Goal: Task Accomplishment & Management: Complete application form

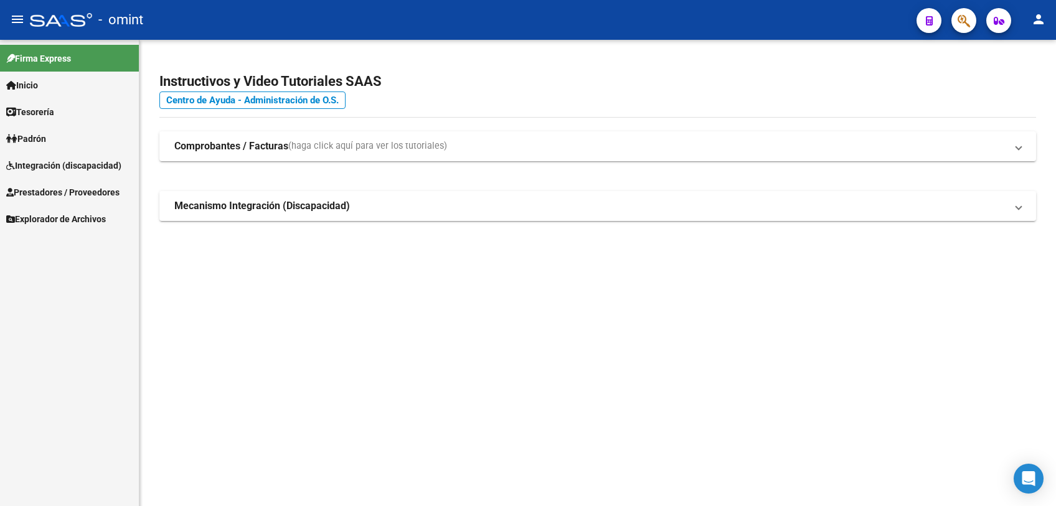
click at [35, 162] on span "Integración (discapacidad)" at bounding box center [63, 166] width 115 height 14
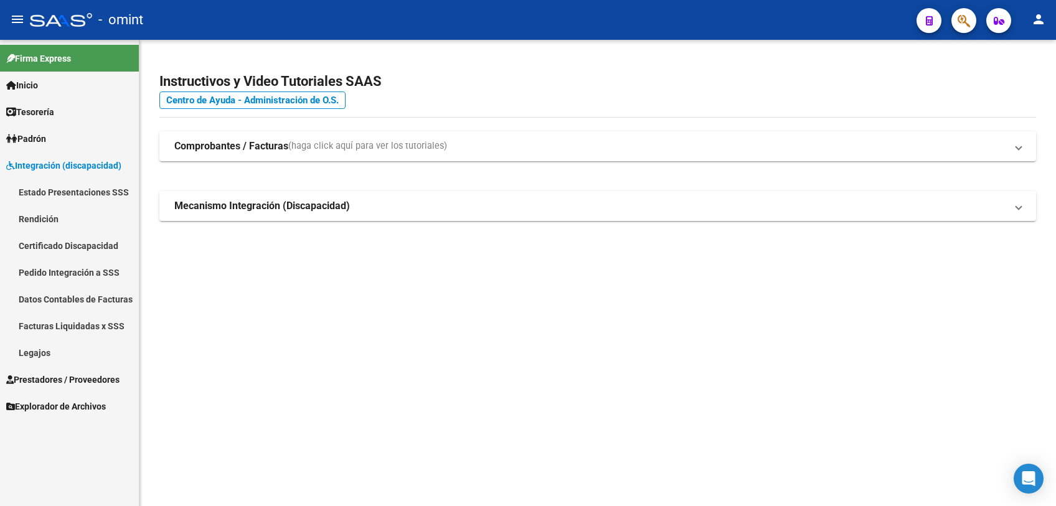
click at [27, 354] on link "Legajos" at bounding box center [69, 352] width 139 height 27
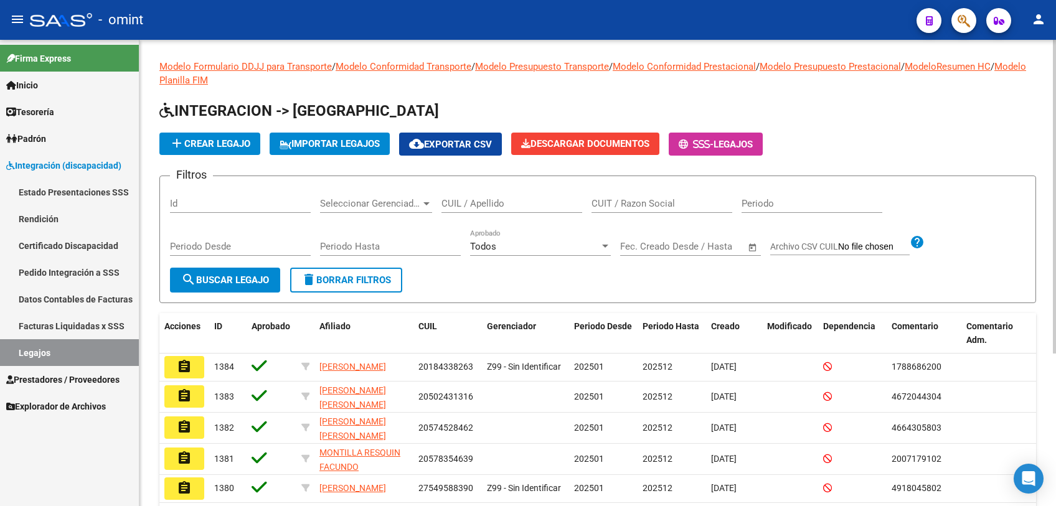
click at [541, 206] on input "CUIL / Apellido" at bounding box center [511, 203] width 141 height 11
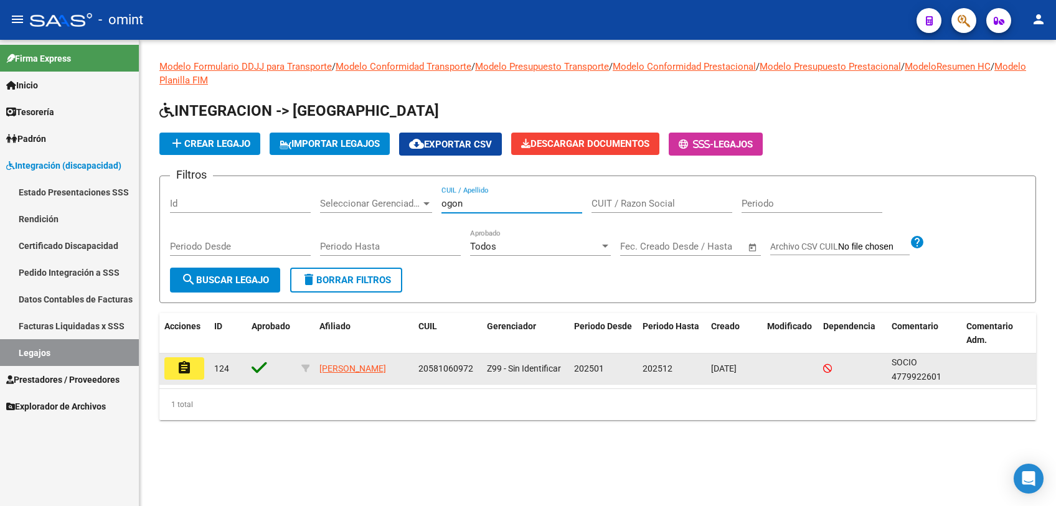
type input "ogon"
click at [182, 367] on mat-icon "assignment" at bounding box center [184, 368] width 15 height 15
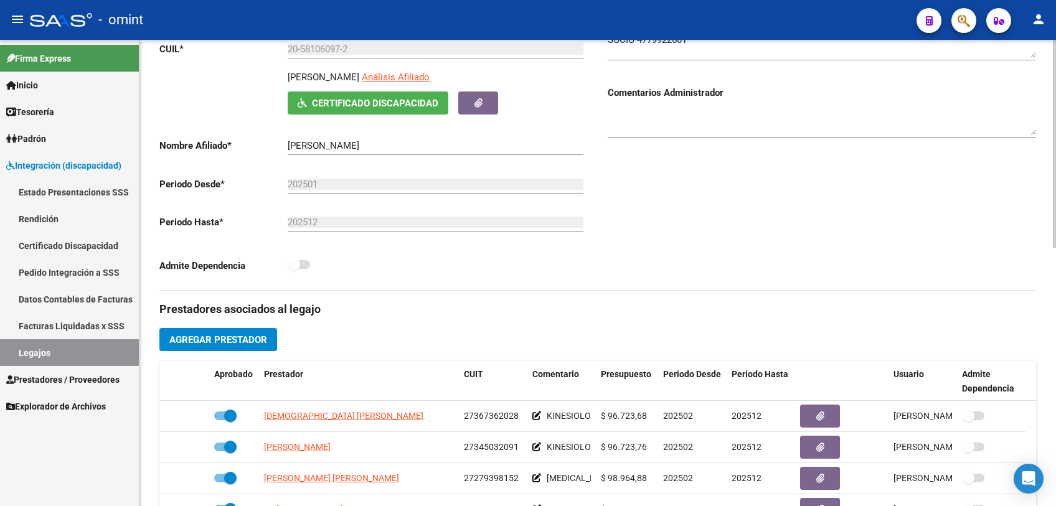
scroll to position [69, 0]
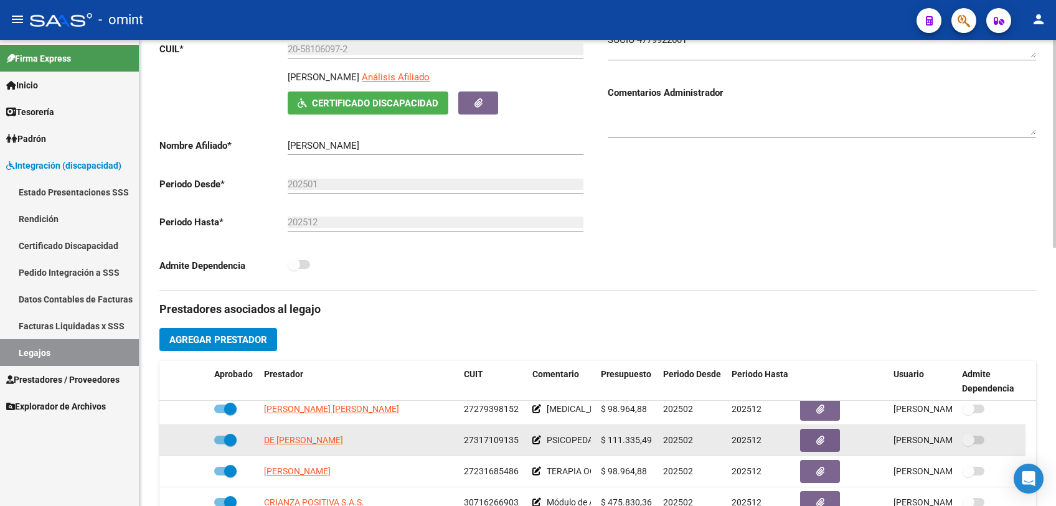
click at [343, 446] on app-link-go-to "DE [PERSON_NAME]" at bounding box center [303, 440] width 79 height 14
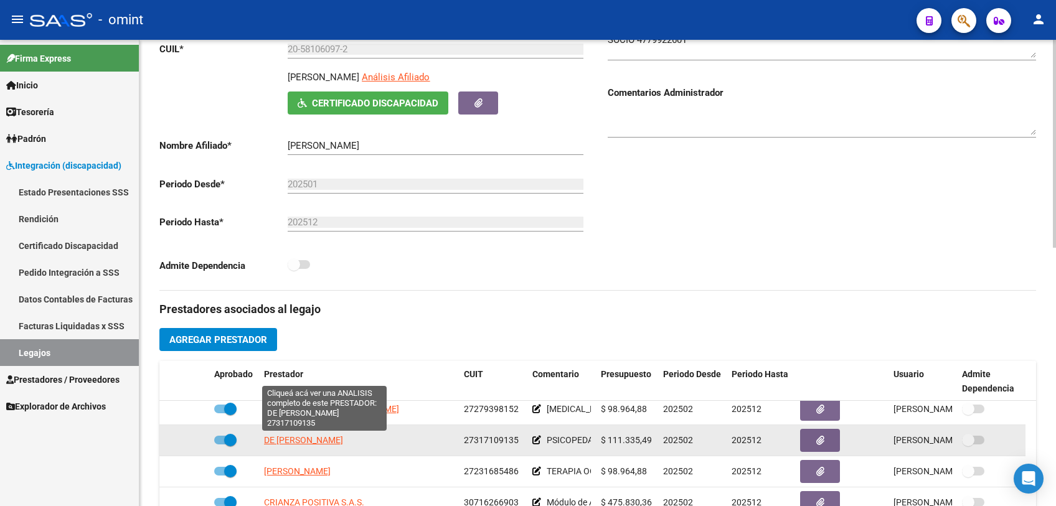
click at [343, 441] on span "DE [PERSON_NAME]" at bounding box center [303, 440] width 79 height 10
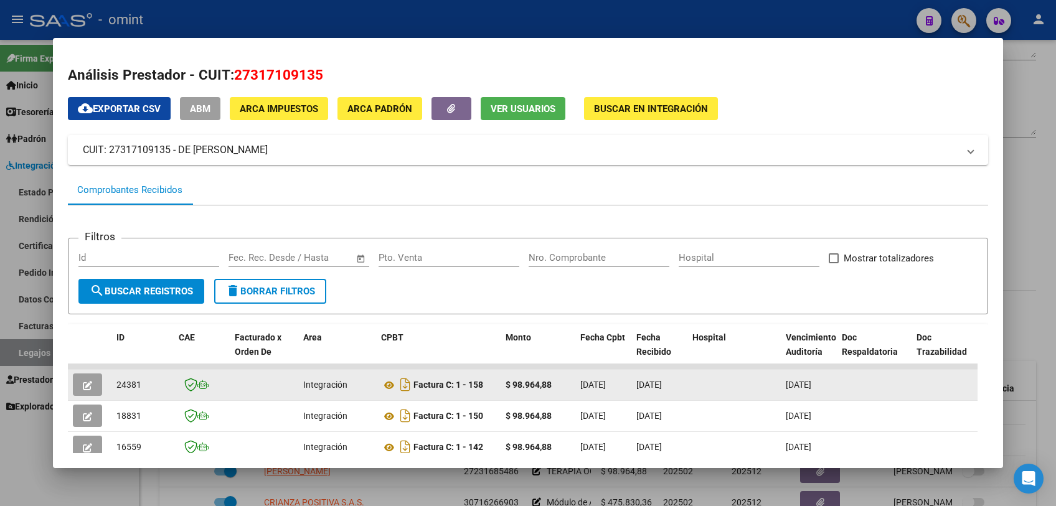
click at [78, 380] on button "button" at bounding box center [87, 385] width 29 height 22
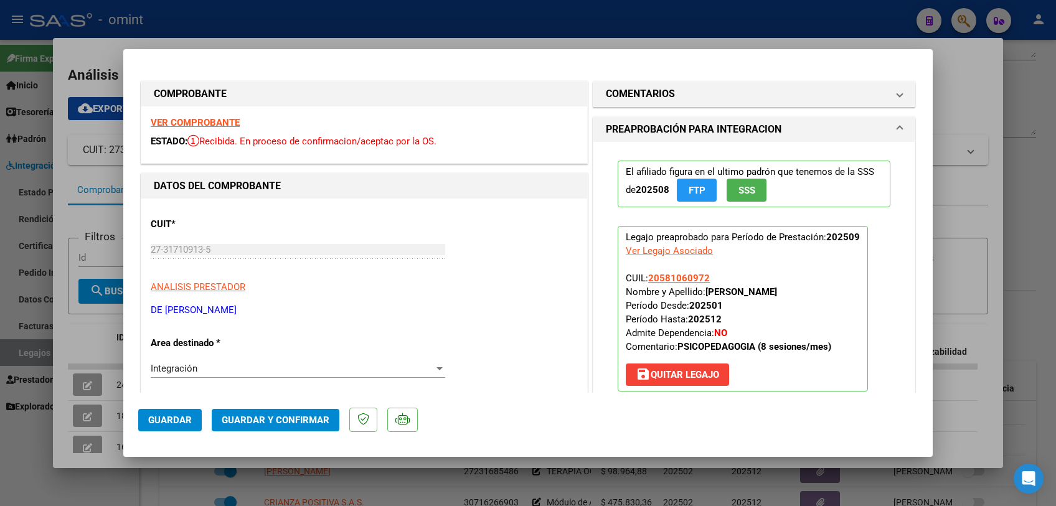
click at [226, 123] on strong "VER COMPROBANTE" at bounding box center [195, 122] width 89 height 11
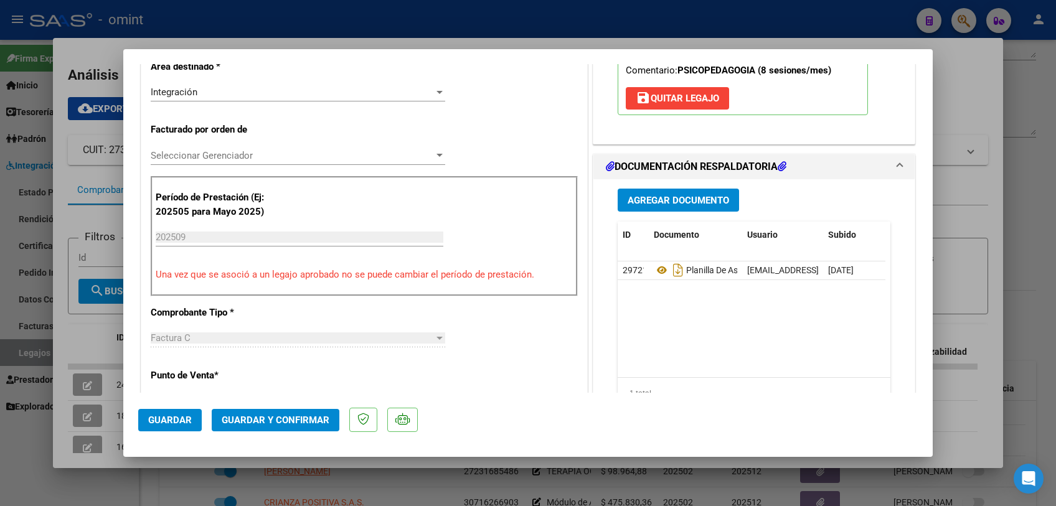
scroll to position [415, 0]
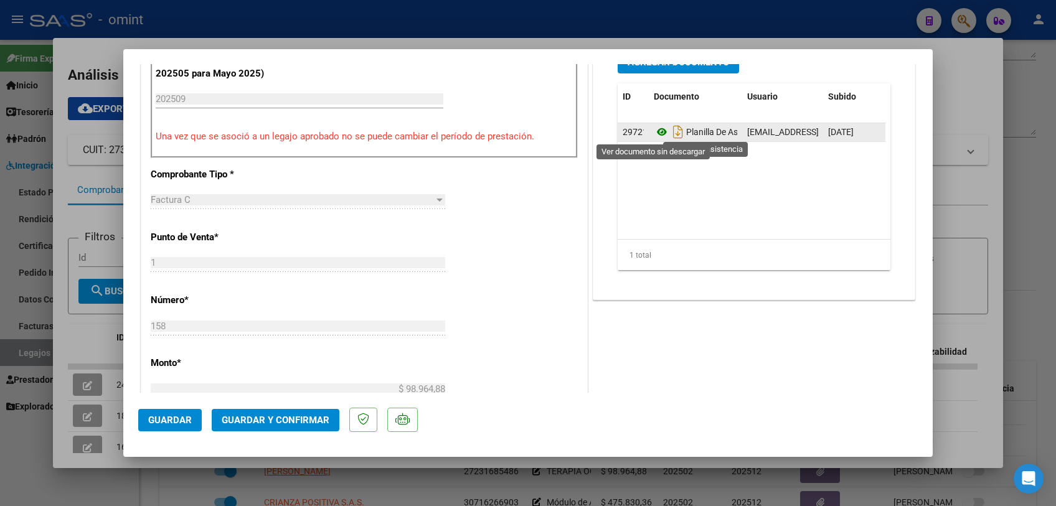
click at [656, 128] on icon at bounding box center [662, 132] width 16 height 15
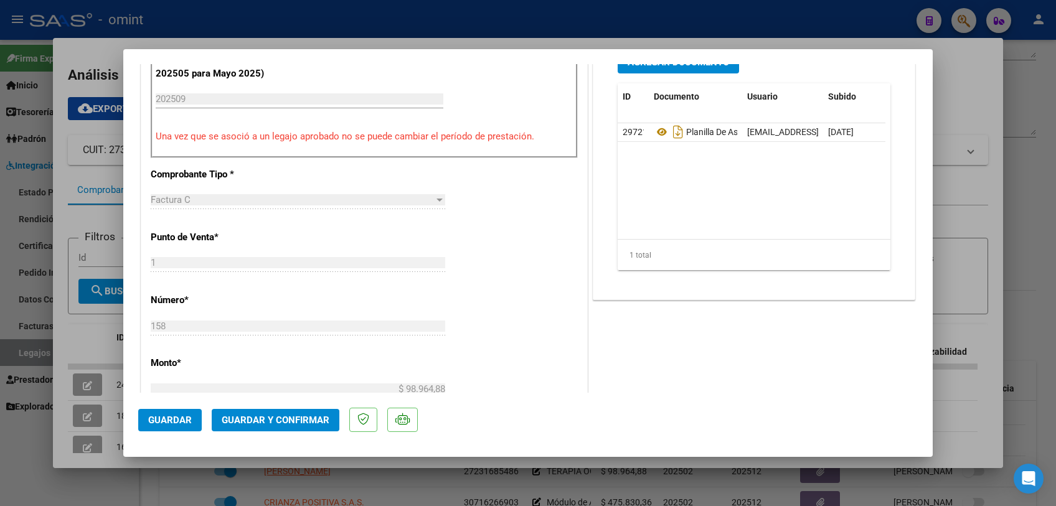
scroll to position [138, 0]
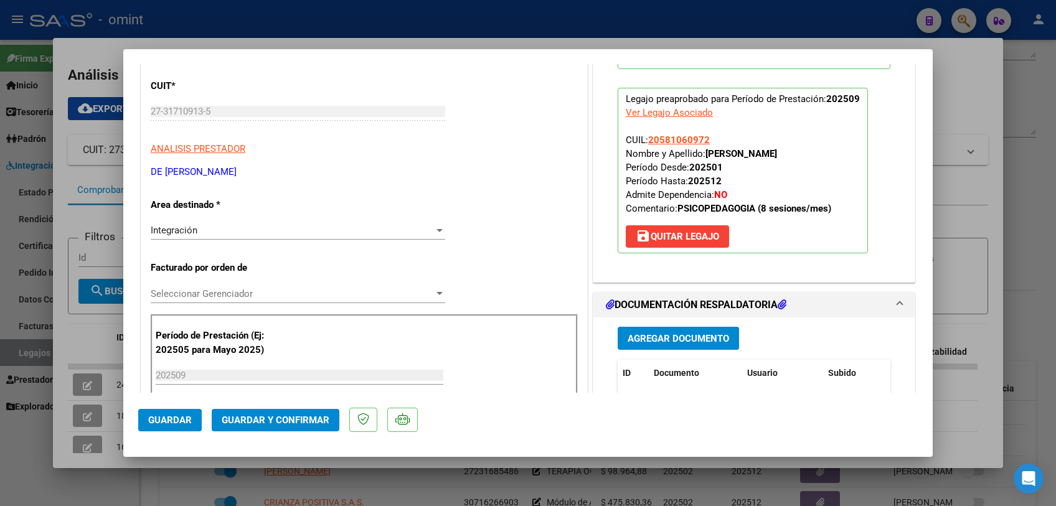
click at [230, 304] on div "Seleccionar Gerenciador Seleccionar Gerenciador" at bounding box center [298, 300] width 295 height 31
click at [230, 295] on span "Seleccionar Gerenciador" at bounding box center [292, 293] width 283 height 11
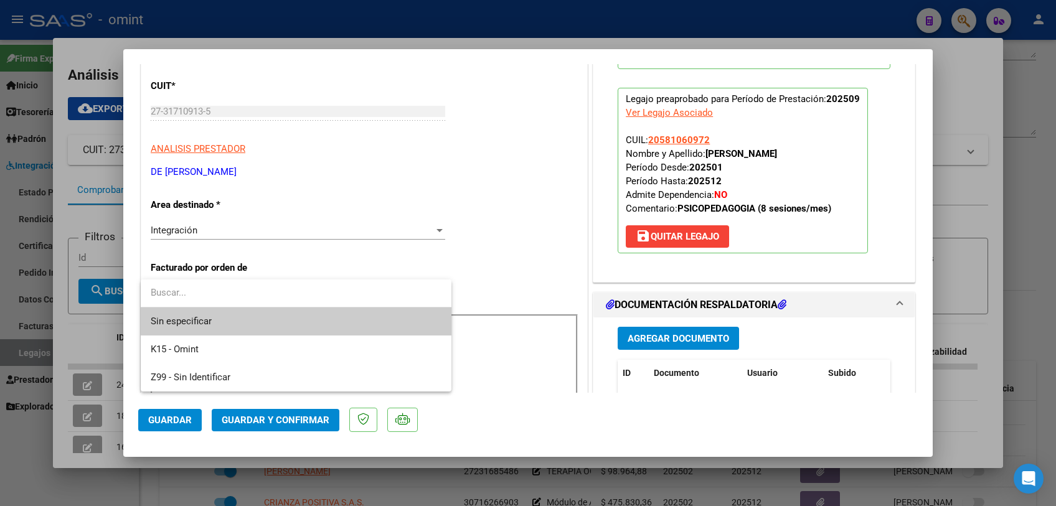
click at [222, 317] on span "Sin especificar" at bounding box center [296, 322] width 291 height 28
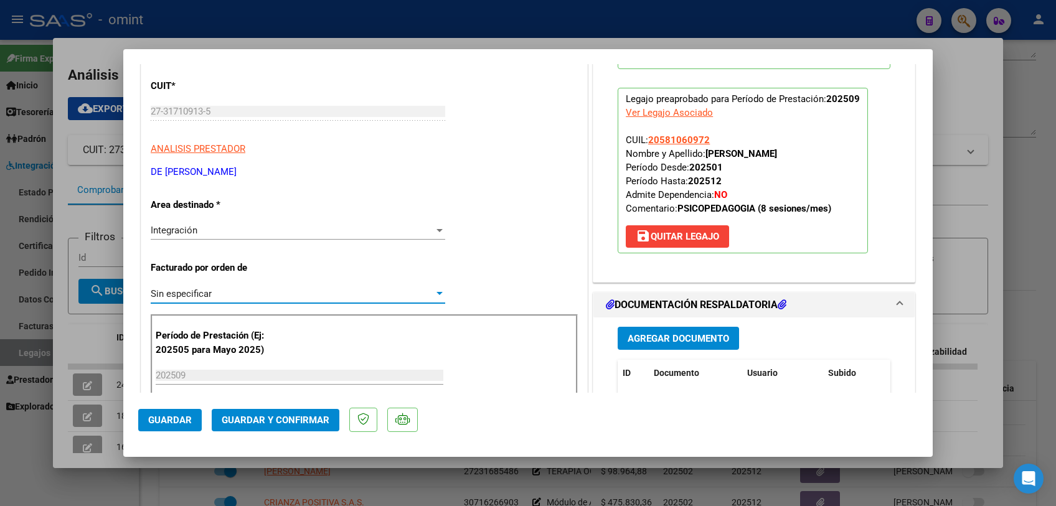
scroll to position [0, 0]
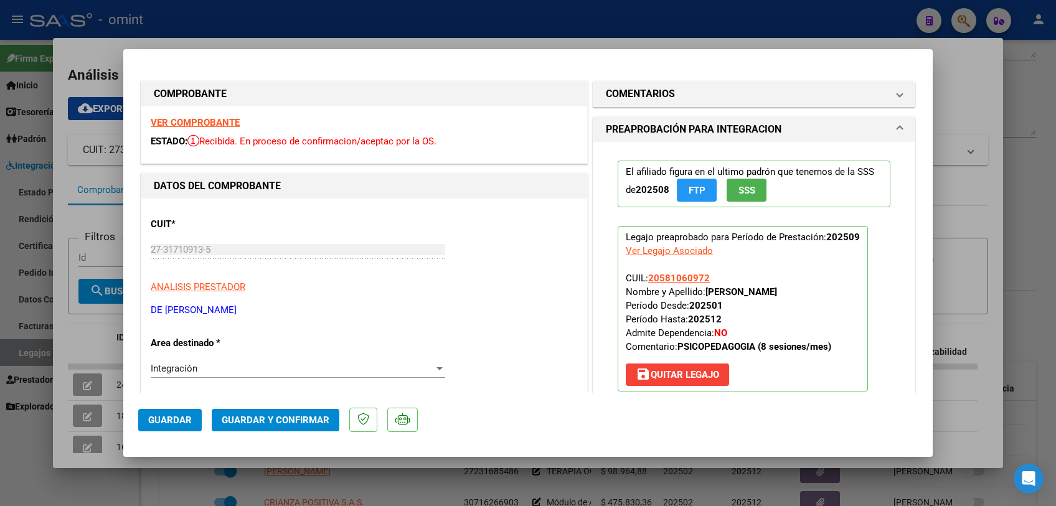
click at [258, 418] on span "Guardar y Confirmar" at bounding box center [276, 420] width 108 height 11
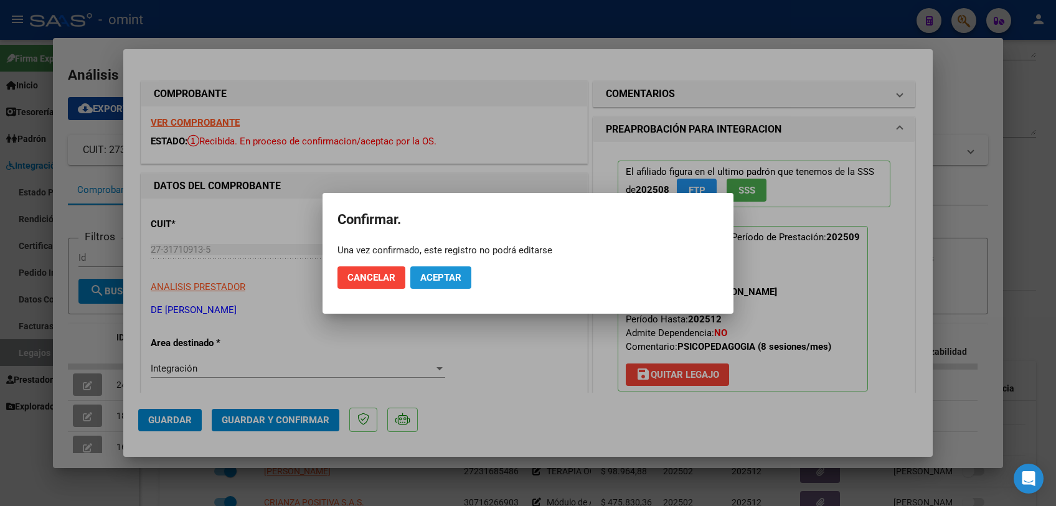
click at [455, 278] on span "Aceptar" at bounding box center [440, 277] width 41 height 11
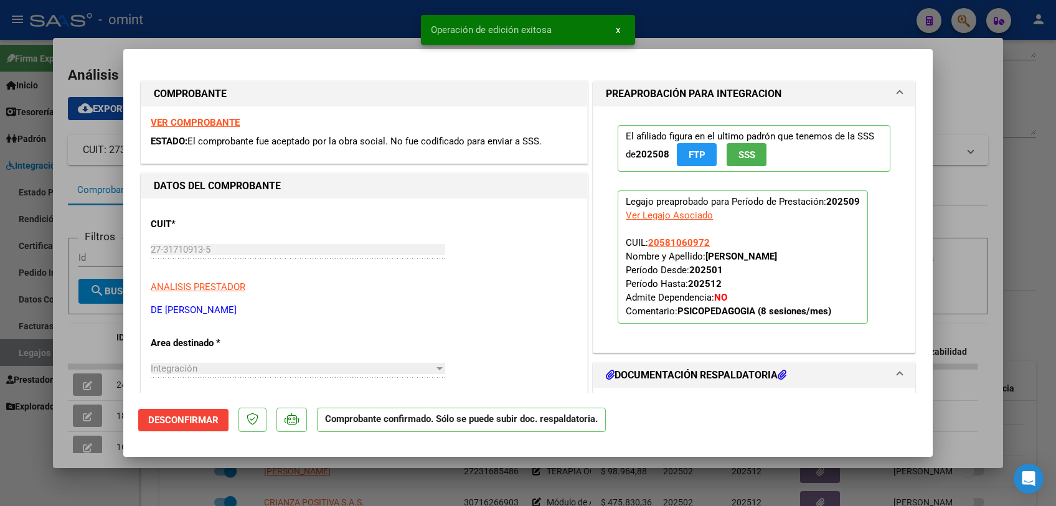
click at [368, 483] on div at bounding box center [528, 253] width 1056 height 506
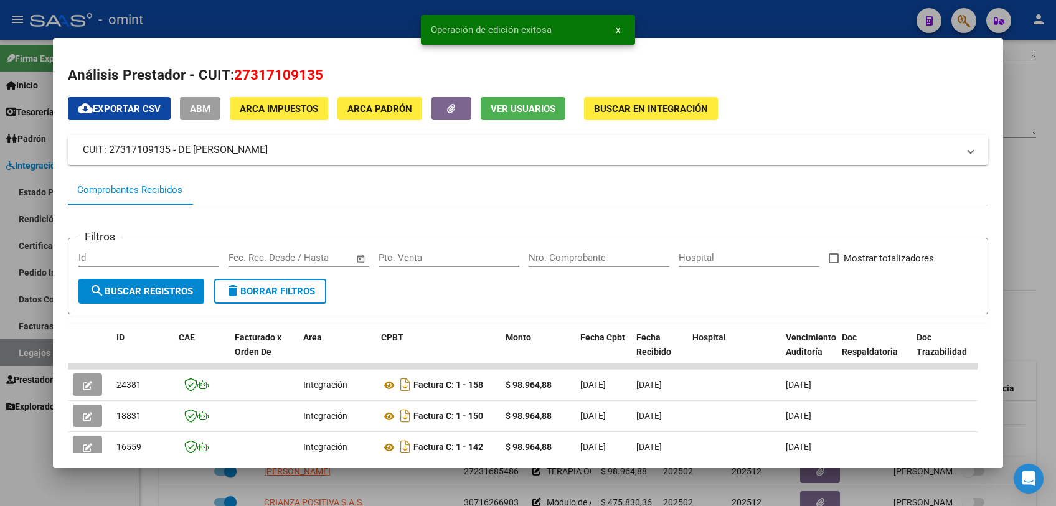
click at [368, 483] on div at bounding box center [528, 253] width 1056 height 506
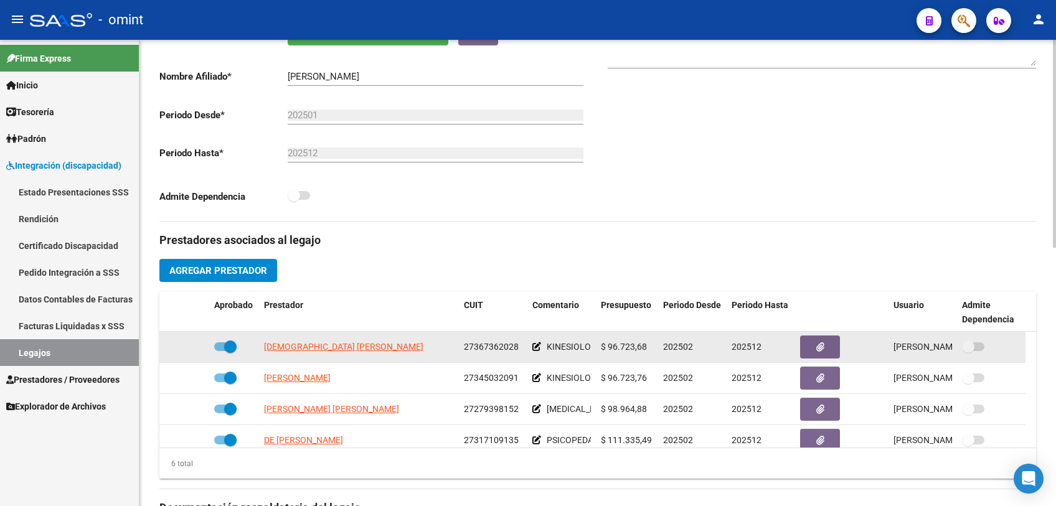
click at [321, 352] on span "[DEMOGRAPHIC_DATA] [PERSON_NAME]" at bounding box center [343, 347] width 159 height 10
type textarea "27367362028"
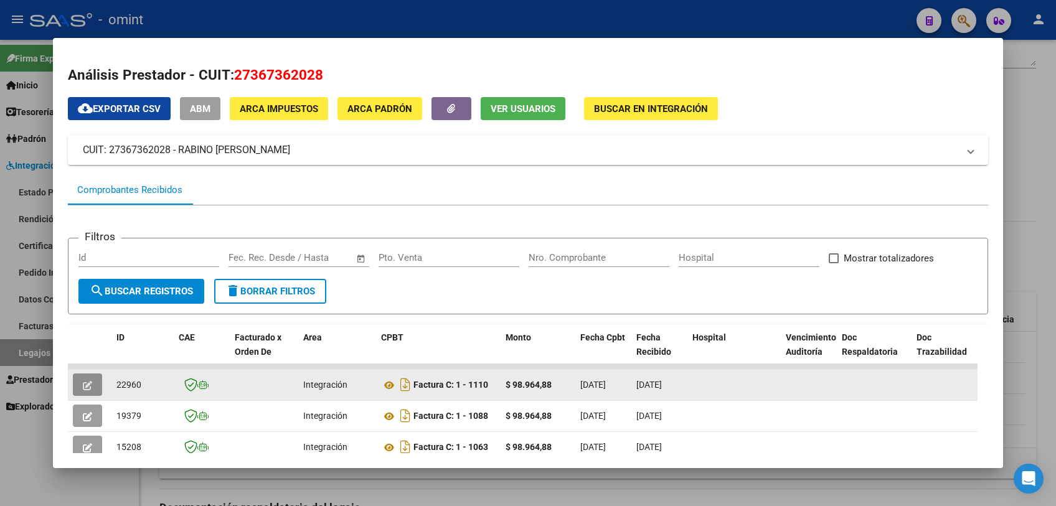
click at [82, 385] on button "button" at bounding box center [87, 385] width 29 height 22
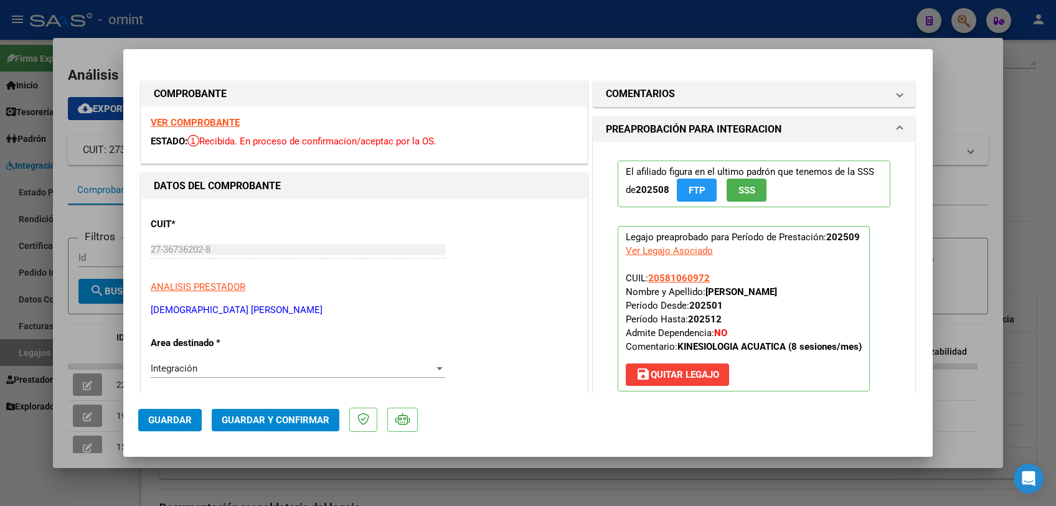
click at [216, 123] on strong "VER COMPROBANTE" at bounding box center [195, 122] width 89 height 11
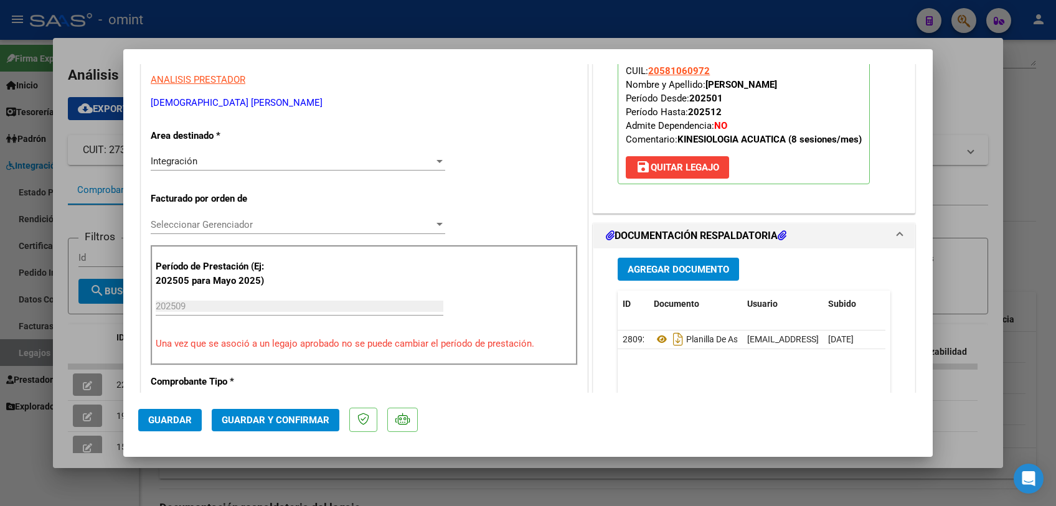
scroll to position [276, 0]
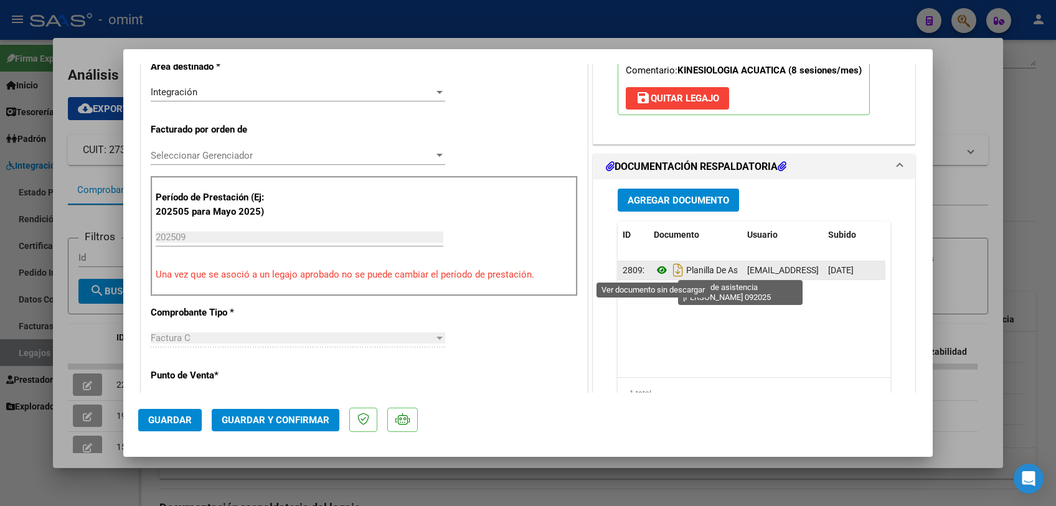
click at [654, 269] on icon at bounding box center [662, 270] width 16 height 15
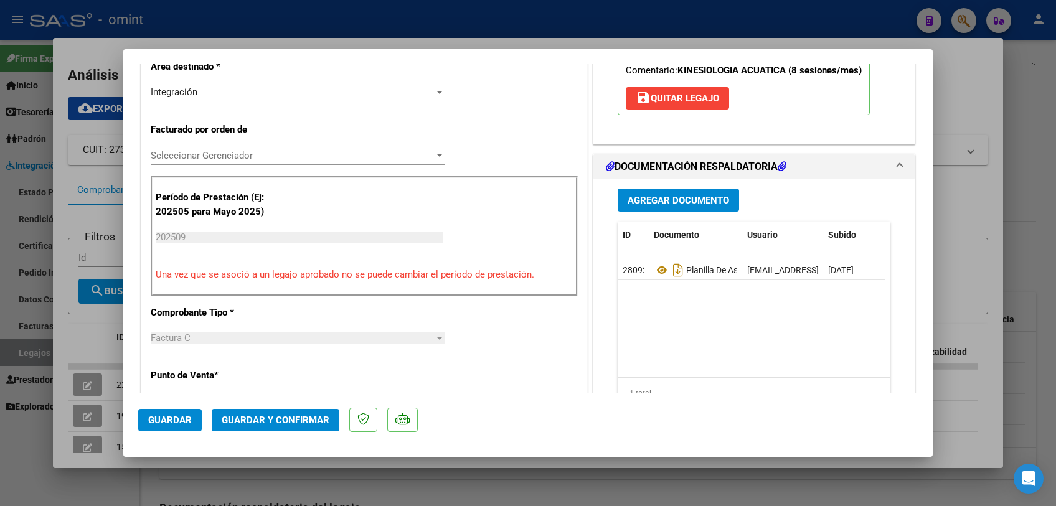
click at [285, 152] on span "Seleccionar Gerenciador" at bounding box center [292, 155] width 283 height 11
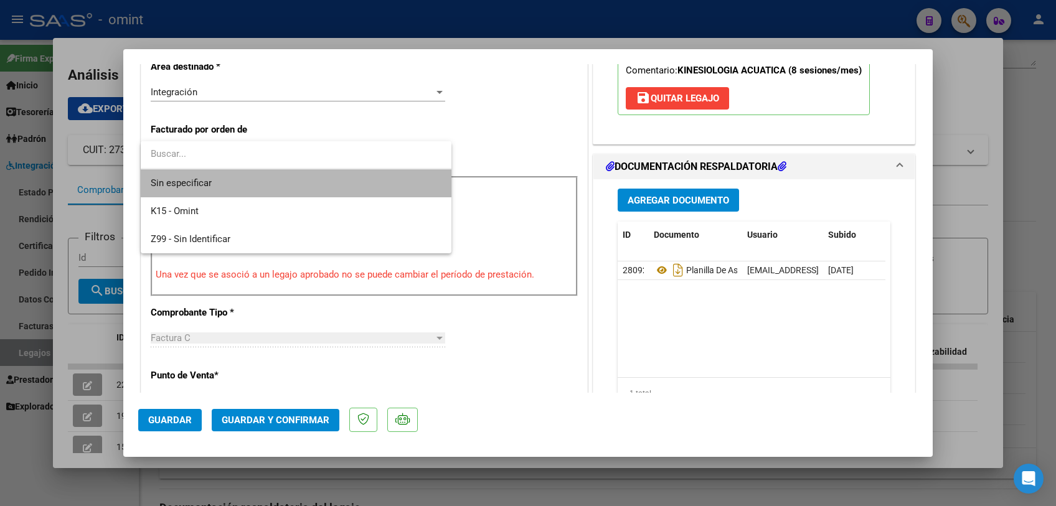
click at [277, 189] on span "Sin especificar" at bounding box center [296, 183] width 291 height 28
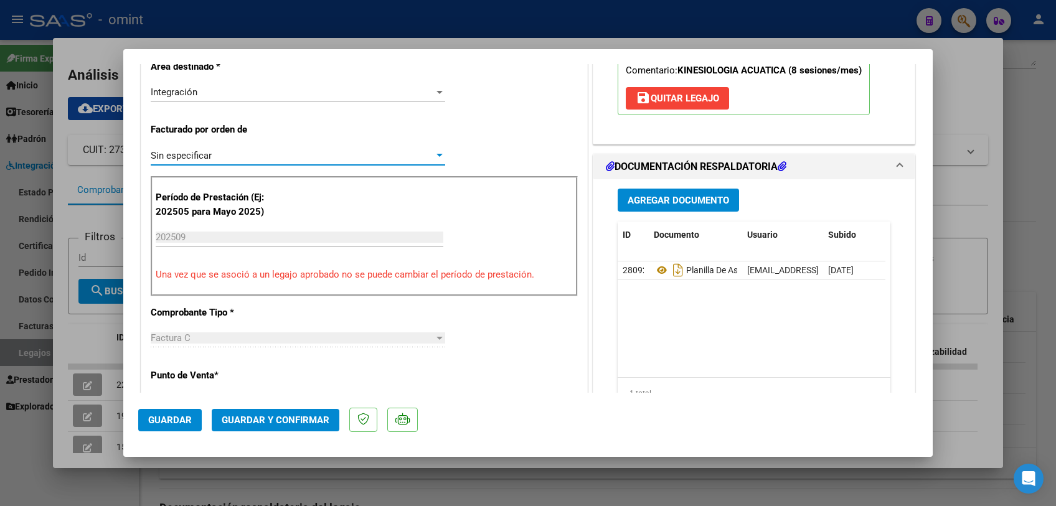
click at [271, 425] on span "Guardar y Confirmar" at bounding box center [276, 420] width 108 height 11
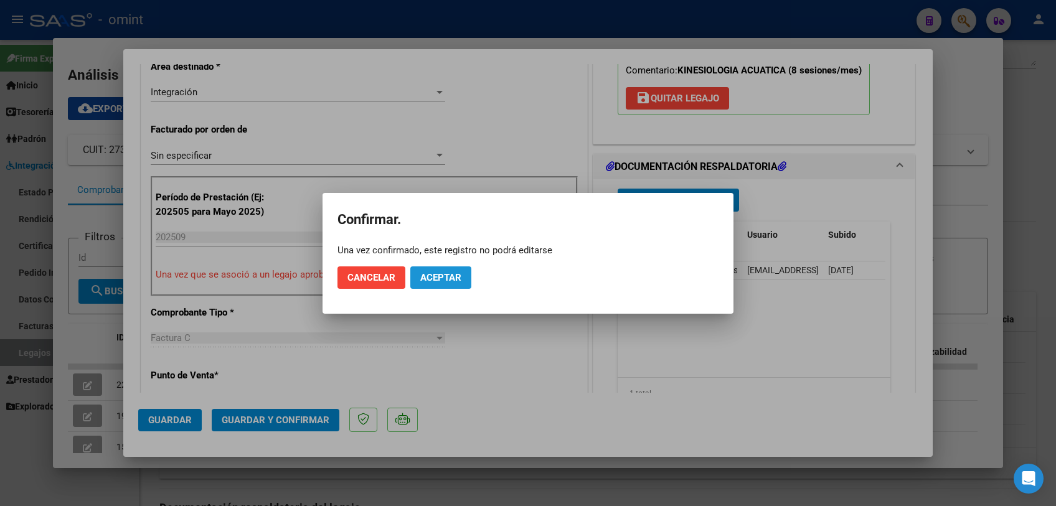
click at [450, 285] on button "Aceptar" at bounding box center [440, 278] width 61 height 22
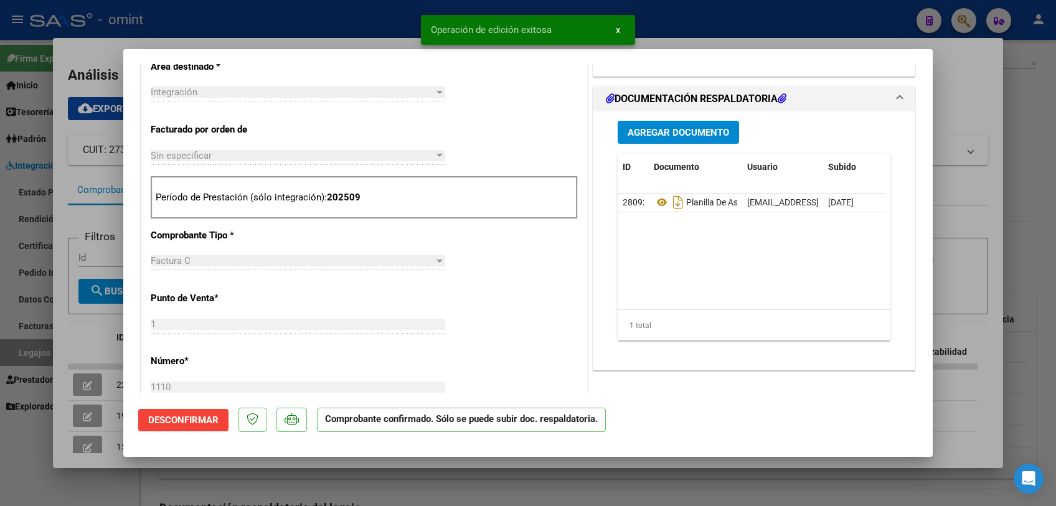
click at [441, 488] on div at bounding box center [528, 253] width 1056 height 506
type input "$ 0,00"
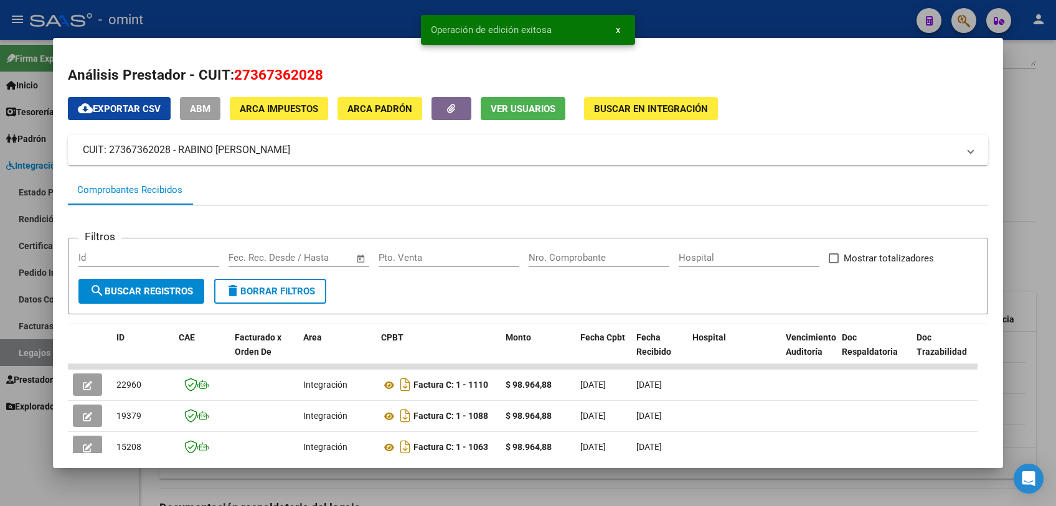
click at [441, 488] on div at bounding box center [528, 253] width 1056 height 506
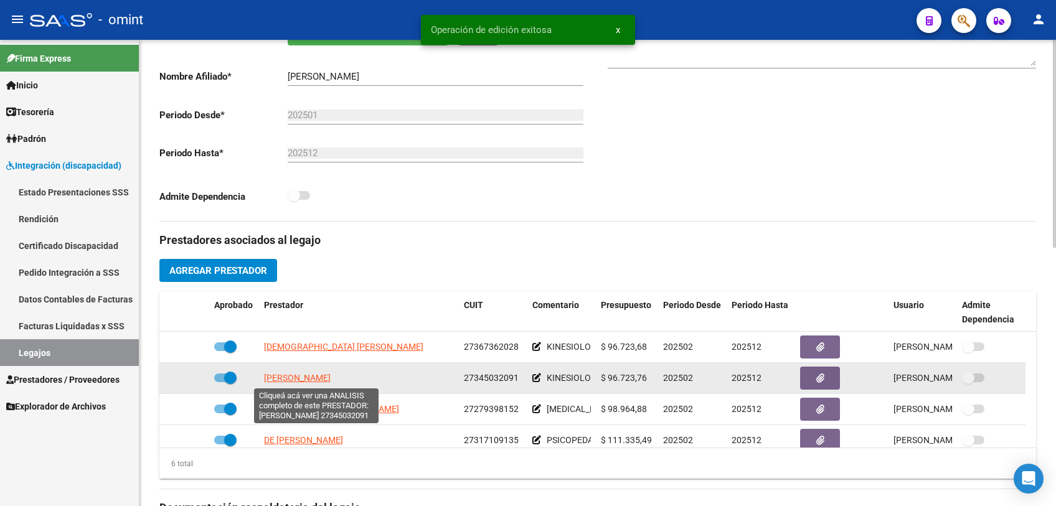
click at [330, 378] on span "[PERSON_NAME]" at bounding box center [297, 378] width 67 height 10
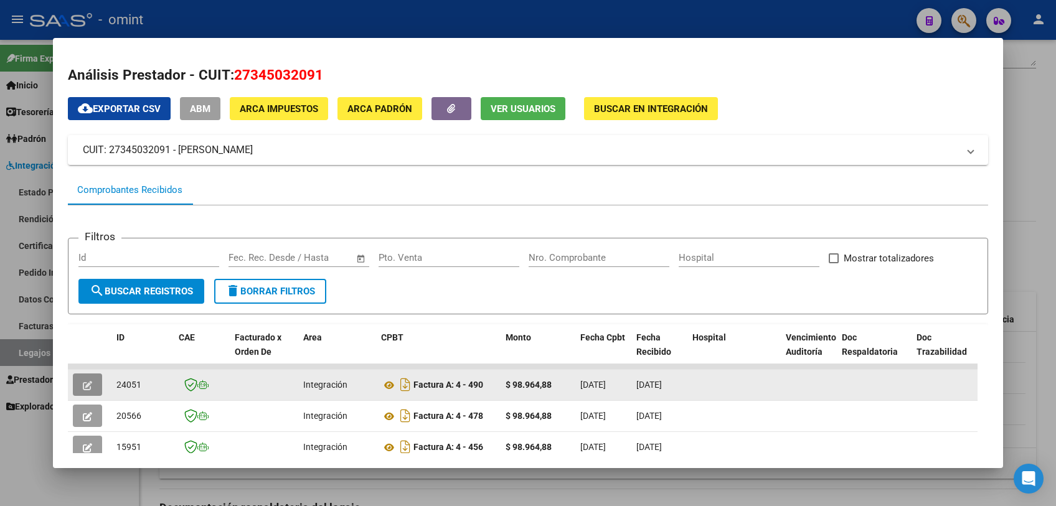
click at [77, 380] on button "button" at bounding box center [87, 385] width 29 height 22
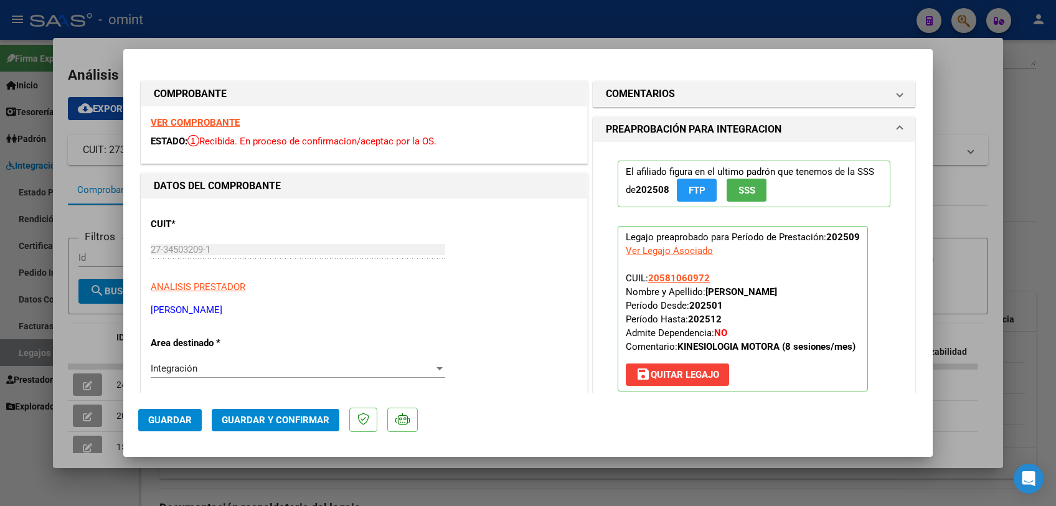
click at [216, 126] on strong "VER COMPROBANTE" at bounding box center [195, 122] width 89 height 11
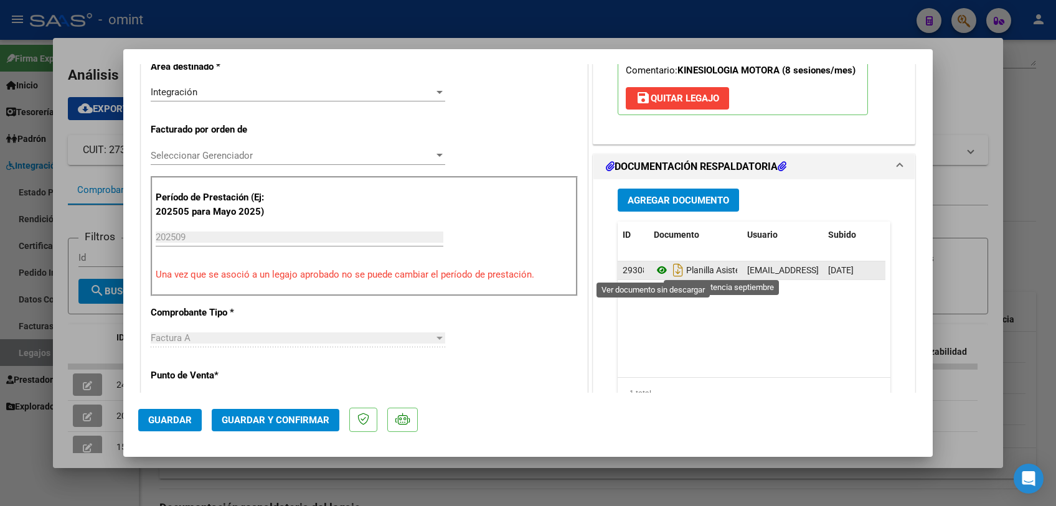
click at [654, 268] on icon at bounding box center [662, 270] width 16 height 15
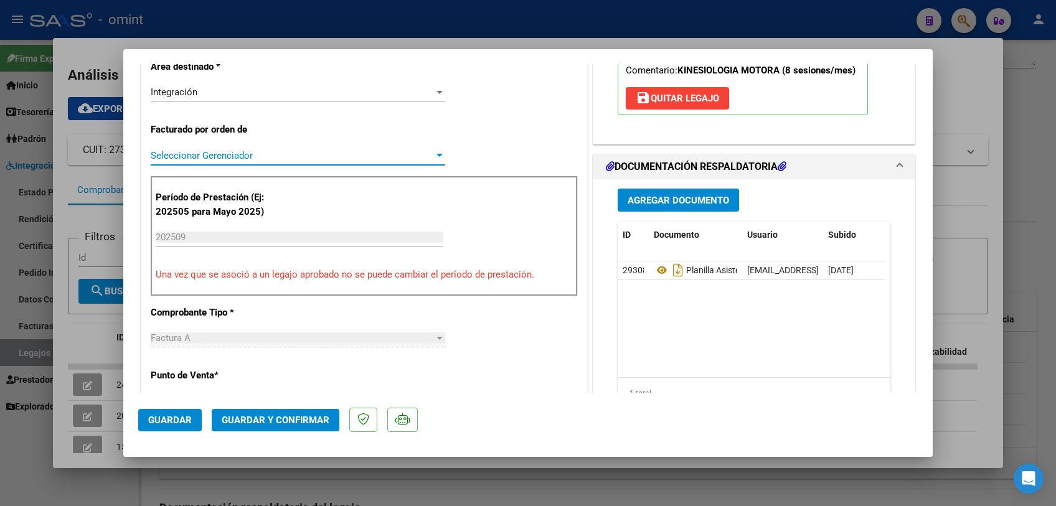
click at [234, 157] on span "Seleccionar Gerenciador" at bounding box center [292, 155] width 283 height 11
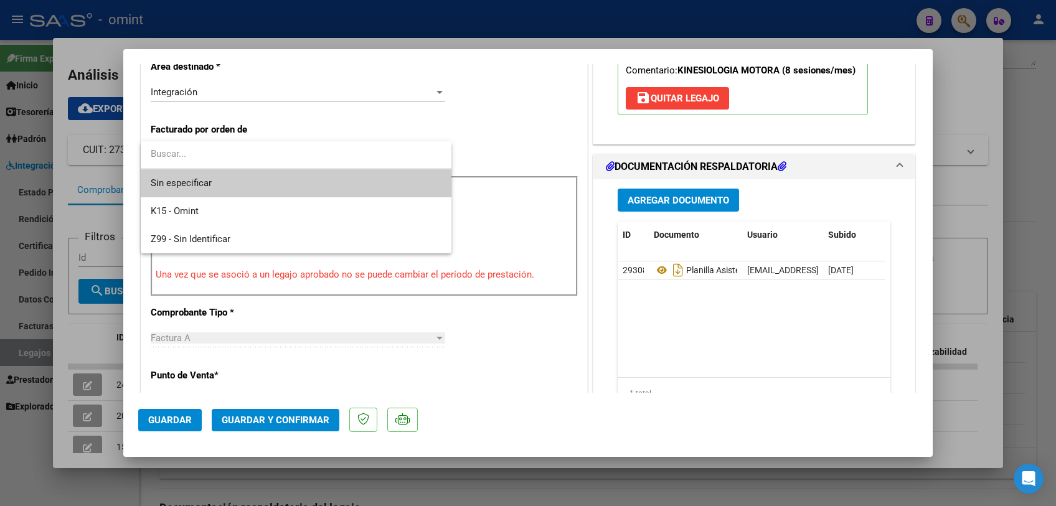
click at [234, 192] on span "Sin especificar" at bounding box center [296, 183] width 291 height 28
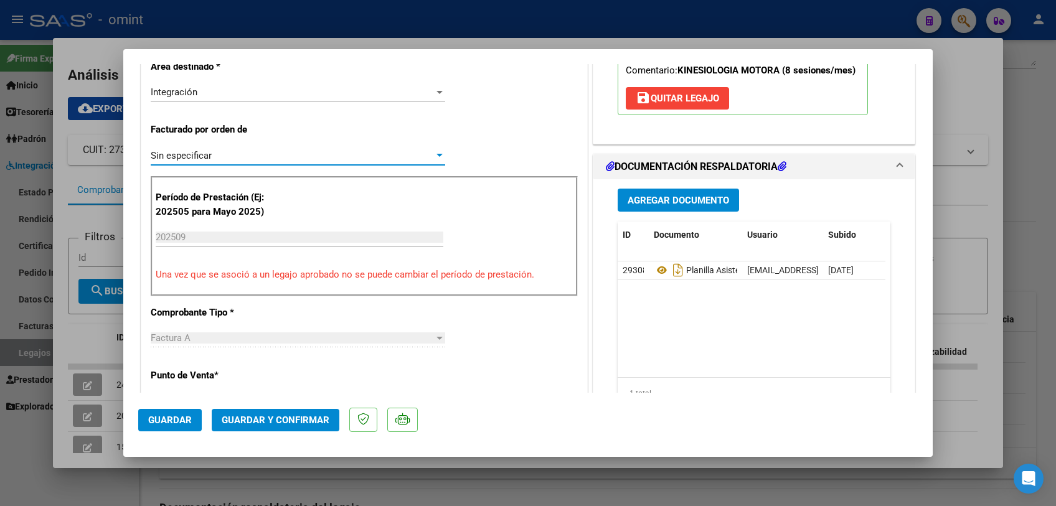
click at [281, 412] on button "Guardar y Confirmar" at bounding box center [276, 420] width 128 height 22
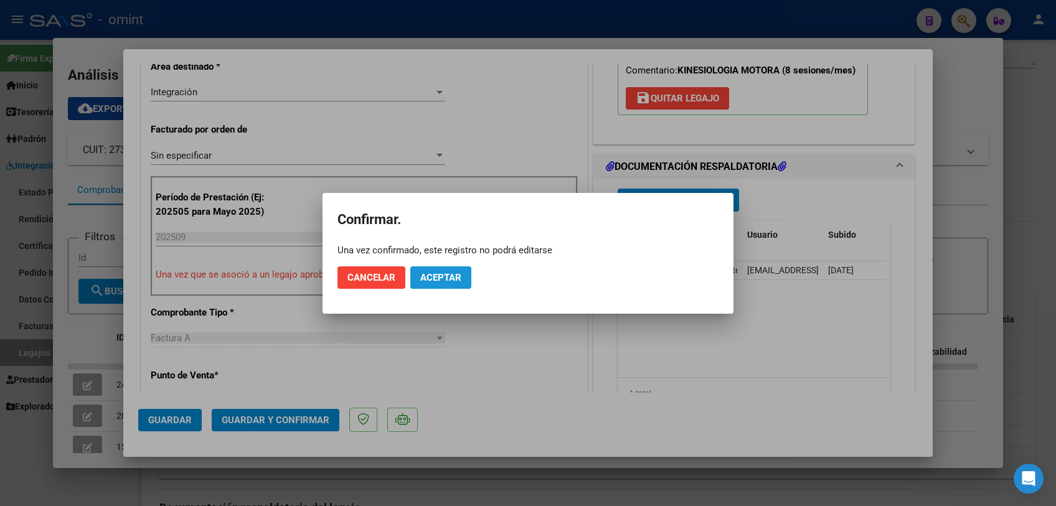
click at [437, 286] on button "Aceptar" at bounding box center [440, 278] width 61 height 22
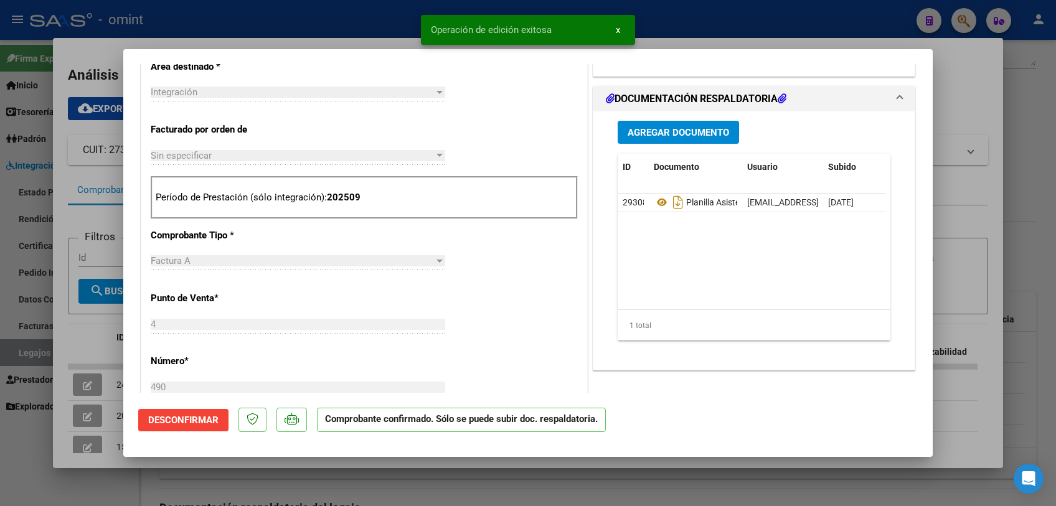
click at [421, 491] on div at bounding box center [528, 253] width 1056 height 506
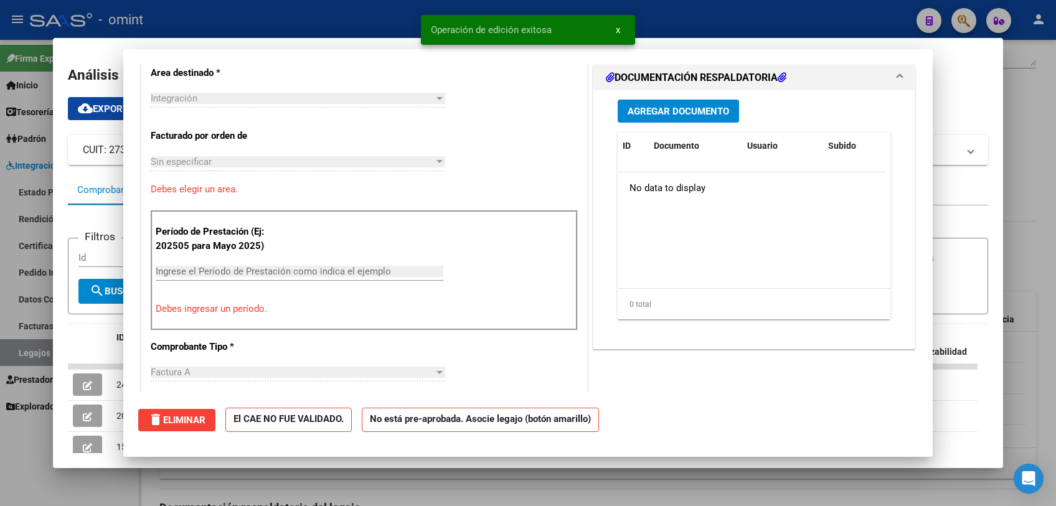
scroll to position [0, 0]
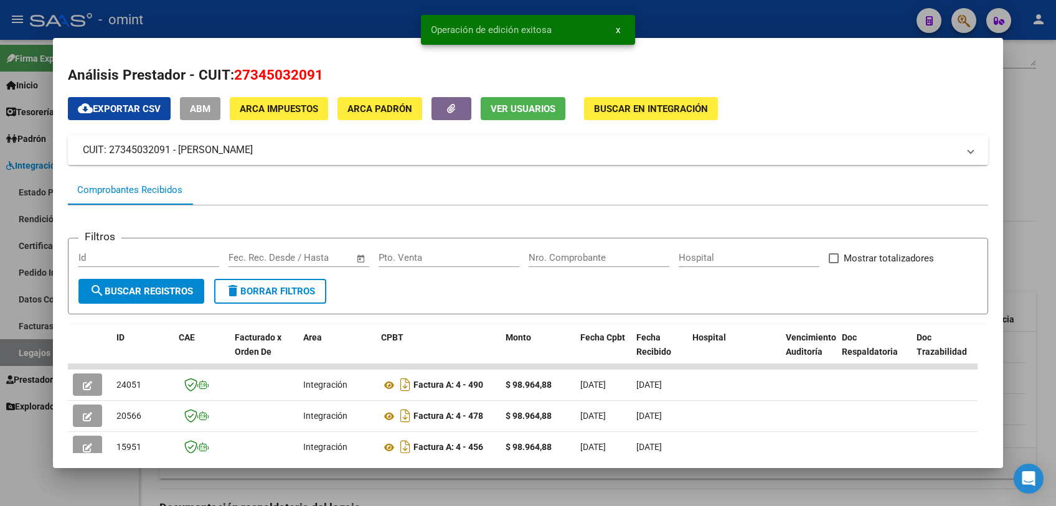
click at [421, 491] on div at bounding box center [528, 253] width 1056 height 506
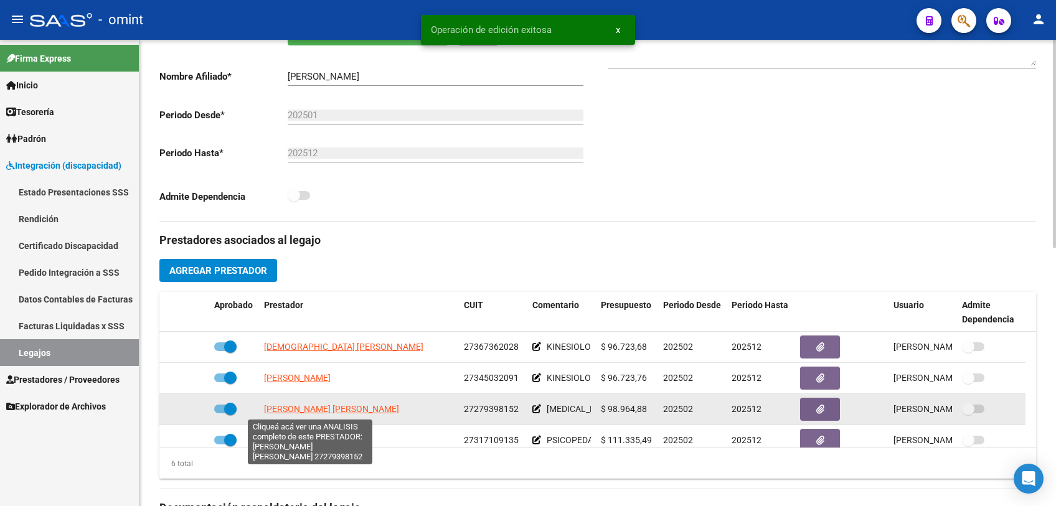
click at [314, 408] on span "[PERSON_NAME] [PERSON_NAME]" at bounding box center [331, 409] width 135 height 10
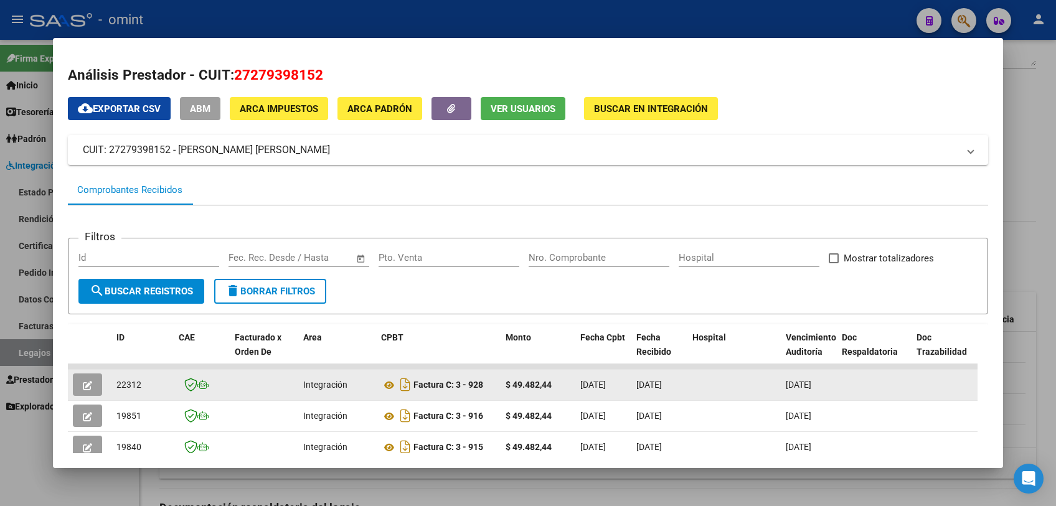
click at [87, 377] on button "button" at bounding box center [87, 385] width 29 height 22
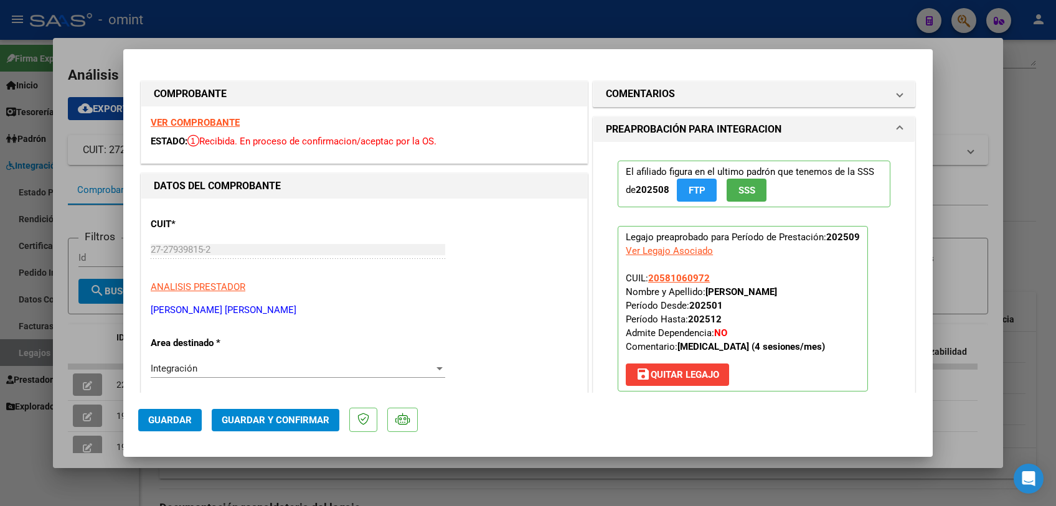
click at [218, 120] on strong "VER COMPROBANTE" at bounding box center [195, 122] width 89 height 11
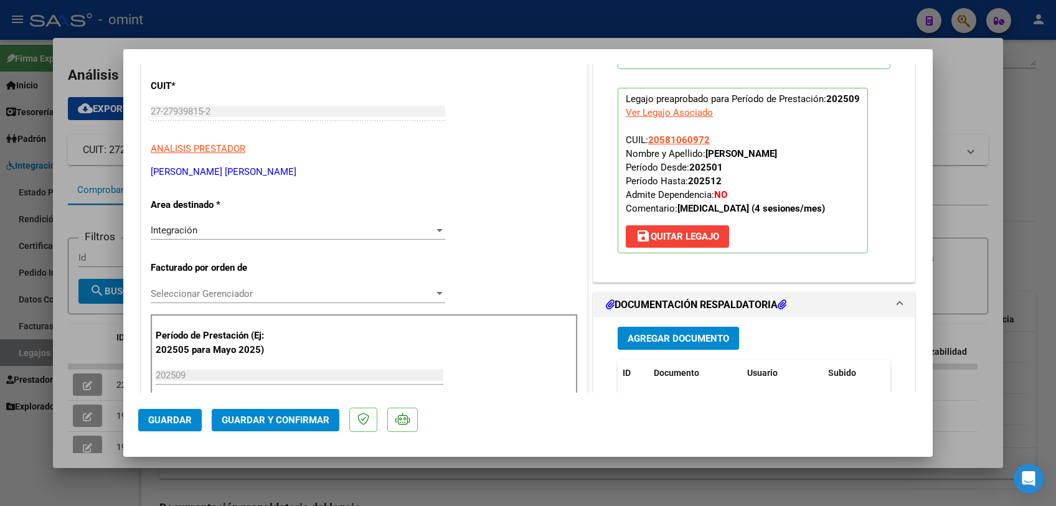
scroll to position [346, 0]
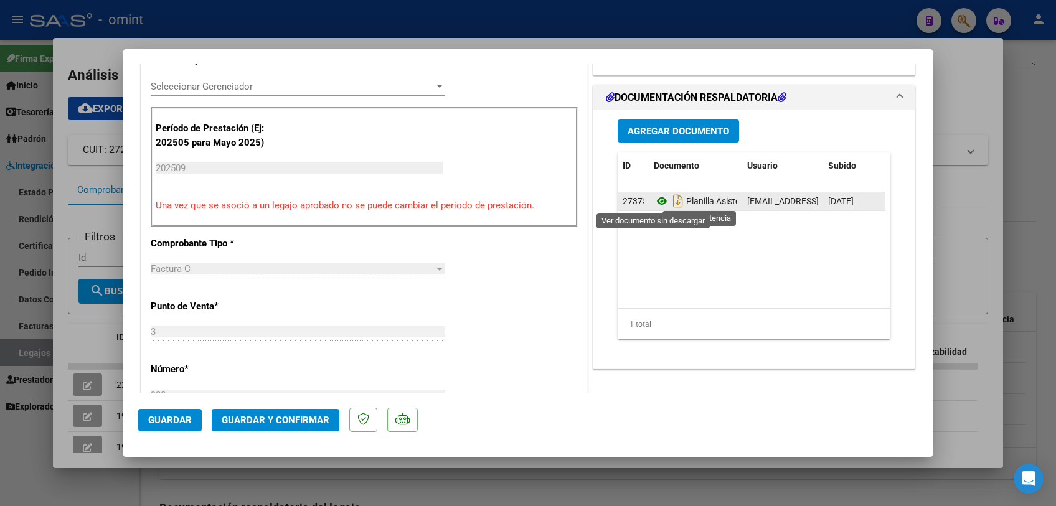
click at [656, 194] on icon at bounding box center [662, 201] width 16 height 15
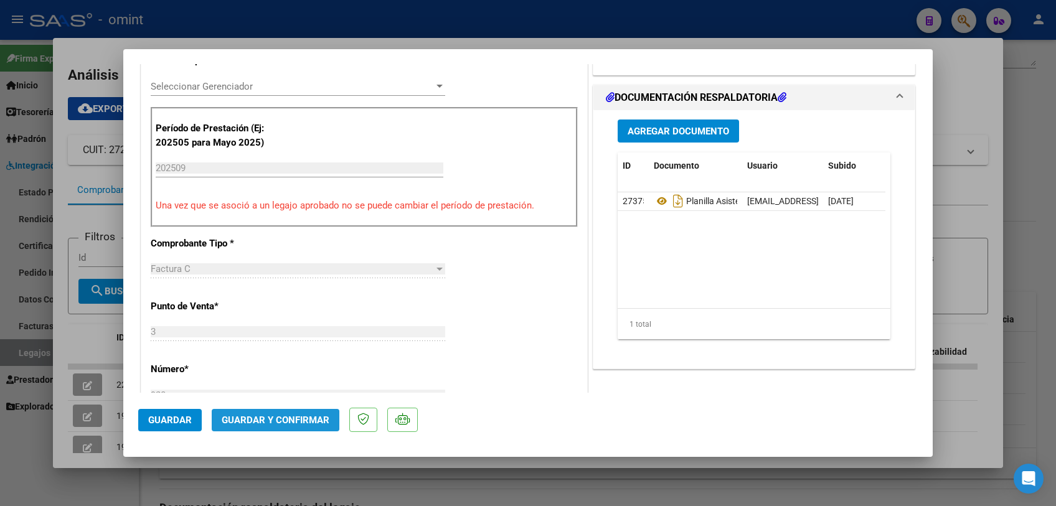
click at [258, 419] on span "Guardar y Confirmar" at bounding box center [276, 420] width 108 height 11
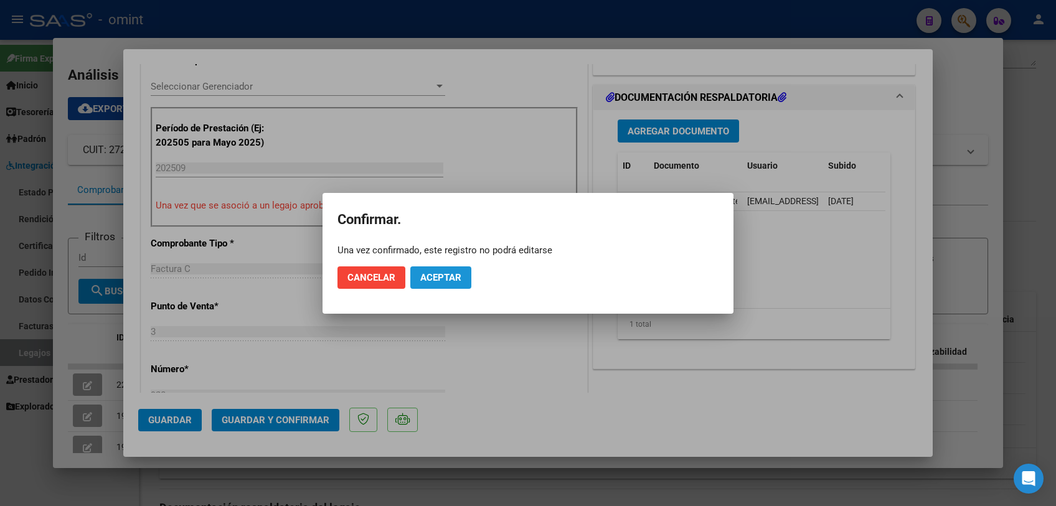
click at [438, 278] on span "Aceptar" at bounding box center [440, 277] width 41 height 11
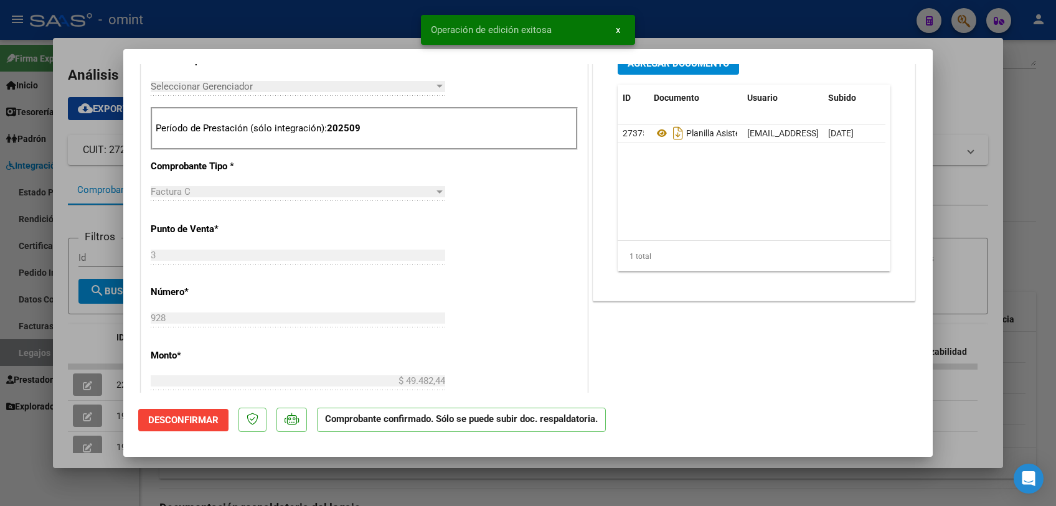
click at [430, 478] on div at bounding box center [528, 253] width 1056 height 506
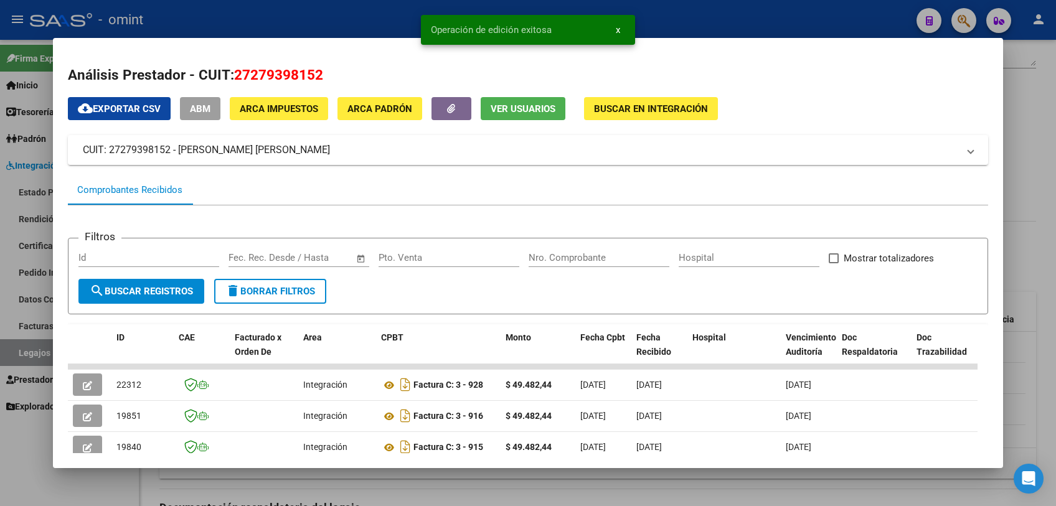
click at [482, 487] on div at bounding box center [528, 253] width 1056 height 506
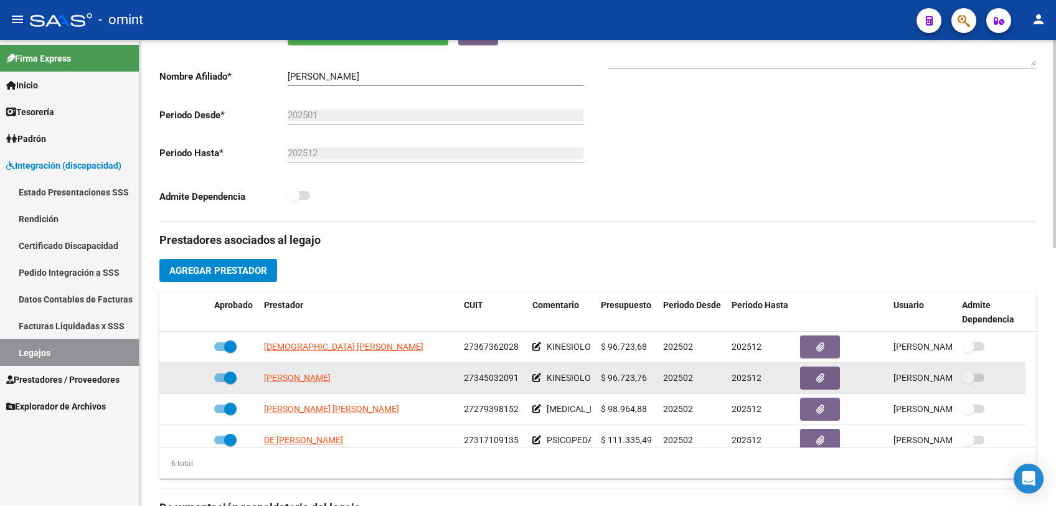
scroll to position [69, 0]
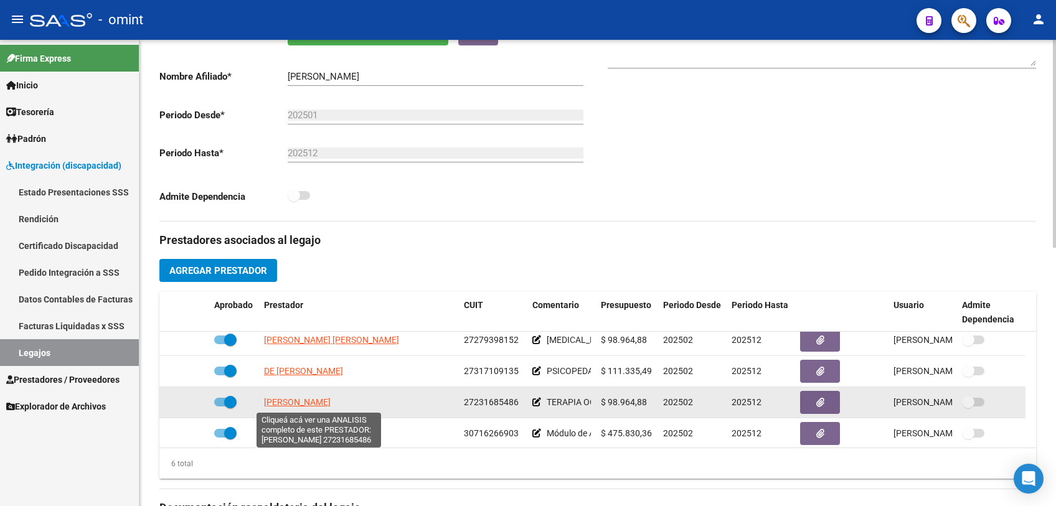
click at [291, 403] on span "[PERSON_NAME]" at bounding box center [297, 402] width 67 height 10
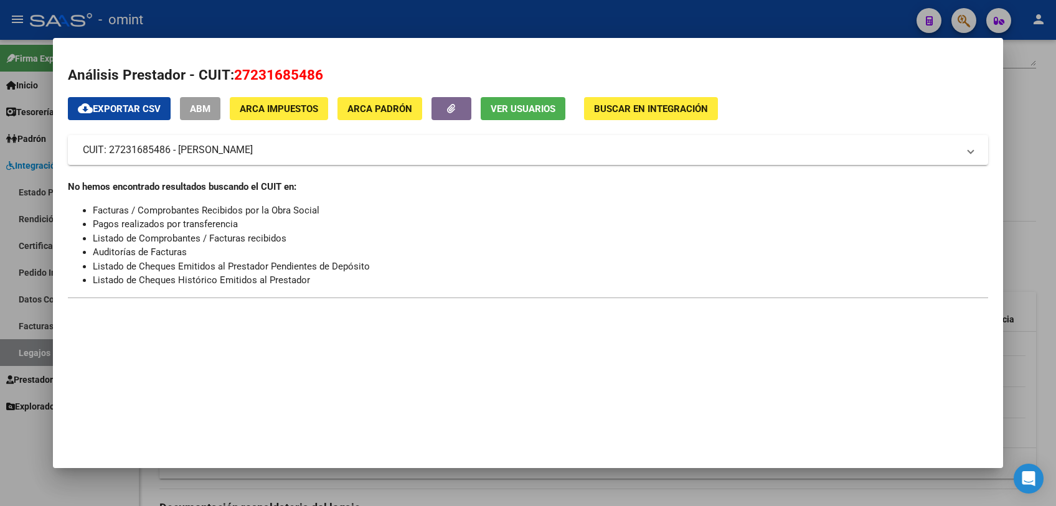
click at [379, 483] on div at bounding box center [528, 253] width 1056 height 506
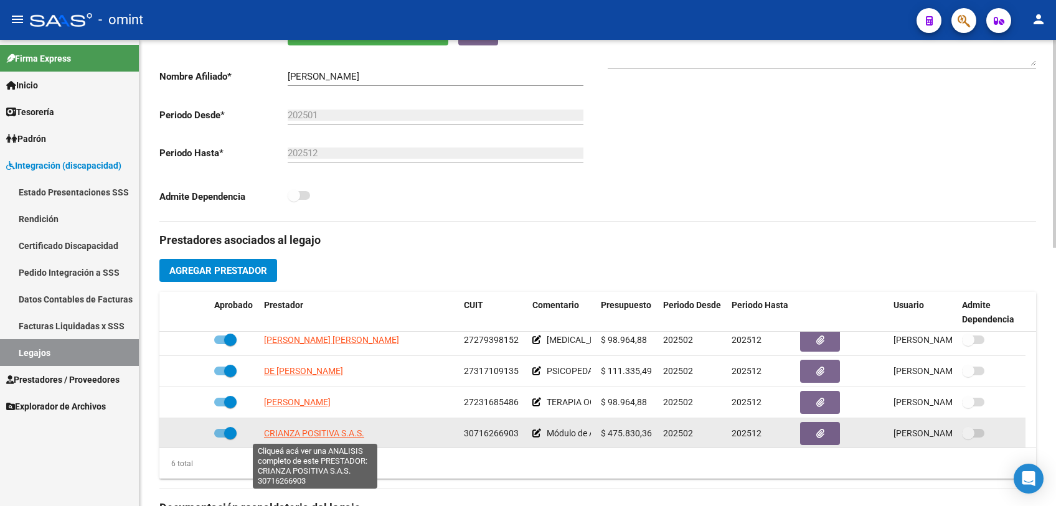
click at [339, 435] on span "CRIANZA POSITIVA S.A.S." at bounding box center [314, 433] width 100 height 10
type textarea "30716266903"
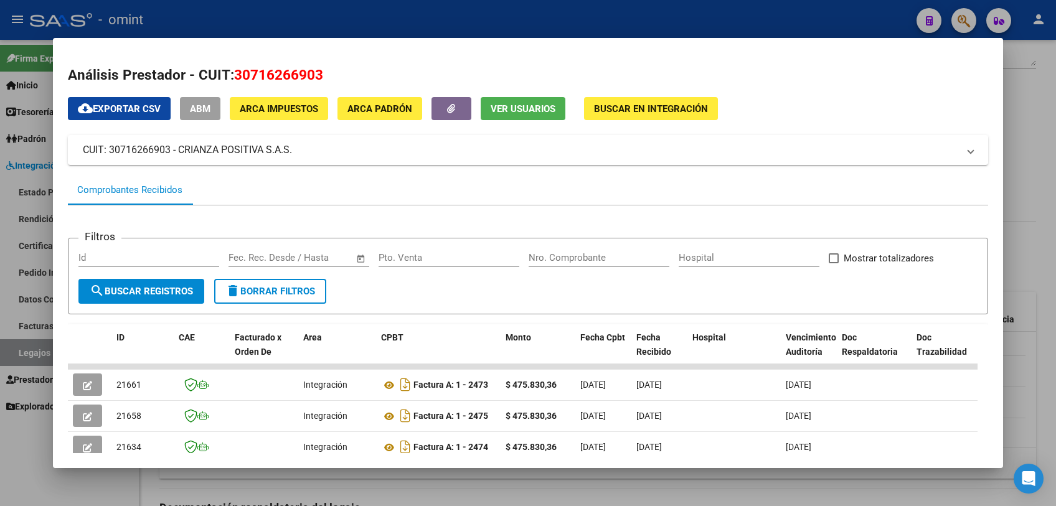
click at [452, 486] on div at bounding box center [528, 253] width 1056 height 506
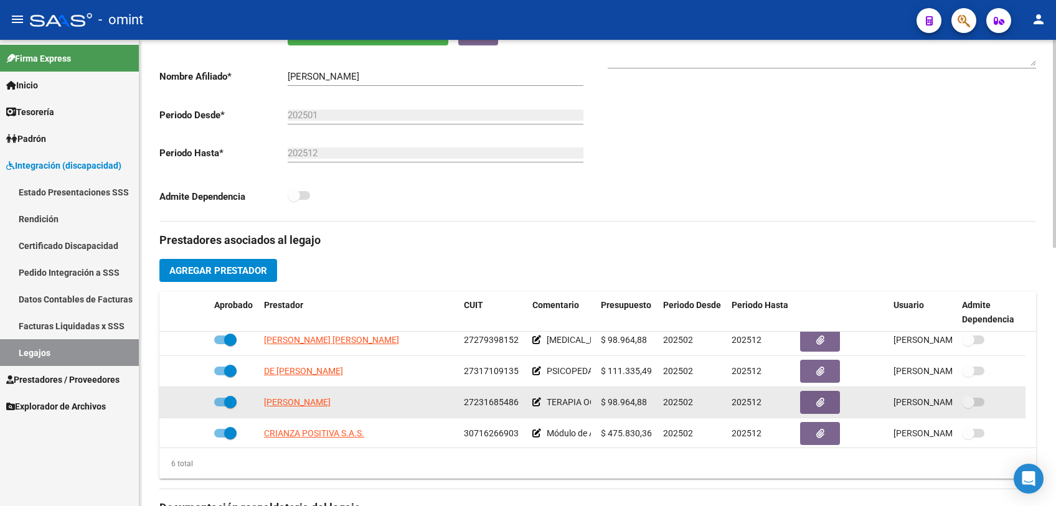
click at [504, 402] on span "27231685486" at bounding box center [491, 402] width 55 height 10
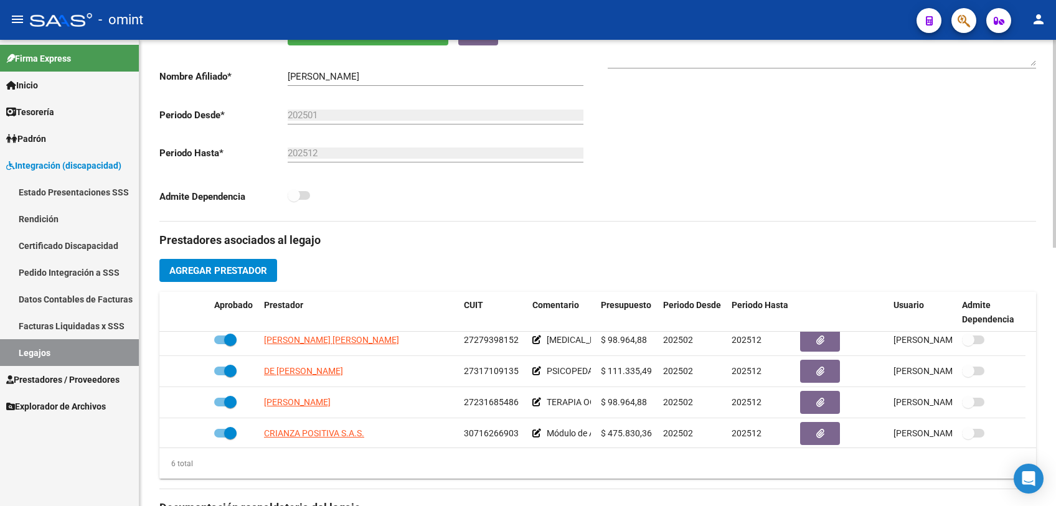
copy span "27231685486"
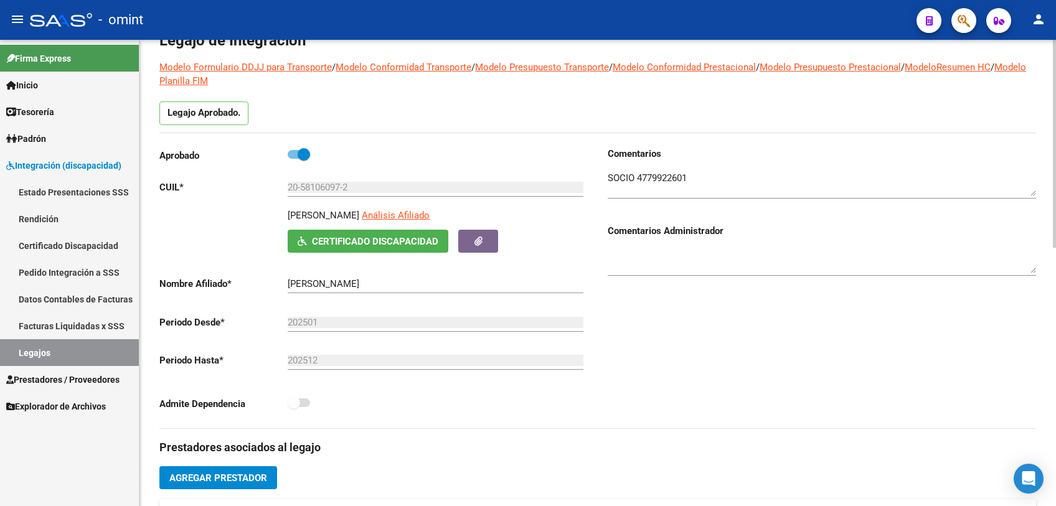
click at [679, 173] on textarea at bounding box center [822, 183] width 428 height 25
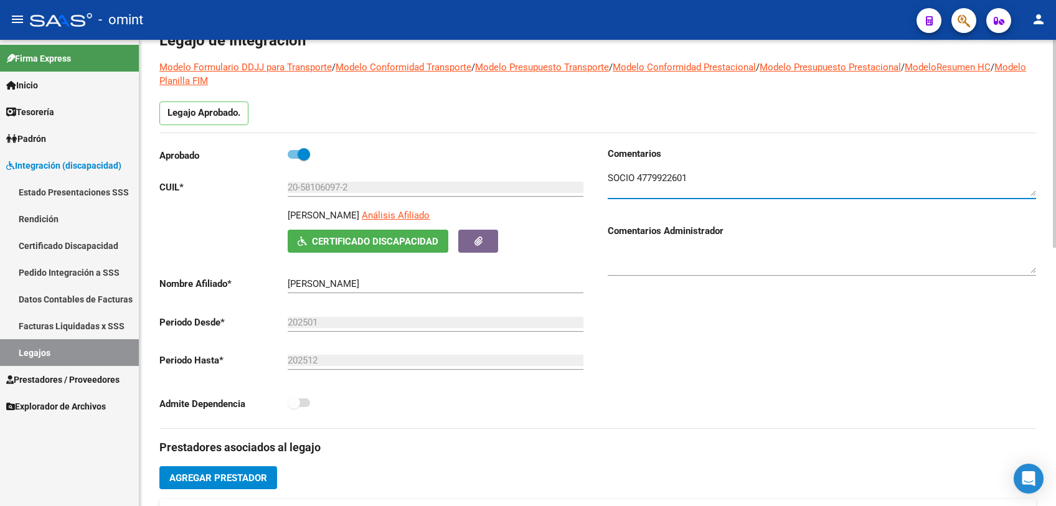
click at [679, 173] on textarea at bounding box center [822, 183] width 428 height 25
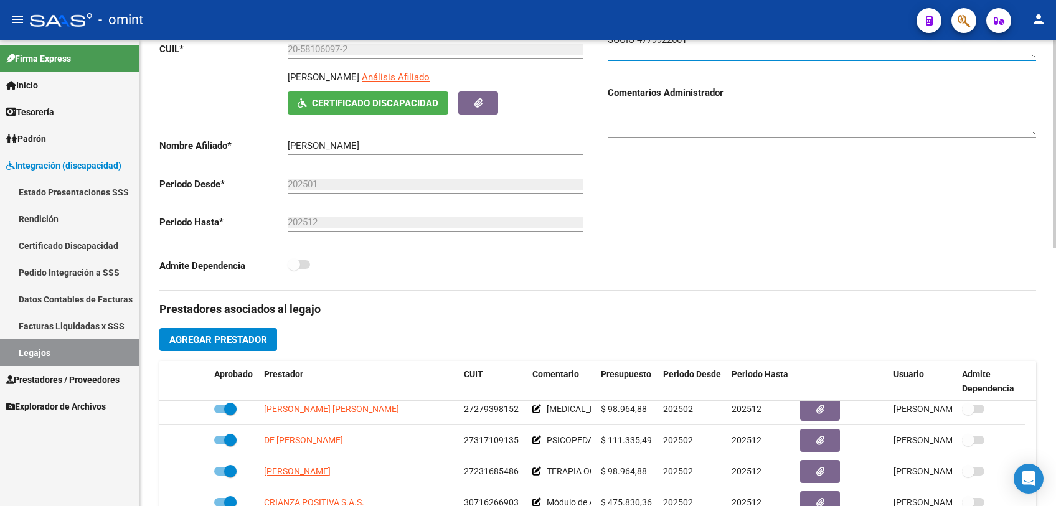
scroll to position [0, 0]
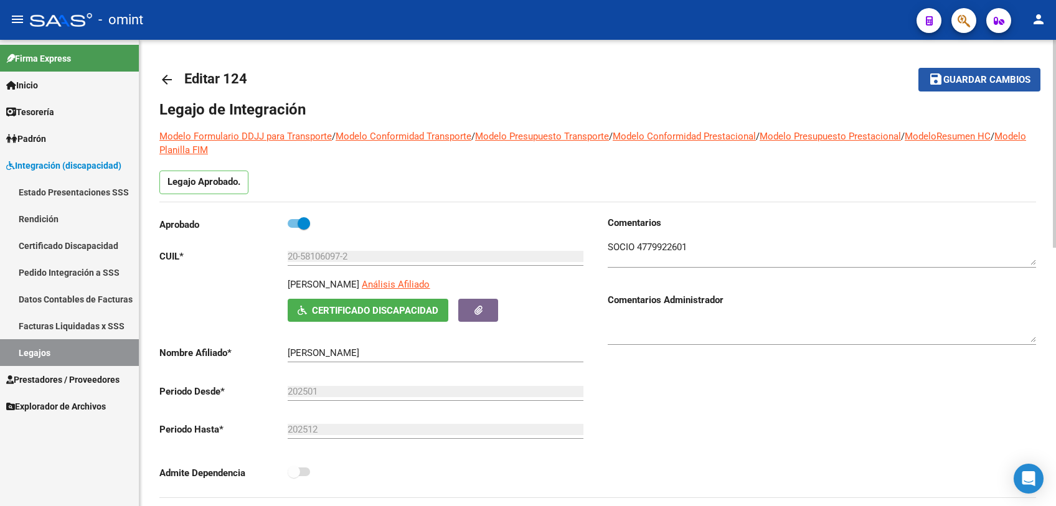
drag, startPoint x: 951, startPoint y: 83, endPoint x: 833, endPoint y: 206, distance: 170.9
click at [951, 83] on span "Guardar cambios" at bounding box center [986, 80] width 87 height 11
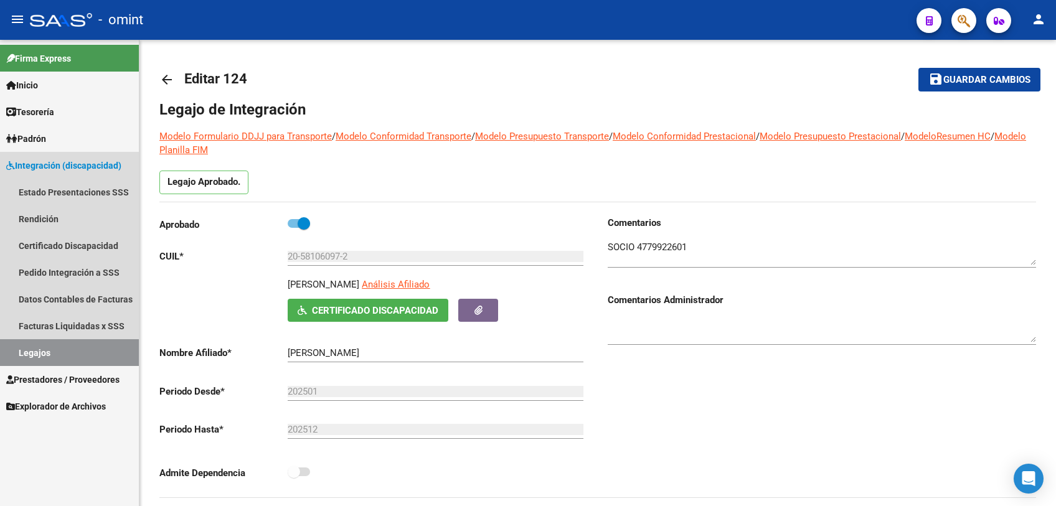
click at [39, 347] on link "Legajos" at bounding box center [69, 352] width 139 height 27
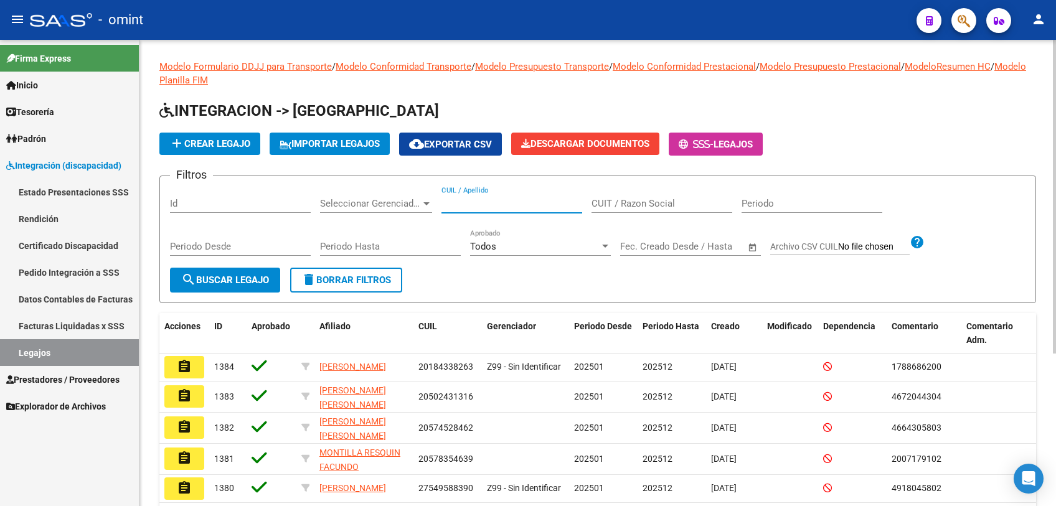
click at [524, 208] on input "CUIL / Apellido" at bounding box center [511, 203] width 141 height 11
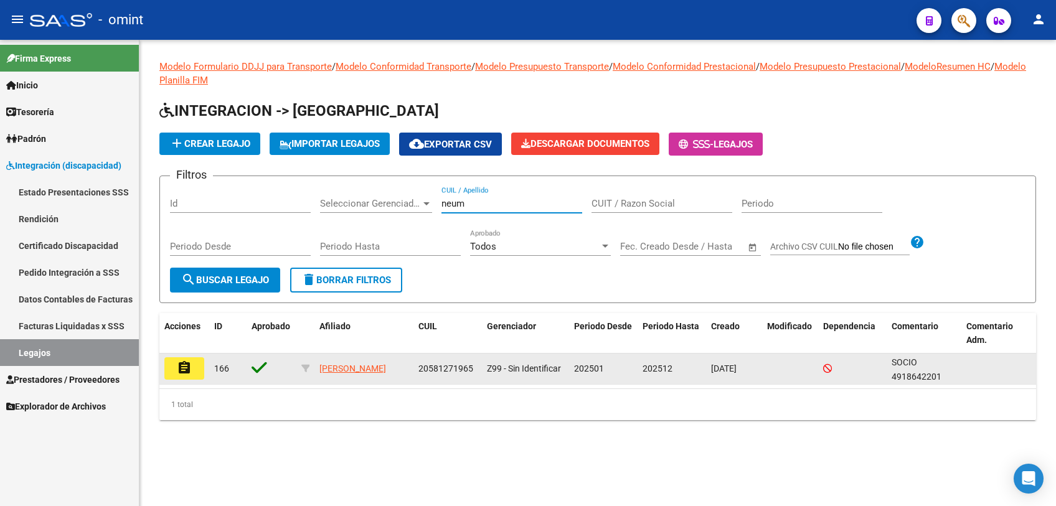
type input "neum"
click at [175, 372] on button "assignment" at bounding box center [184, 368] width 40 height 22
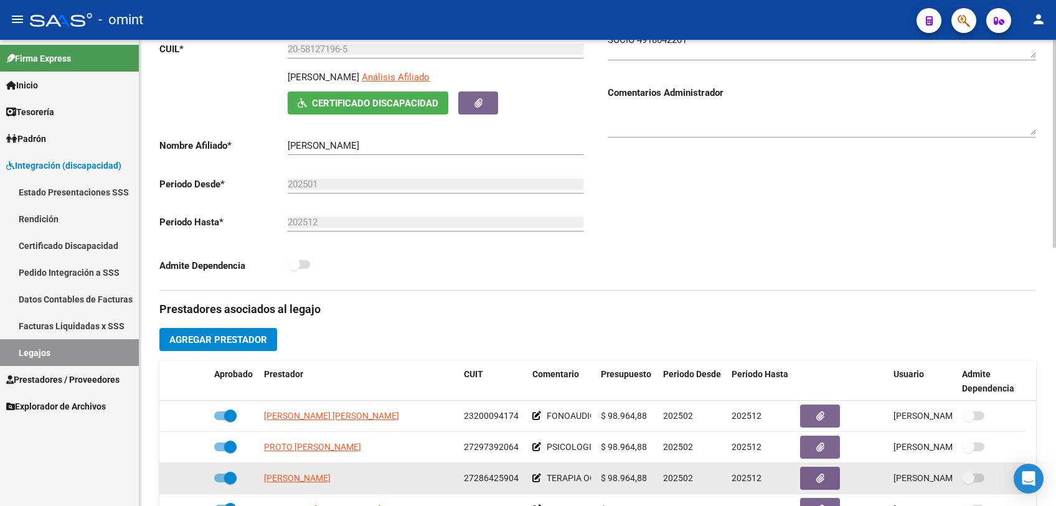
scroll to position [12, 0]
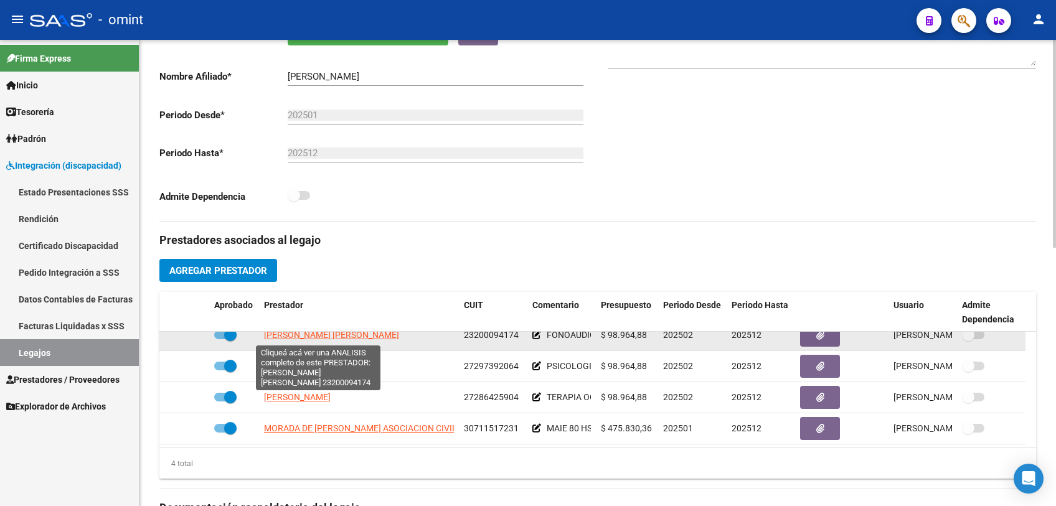
click at [336, 336] on span "[PERSON_NAME] [PERSON_NAME]" at bounding box center [331, 335] width 135 height 10
type textarea "23200094174"
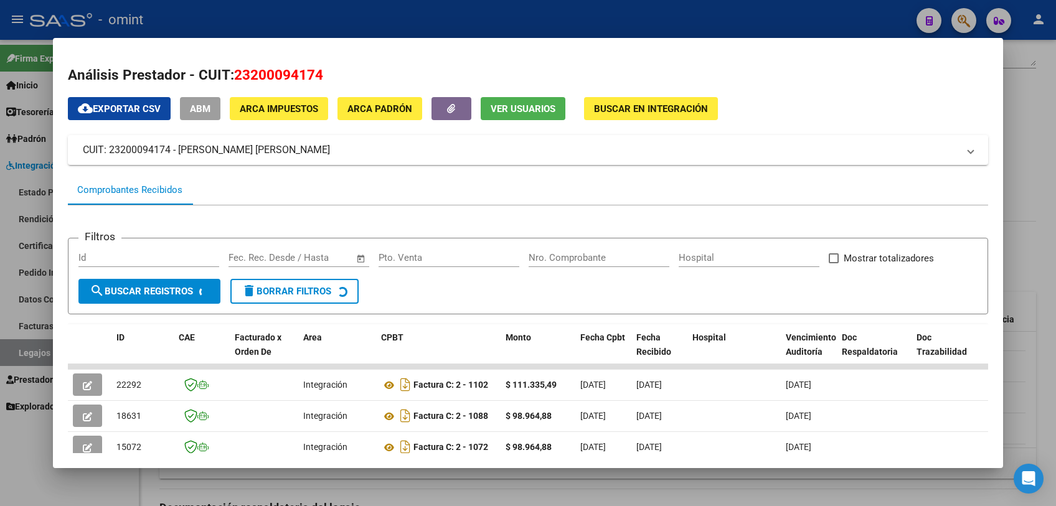
scroll to position [138, 0]
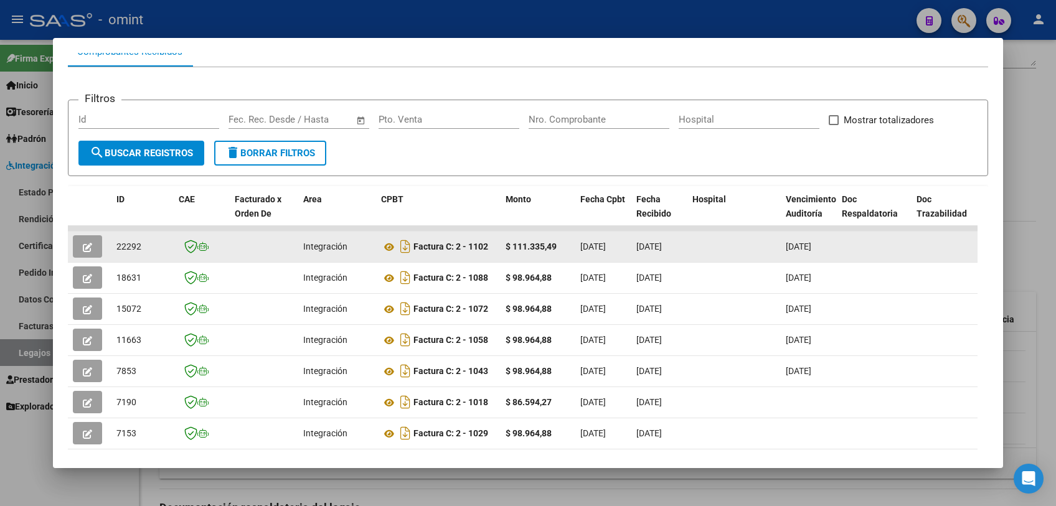
click at [80, 250] on button "button" at bounding box center [87, 246] width 29 height 22
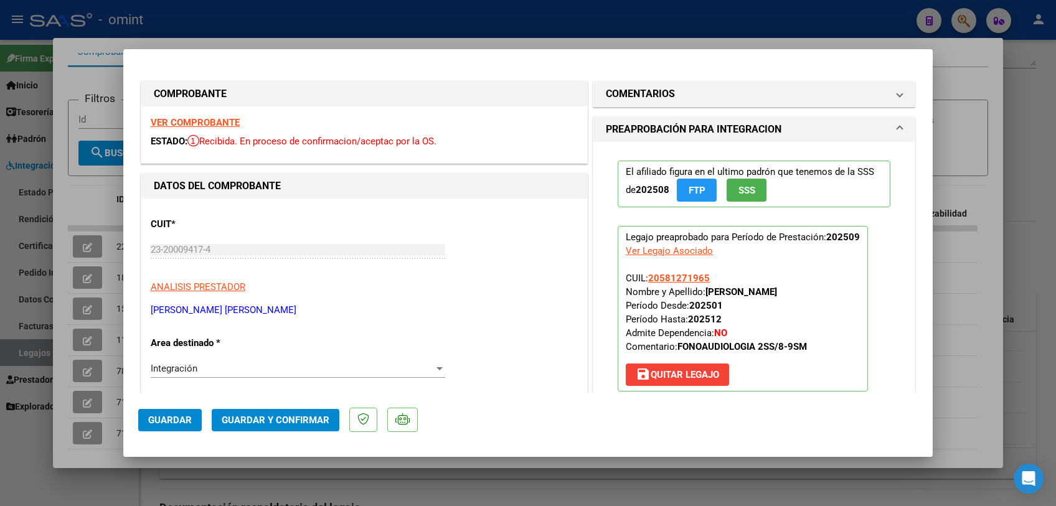
click at [210, 122] on strong "VER COMPROBANTE" at bounding box center [195, 122] width 89 height 11
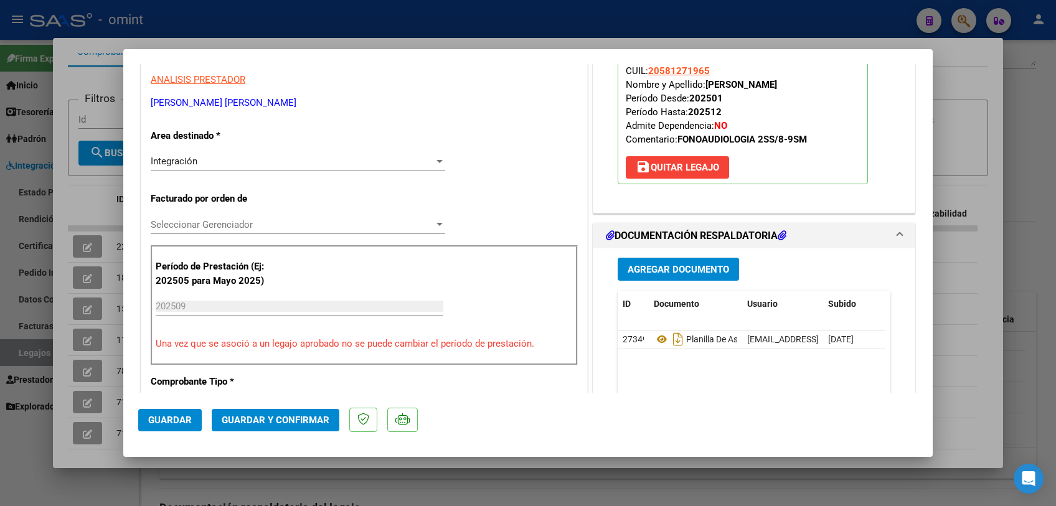
scroll to position [346, 0]
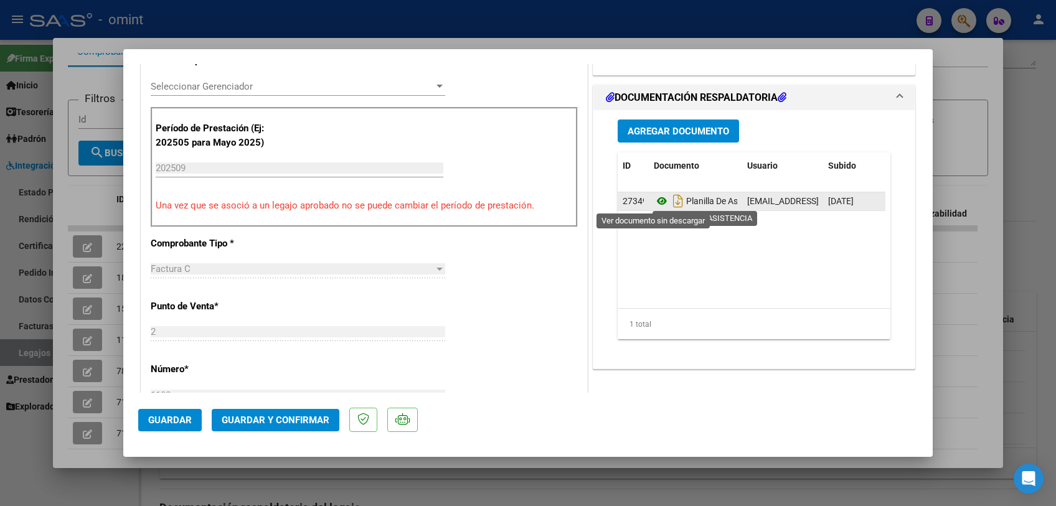
click at [654, 200] on icon at bounding box center [662, 201] width 16 height 15
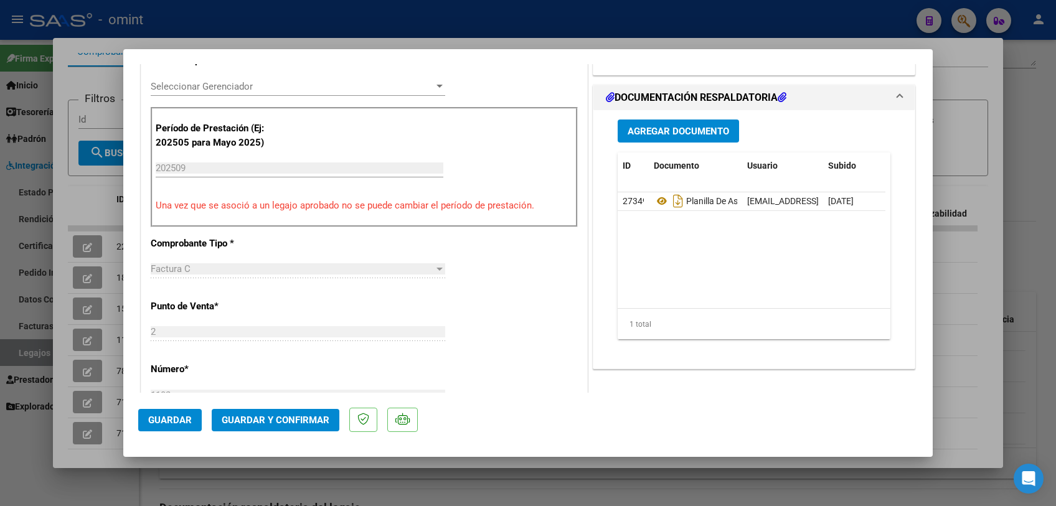
click at [109, 127] on div at bounding box center [528, 253] width 1056 height 506
type input "$ 0,00"
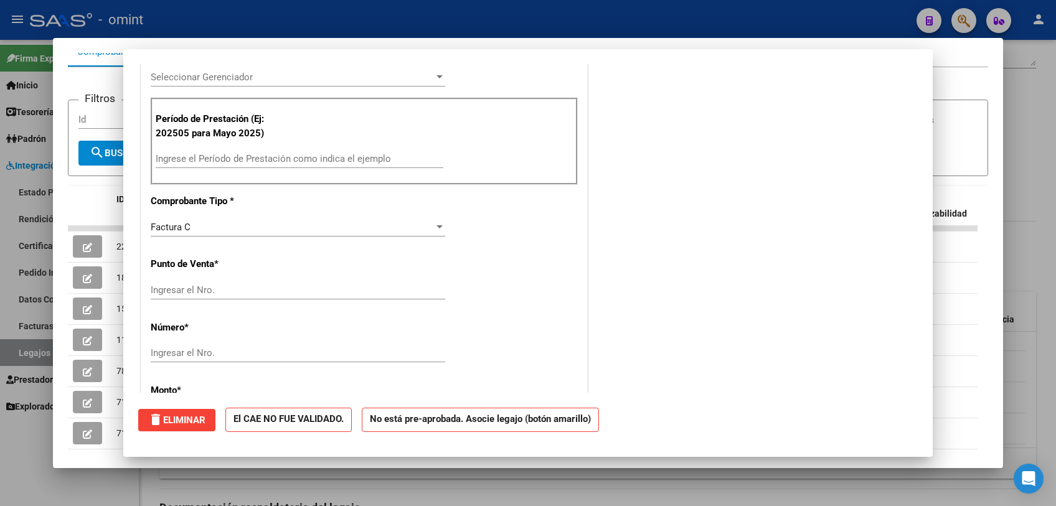
scroll to position [0, 0]
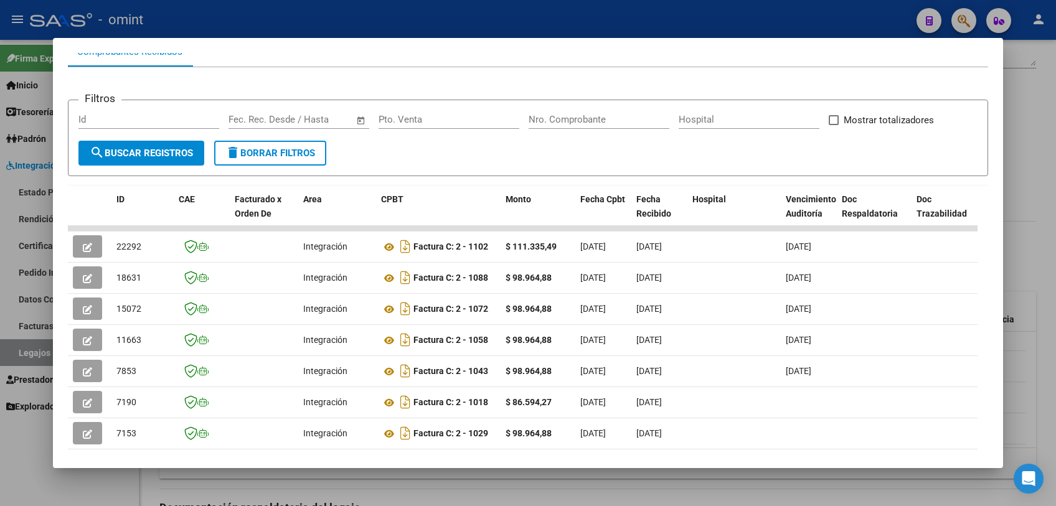
click at [455, 493] on div at bounding box center [528, 253] width 1056 height 506
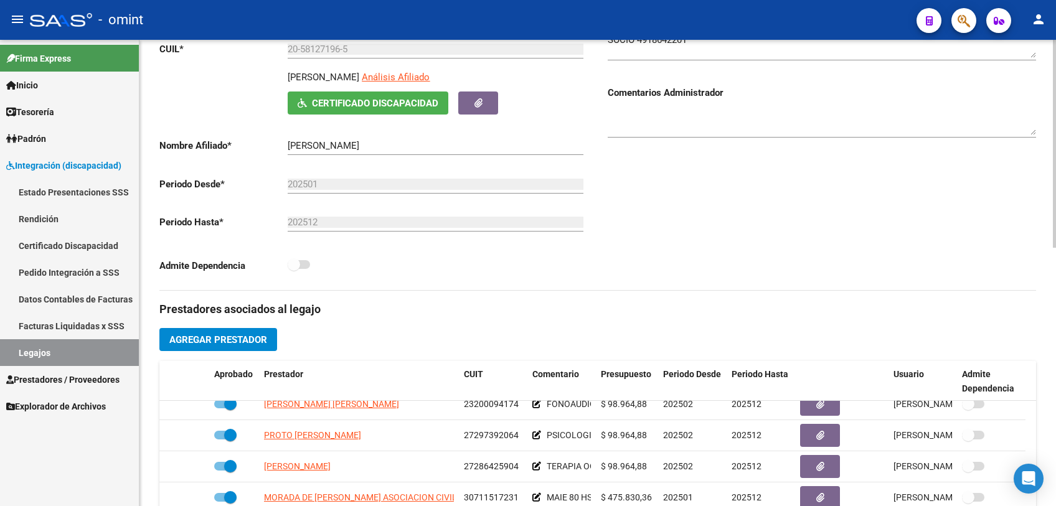
scroll to position [138, 0]
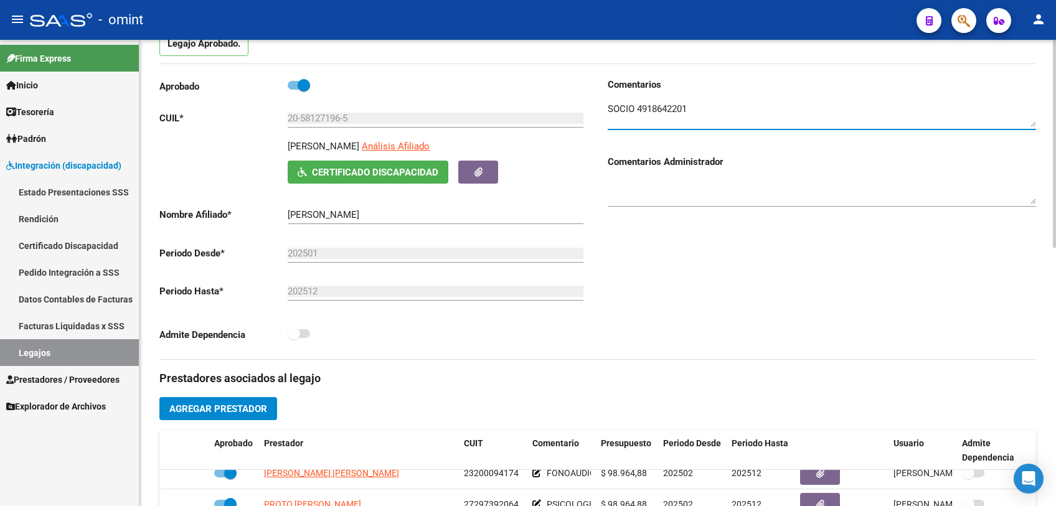
click at [660, 109] on textarea at bounding box center [822, 114] width 428 height 25
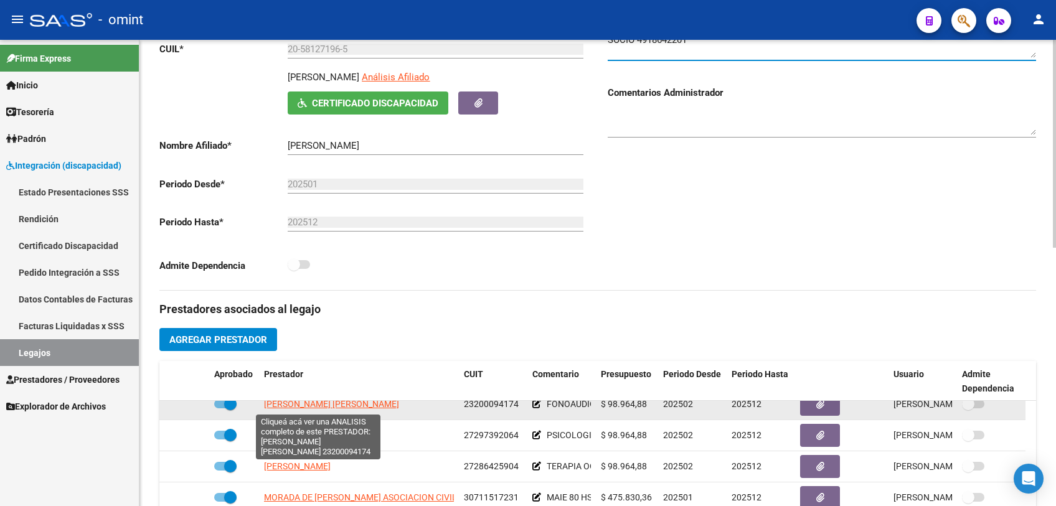
scroll to position [0, 0]
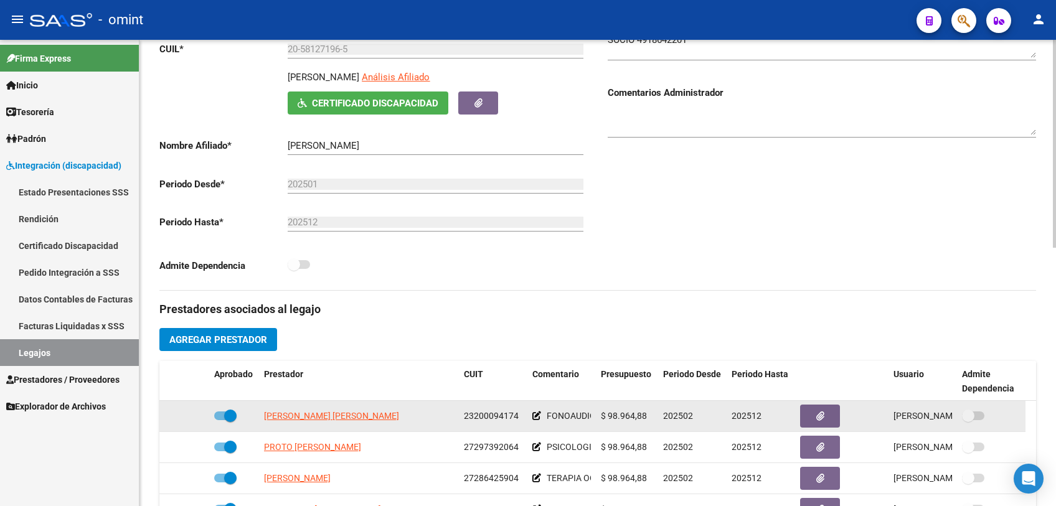
click at [540, 417] on icon at bounding box center [536, 416] width 9 height 9
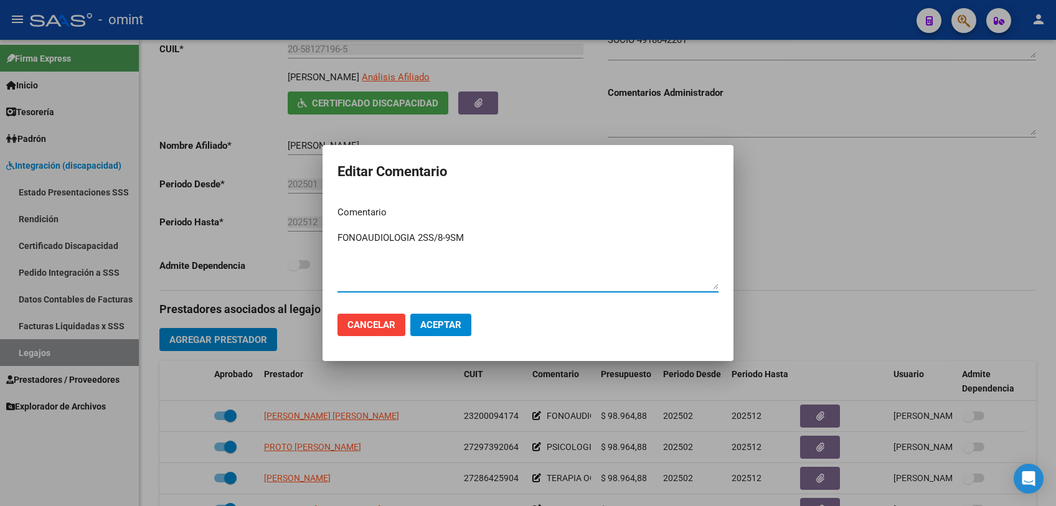
click at [478, 236] on textarea "FONOAUDIOLOGIA 2SS/8-9SM" at bounding box center [527, 260] width 381 height 59
type textarea "FONOAUDIOLOGIA 8ss/mes"
click at [445, 315] on button "Aceptar" at bounding box center [440, 325] width 61 height 22
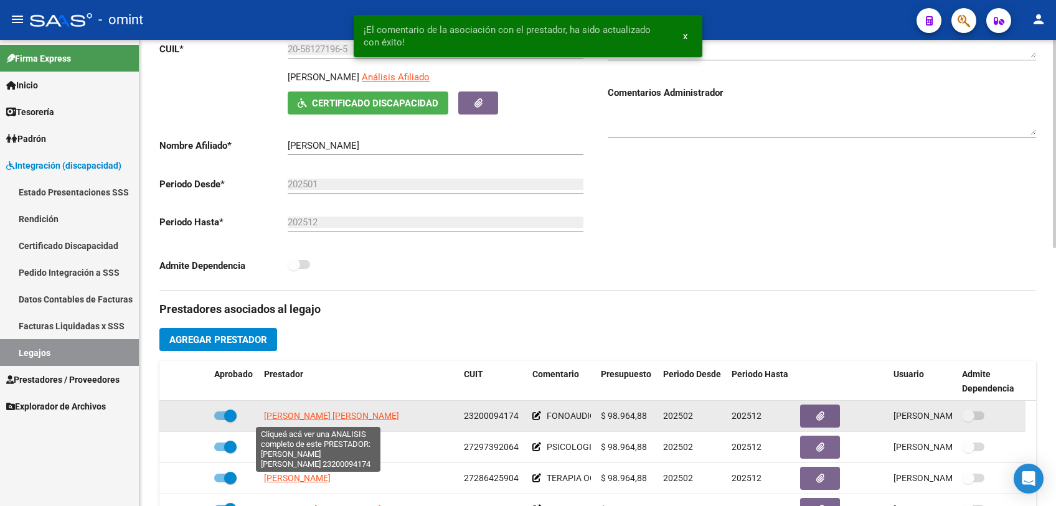
click at [354, 413] on span "[PERSON_NAME] [PERSON_NAME]" at bounding box center [331, 416] width 135 height 10
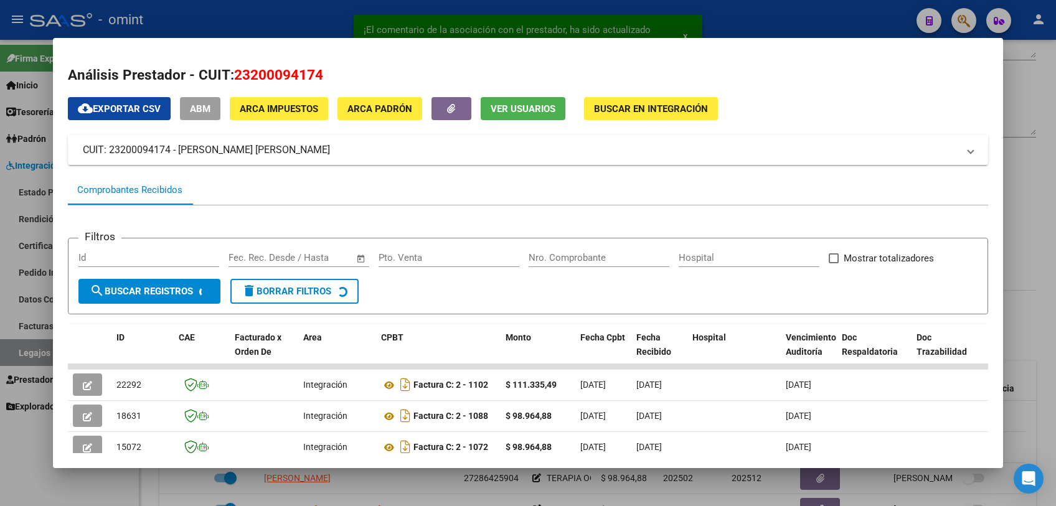
scroll to position [69, 0]
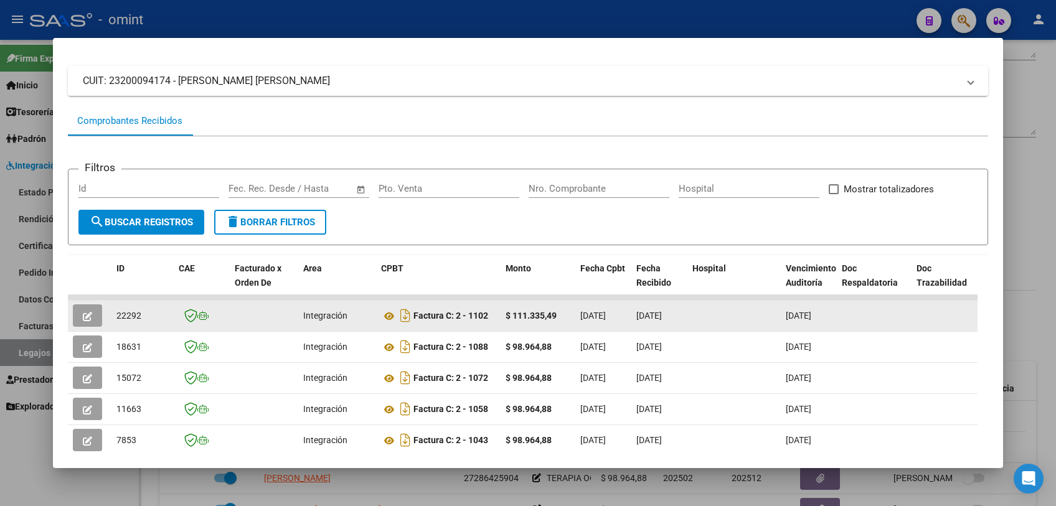
click at [92, 317] on button "button" at bounding box center [87, 315] width 29 height 22
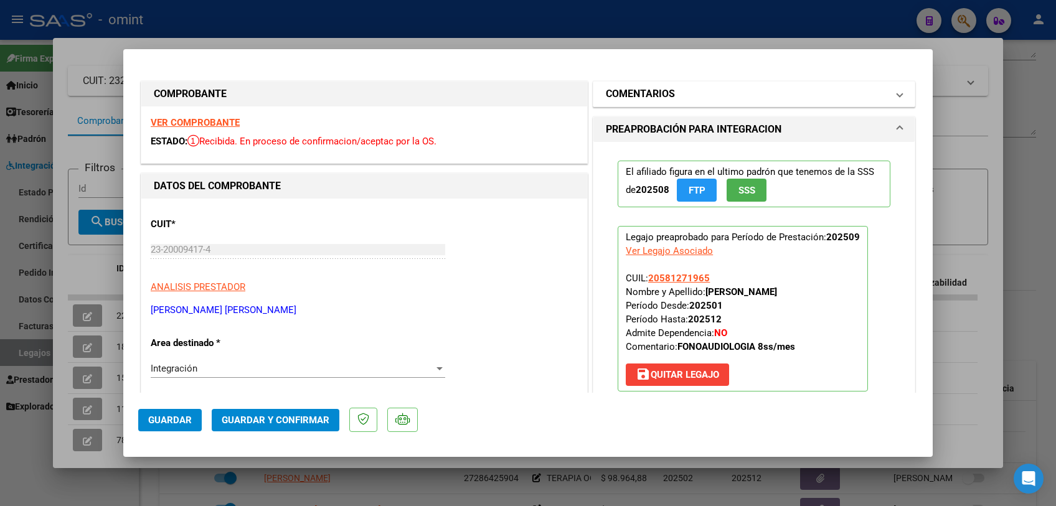
click at [710, 96] on mat-panel-title "COMENTARIOS" at bounding box center [746, 94] width 281 height 15
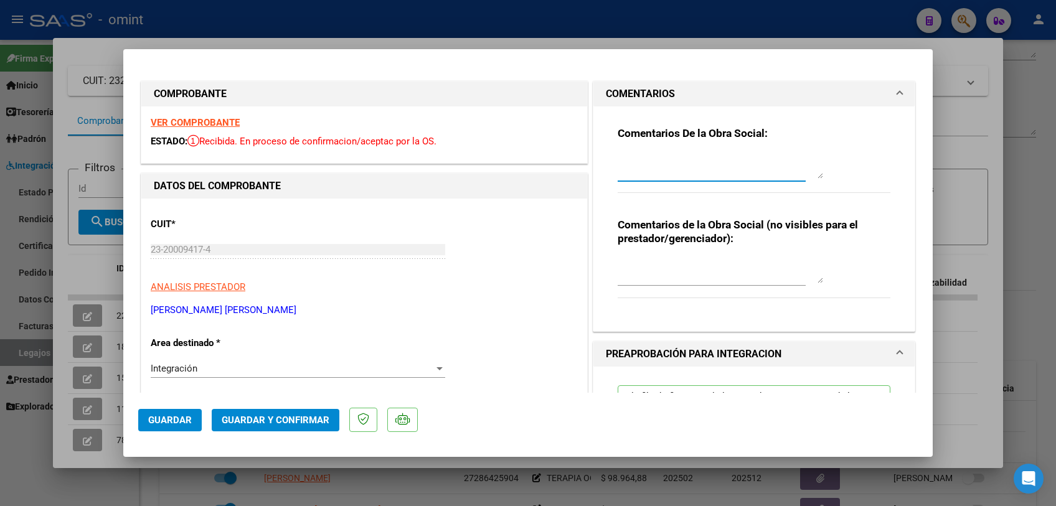
click at [687, 171] on textarea at bounding box center [720, 166] width 205 height 25
click at [697, 176] on textarea "recordar que e socio tiene habilitada 8 sesiones por mes -" at bounding box center [720, 166] width 205 height 25
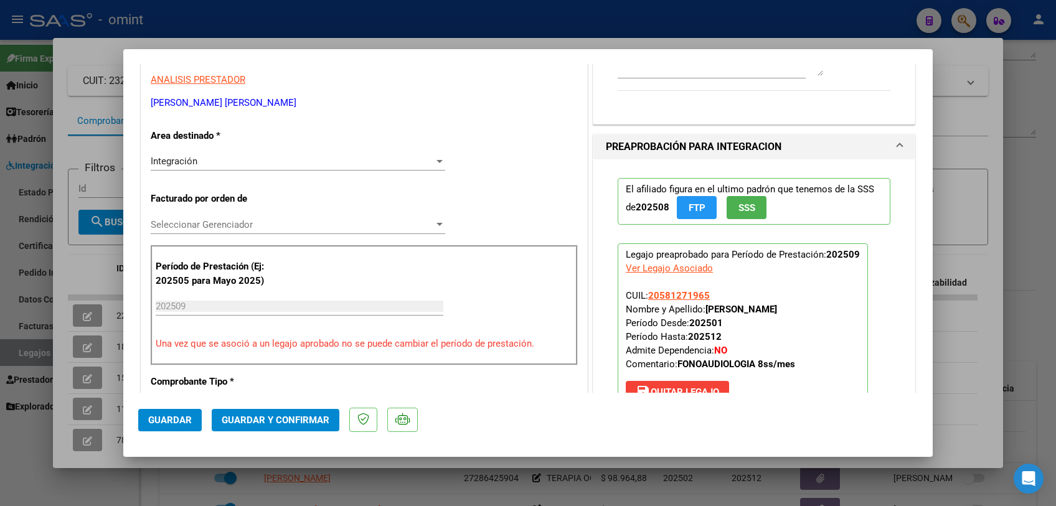
type textarea "recordar que e socio tiene habilitada 8 sesiones por mes -"
click at [219, 225] on span "Seleccionar Gerenciador" at bounding box center [292, 224] width 283 height 11
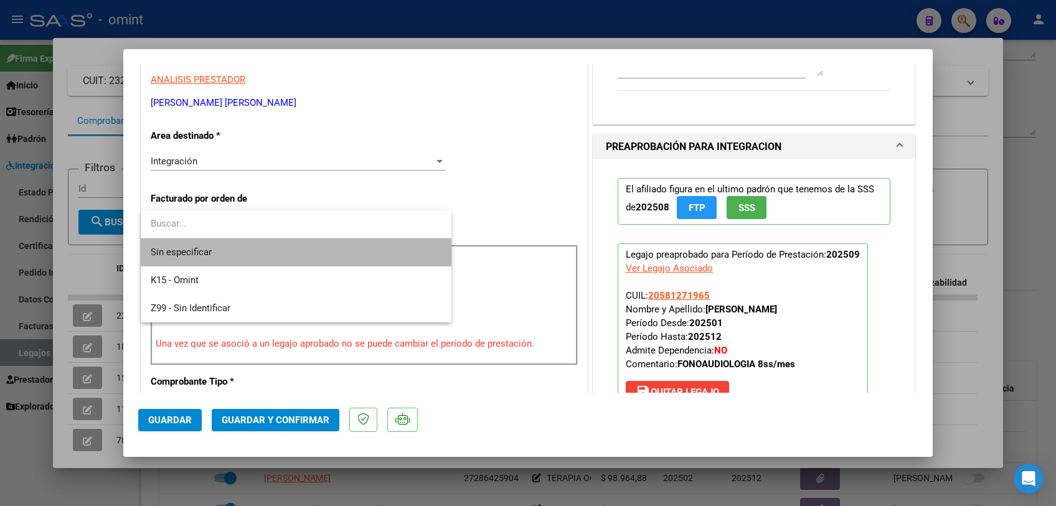
click at [213, 253] on span "Sin especificar" at bounding box center [296, 252] width 291 height 28
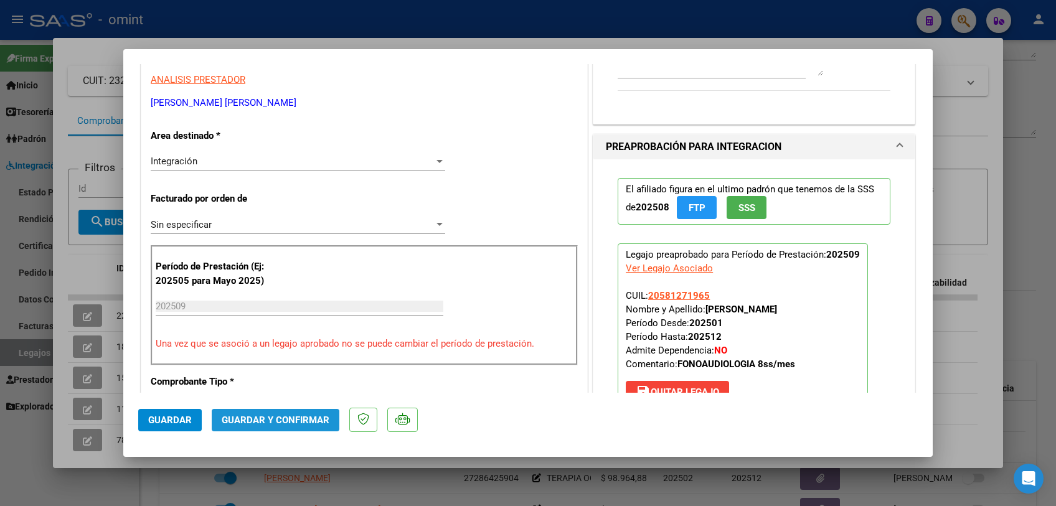
click at [260, 425] on span "Guardar y Confirmar" at bounding box center [276, 420] width 108 height 11
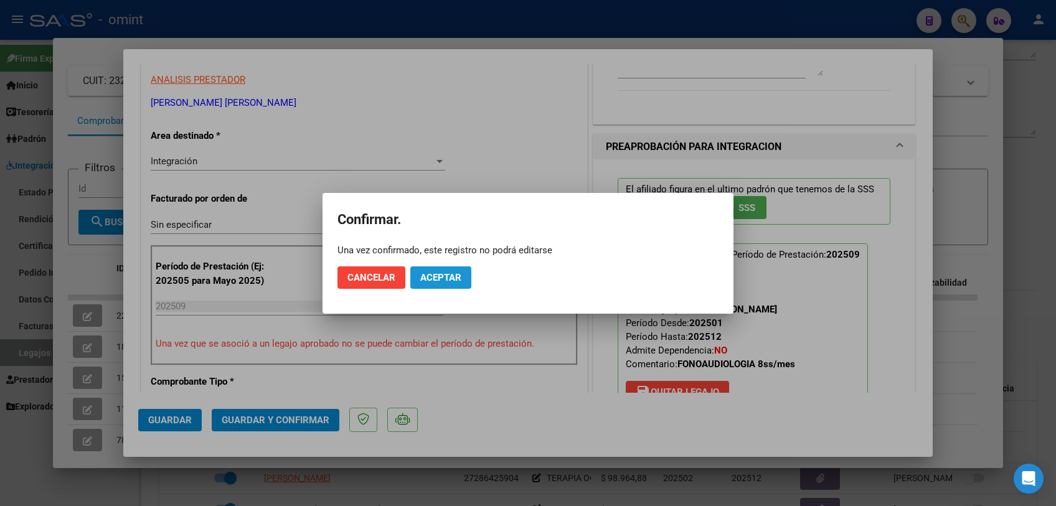
click at [468, 279] on button "Aceptar" at bounding box center [440, 278] width 61 height 22
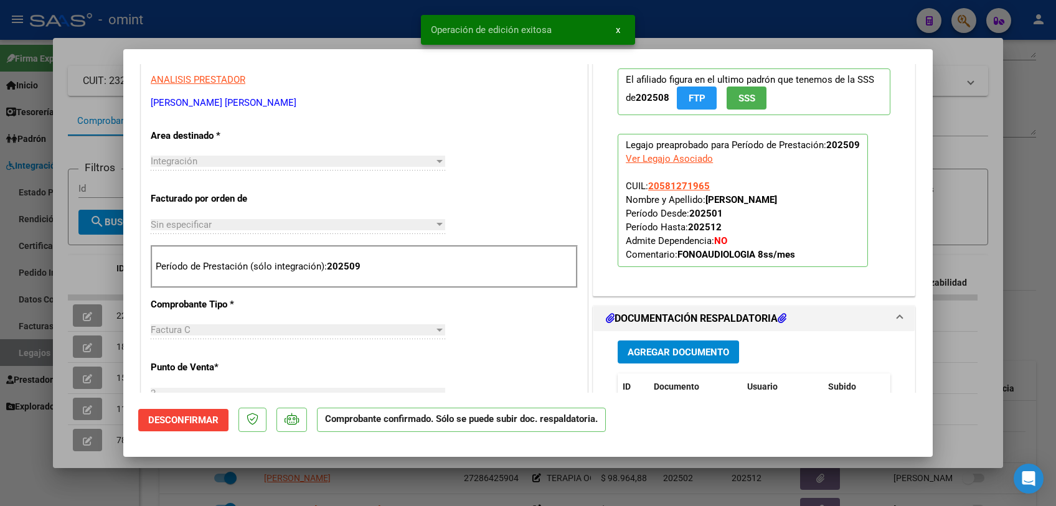
click at [461, 478] on div at bounding box center [528, 253] width 1056 height 506
type input "$ 0,00"
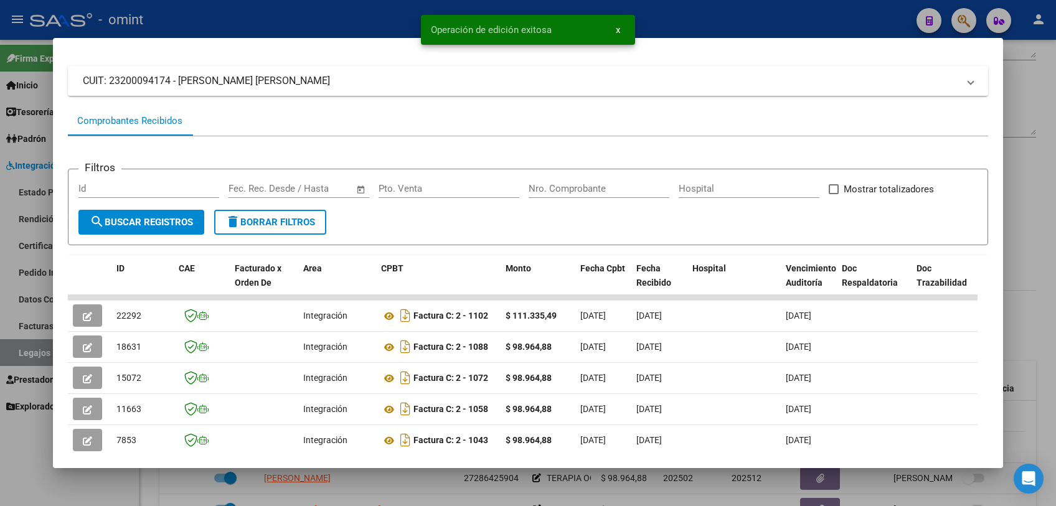
click at [461, 478] on div at bounding box center [528, 253] width 1056 height 506
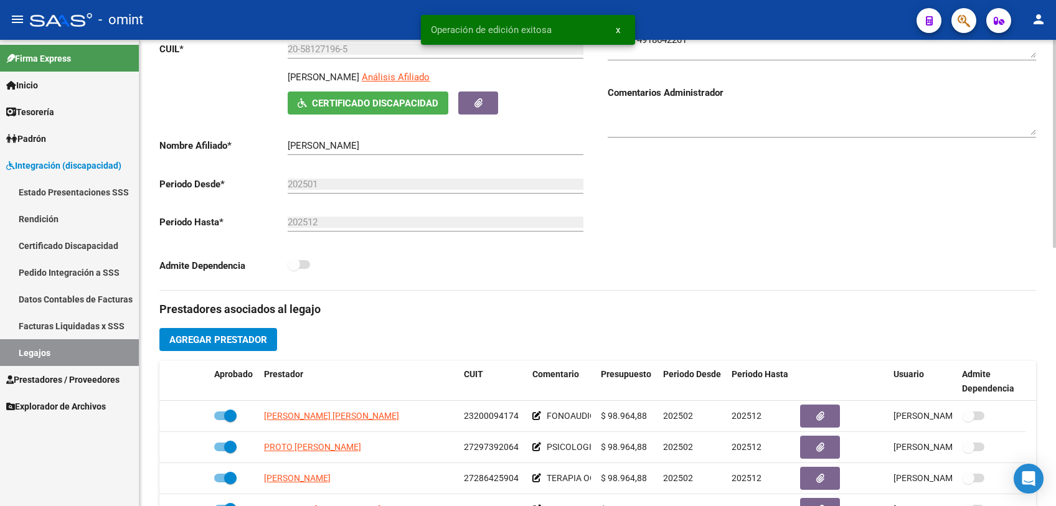
scroll to position [276, 0]
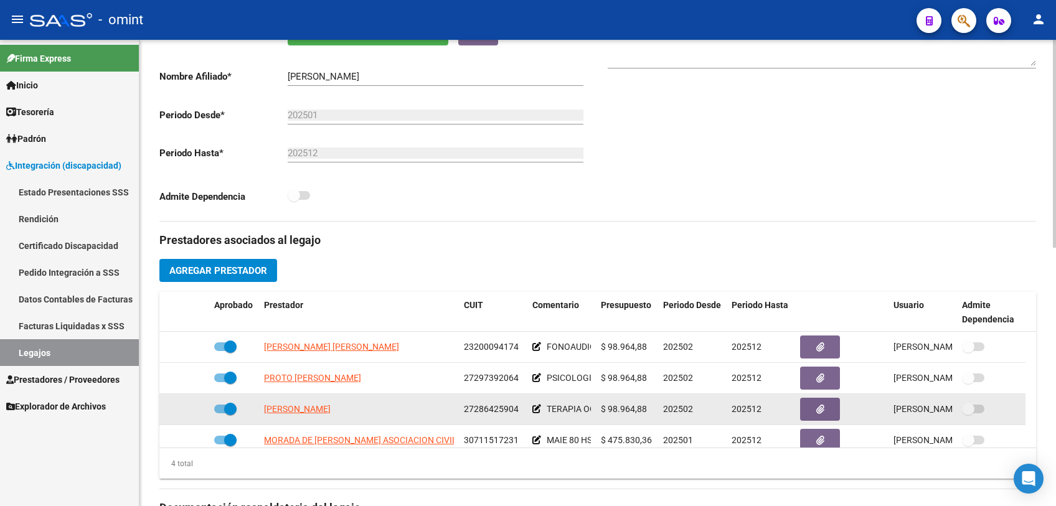
click at [534, 407] on icon at bounding box center [536, 409] width 9 height 9
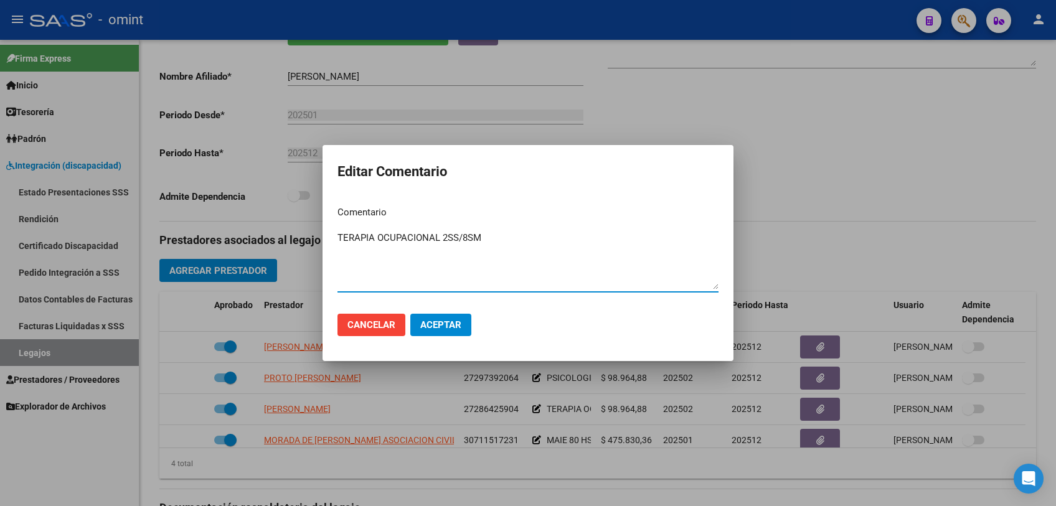
drag, startPoint x: 503, startPoint y: 238, endPoint x: 443, endPoint y: 235, distance: 59.9
click at [443, 235] on textarea "TERAPIA OCUPACIONAL 2SS/8SM" at bounding box center [527, 260] width 381 height 59
type textarea "TERAPIA OCUPACIONAL 8ss/mes"
click at [457, 318] on button "Aceptar" at bounding box center [440, 325] width 61 height 22
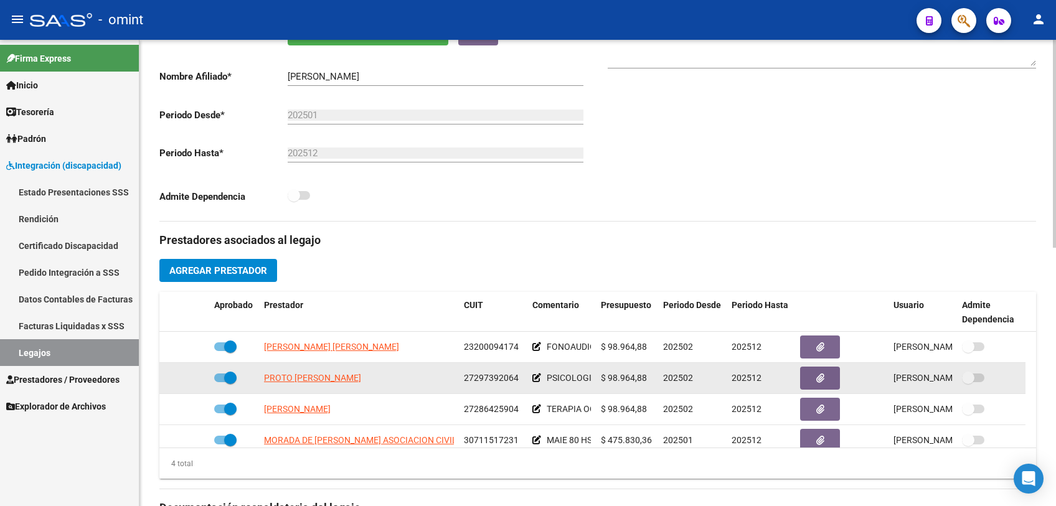
click at [536, 376] on icon at bounding box center [536, 378] width 9 height 9
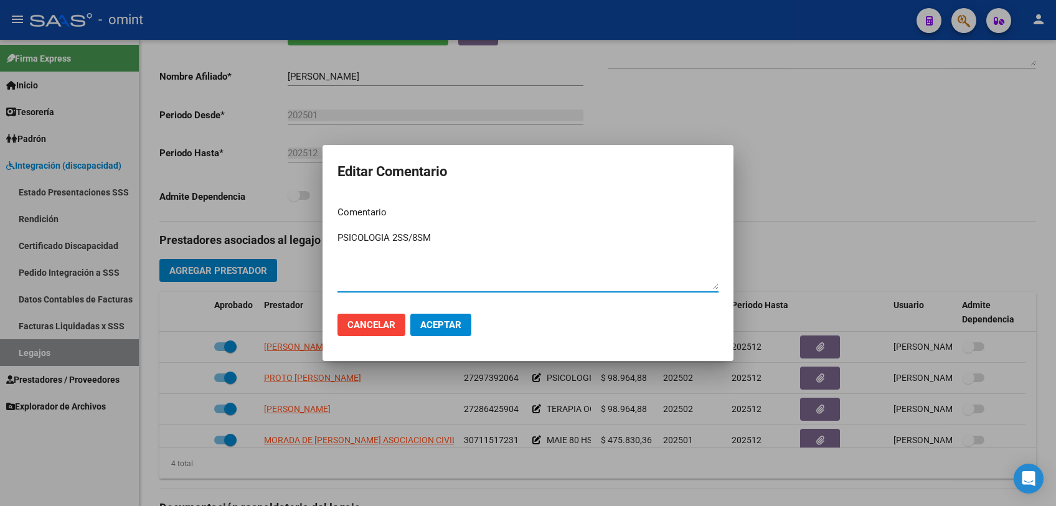
drag, startPoint x: 413, startPoint y: 238, endPoint x: 395, endPoint y: 238, distance: 18.7
click at [395, 238] on textarea "PSICOLOGIA 2SS/8SM" at bounding box center [527, 260] width 381 height 59
click at [404, 235] on textarea "PSICOLOGIA 8SM" at bounding box center [527, 260] width 381 height 59
type textarea "PSICOLOGIA 8ss/M"
click at [453, 337] on mat-dialog-actions "Cancelar Aceptar" at bounding box center [527, 325] width 381 height 42
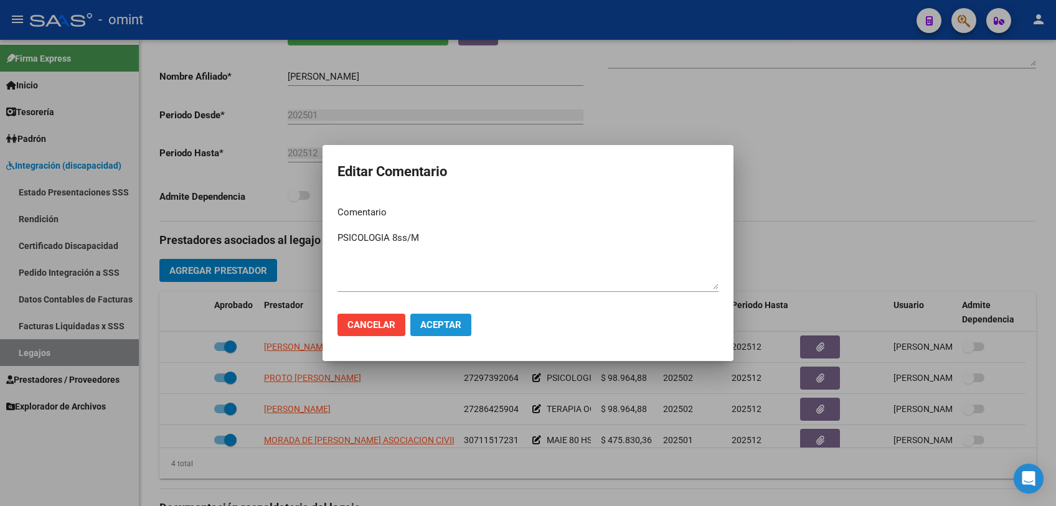
click at [453, 325] on span "Aceptar" at bounding box center [440, 324] width 41 height 11
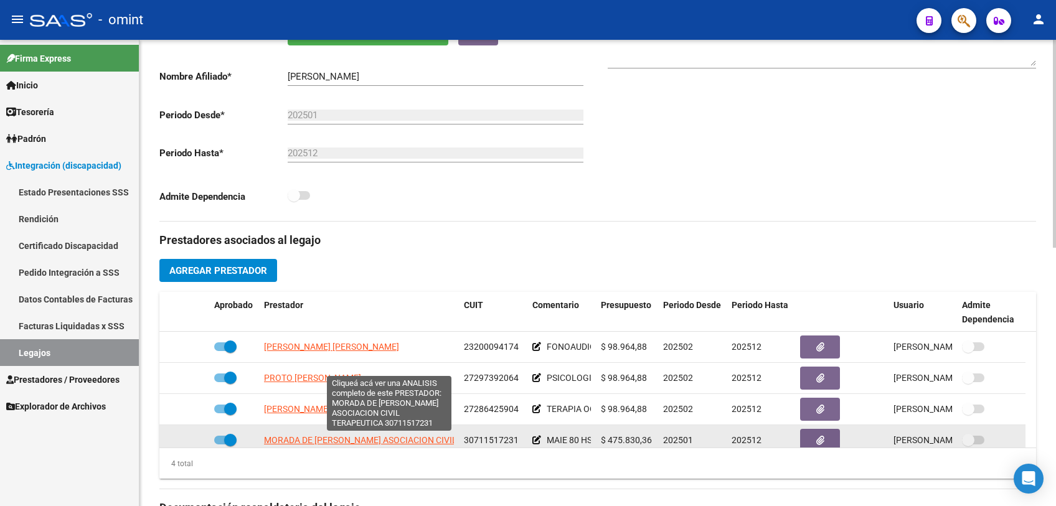
click at [339, 442] on span "MORADA DE [PERSON_NAME] ASOCIACION CIVIL TERAPEUTICA" at bounding box center [389, 440] width 251 height 10
type textarea "30711517231"
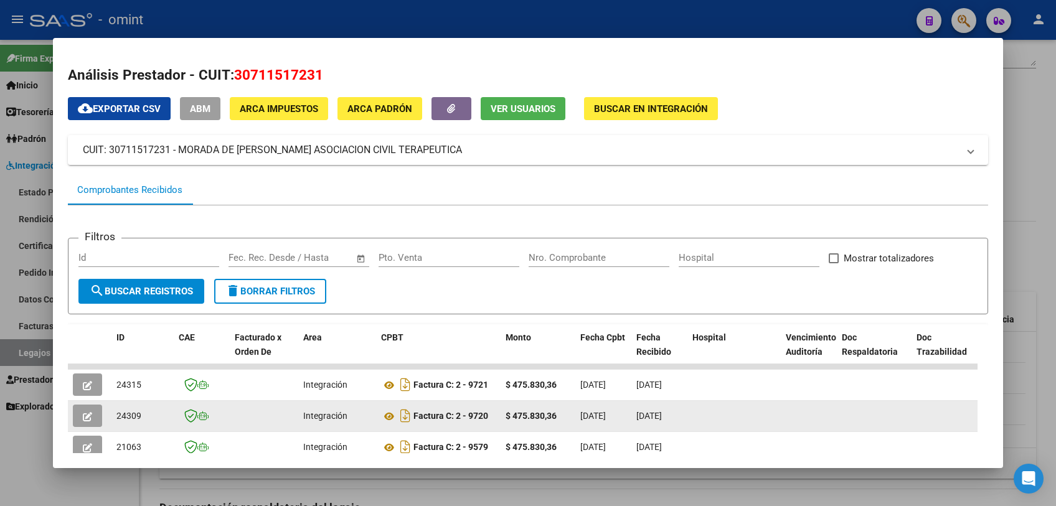
click at [80, 403] on datatable-body-cell at bounding box center [90, 416] width 44 height 31
click at [91, 412] on icon "button" at bounding box center [87, 416] width 9 height 9
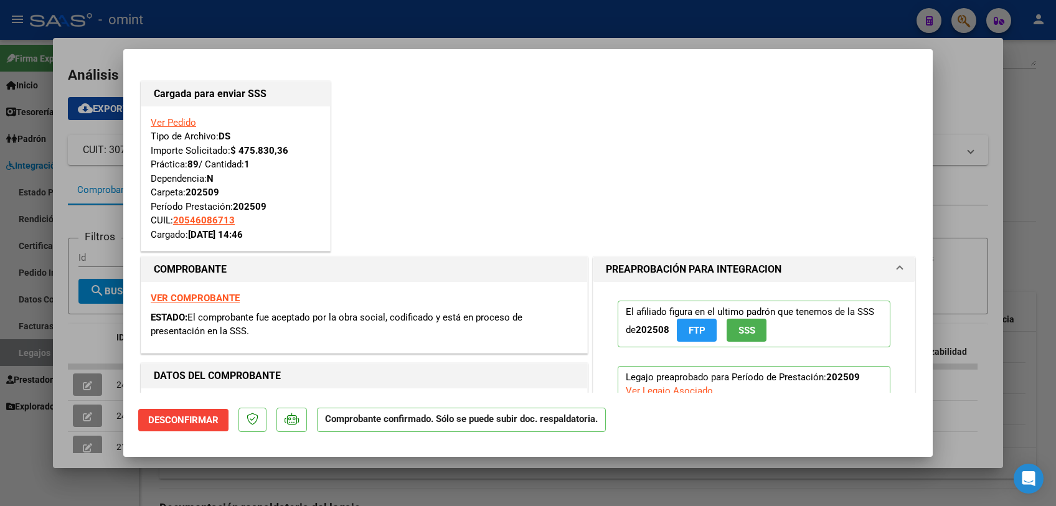
click at [321, 483] on div at bounding box center [528, 253] width 1056 height 506
type input "$ 0,00"
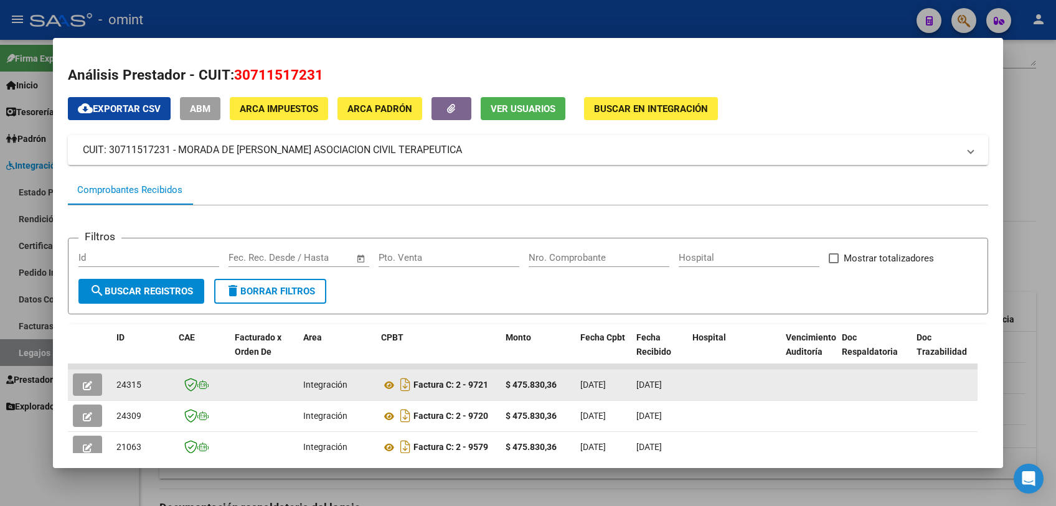
click at [88, 382] on icon "button" at bounding box center [87, 385] width 9 height 9
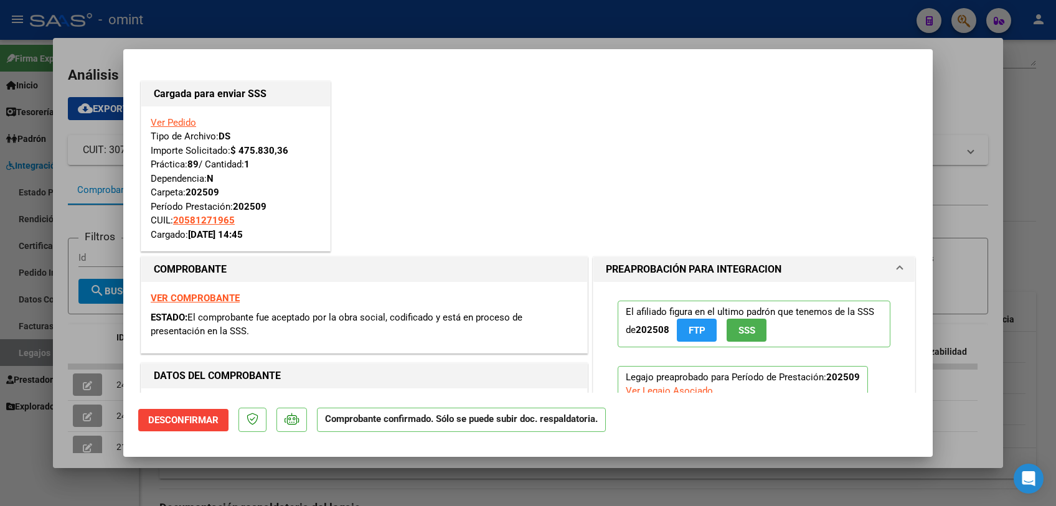
click at [326, 477] on div at bounding box center [528, 253] width 1056 height 506
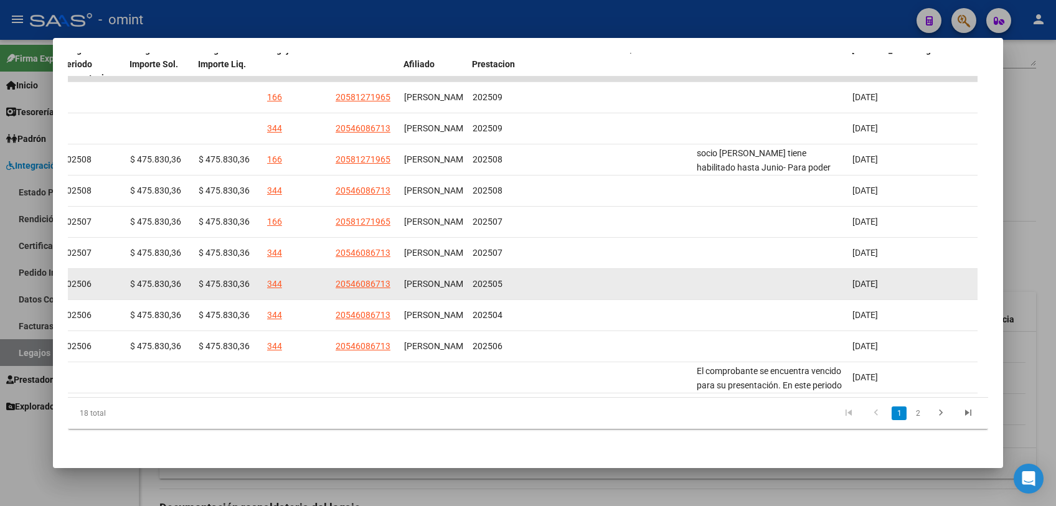
scroll to position [228, 0]
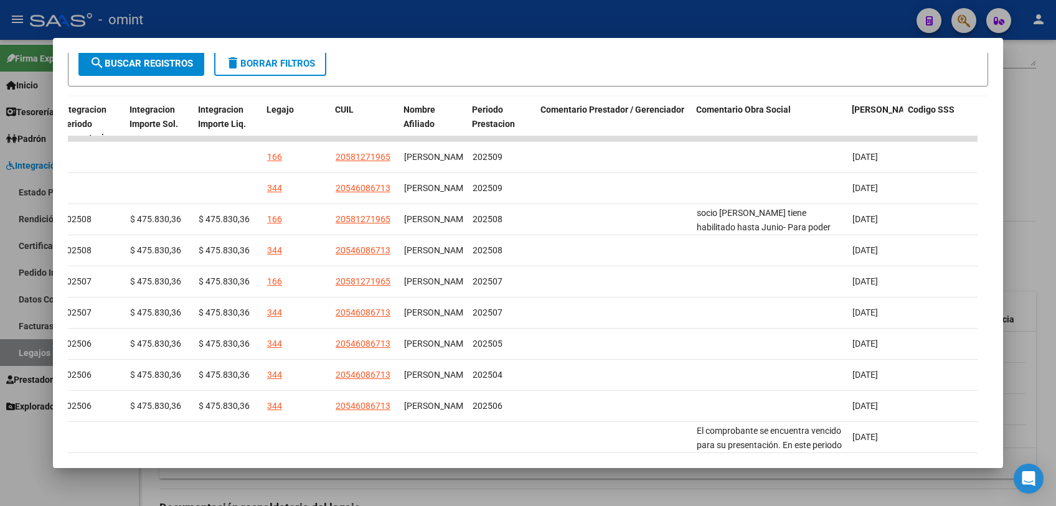
click at [593, 496] on div at bounding box center [528, 253] width 1056 height 506
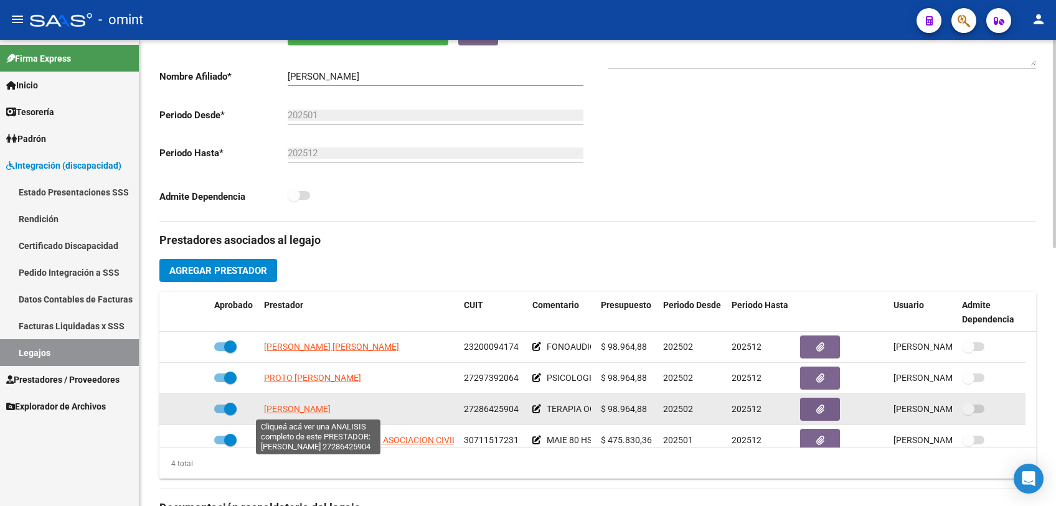
click at [331, 411] on span "[PERSON_NAME]" at bounding box center [297, 409] width 67 height 10
type textarea "27286425904"
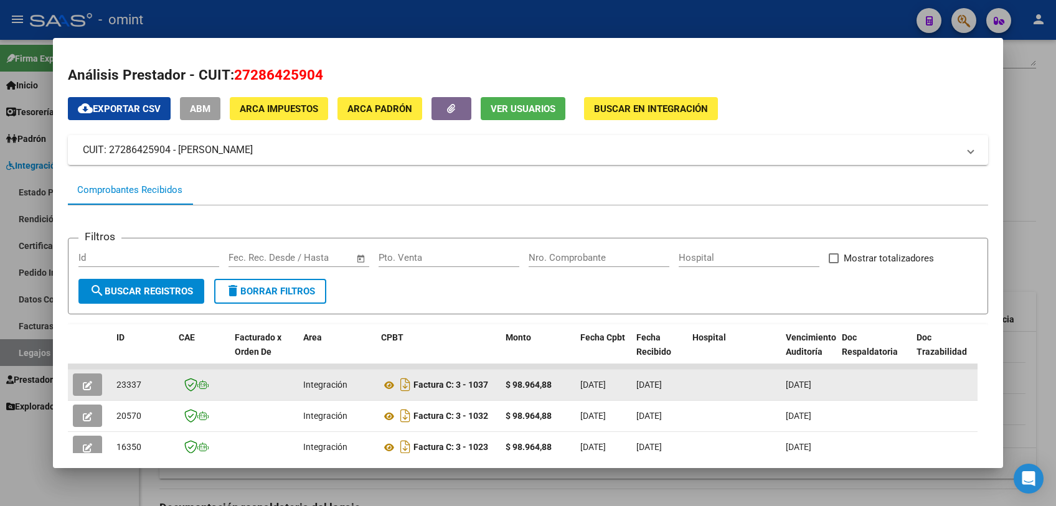
click at [90, 384] on icon "button" at bounding box center [87, 385] width 9 height 9
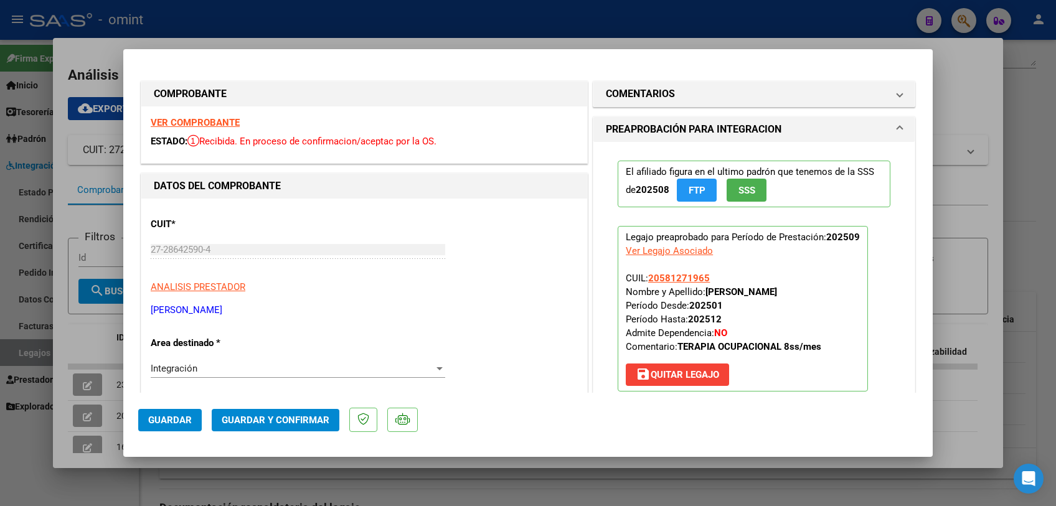
click at [222, 125] on strong "VER COMPROBANTE" at bounding box center [195, 122] width 89 height 11
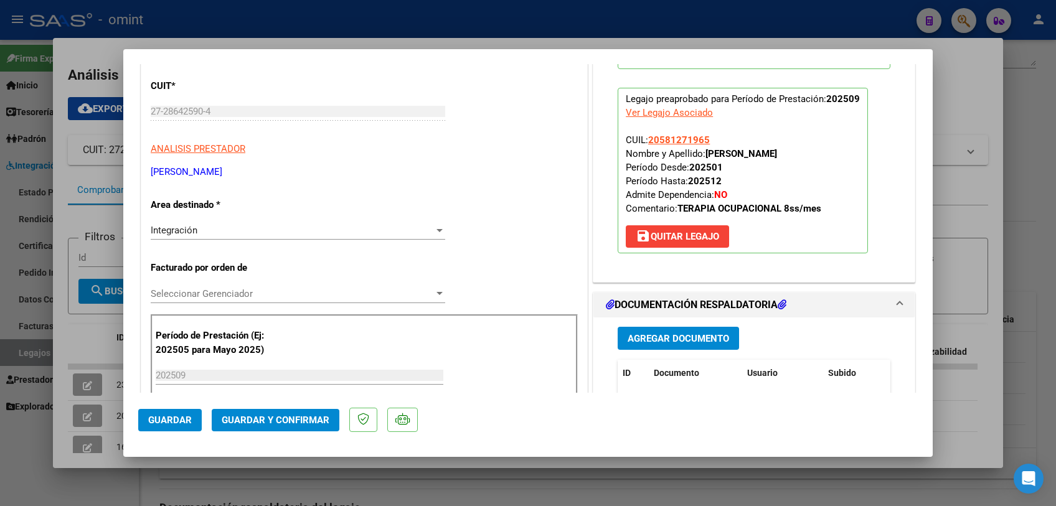
scroll to position [276, 0]
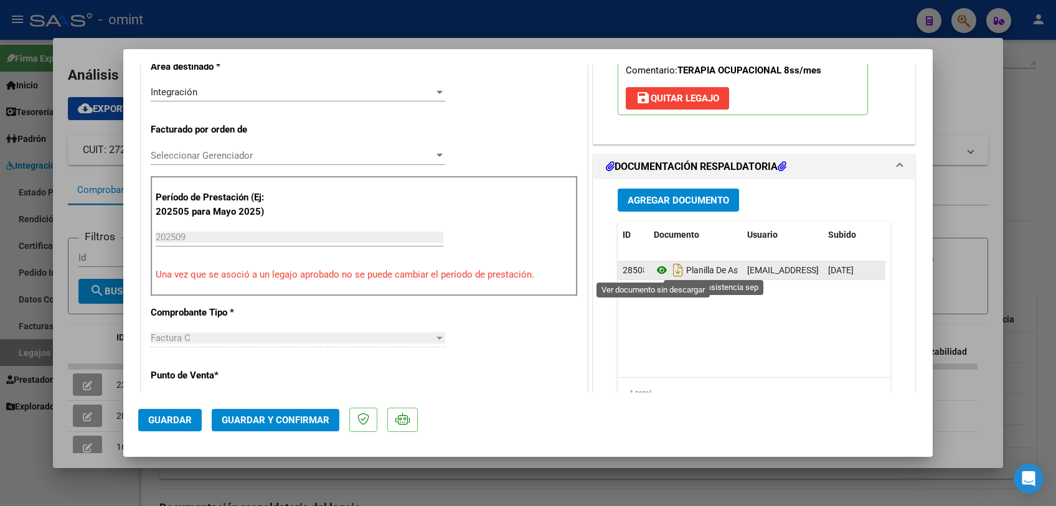
click at [657, 273] on icon at bounding box center [662, 270] width 16 height 15
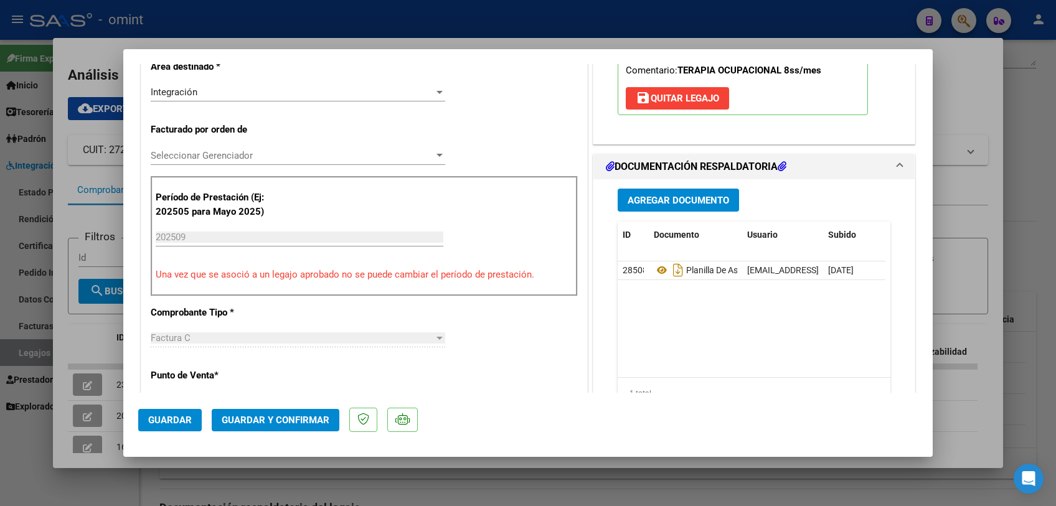
click at [270, 153] on span "Seleccionar Gerenciador" at bounding box center [292, 155] width 283 height 11
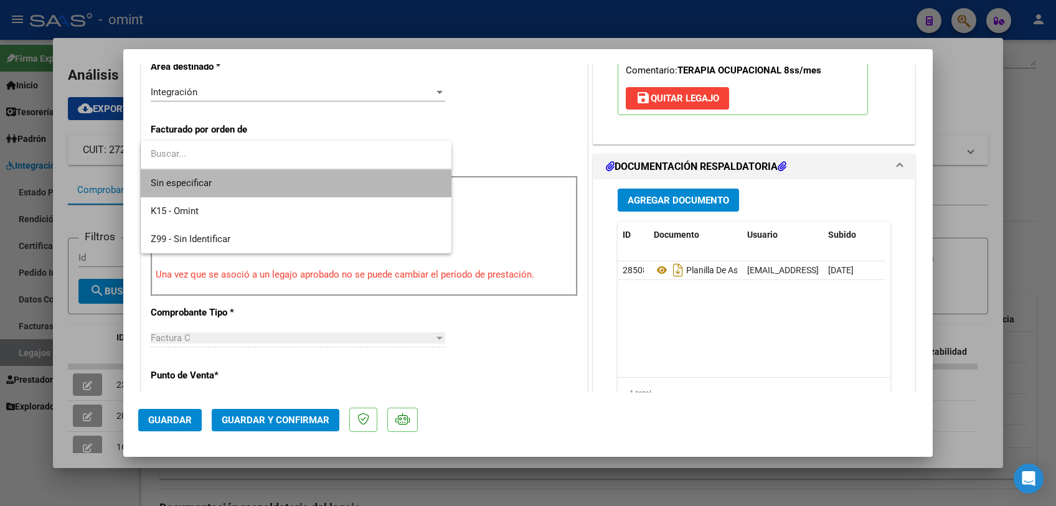
click at [263, 175] on span "Sin especificar" at bounding box center [296, 183] width 291 height 28
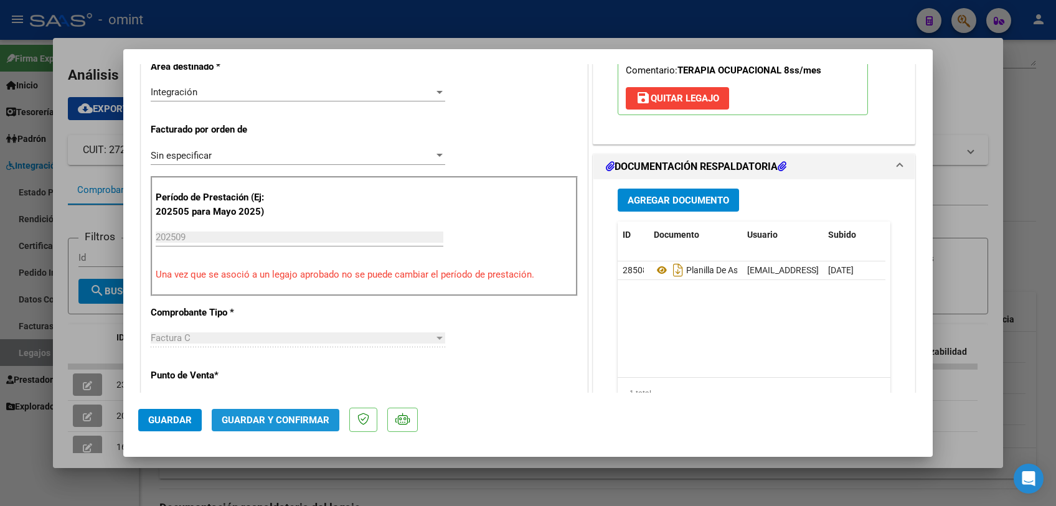
click at [282, 422] on span "Guardar y Confirmar" at bounding box center [276, 420] width 108 height 11
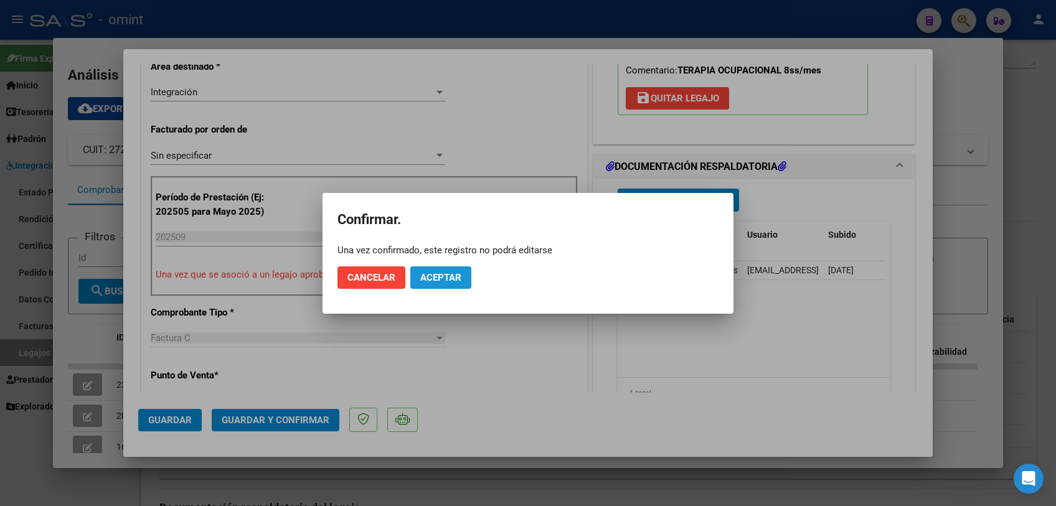
click at [430, 273] on span "Aceptar" at bounding box center [440, 277] width 41 height 11
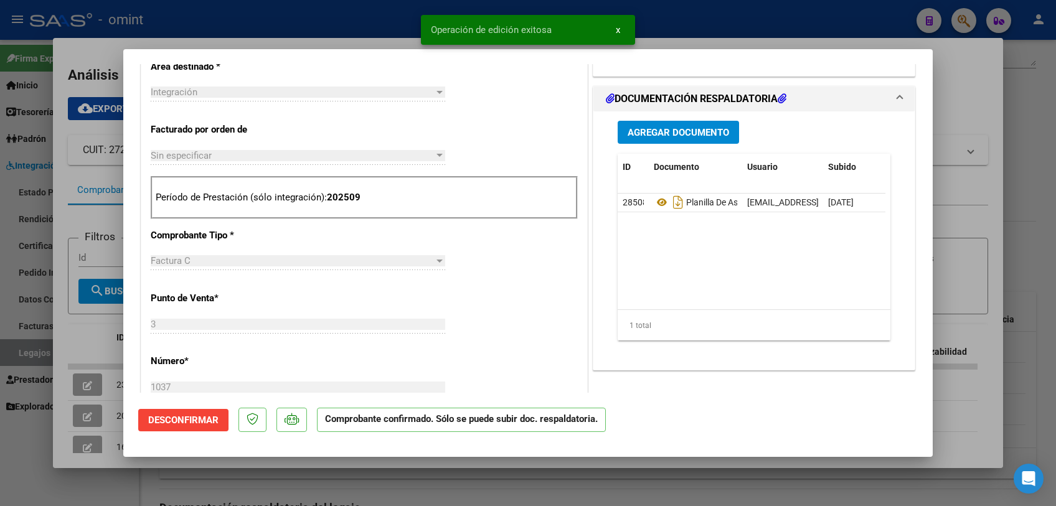
click at [382, 496] on div at bounding box center [528, 253] width 1056 height 506
type input "$ 0,00"
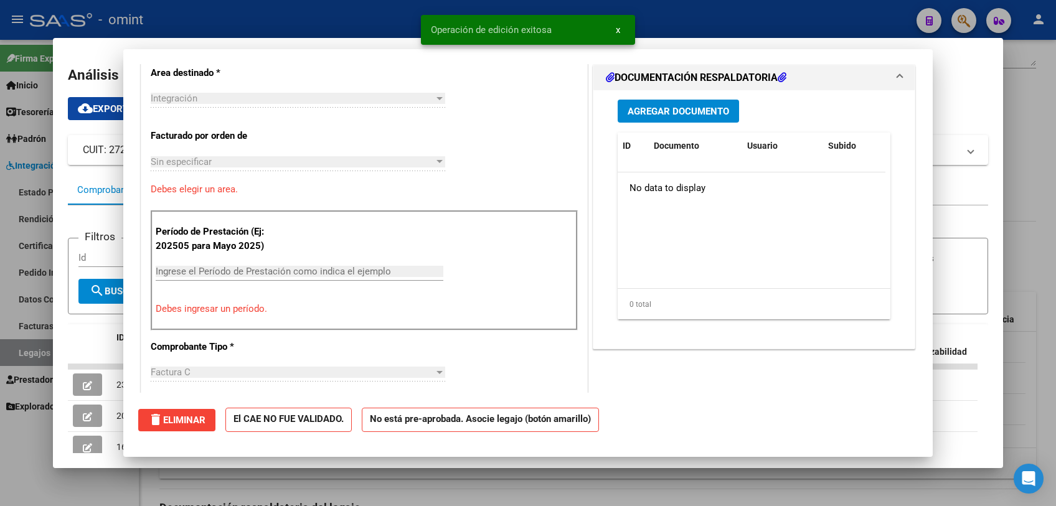
scroll to position [0, 0]
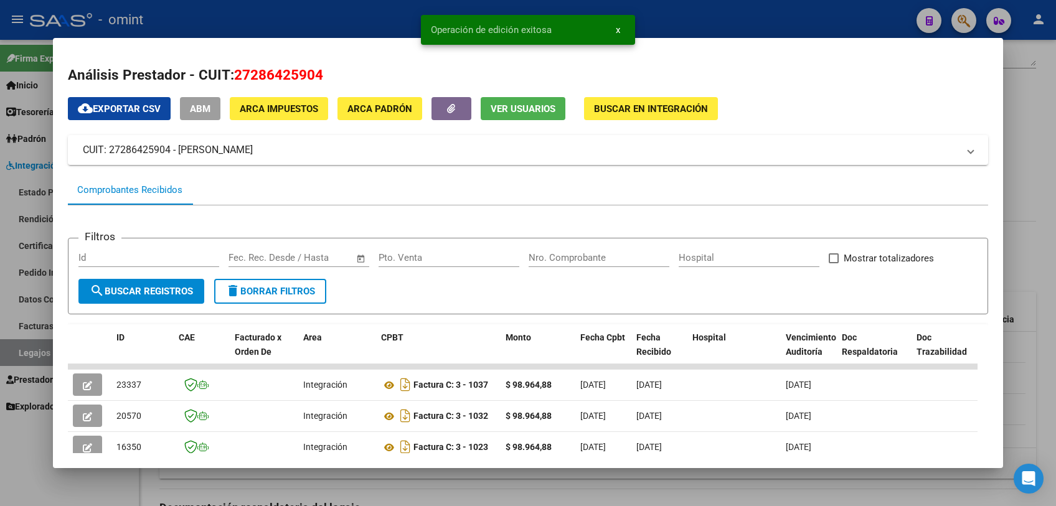
click at [395, 481] on div at bounding box center [528, 253] width 1056 height 506
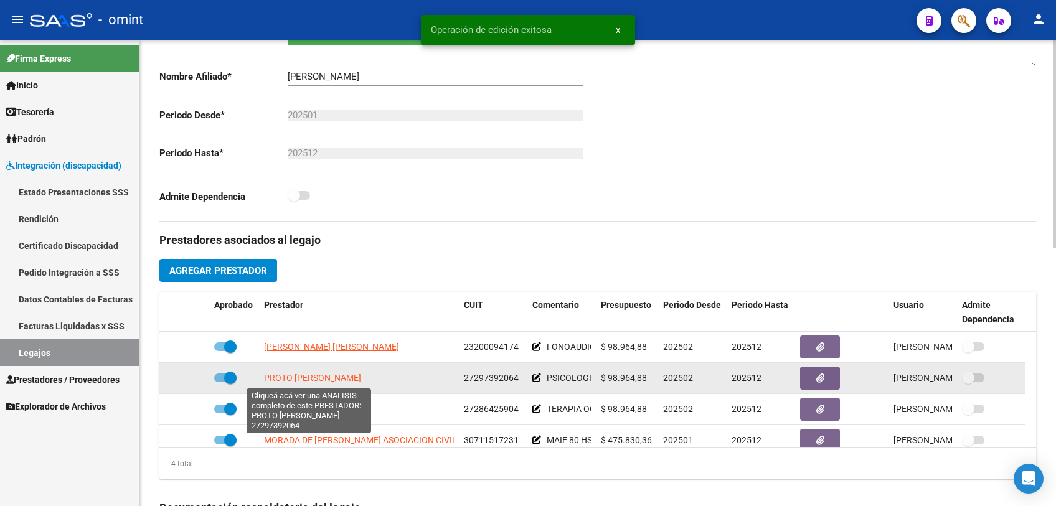
click at [328, 380] on span "PROTO [PERSON_NAME]" at bounding box center [312, 378] width 97 height 10
type textarea "27297392064"
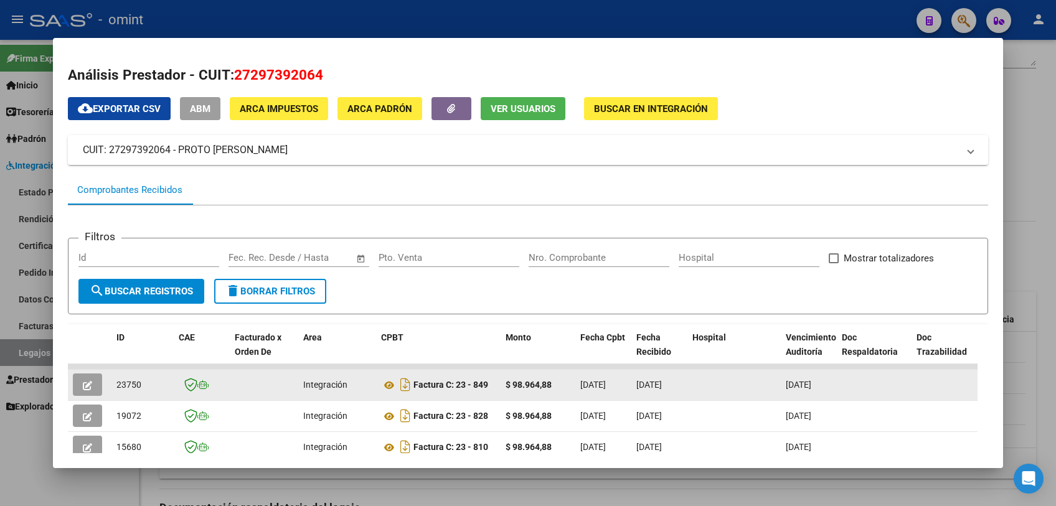
click at [100, 387] on button "button" at bounding box center [87, 385] width 29 height 22
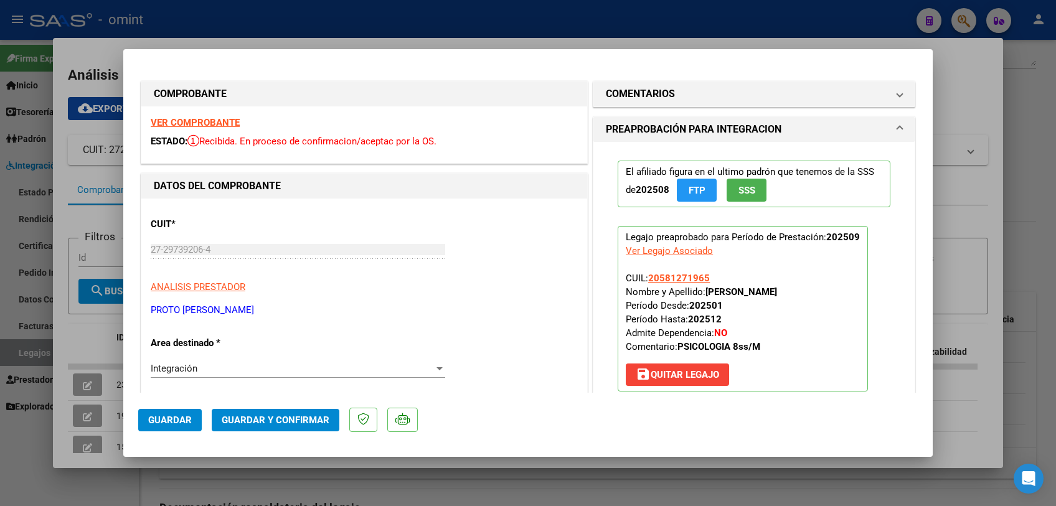
click at [205, 118] on strong "VER COMPROBANTE" at bounding box center [195, 122] width 89 height 11
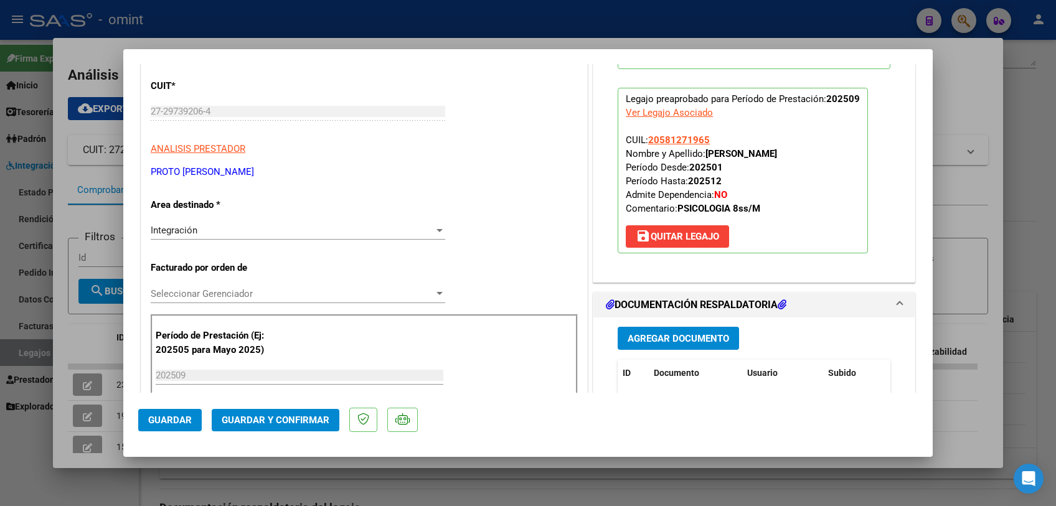
scroll to position [276, 0]
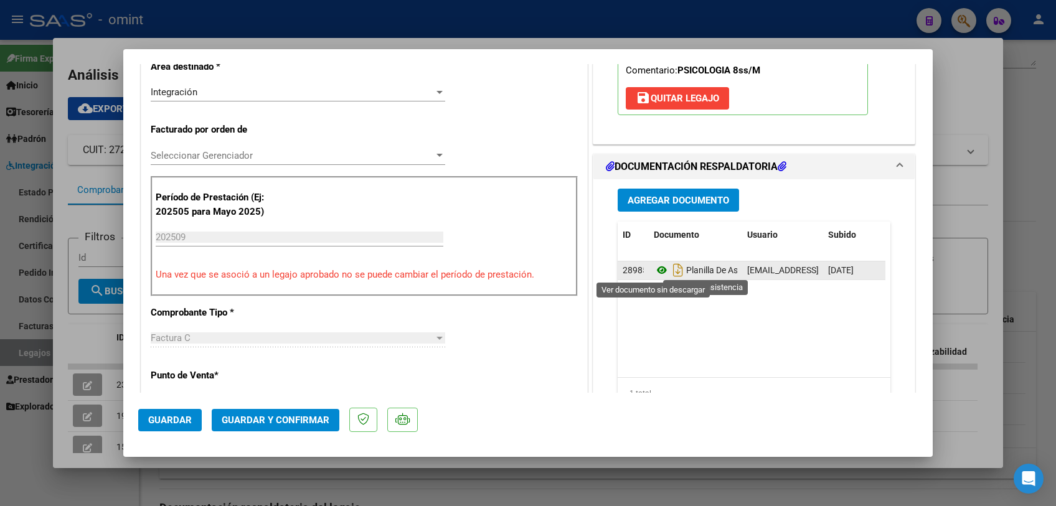
click at [654, 269] on icon at bounding box center [662, 270] width 16 height 15
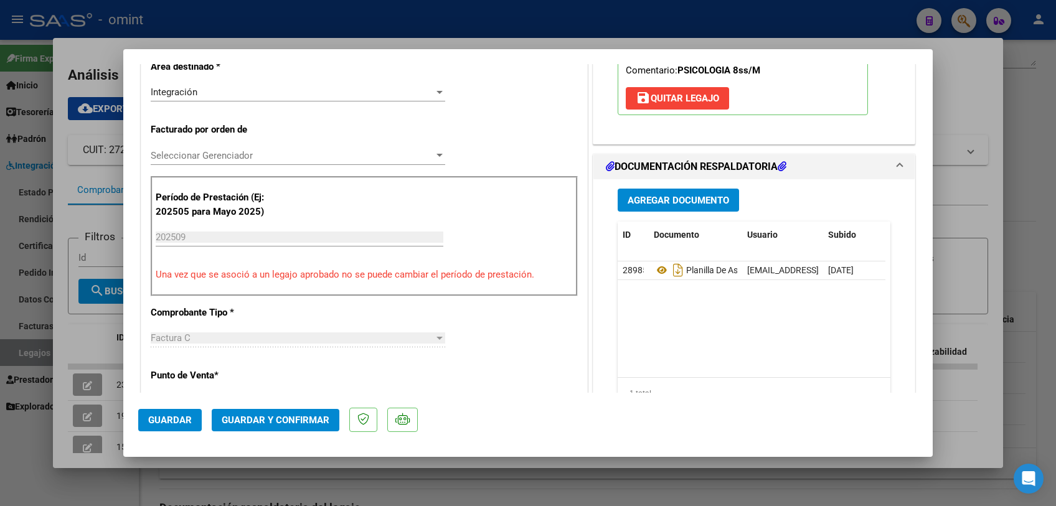
click at [233, 152] on span "Seleccionar Gerenciador" at bounding box center [292, 155] width 283 height 11
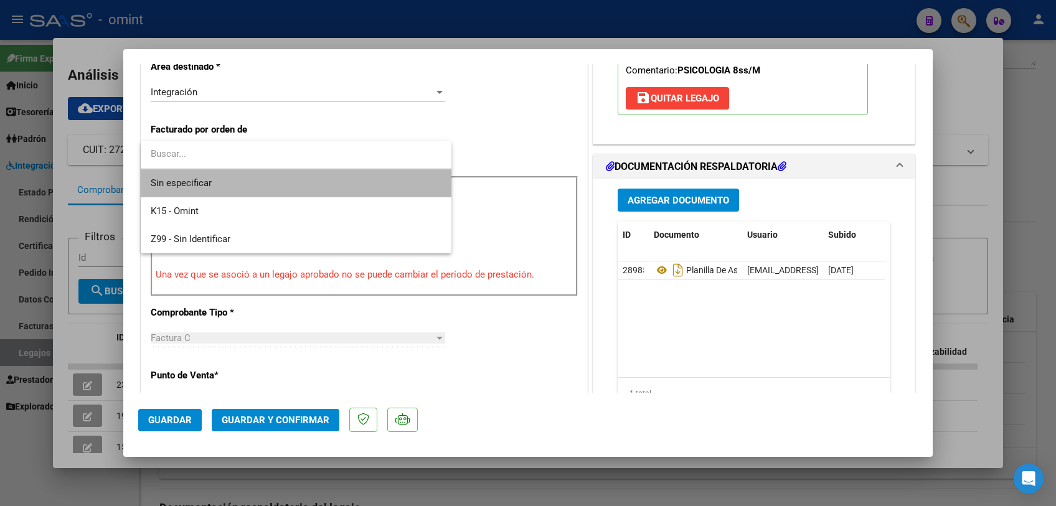
click at [232, 176] on span "Sin especificar" at bounding box center [296, 183] width 291 height 28
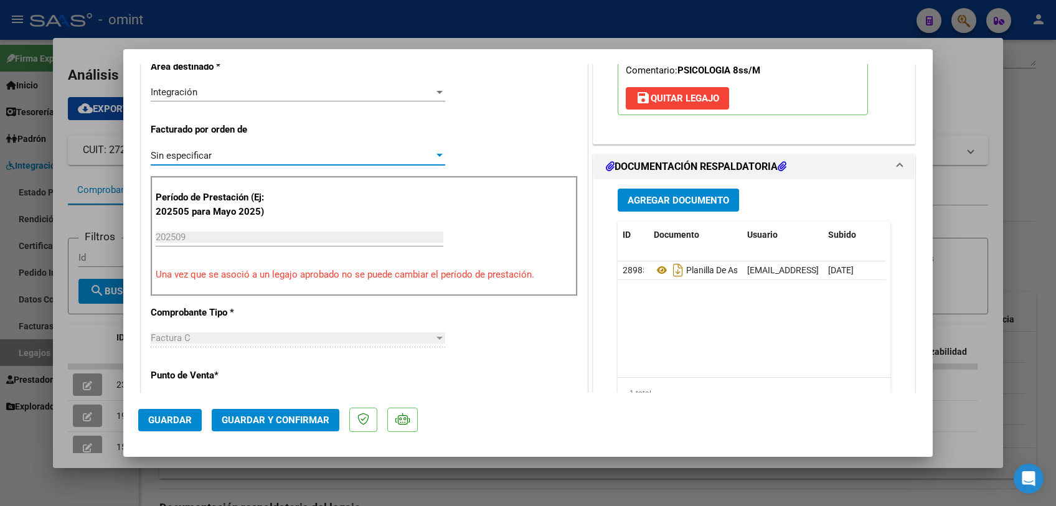
click at [288, 423] on span "Guardar y Confirmar" at bounding box center [276, 420] width 108 height 11
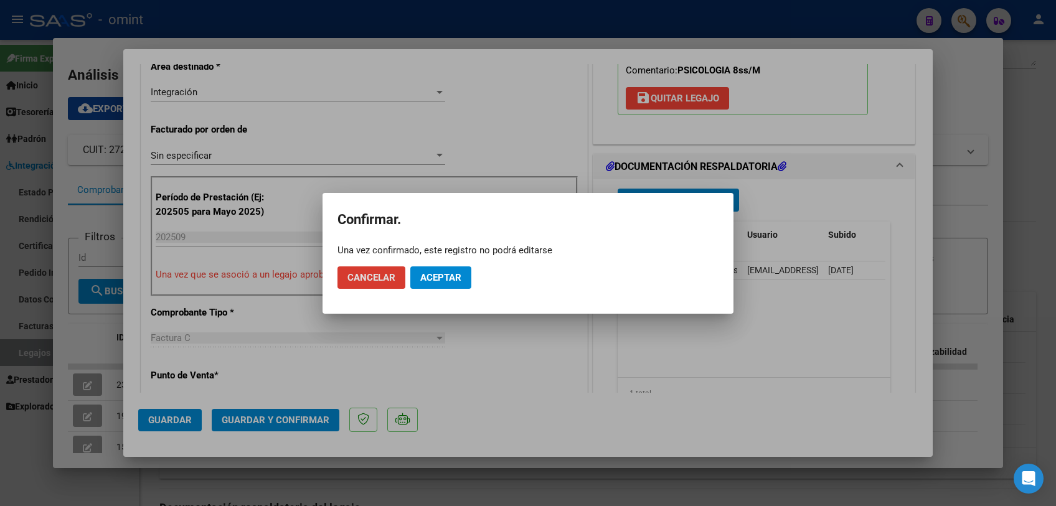
click at [439, 268] on button "Aceptar" at bounding box center [440, 278] width 61 height 22
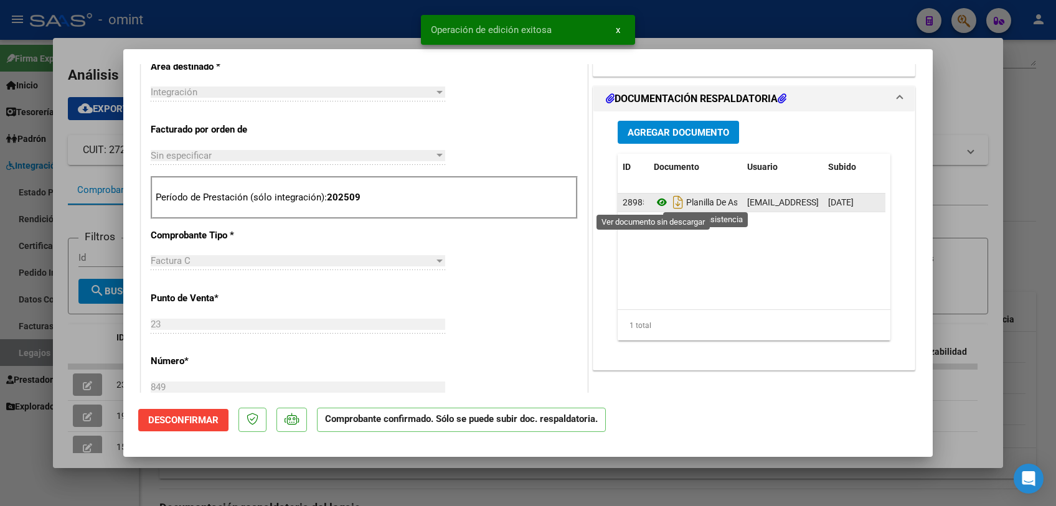
click at [654, 204] on icon at bounding box center [662, 202] width 16 height 15
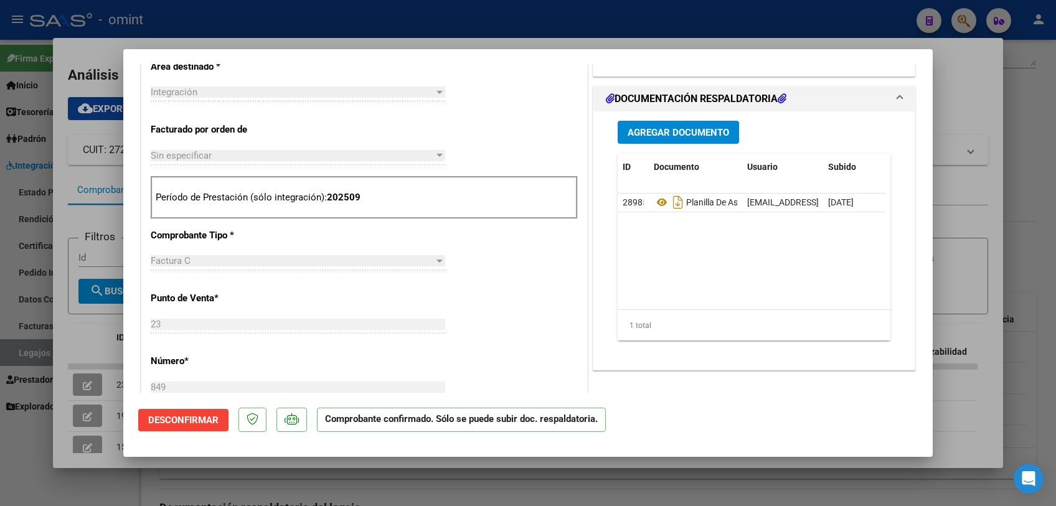
click at [243, 476] on div at bounding box center [528, 253] width 1056 height 506
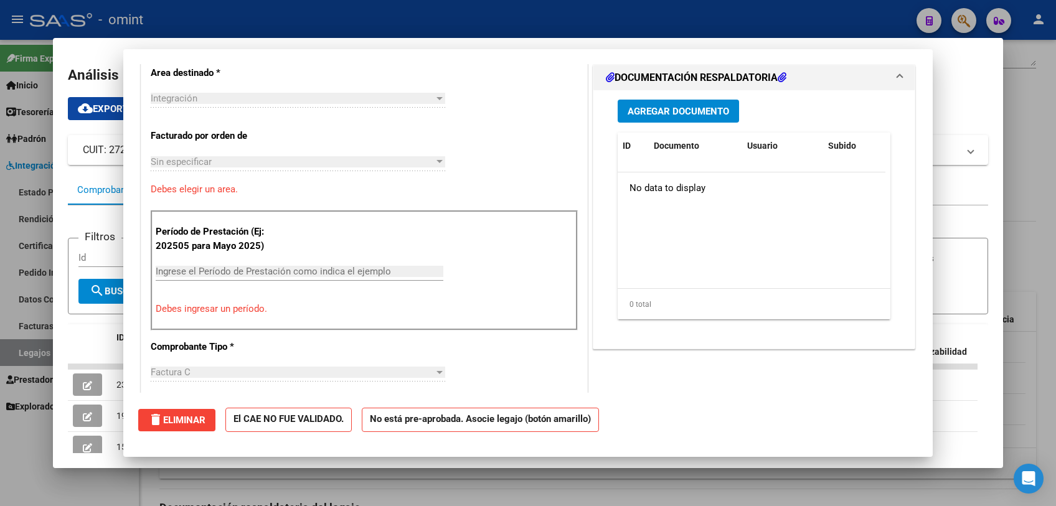
scroll to position [0, 0]
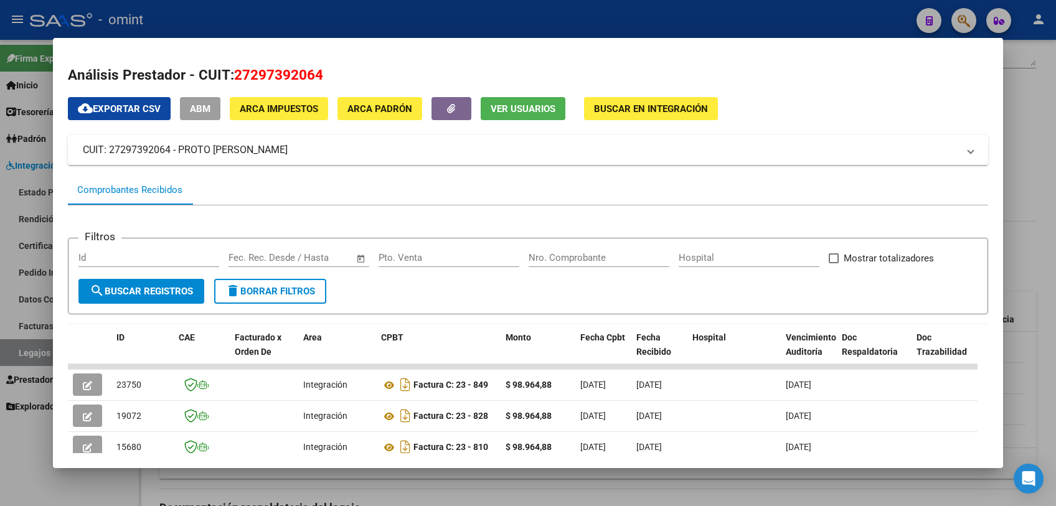
click at [243, 476] on div at bounding box center [528, 253] width 1056 height 506
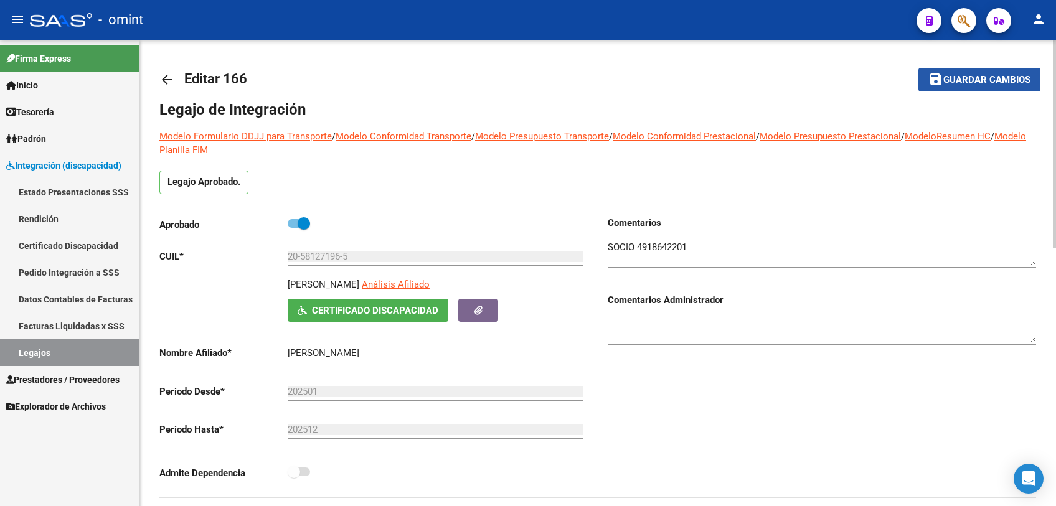
click at [951, 78] on span "Guardar cambios" at bounding box center [986, 80] width 87 height 11
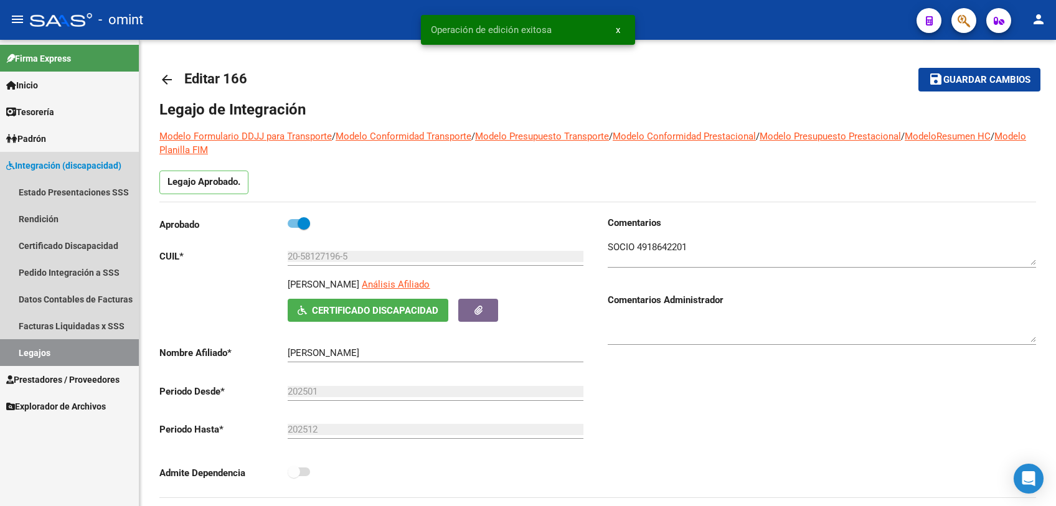
click at [52, 349] on link "Legajos" at bounding box center [69, 352] width 139 height 27
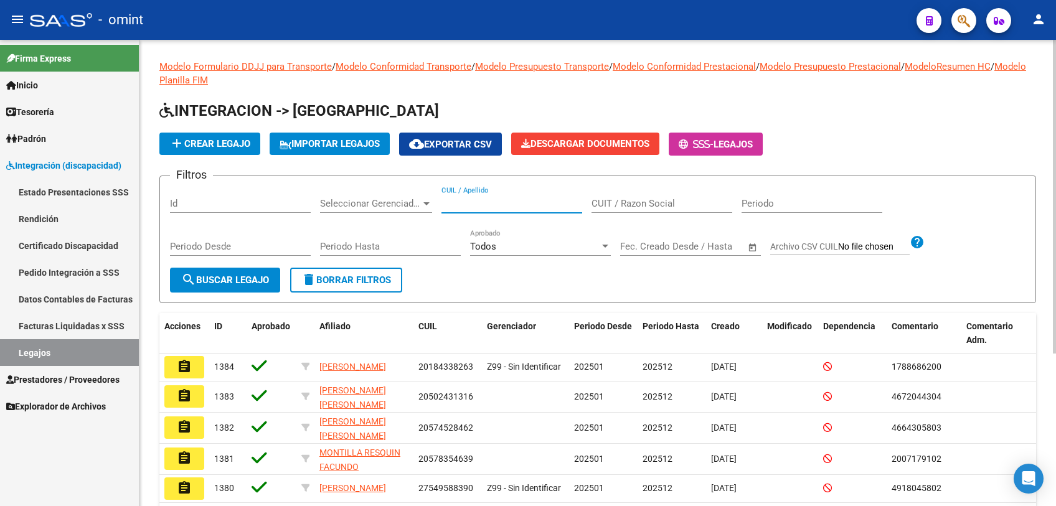
click at [530, 205] on input "CUIL / Apellido" at bounding box center [511, 203] width 141 height 11
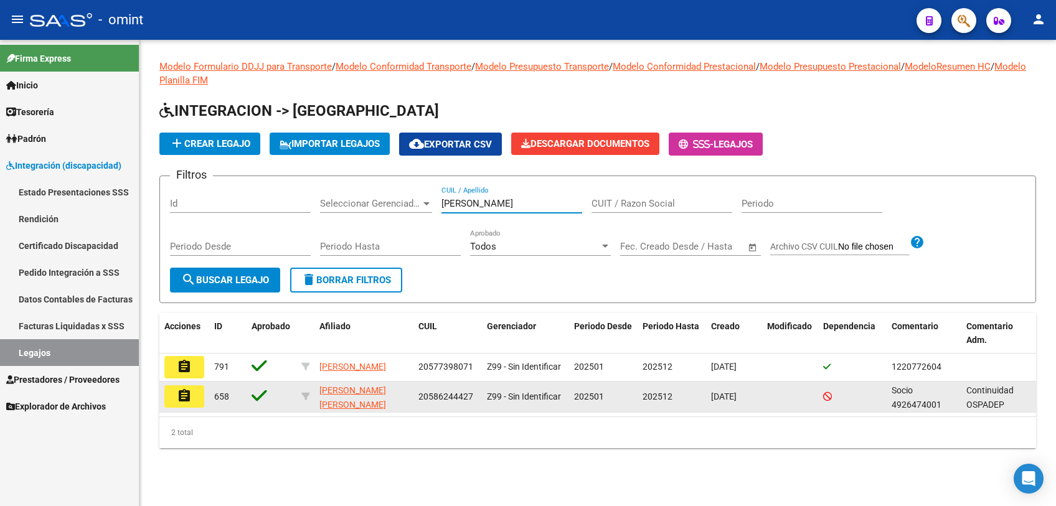
type input "[PERSON_NAME]"
click at [189, 397] on mat-icon "assignment" at bounding box center [184, 396] width 15 height 15
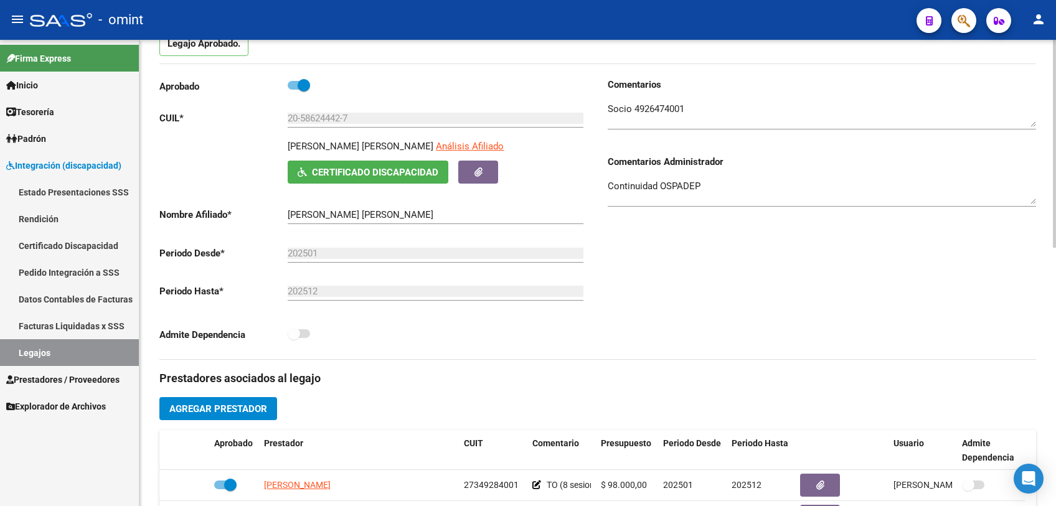
scroll to position [346, 0]
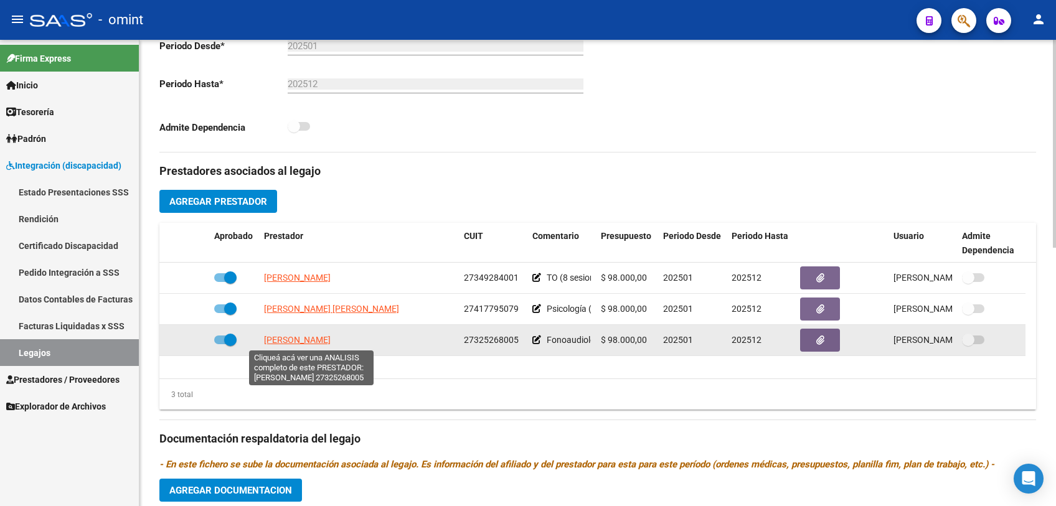
click at [327, 339] on span "[PERSON_NAME]" at bounding box center [297, 340] width 67 height 10
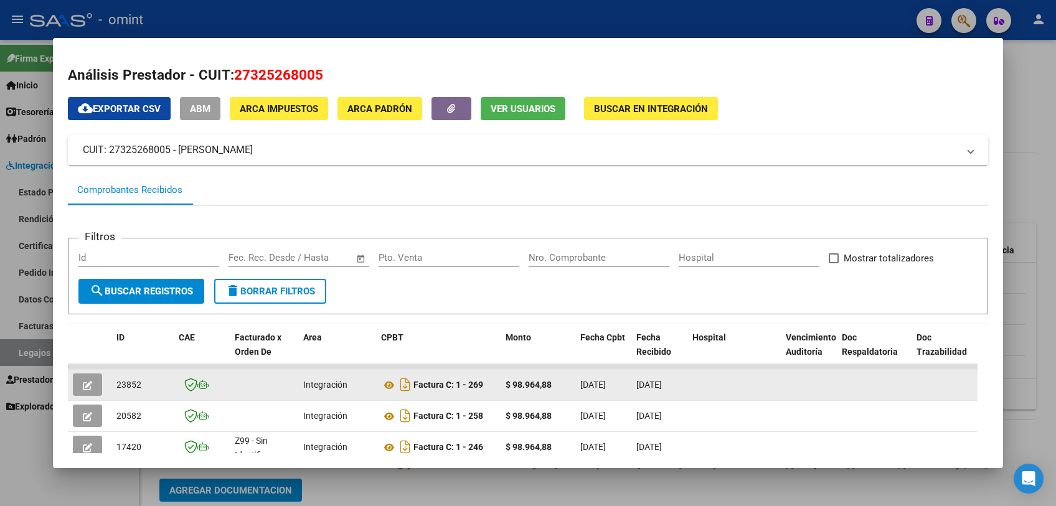
click at [77, 384] on button "button" at bounding box center [87, 385] width 29 height 22
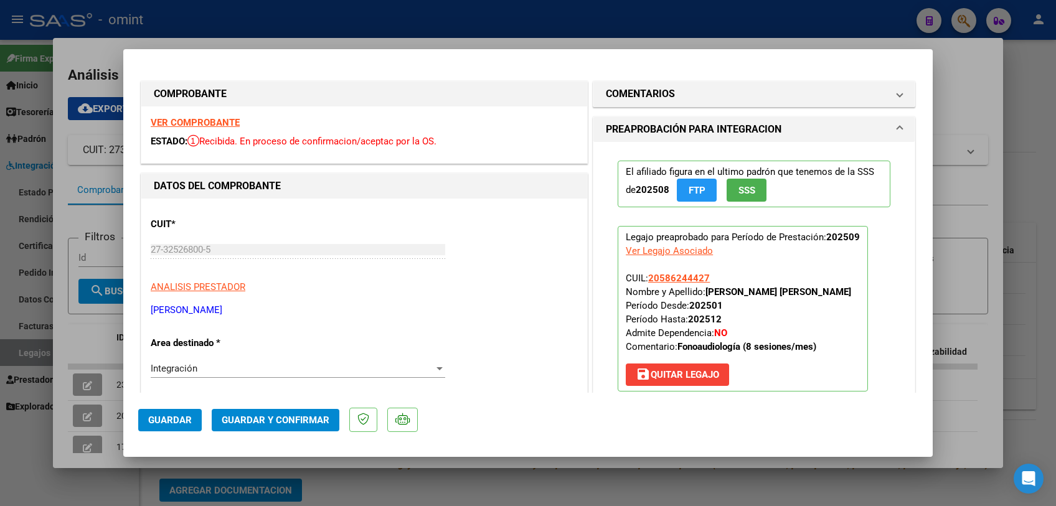
click at [219, 123] on strong "VER COMPROBANTE" at bounding box center [195, 122] width 89 height 11
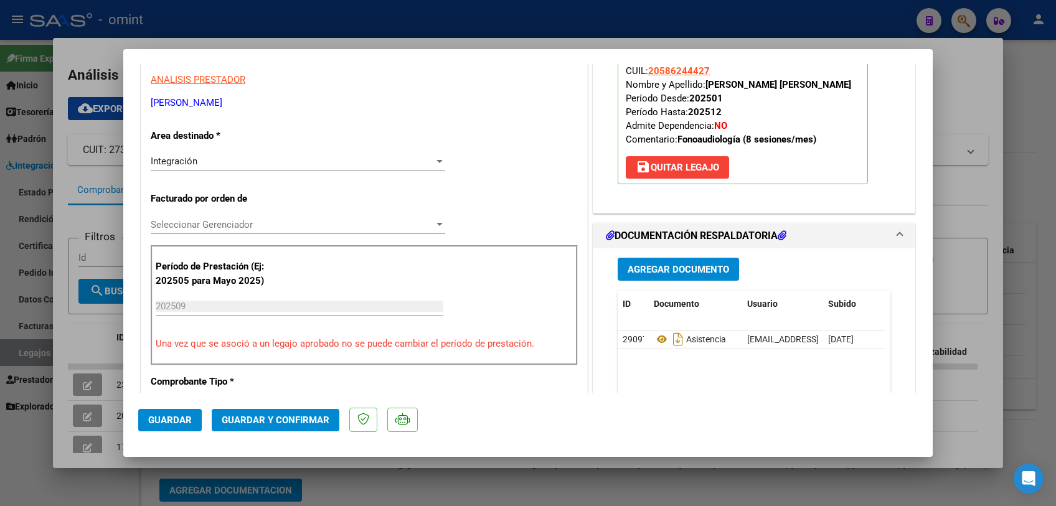
scroll to position [276, 0]
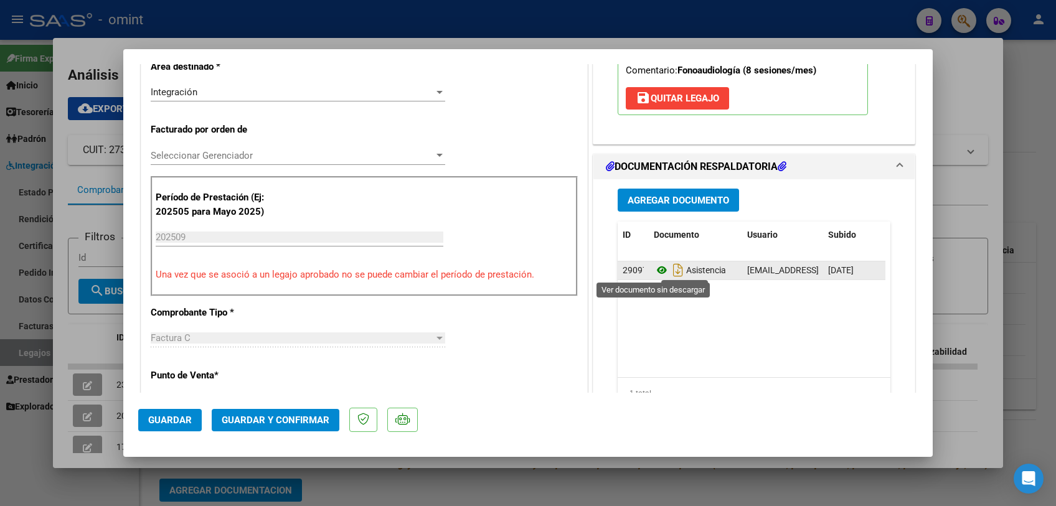
click at [655, 268] on icon at bounding box center [662, 270] width 16 height 15
click at [266, 156] on span "Seleccionar Gerenciador" at bounding box center [292, 155] width 283 height 11
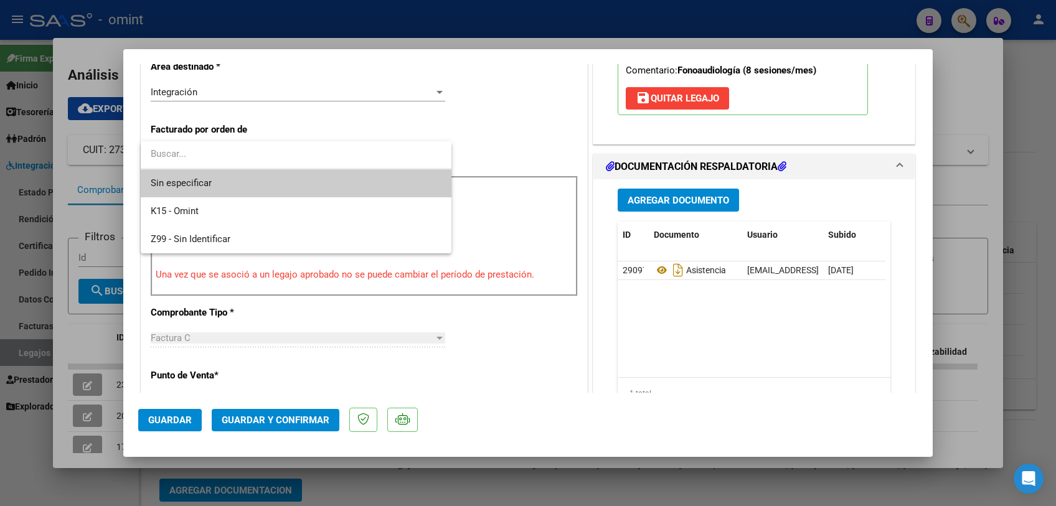
click at [235, 182] on span "Sin especificar" at bounding box center [296, 183] width 291 height 28
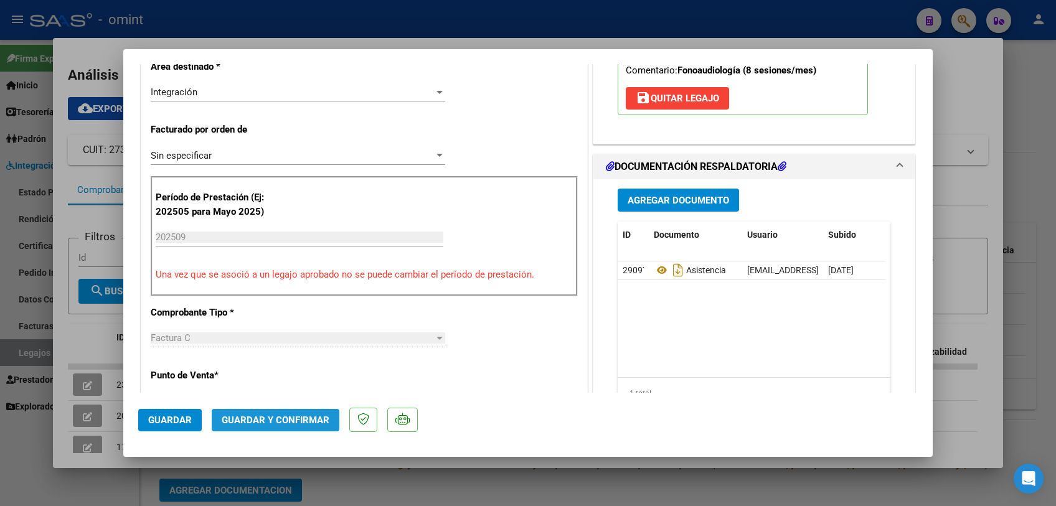
click at [285, 427] on button "Guardar y Confirmar" at bounding box center [276, 420] width 128 height 22
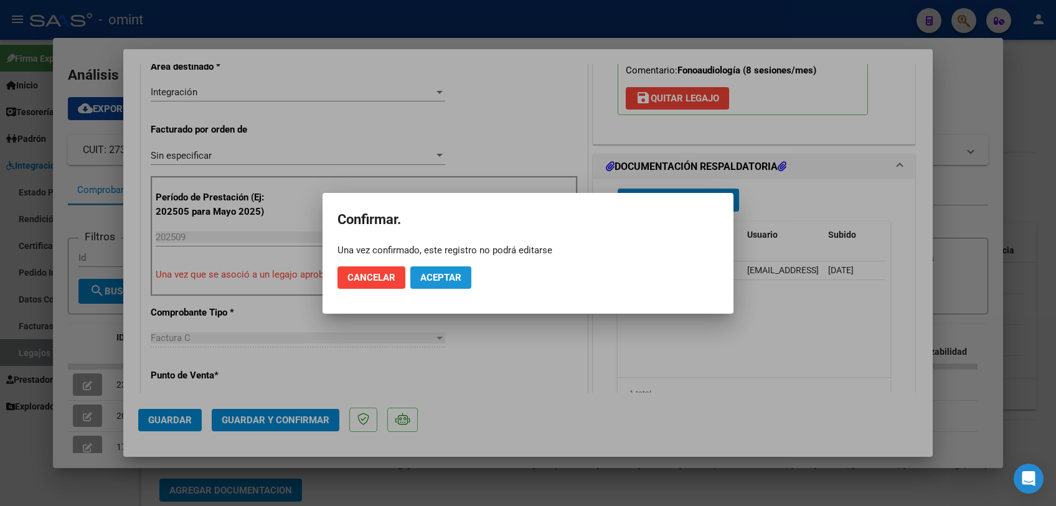
click at [445, 267] on button "Aceptar" at bounding box center [440, 278] width 61 height 22
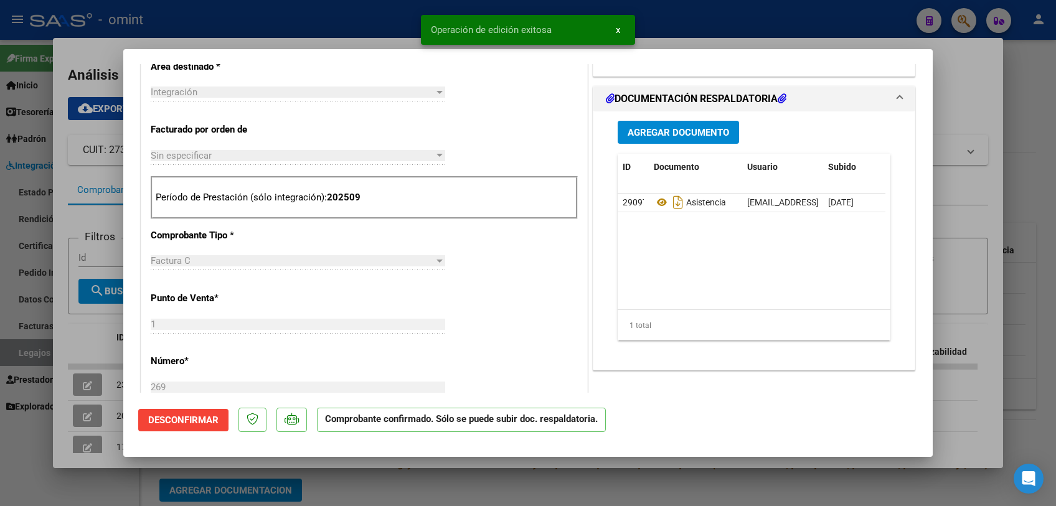
click at [406, 485] on div at bounding box center [528, 253] width 1056 height 506
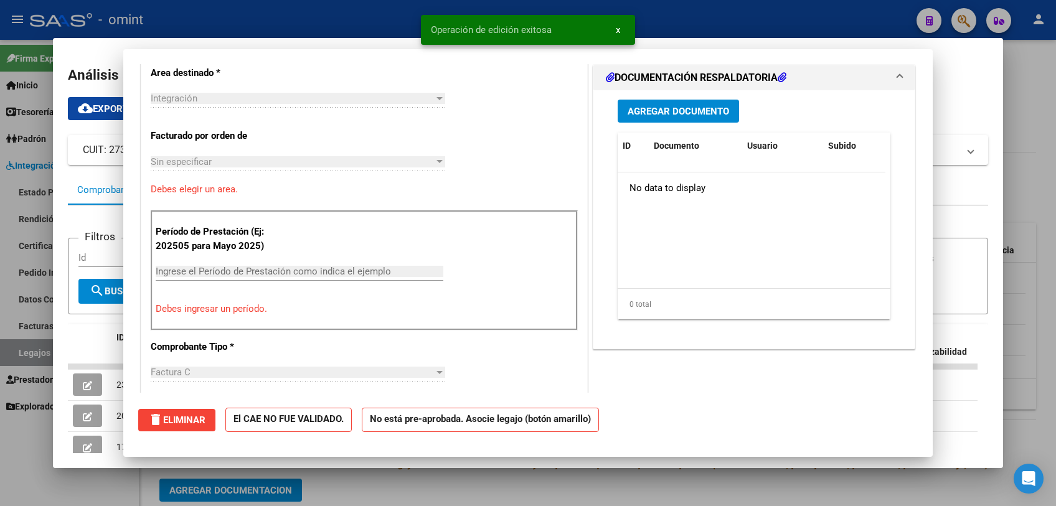
scroll to position [0, 0]
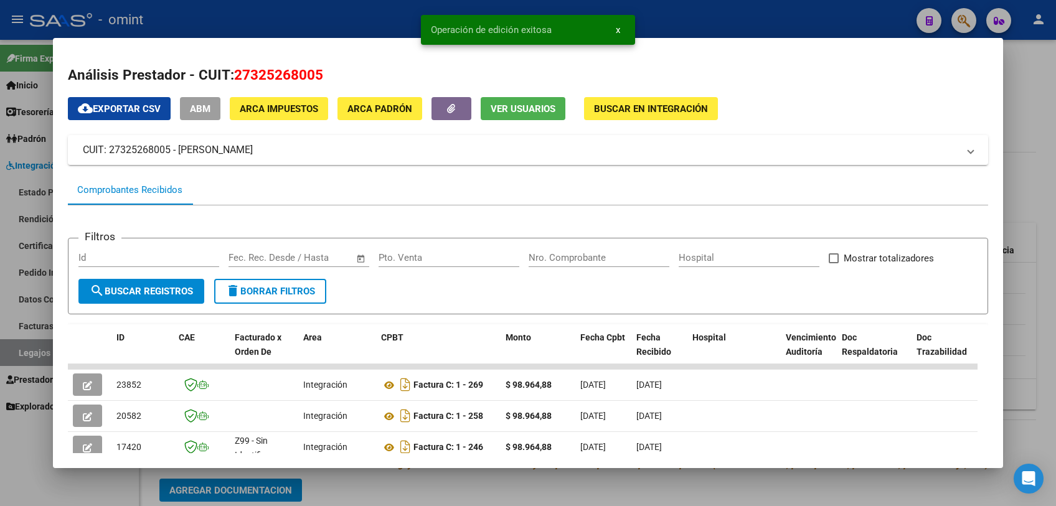
click at [406, 485] on div at bounding box center [528, 253] width 1056 height 506
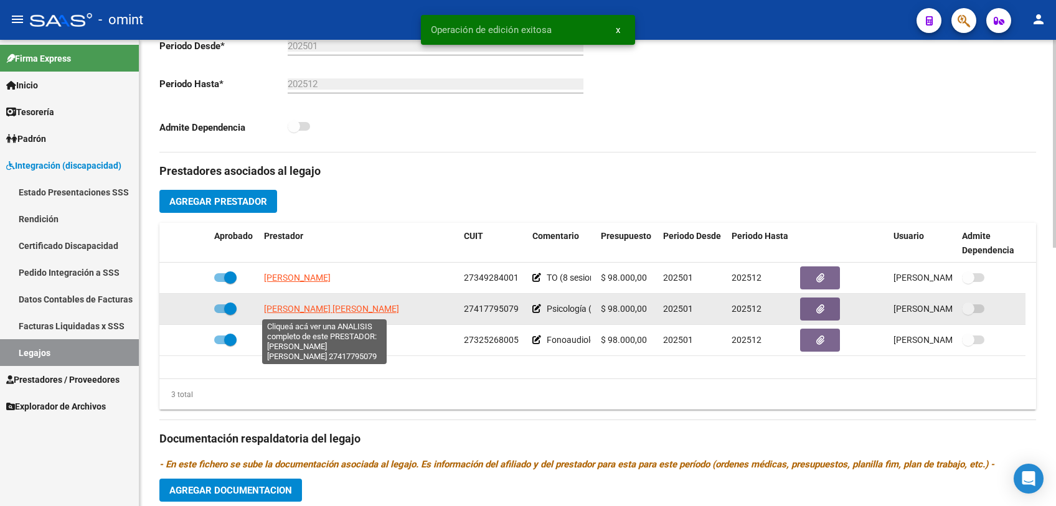
click at [315, 308] on span "[PERSON_NAME] [PERSON_NAME]" at bounding box center [331, 309] width 135 height 10
type textarea "27417795079"
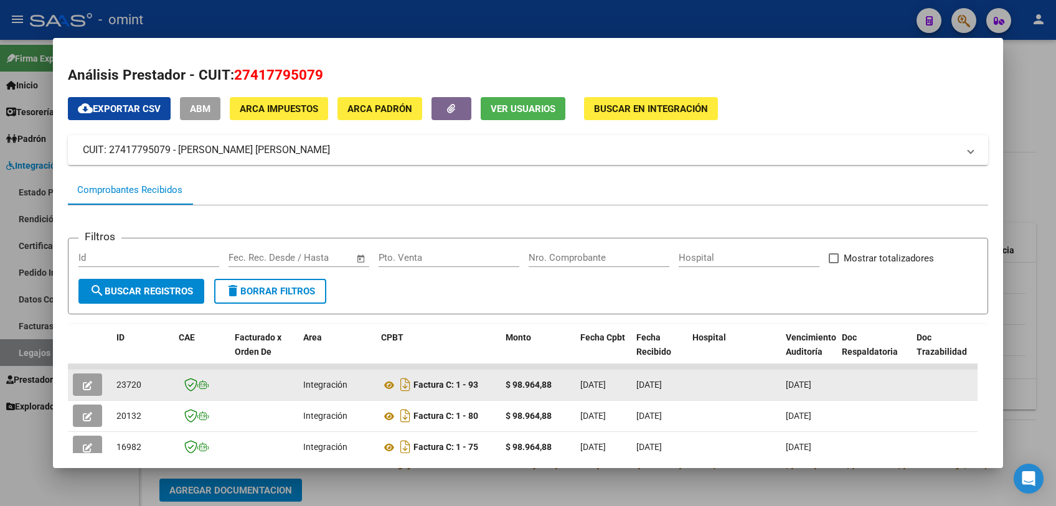
click at [93, 390] on button "button" at bounding box center [87, 385] width 29 height 22
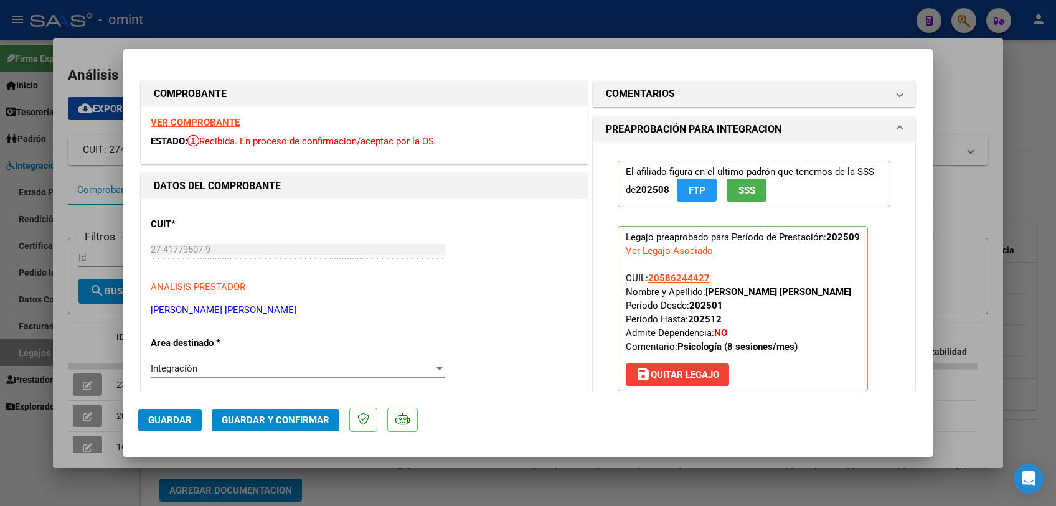
click at [214, 123] on strong "VER COMPROBANTE" at bounding box center [195, 122] width 89 height 11
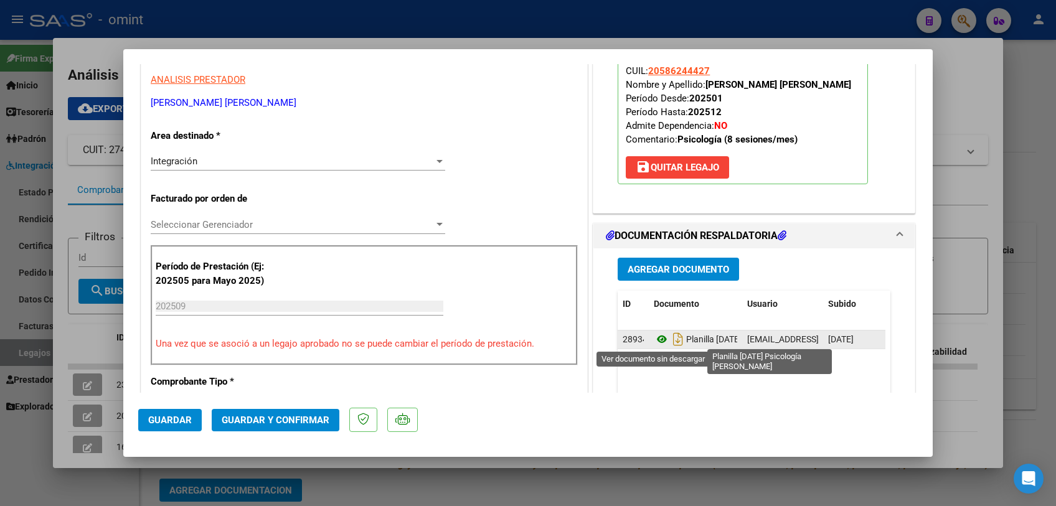
scroll to position [276, 0]
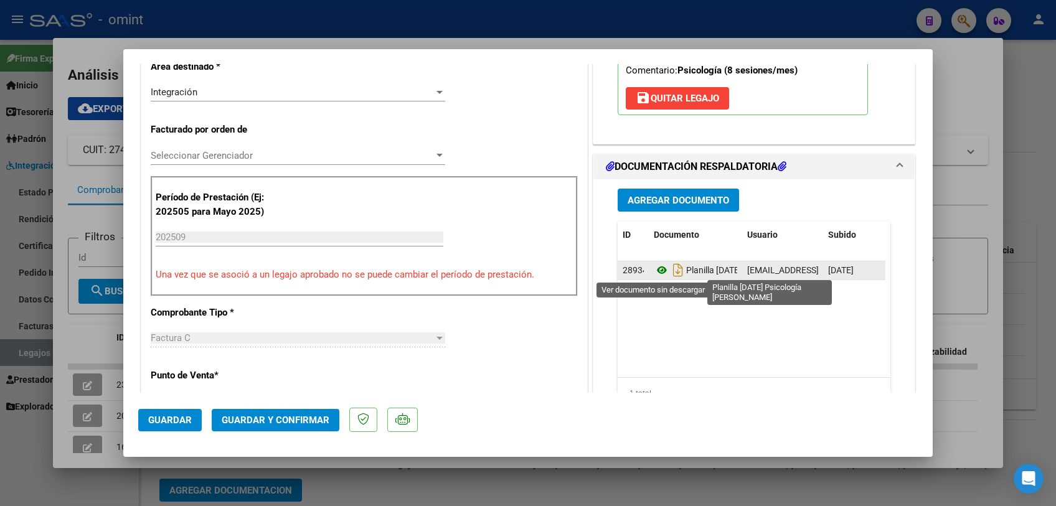
click at [654, 272] on icon at bounding box center [662, 270] width 16 height 15
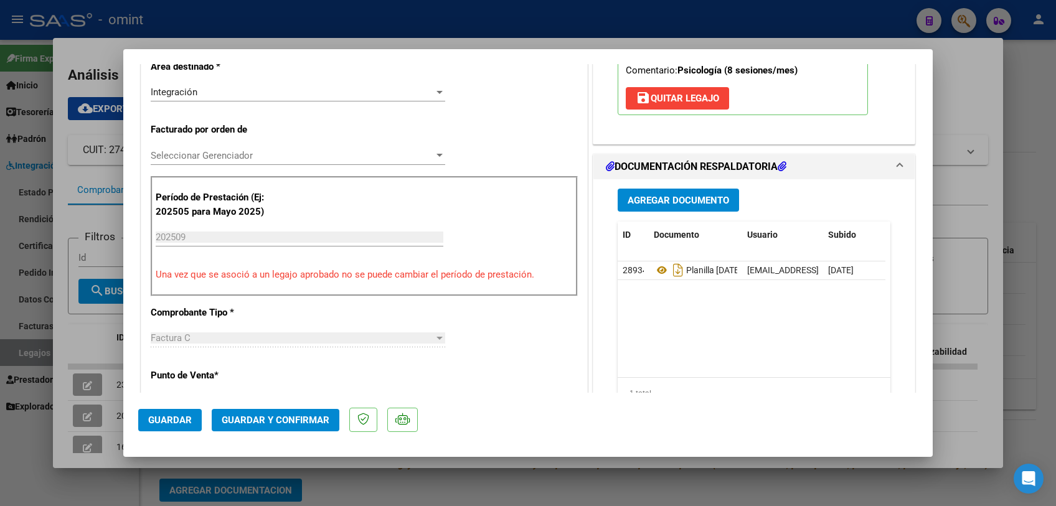
click at [267, 159] on span "Seleccionar Gerenciador" at bounding box center [292, 155] width 283 height 11
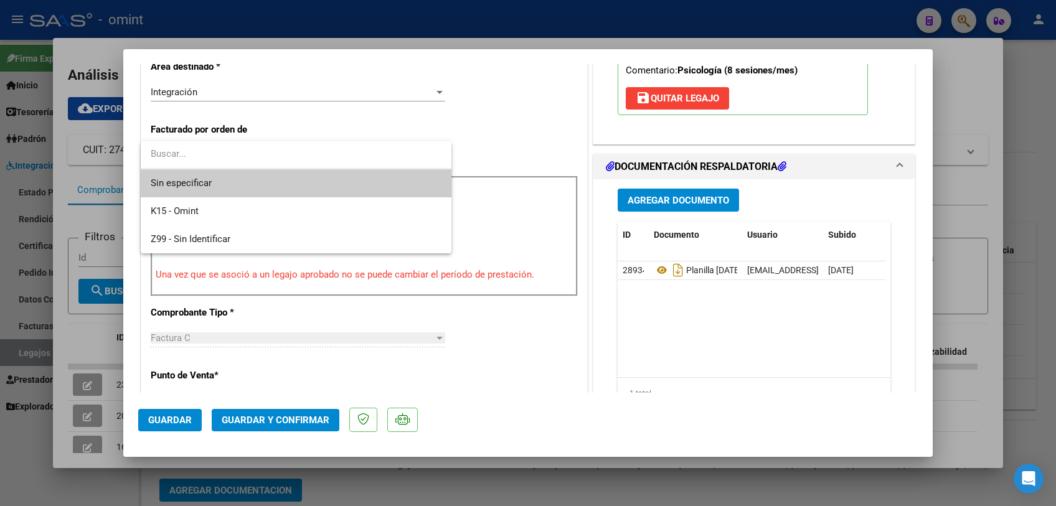
click at [261, 180] on span "Sin especificar" at bounding box center [296, 183] width 291 height 28
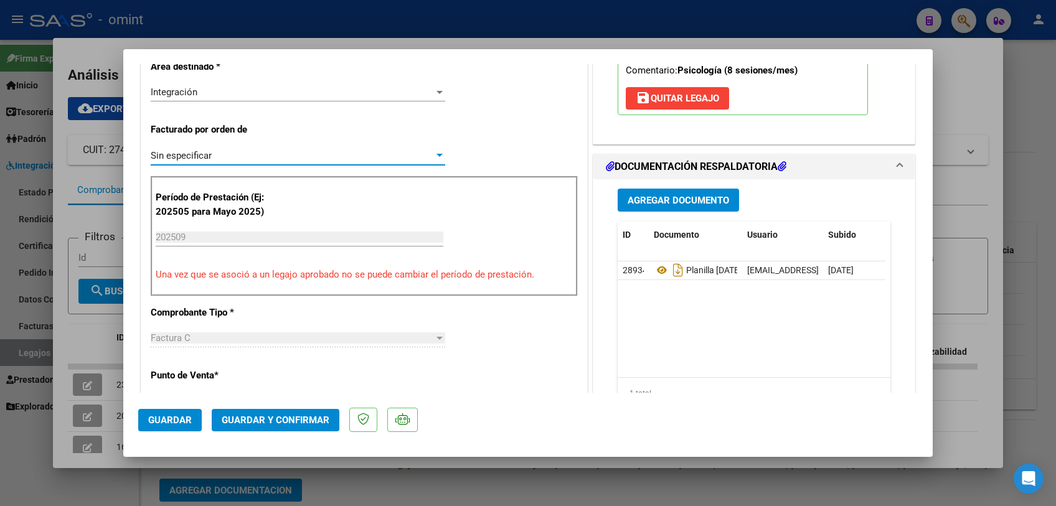
click at [304, 423] on span "Guardar y Confirmar" at bounding box center [276, 420] width 108 height 11
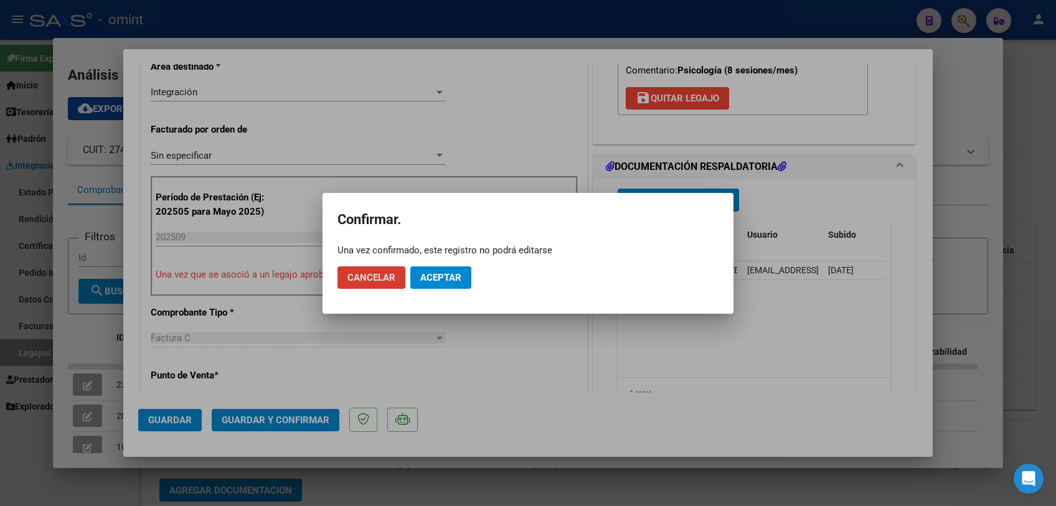
click at [451, 273] on span "Aceptar" at bounding box center [440, 277] width 41 height 11
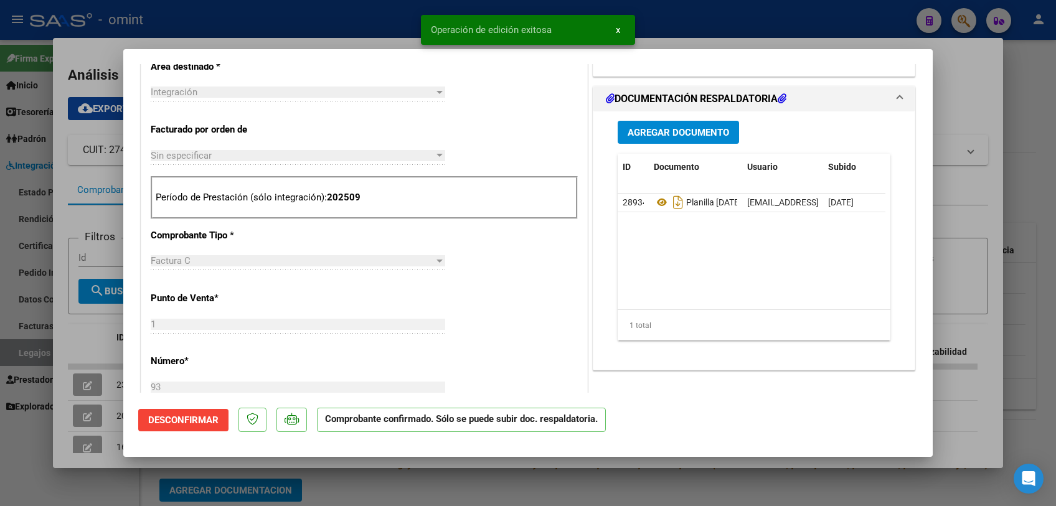
click at [504, 489] on div at bounding box center [528, 253] width 1056 height 506
type input "$ 0,00"
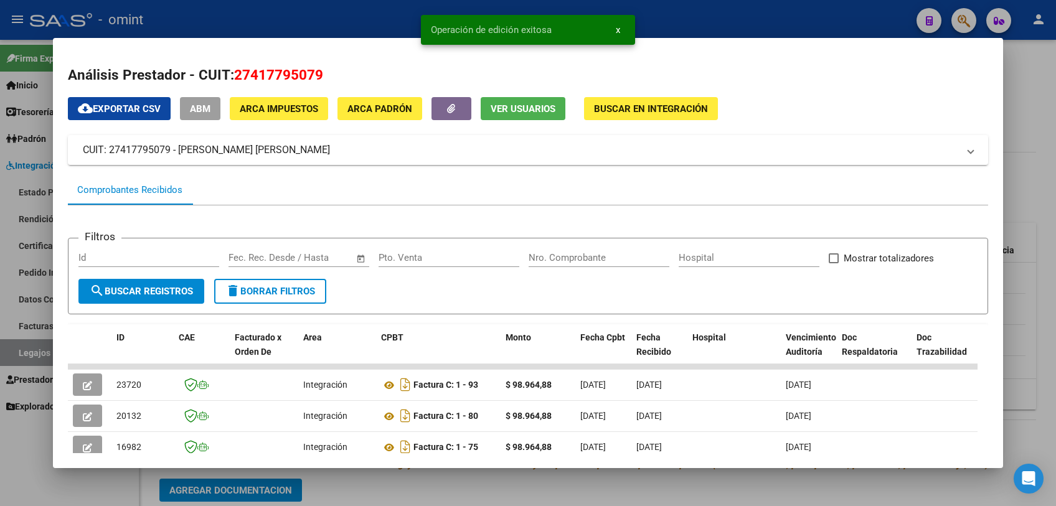
click at [504, 489] on div at bounding box center [528, 253] width 1056 height 506
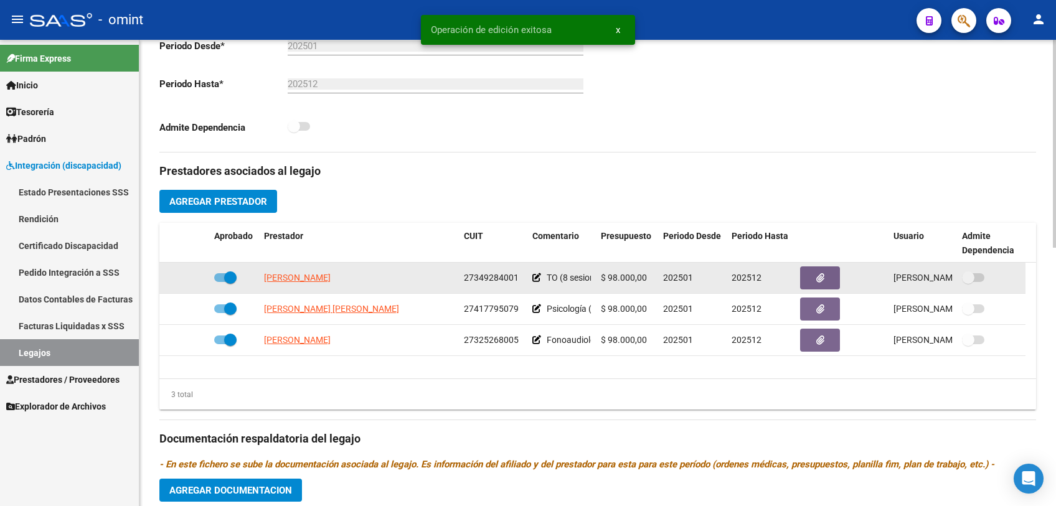
click at [331, 285] on app-link-go-to "[PERSON_NAME]" at bounding box center [297, 278] width 67 height 14
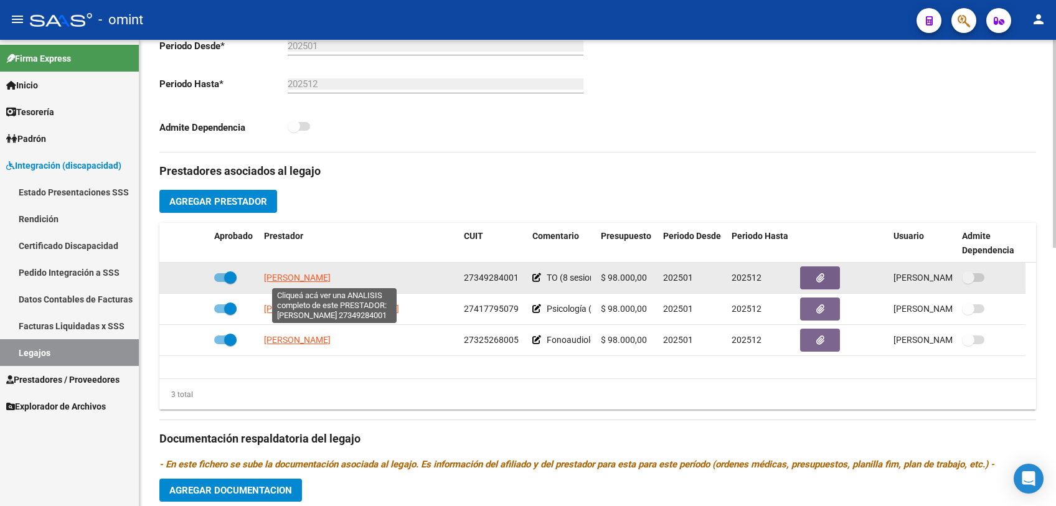
click at [331, 277] on span "[PERSON_NAME]" at bounding box center [297, 278] width 67 height 10
type textarea "27349284001"
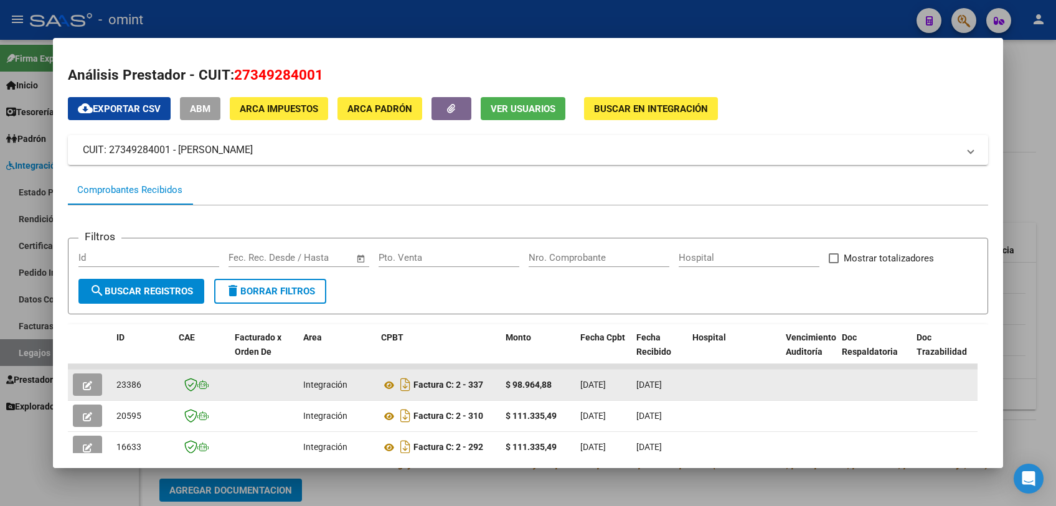
click at [85, 385] on icon "button" at bounding box center [87, 385] width 9 height 9
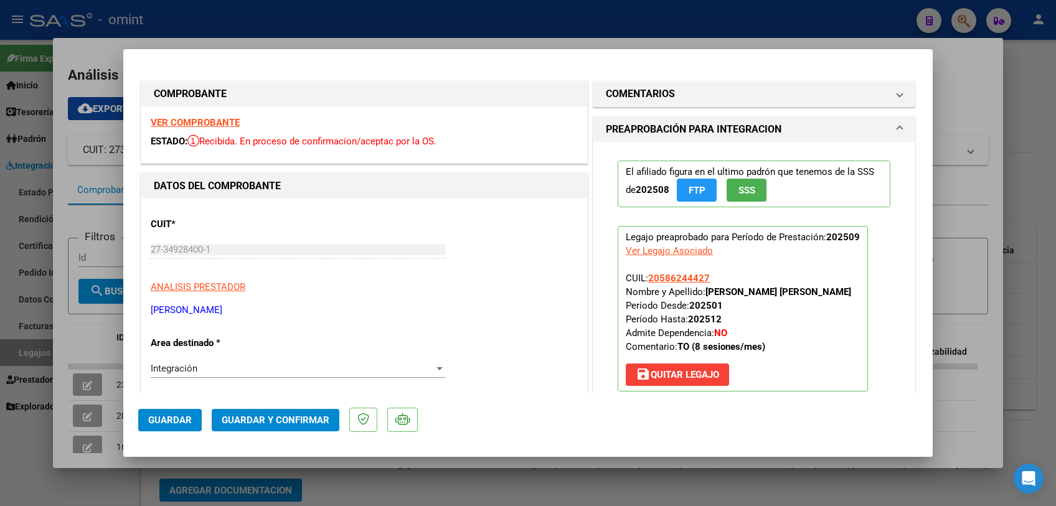
click at [229, 125] on strong "VER COMPROBANTE" at bounding box center [195, 122] width 89 height 11
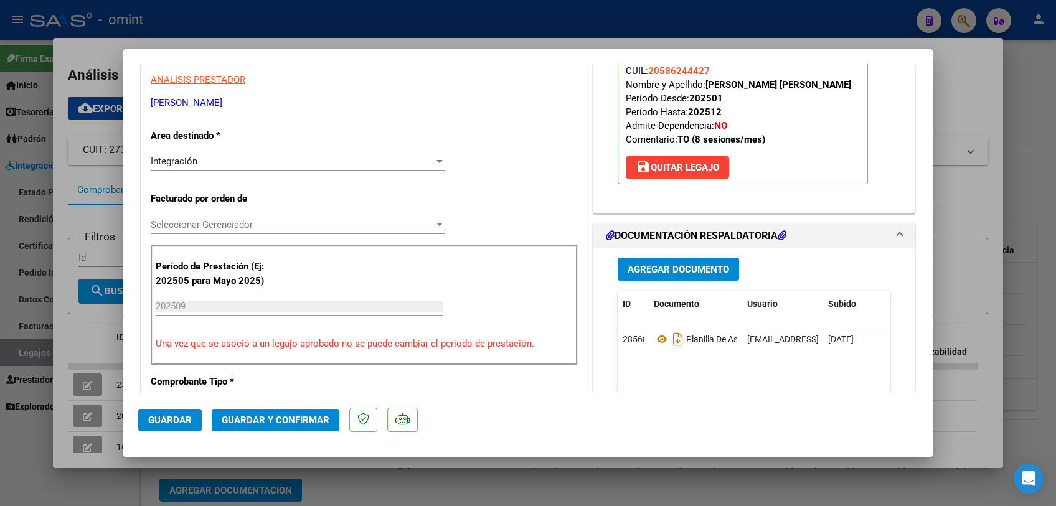
scroll to position [415, 0]
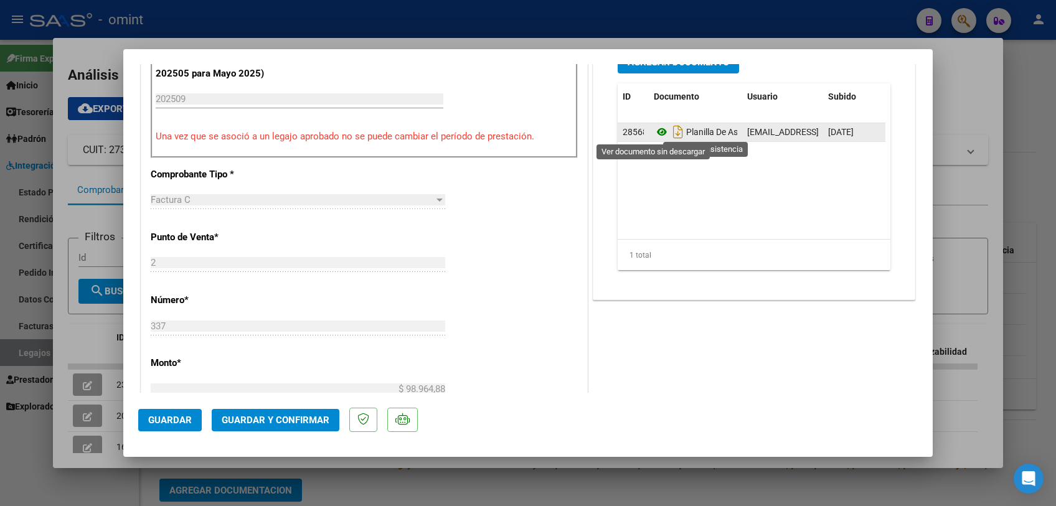
click at [658, 131] on icon at bounding box center [662, 132] width 16 height 15
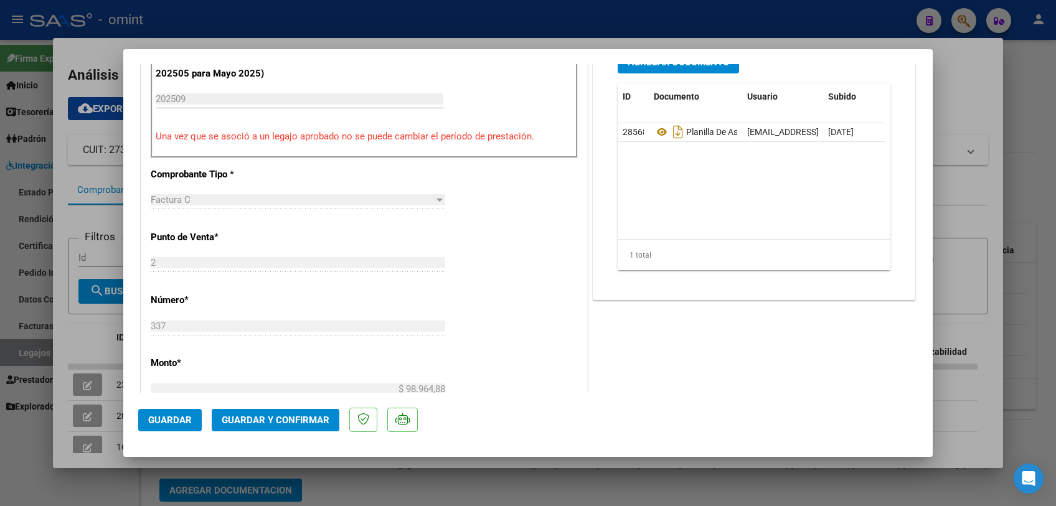
scroll to position [276, 0]
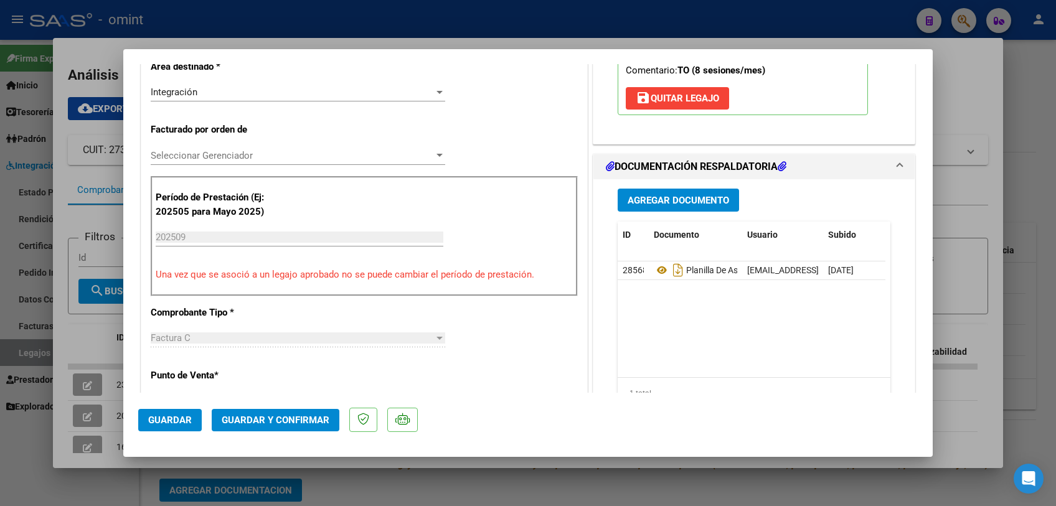
click at [262, 153] on span "Seleccionar Gerenciador" at bounding box center [292, 155] width 283 height 11
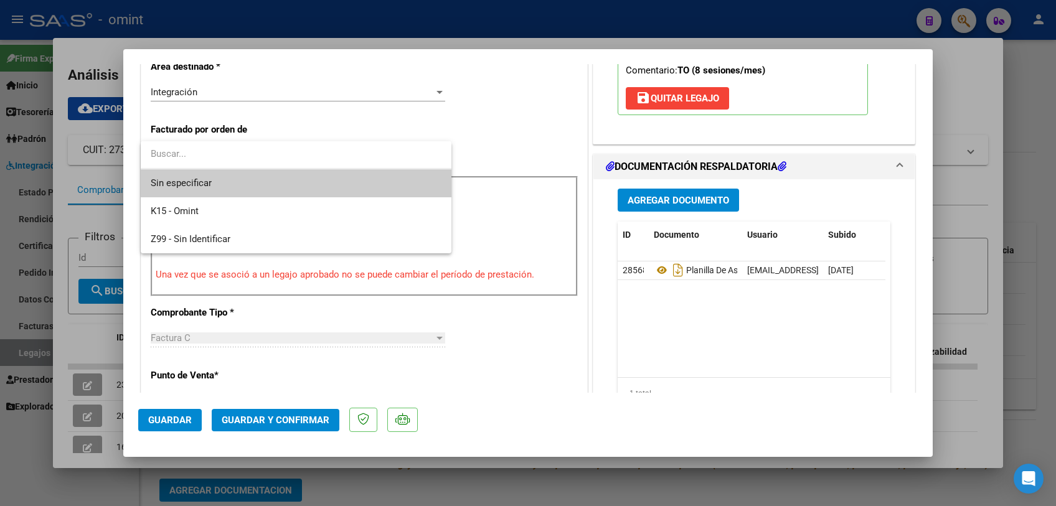
click at [248, 185] on span "Sin especificar" at bounding box center [296, 183] width 291 height 28
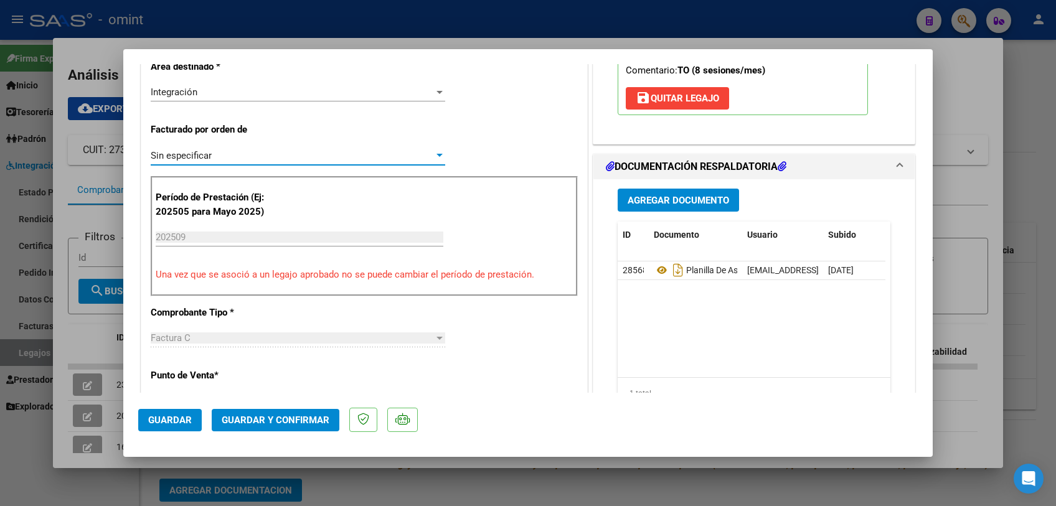
click at [281, 425] on span "Guardar y Confirmar" at bounding box center [276, 420] width 108 height 11
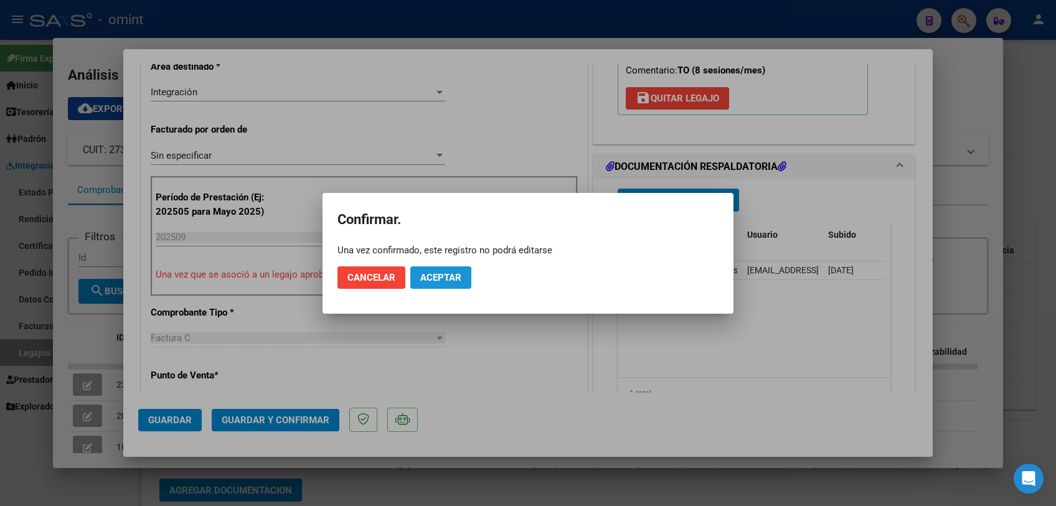
click at [445, 271] on button "Aceptar" at bounding box center [440, 278] width 61 height 22
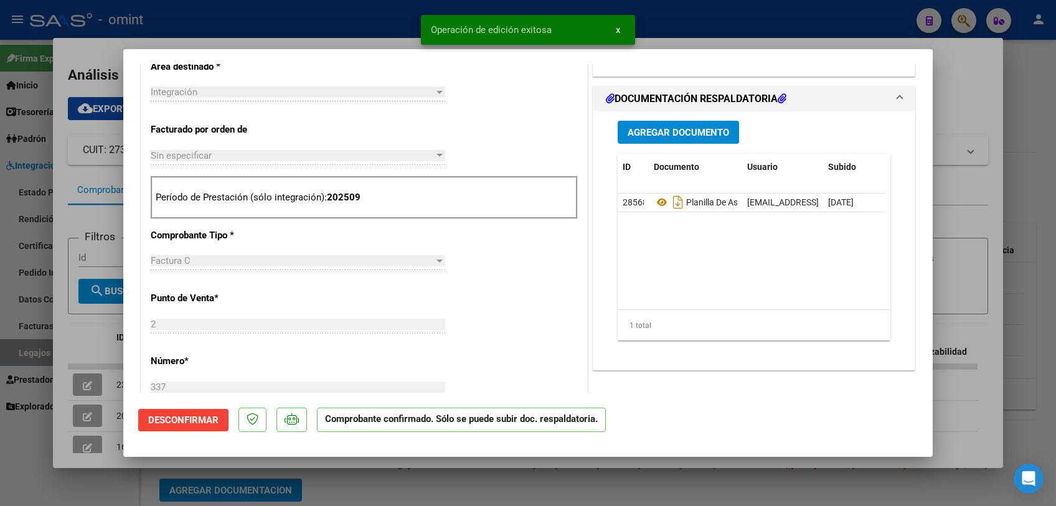
click at [468, 474] on div at bounding box center [528, 253] width 1056 height 506
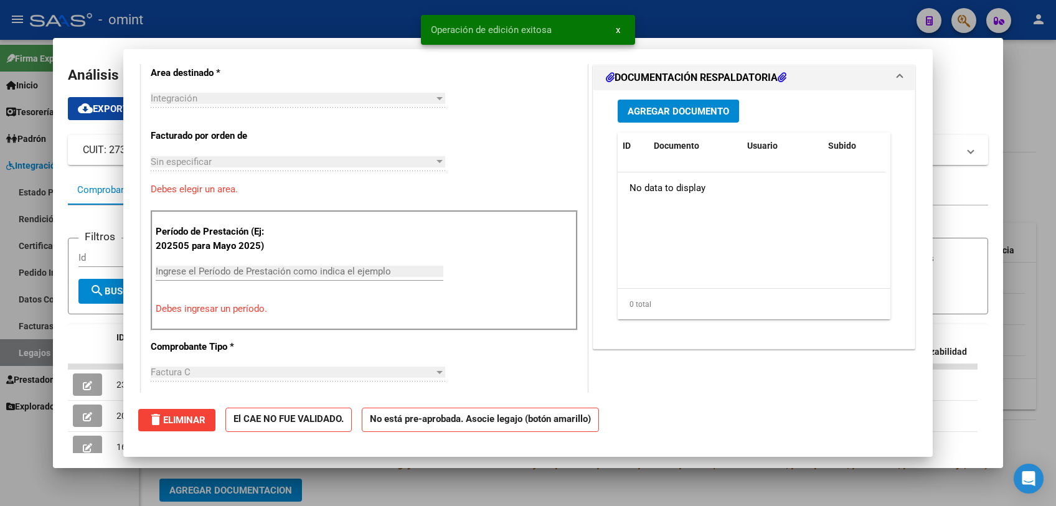
scroll to position [0, 0]
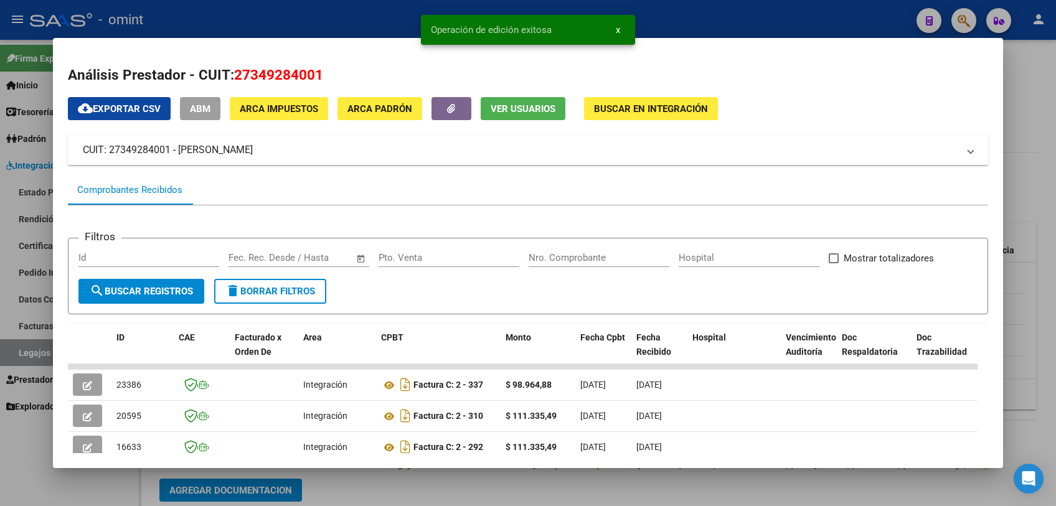
click at [468, 474] on div at bounding box center [528, 253] width 1056 height 506
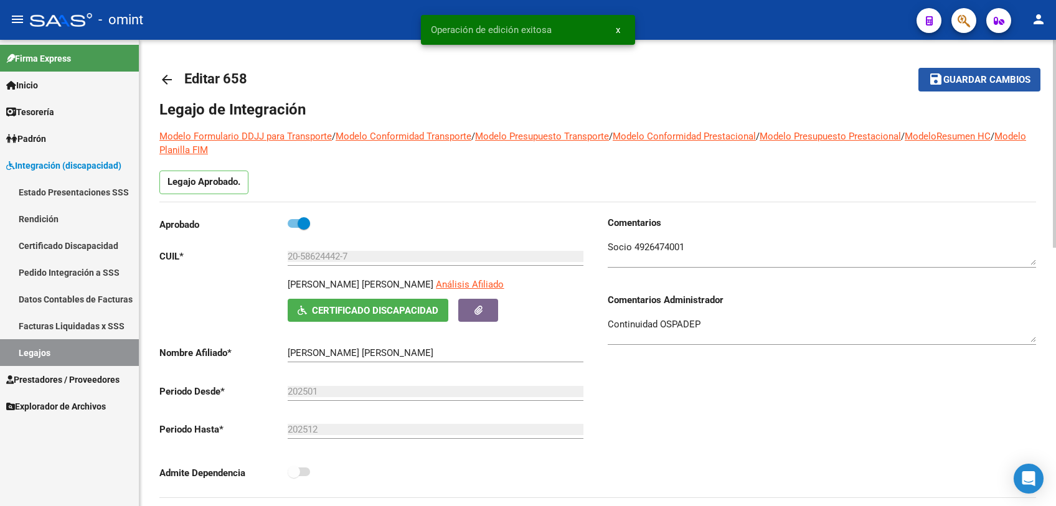
click at [951, 83] on span "Guardar cambios" at bounding box center [986, 80] width 87 height 11
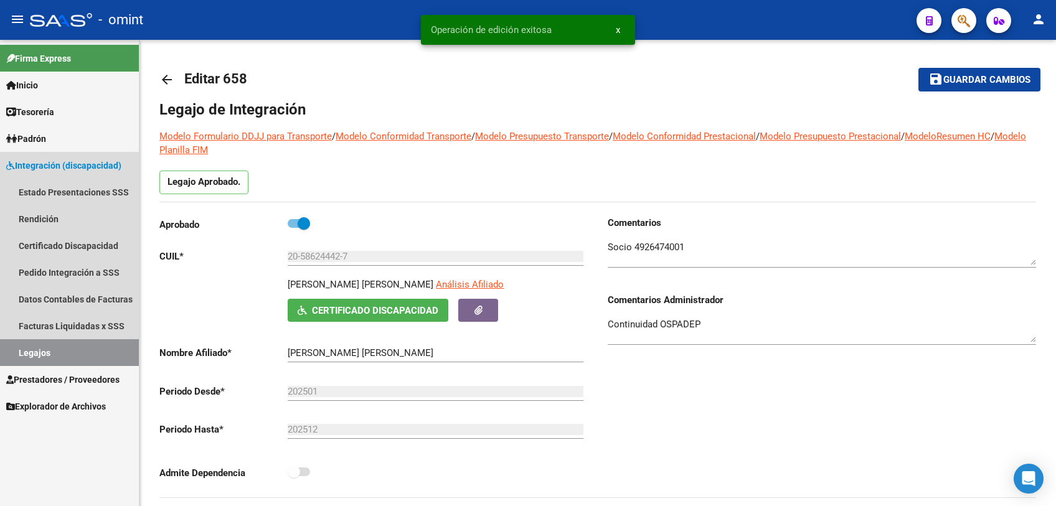
click at [73, 352] on link "Legajos" at bounding box center [69, 352] width 139 height 27
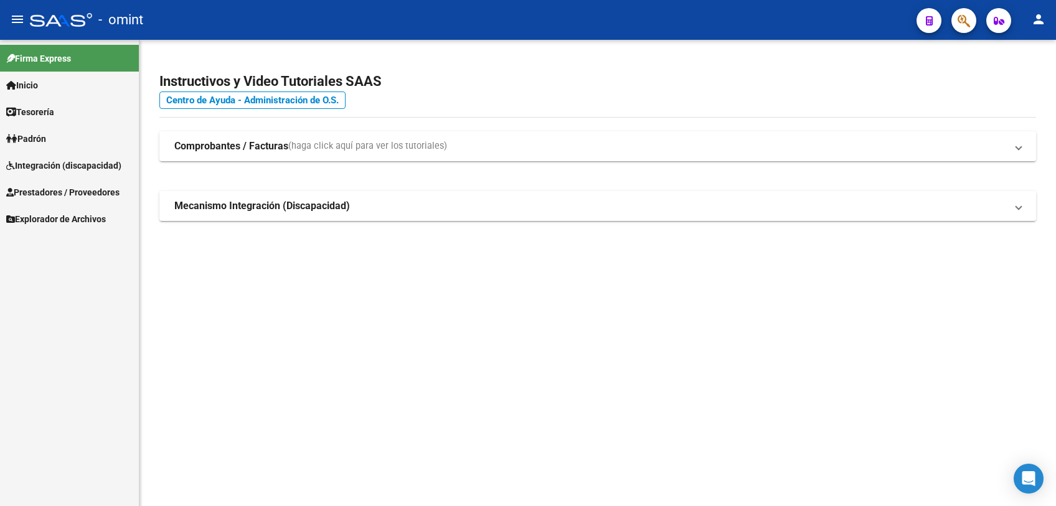
click at [69, 164] on span "Integración (discapacidad)" at bounding box center [63, 166] width 115 height 14
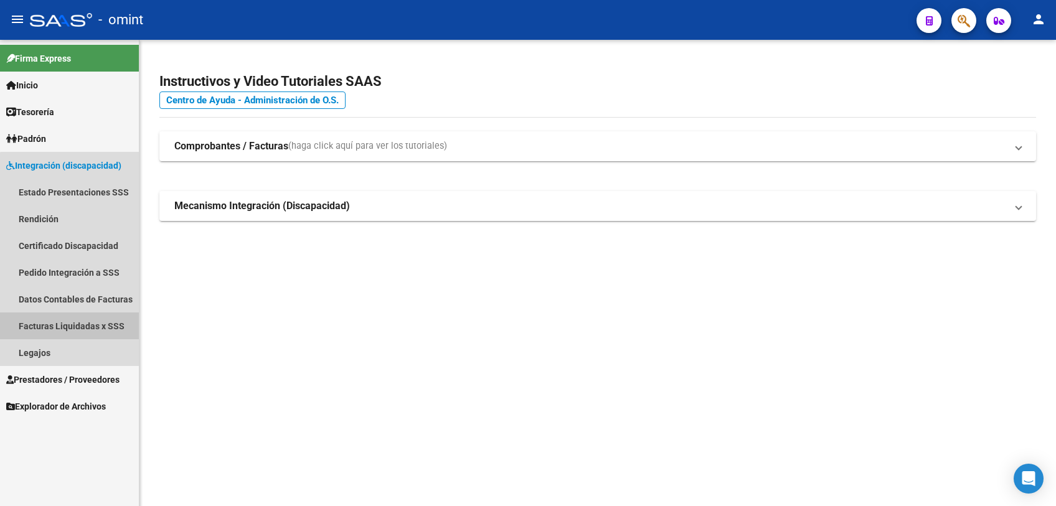
click at [84, 323] on link "Facturas Liquidadas x SSS" at bounding box center [69, 326] width 139 height 27
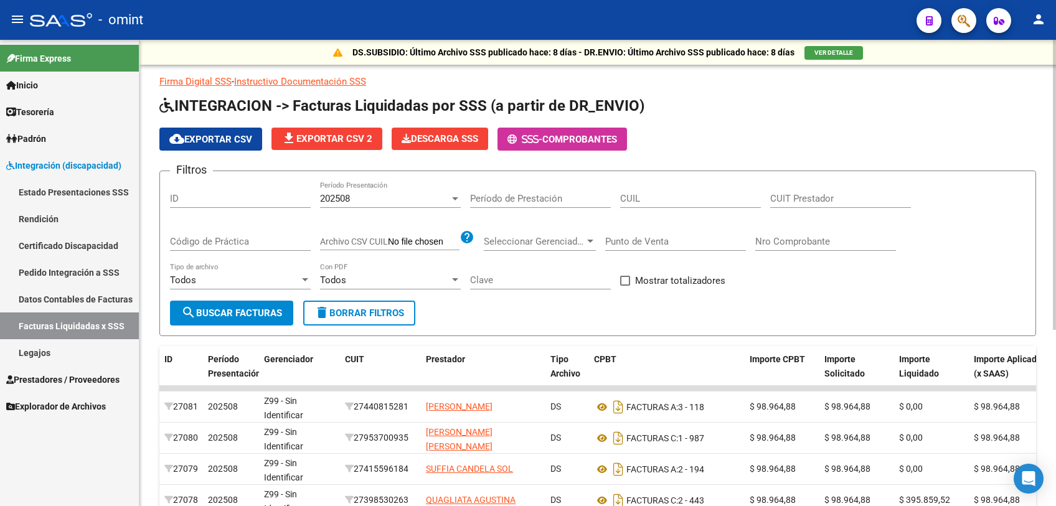
click at [411, 318] on button "delete Borrar Filtros" at bounding box center [359, 313] width 112 height 25
click at [793, 198] on input "CUIT Prestador" at bounding box center [840, 198] width 141 height 11
paste input "27-23168548-6"
type input "27-23168548-6"
click at [281, 315] on span "search Buscar Facturas" at bounding box center [231, 313] width 101 height 11
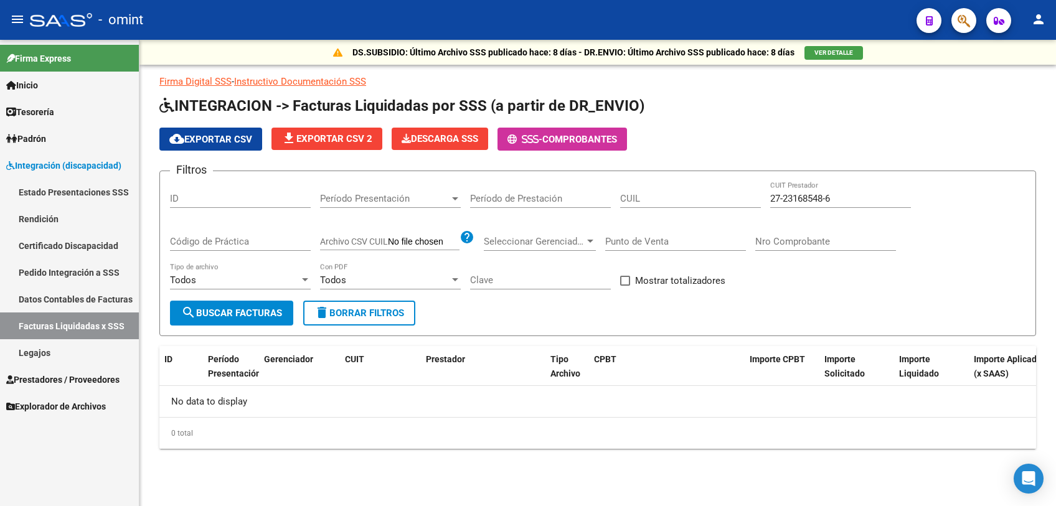
click at [83, 380] on span "Prestadores / Proveedores" at bounding box center [62, 380] width 113 height 14
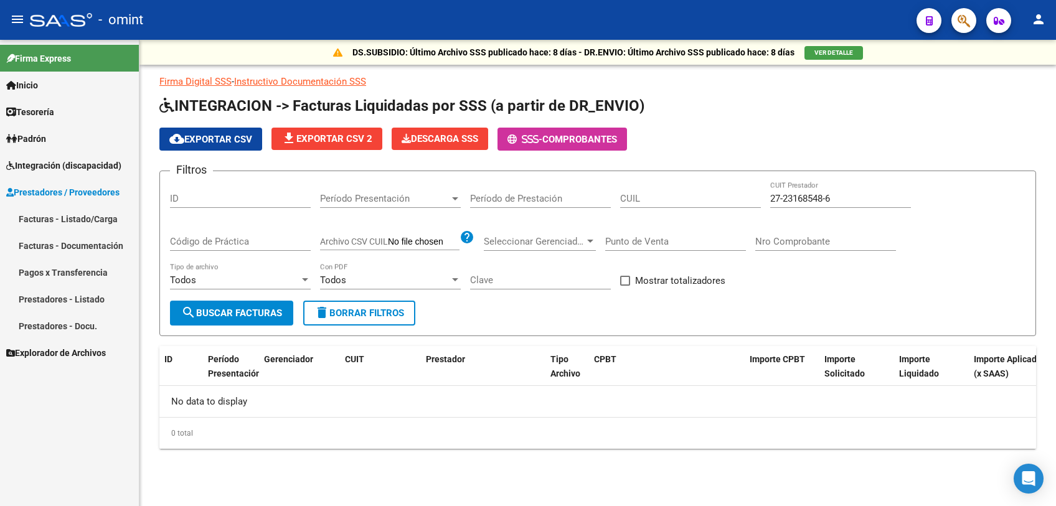
click at [97, 223] on link "Facturas - Listado/Carga" at bounding box center [69, 218] width 139 height 27
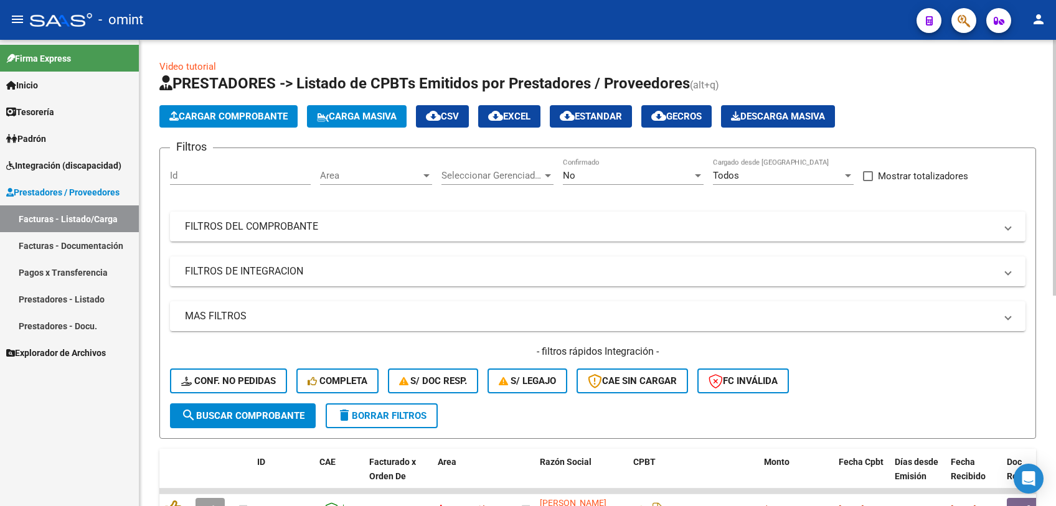
click at [403, 420] on span "delete Borrar Filtros" at bounding box center [382, 415] width 90 height 11
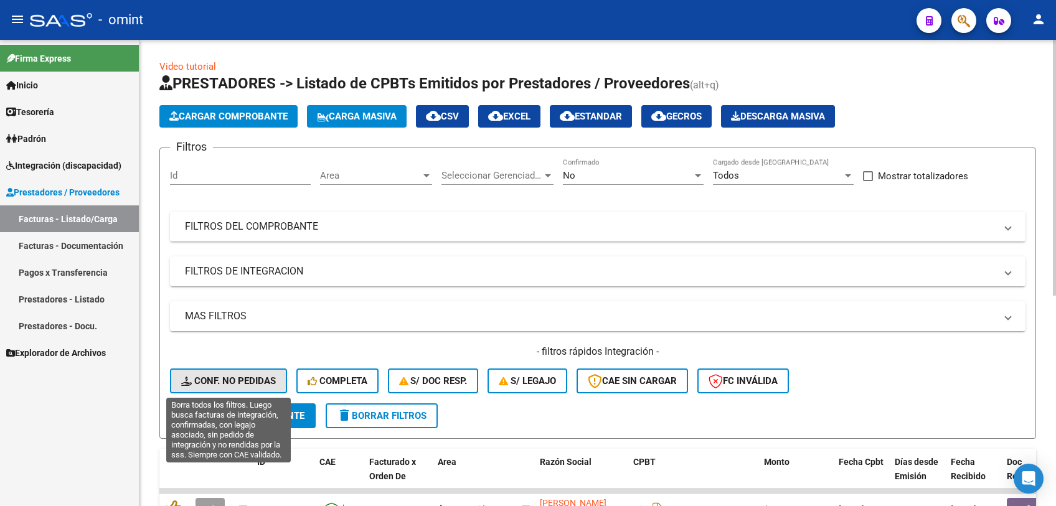
click at [217, 377] on span "Conf. no pedidas" at bounding box center [228, 380] width 95 height 11
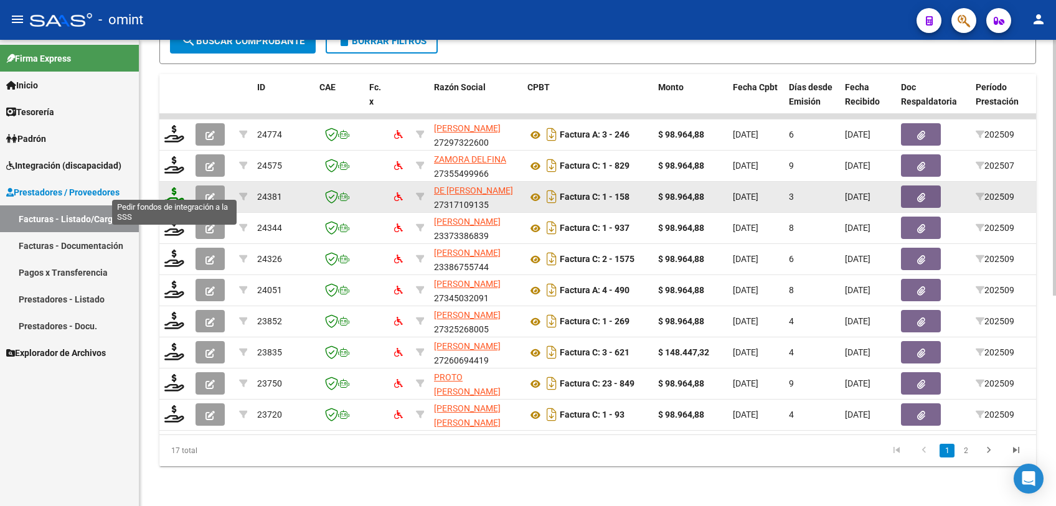
click at [169, 187] on icon at bounding box center [174, 195] width 20 height 17
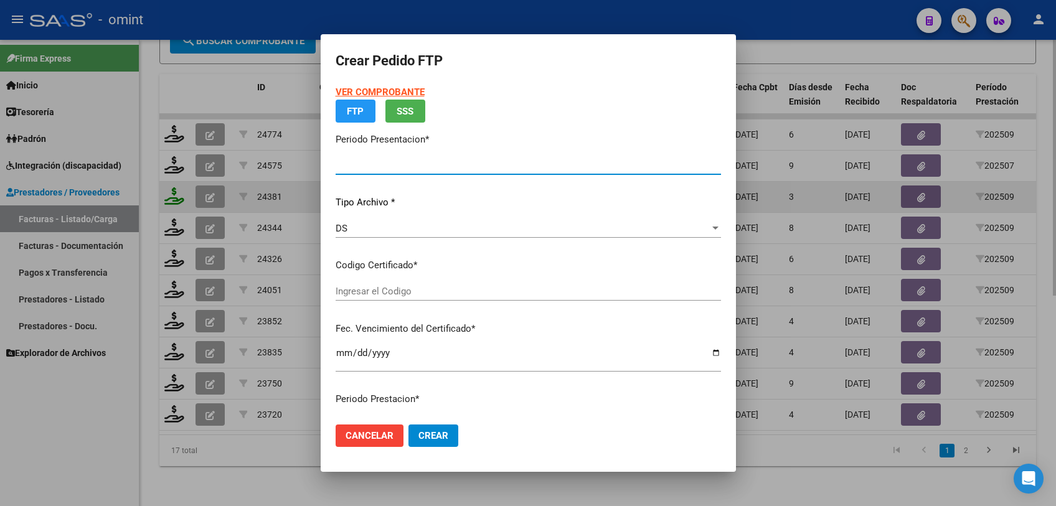
type input "202509"
type input "$ 98.964,88"
type input "4811570398"
type input "2026-01-21"
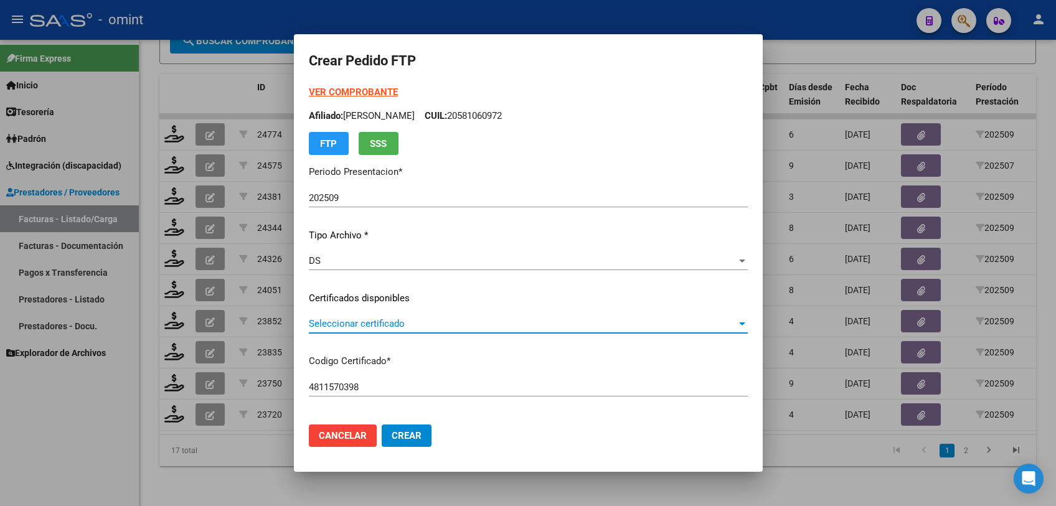
click at [415, 324] on span "Seleccionar certificado" at bounding box center [523, 323] width 428 height 11
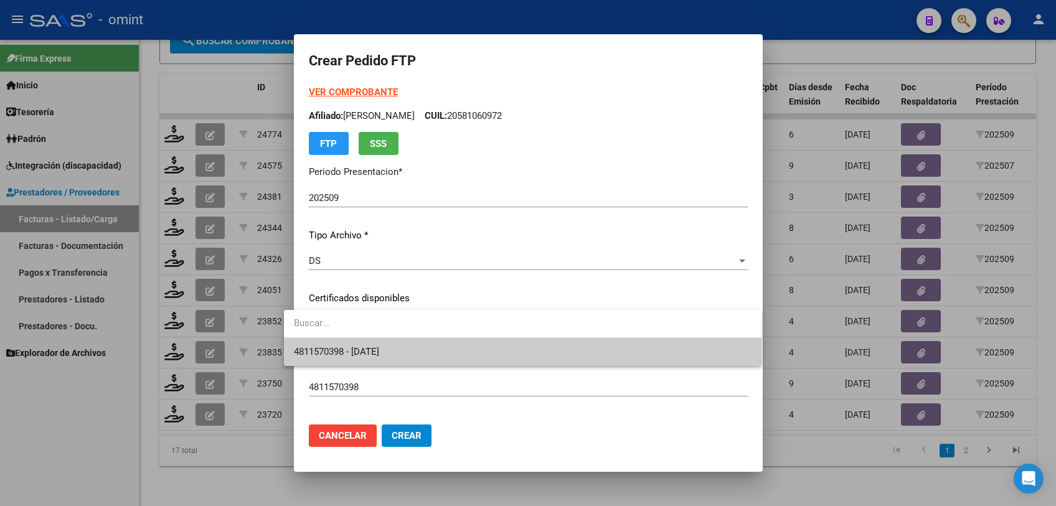
click at [413, 346] on span "4811570398 - 2026-01-21" at bounding box center [523, 352] width 458 height 28
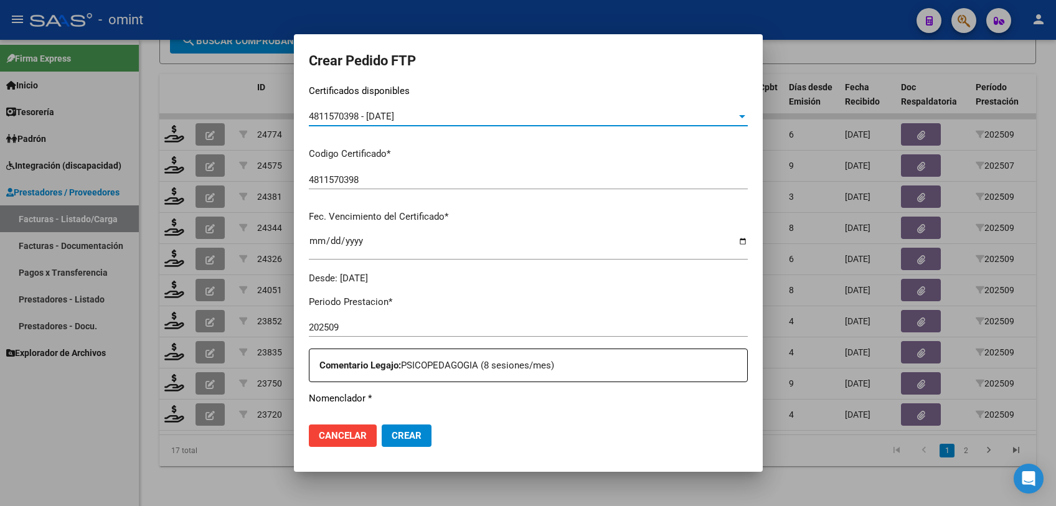
scroll to position [346, 0]
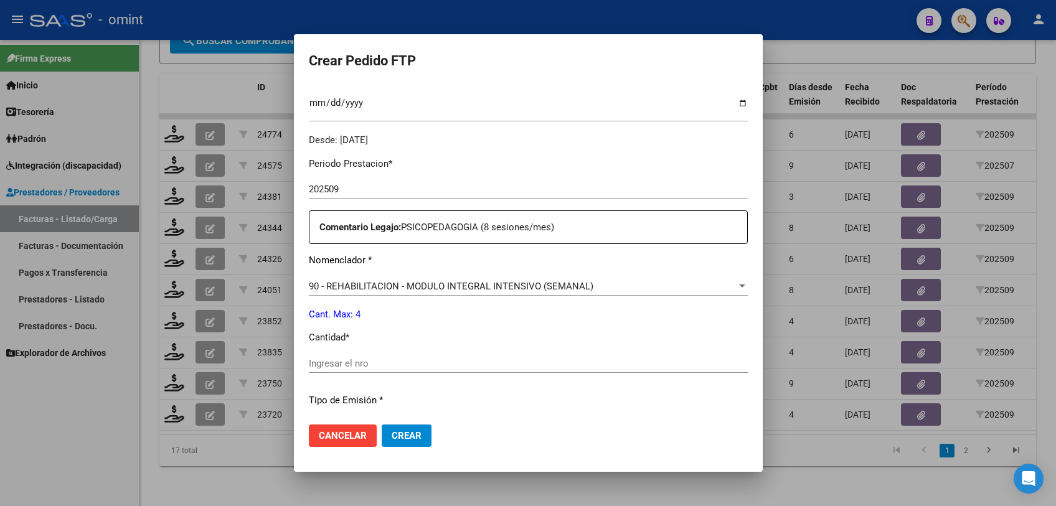
click at [507, 362] on input "Ingresar el nro" at bounding box center [528, 363] width 439 height 11
type input "4"
click at [388, 443] on button "Crear" at bounding box center [407, 436] width 50 height 22
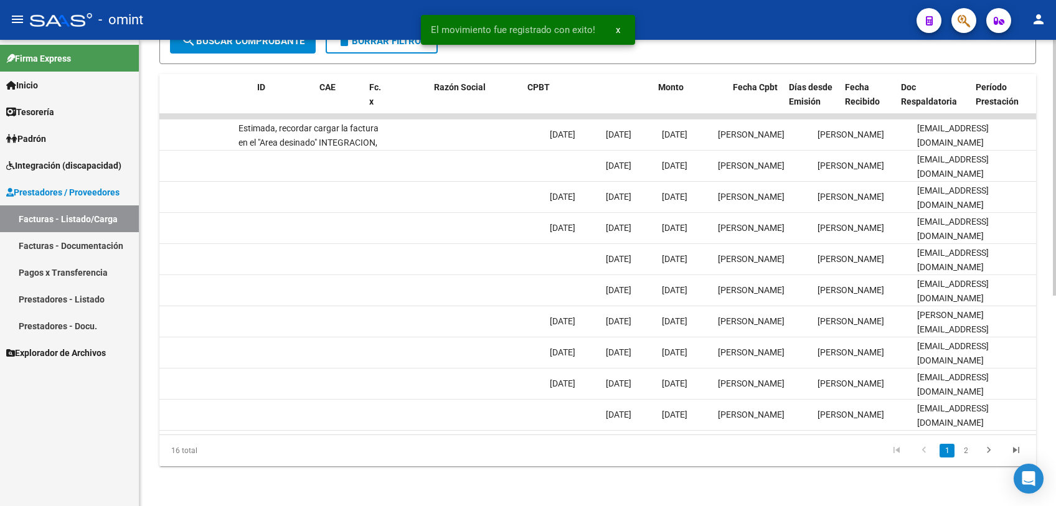
scroll to position [0, 0]
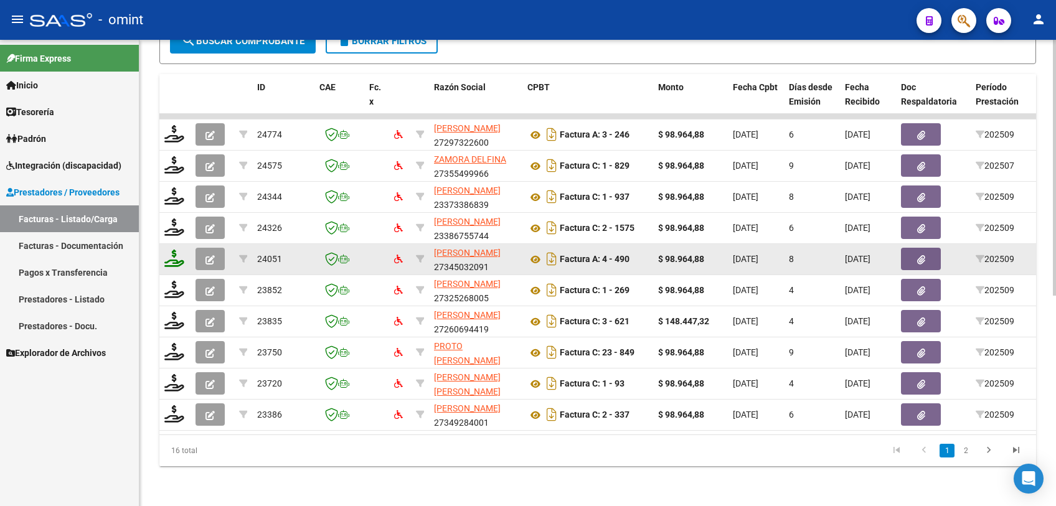
click at [171, 254] on icon at bounding box center [174, 258] width 20 height 17
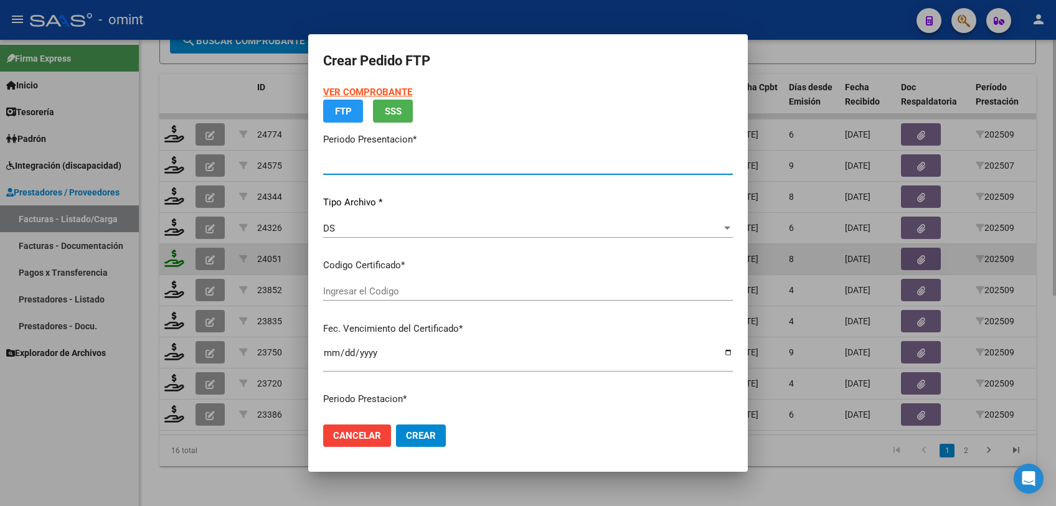
type input "202509"
type input "$ 98.964,88"
type input "4811570398"
type input "2026-01-21"
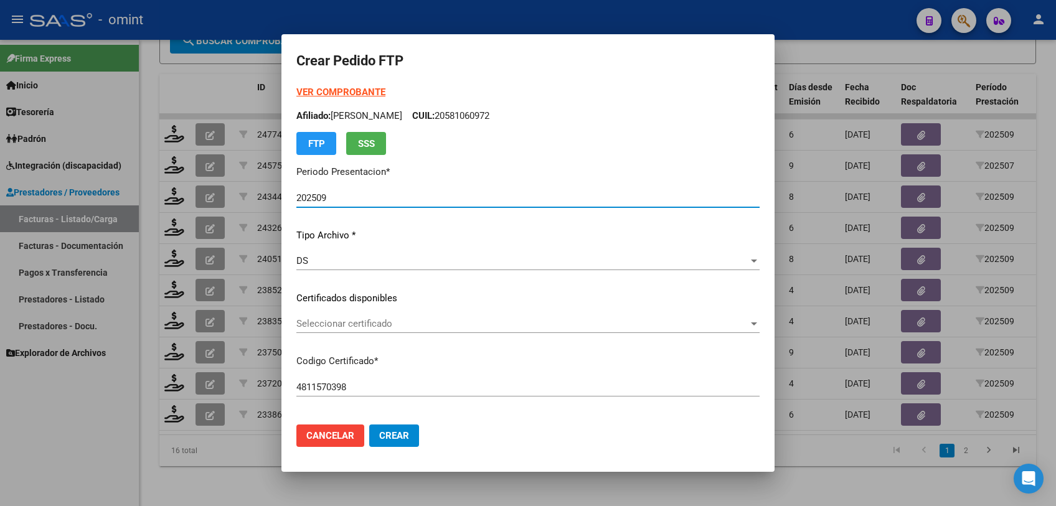
click at [402, 323] on span "Seleccionar certificado" at bounding box center [522, 323] width 452 height 11
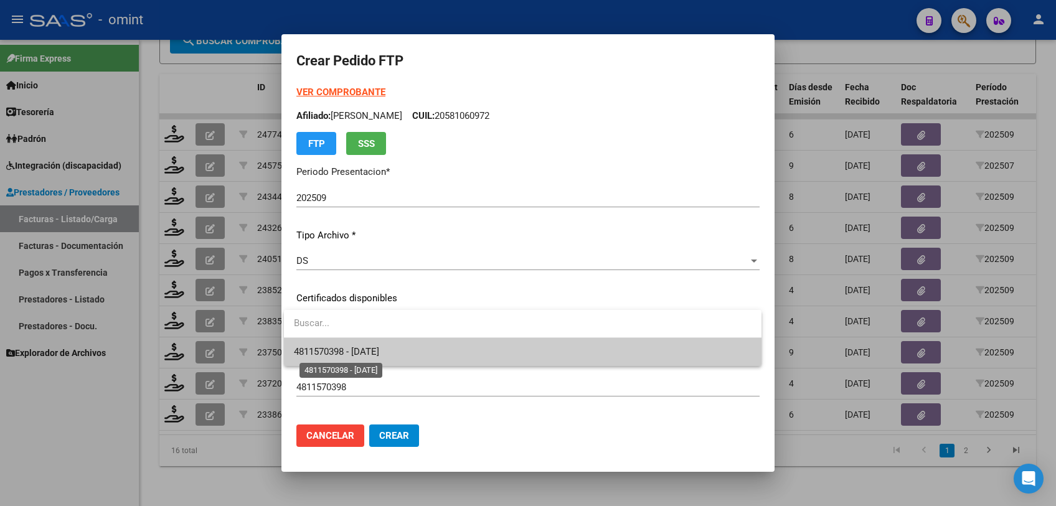
click at [379, 347] on span "4811570398 - 2026-01-21" at bounding box center [336, 351] width 85 height 11
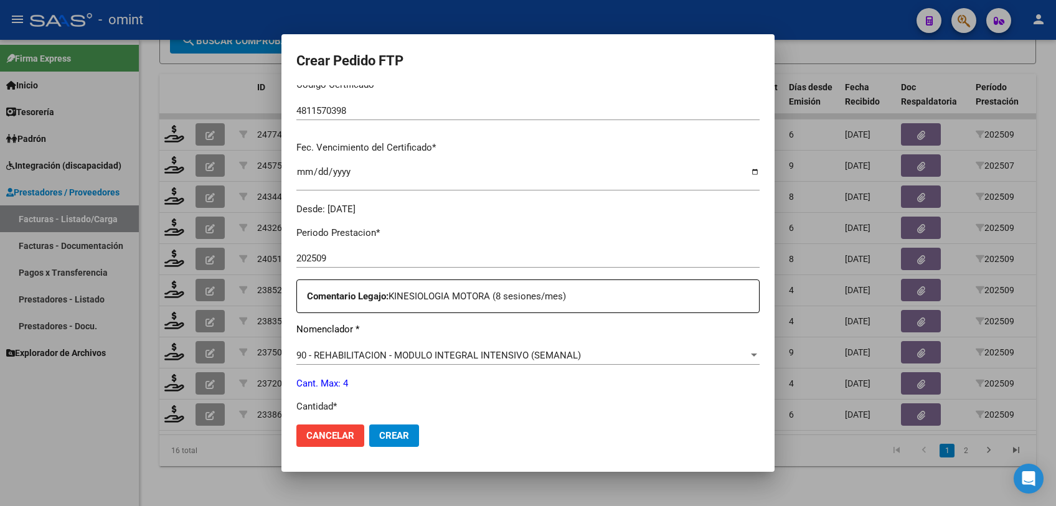
scroll to position [346, 0]
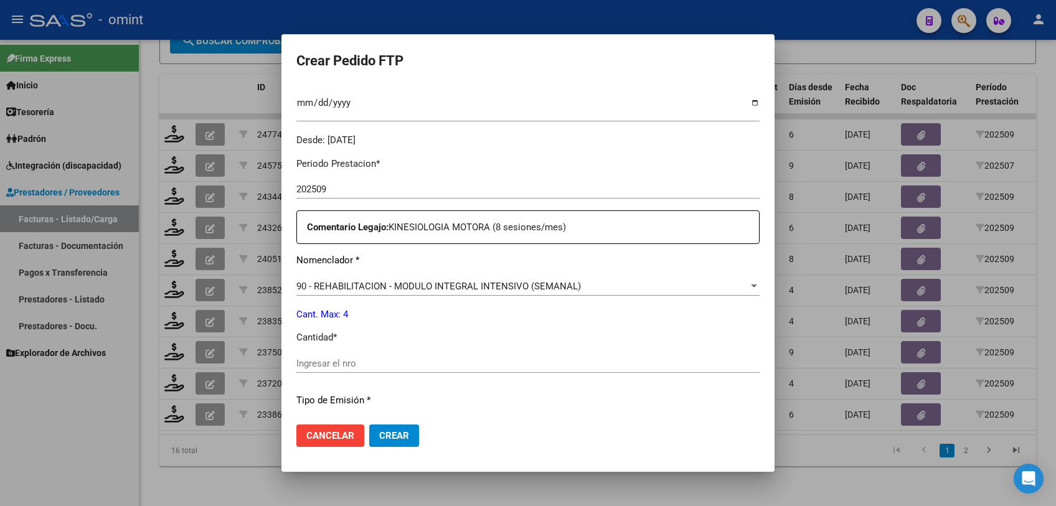
click at [402, 362] on input "Ingresar el nro" at bounding box center [527, 363] width 463 height 11
type input "4"
click at [392, 433] on span "Crear" at bounding box center [394, 435] width 30 height 11
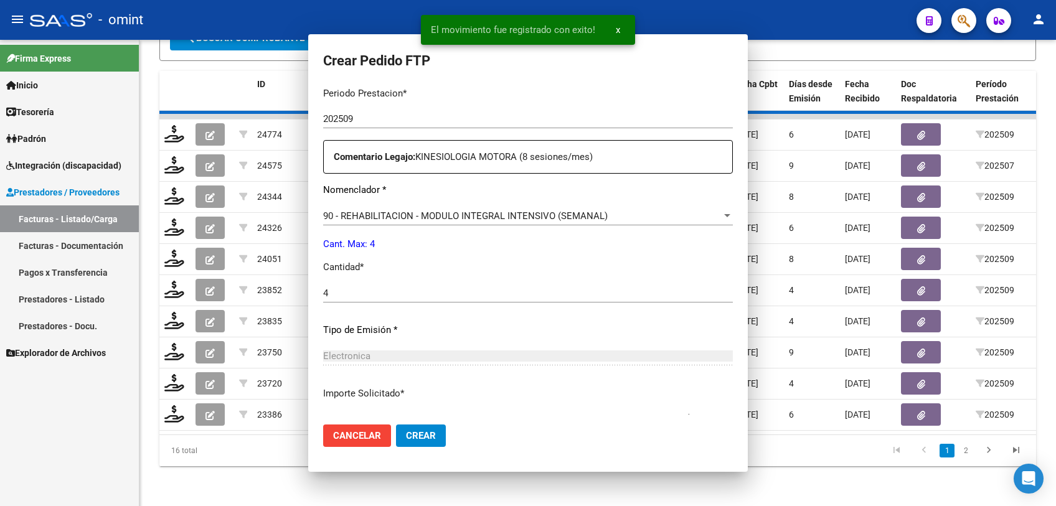
scroll to position [0, 0]
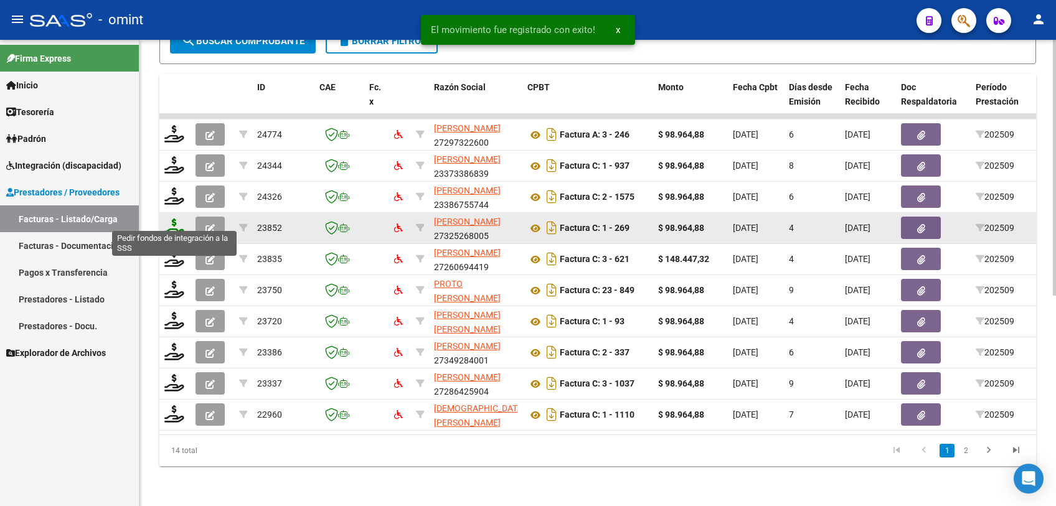
click at [170, 222] on icon at bounding box center [174, 227] width 20 height 17
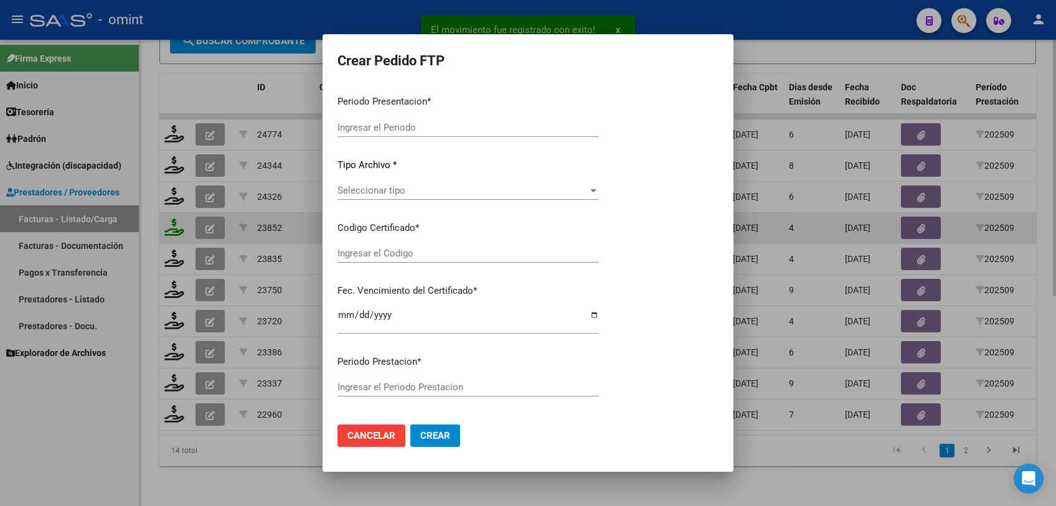
type input "202509"
type input "$ 98.964,88"
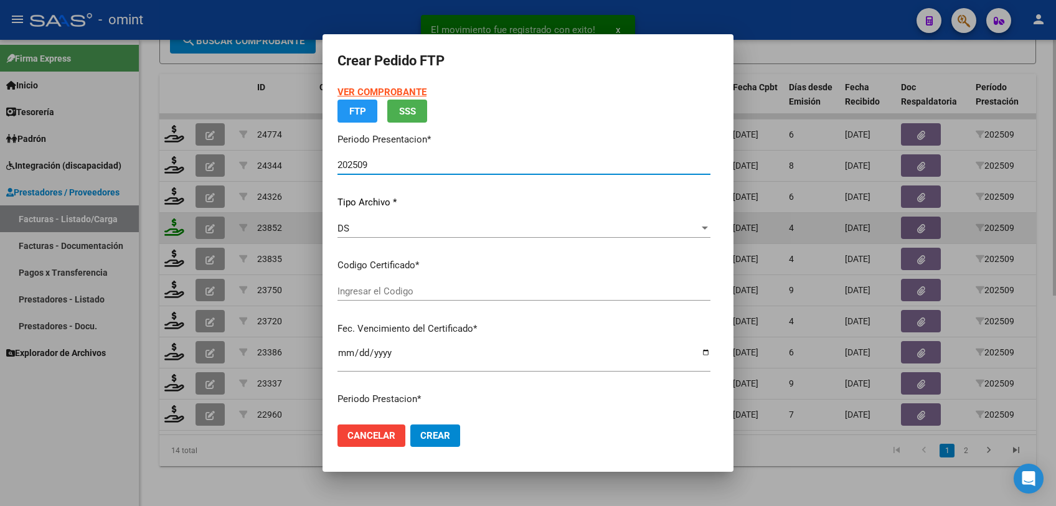
type input "4391544594"
type input "2027-08-31"
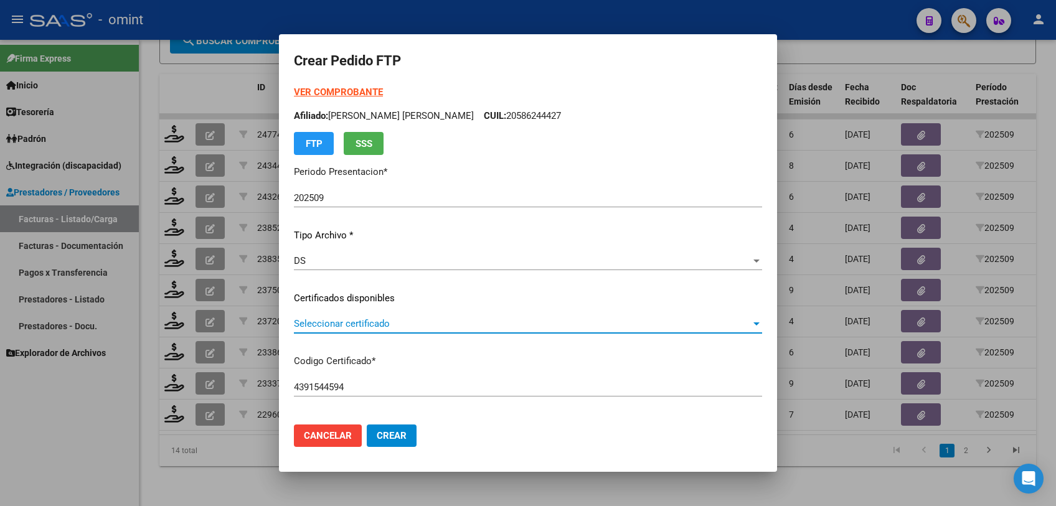
click at [385, 328] on span "Seleccionar certificado" at bounding box center [522, 323] width 457 height 11
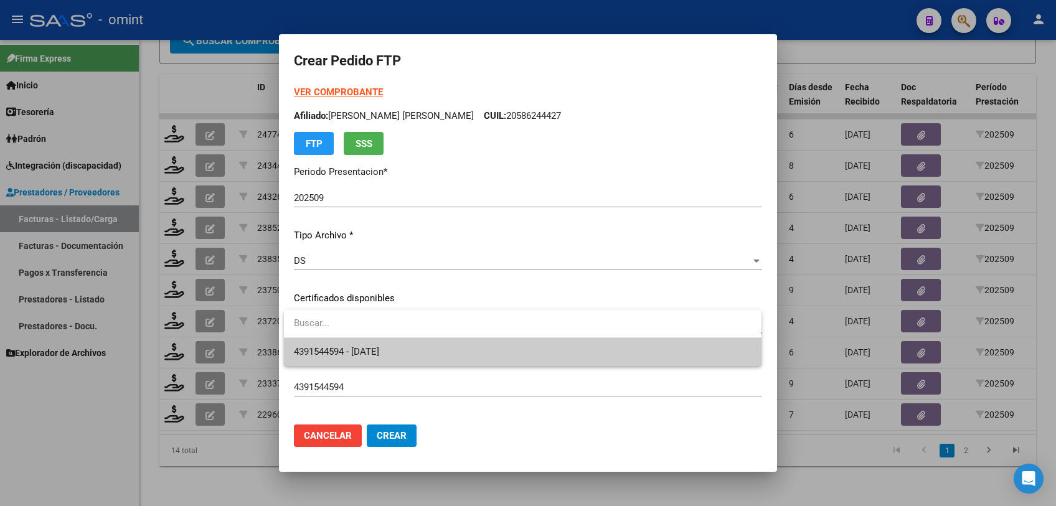
click at [381, 341] on span "4391544594 - 2027-08-31" at bounding box center [523, 352] width 458 height 28
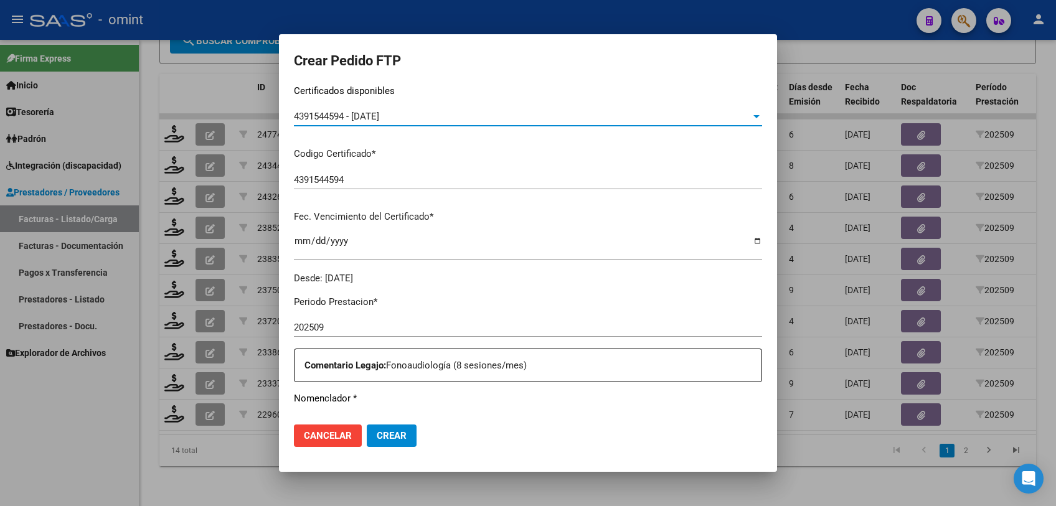
scroll to position [346, 0]
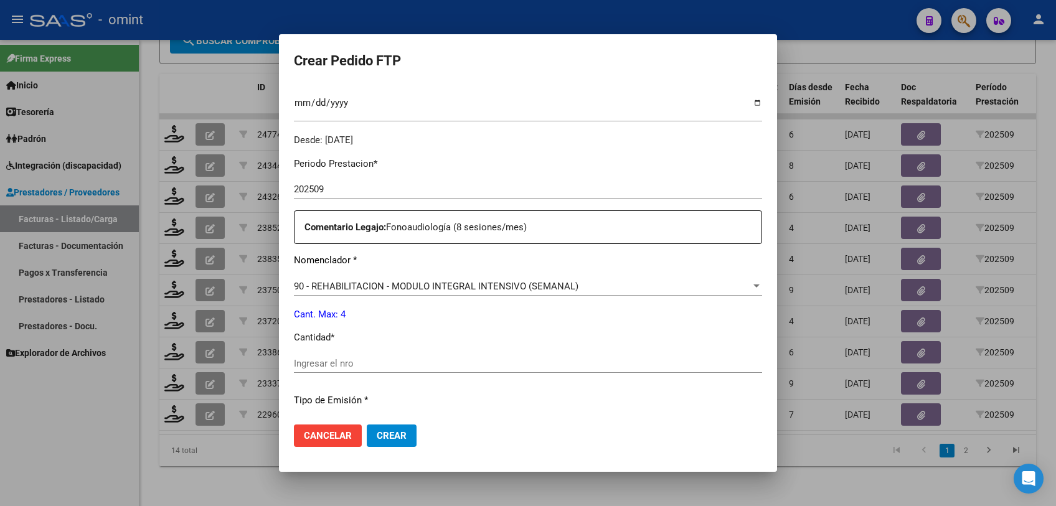
click at [394, 358] on input "Ingresar el nro" at bounding box center [528, 363] width 468 height 11
type input "4"
click at [403, 438] on span "Crear" at bounding box center [392, 435] width 30 height 11
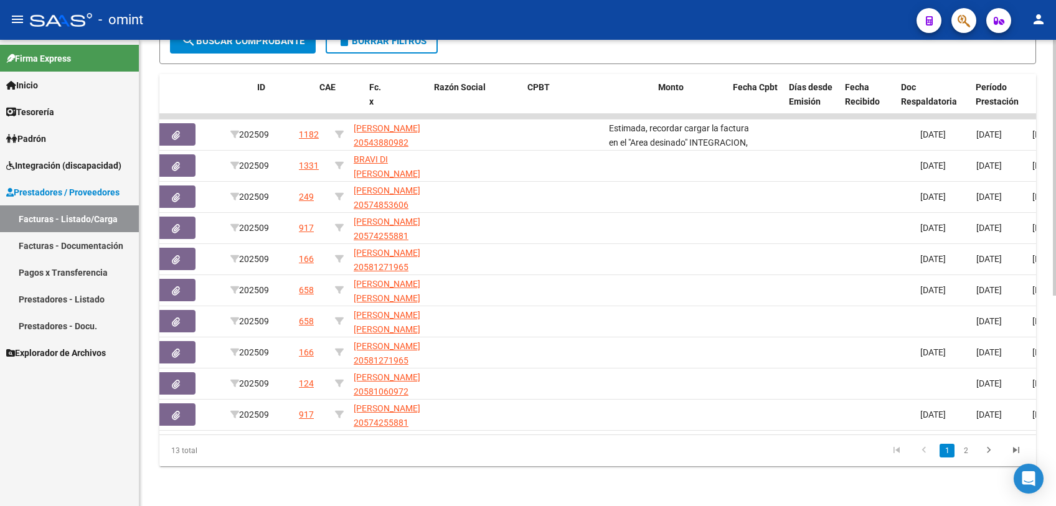
scroll to position [0, 0]
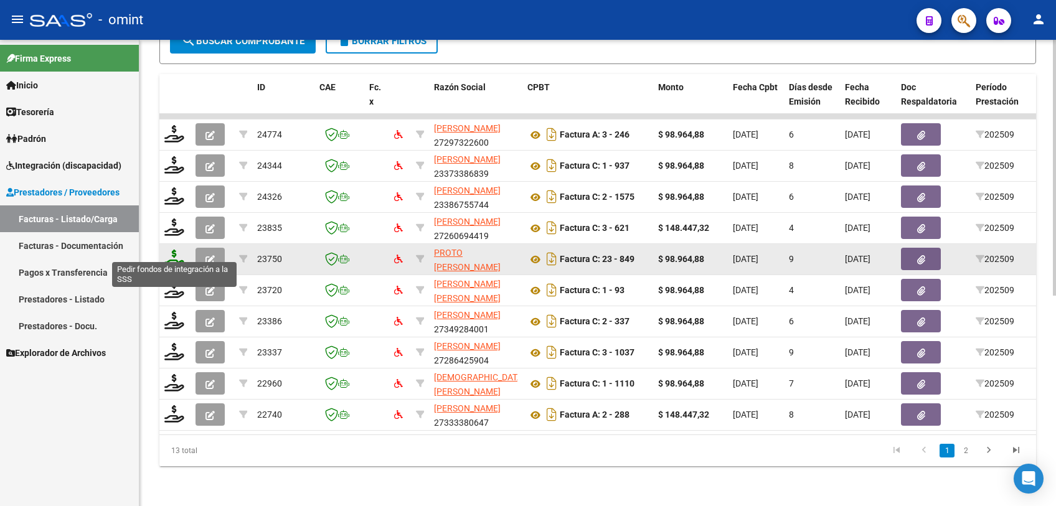
click at [168, 253] on icon at bounding box center [174, 258] width 20 height 17
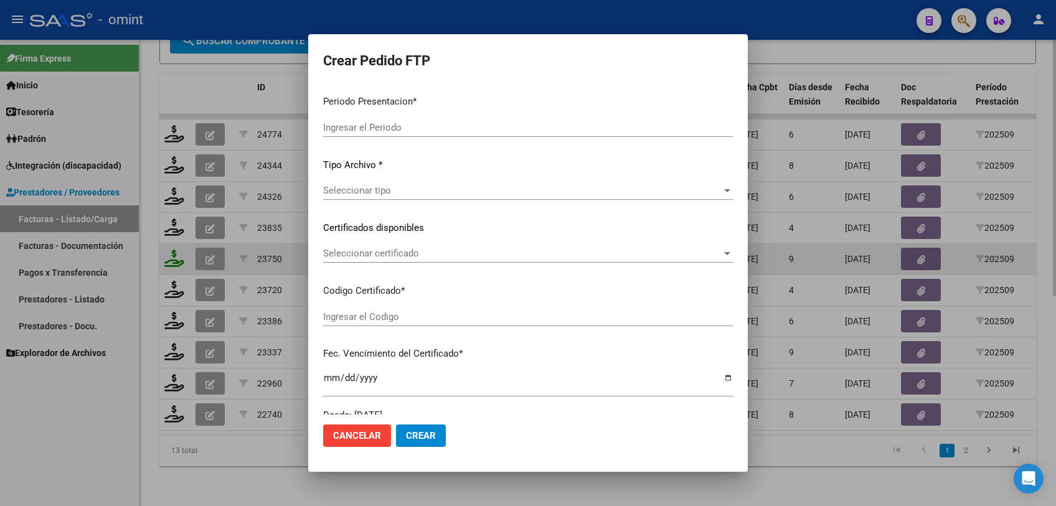
type input "202509"
type input "$ 98.964,88"
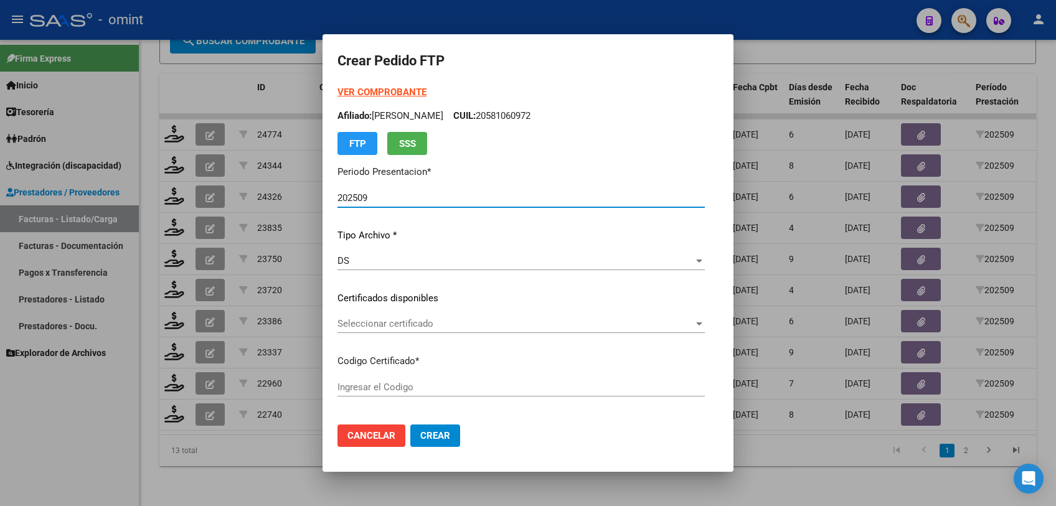
type input "1797412976"
type input "2026-02-28"
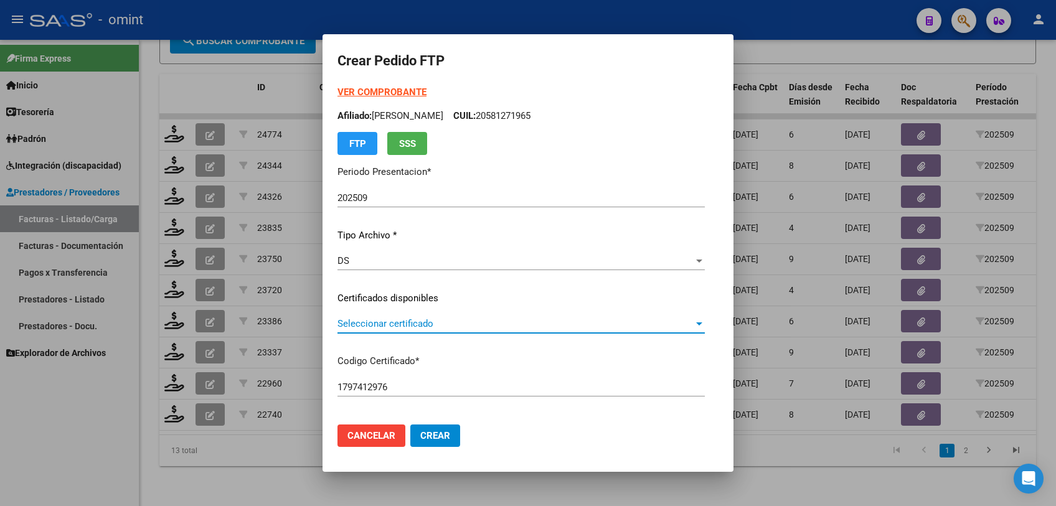
click at [375, 321] on span "Seleccionar certificado" at bounding box center [515, 323] width 356 height 11
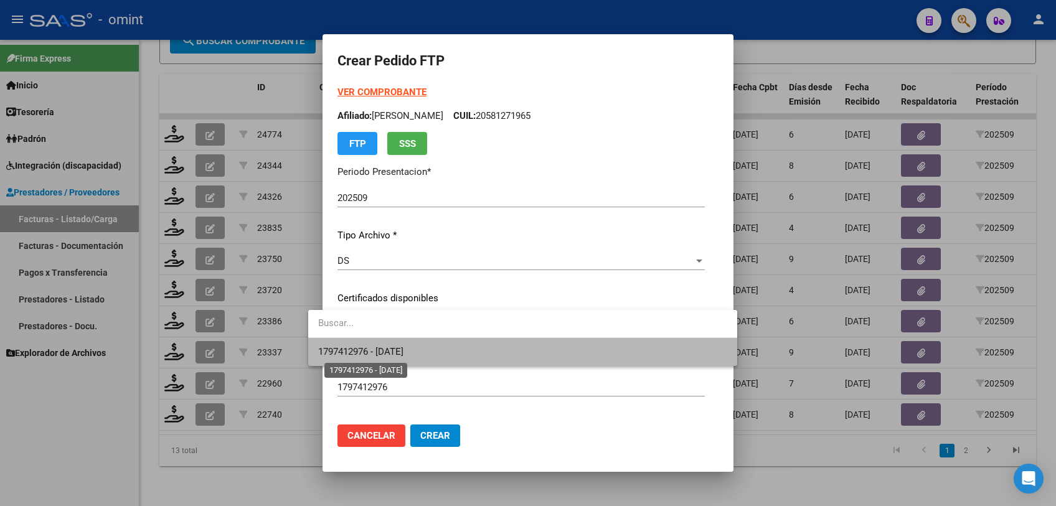
click at [379, 347] on span "1797412976 - 2026-02-28" at bounding box center [360, 351] width 85 height 11
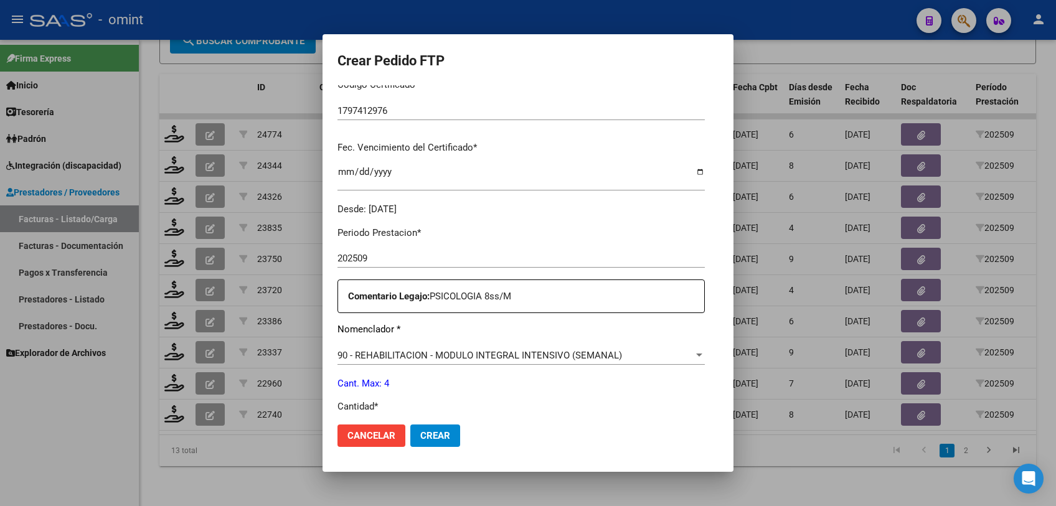
scroll to position [415, 0]
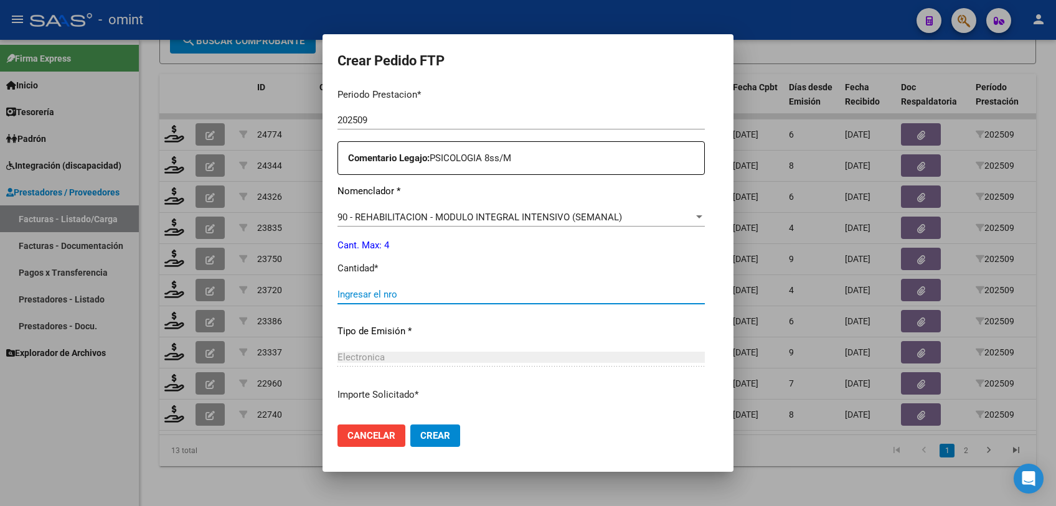
click at [407, 292] on input "Ingresar el nro" at bounding box center [520, 294] width 367 height 11
type input "4"
click at [420, 440] on span "Crear" at bounding box center [435, 435] width 30 height 11
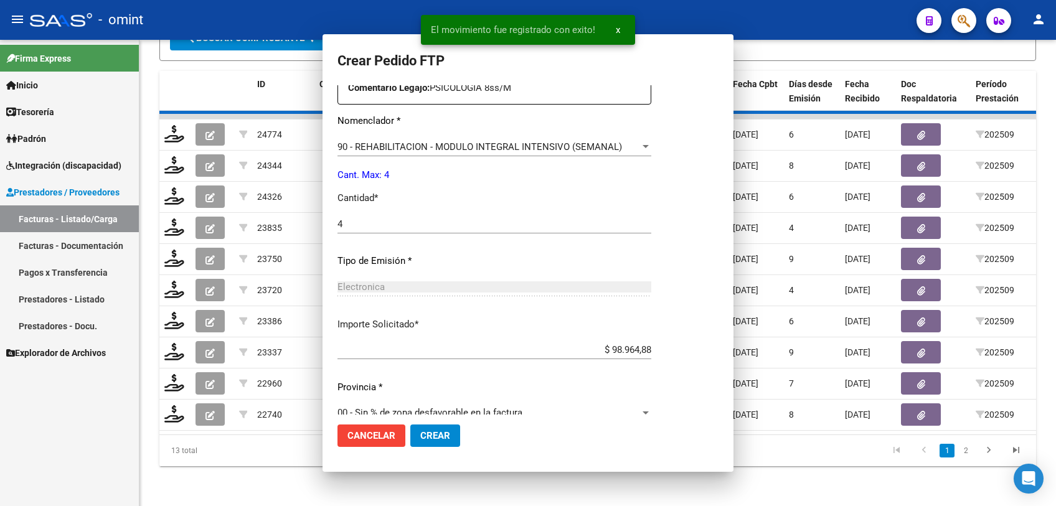
scroll to position [0, 0]
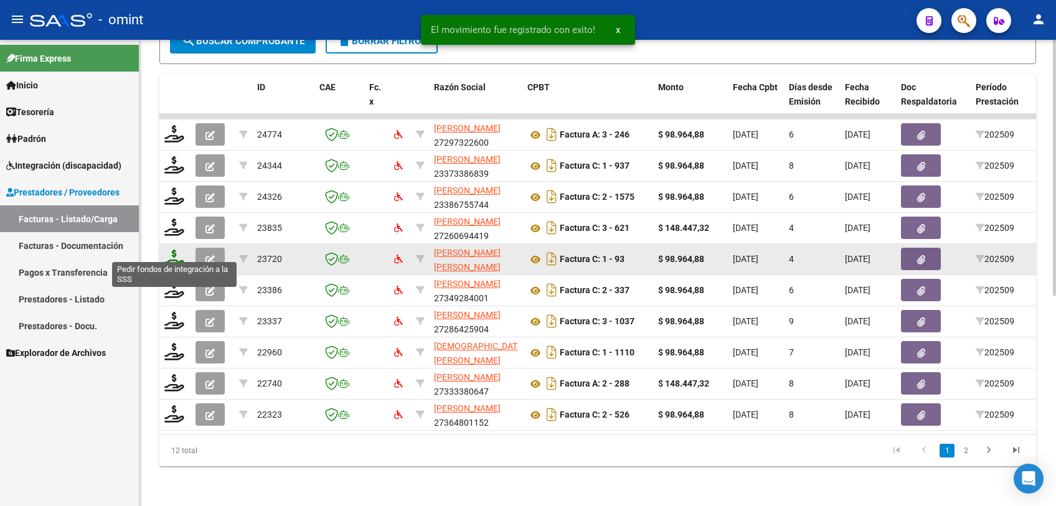
click at [167, 250] on icon at bounding box center [174, 258] width 20 height 17
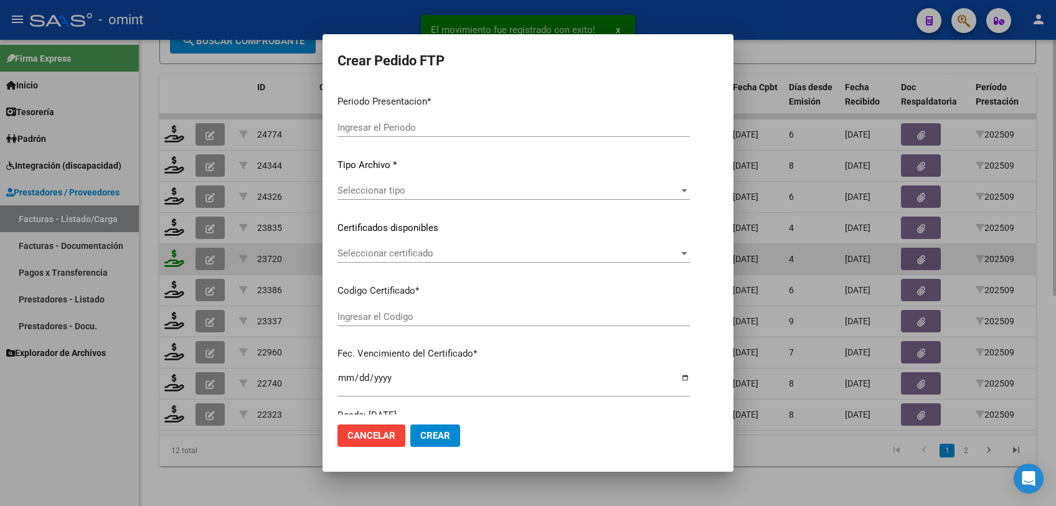
type input "202509"
type input "$ 98.964,88"
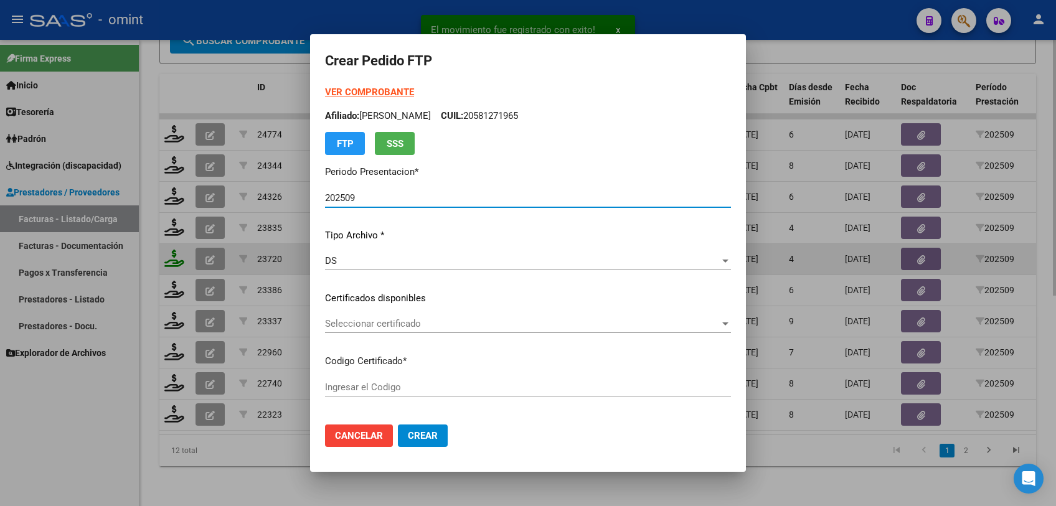
type input "4391544594"
type input "2027-08-31"
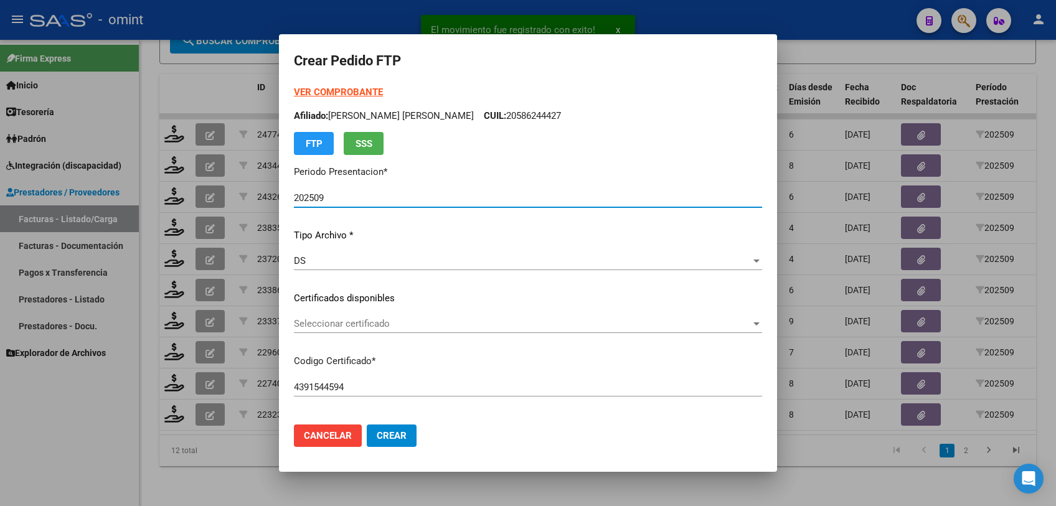
click at [383, 323] on span "Seleccionar certificado" at bounding box center [522, 323] width 457 height 11
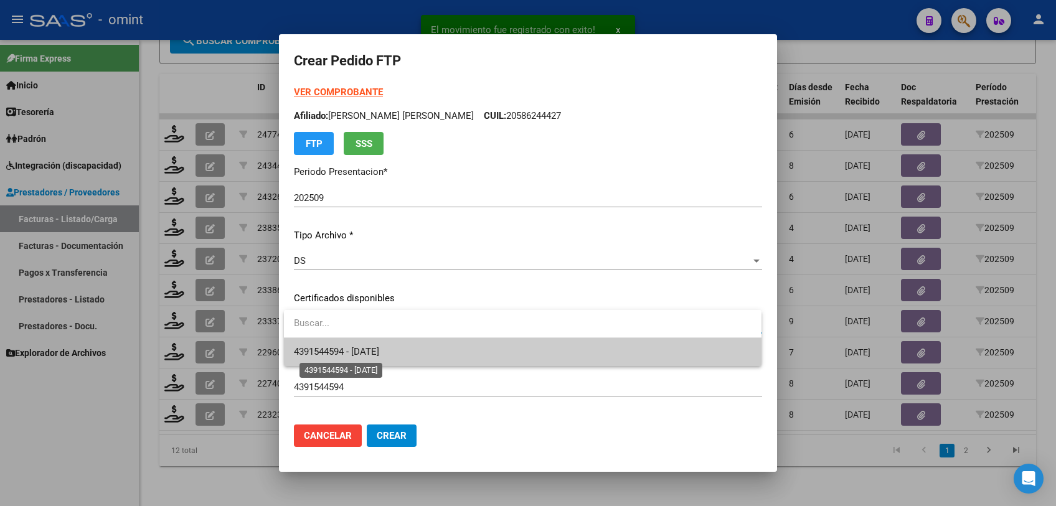
click at [379, 351] on span "4391544594 - 2027-08-31" at bounding box center [336, 351] width 85 height 11
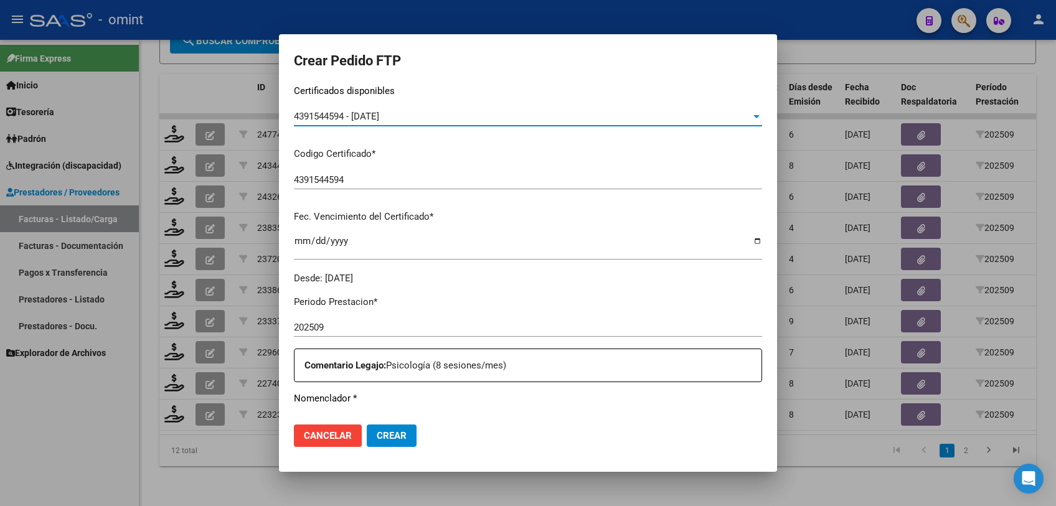
scroll to position [415, 0]
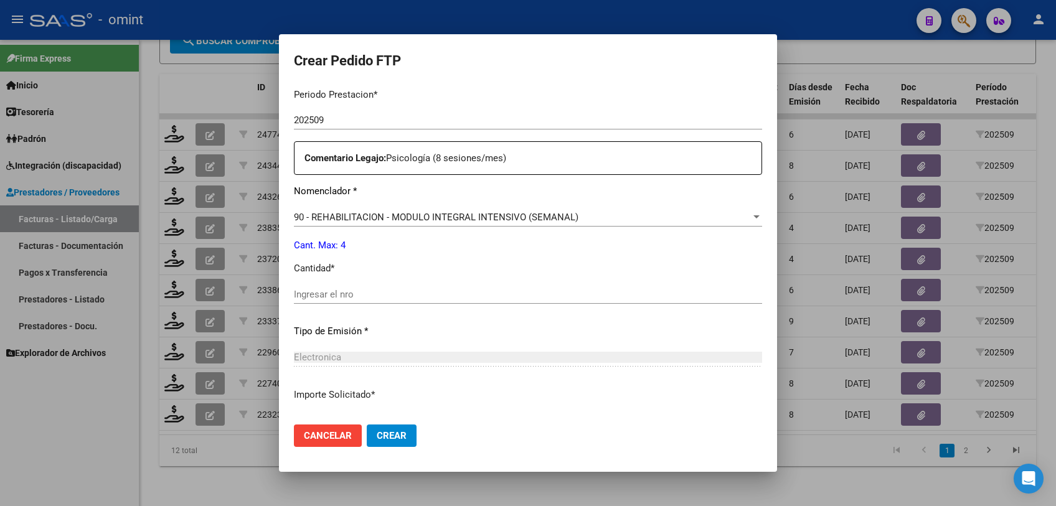
click at [359, 293] on input "Ingresar el nro" at bounding box center [528, 294] width 468 height 11
type input "4"
click at [388, 438] on span "Crear" at bounding box center [392, 435] width 30 height 11
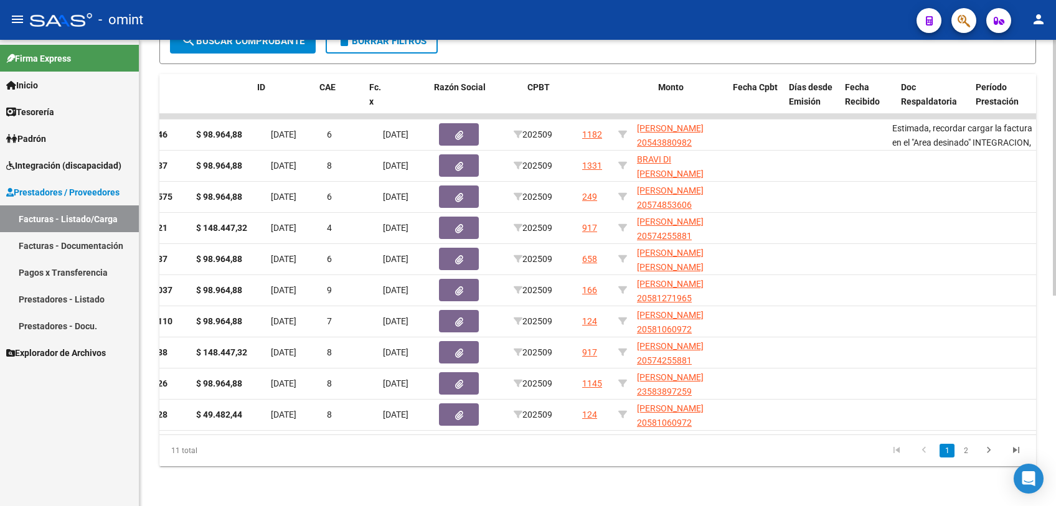
scroll to position [0, 0]
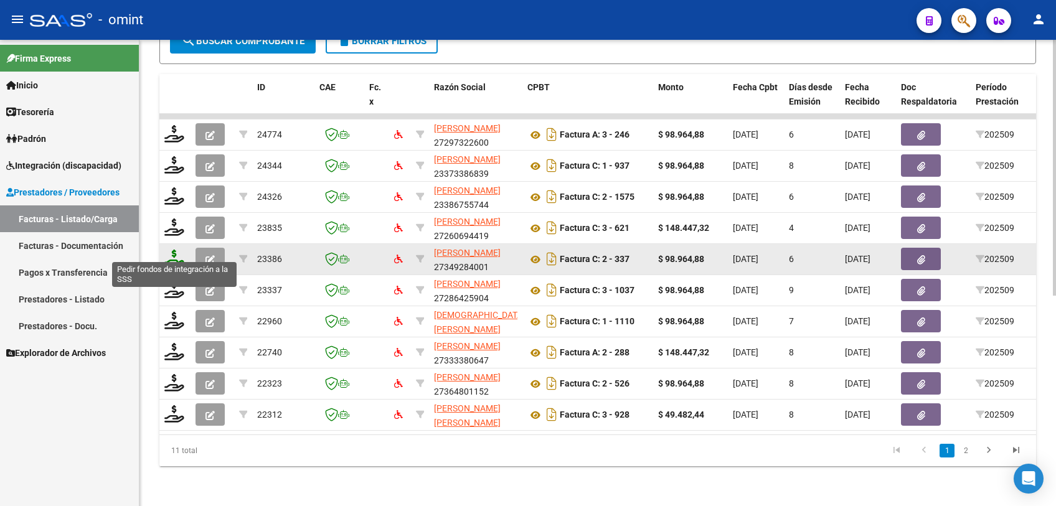
click at [171, 250] on icon at bounding box center [174, 258] width 20 height 17
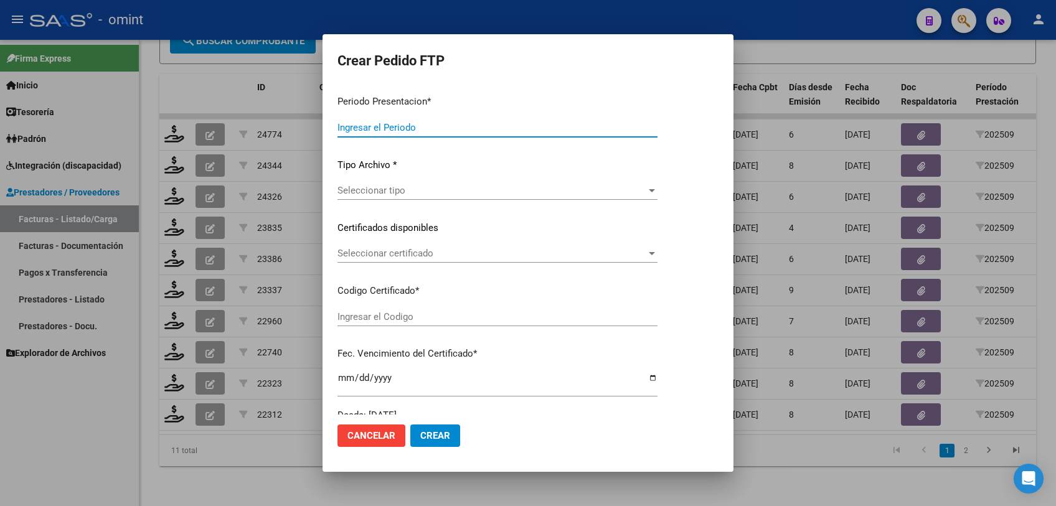
type input "202509"
type input "$ 98.964,88"
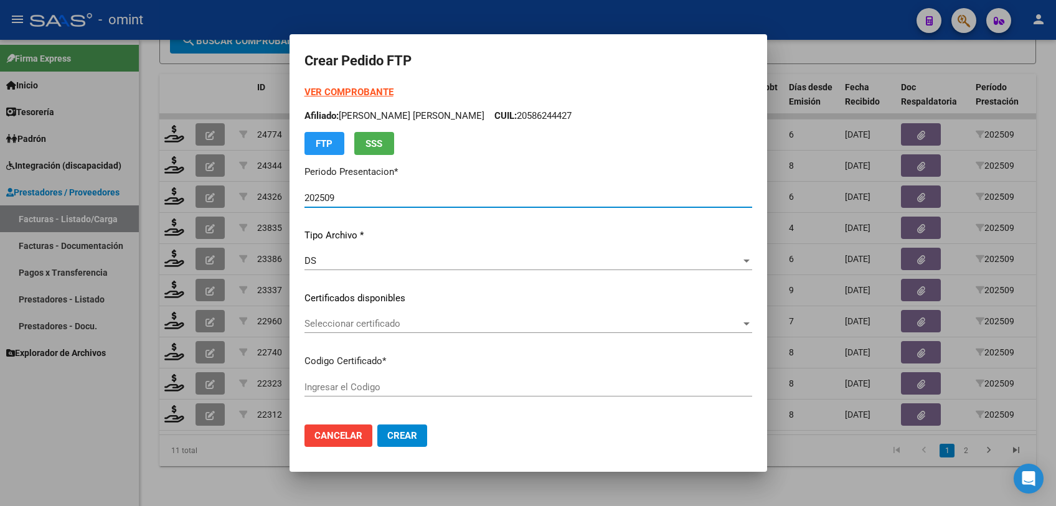
type input "4391544594"
type input "2027-08-31"
click at [411, 320] on span "Seleccionar certificado" at bounding box center [522, 323] width 436 height 11
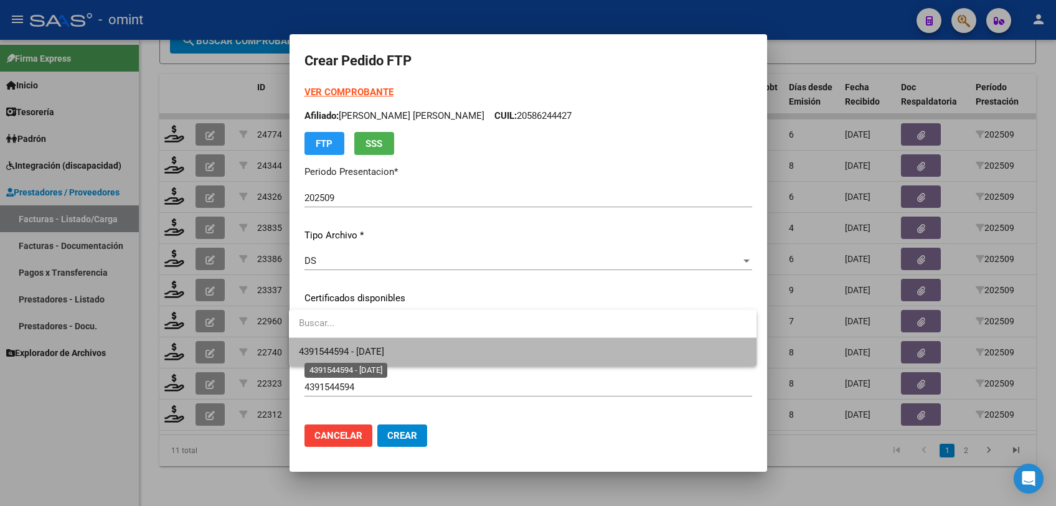
click at [384, 347] on span "4391544594 - 2027-08-31" at bounding box center [341, 351] width 85 height 11
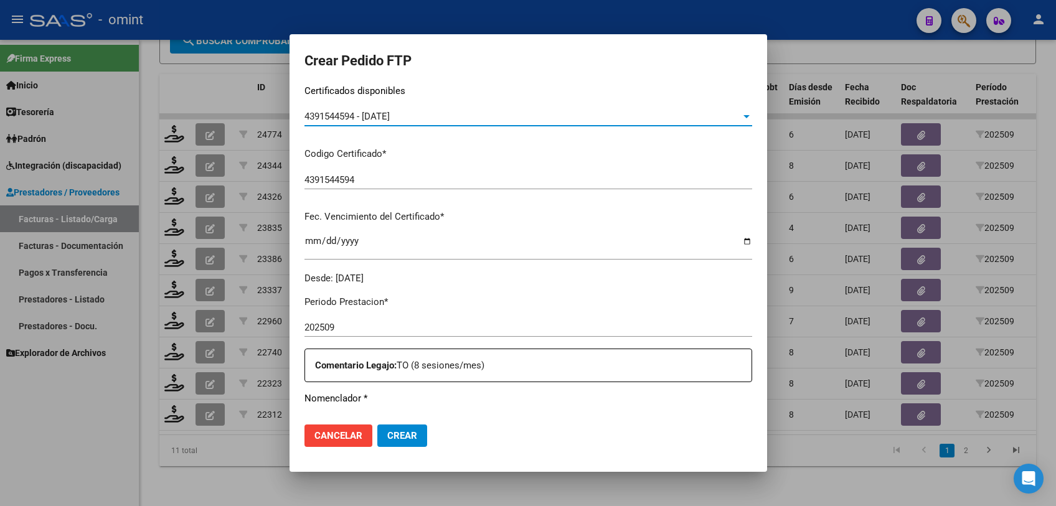
scroll to position [346, 0]
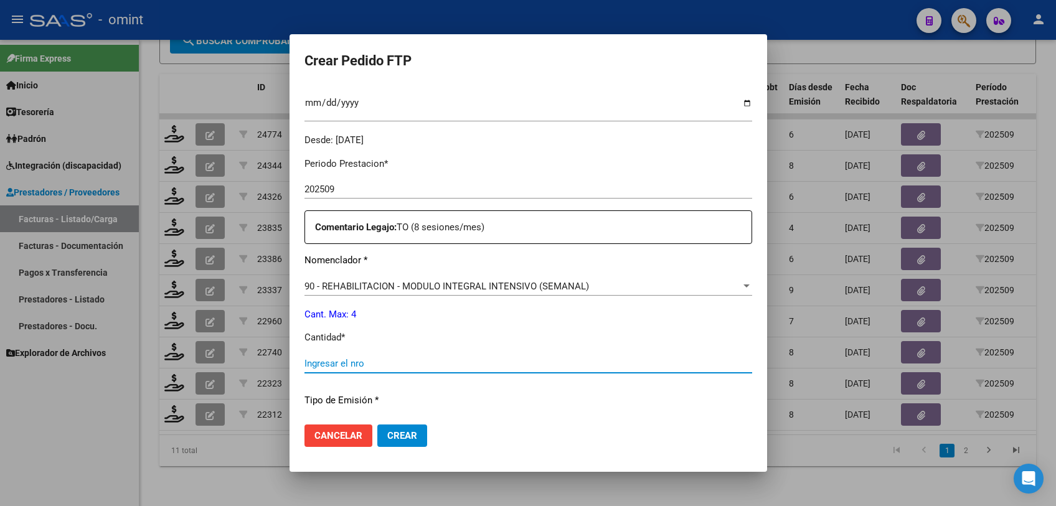
click at [495, 368] on input "Ingresar el nro" at bounding box center [528, 363] width 448 height 11
type input "4"
click at [407, 432] on span "Crear" at bounding box center [402, 435] width 30 height 11
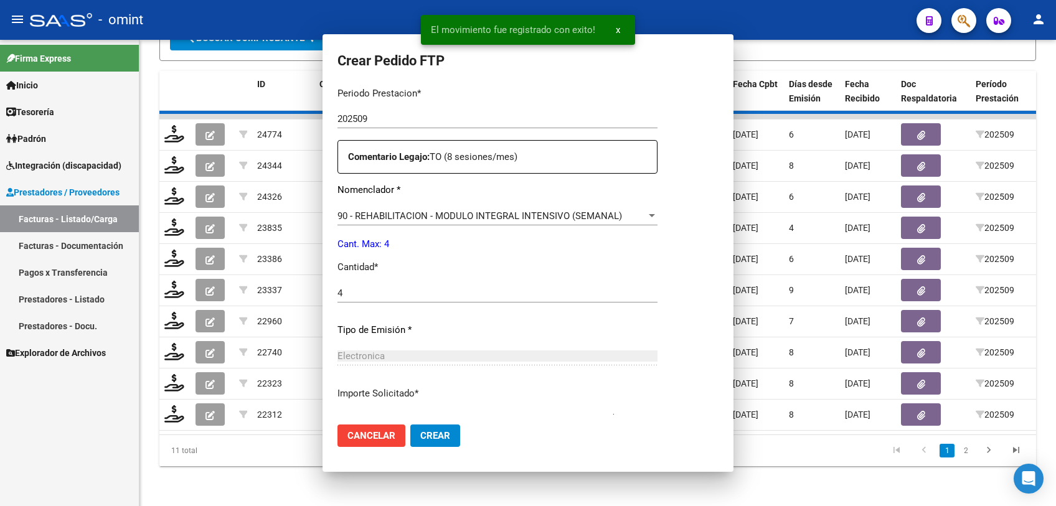
scroll to position [0, 0]
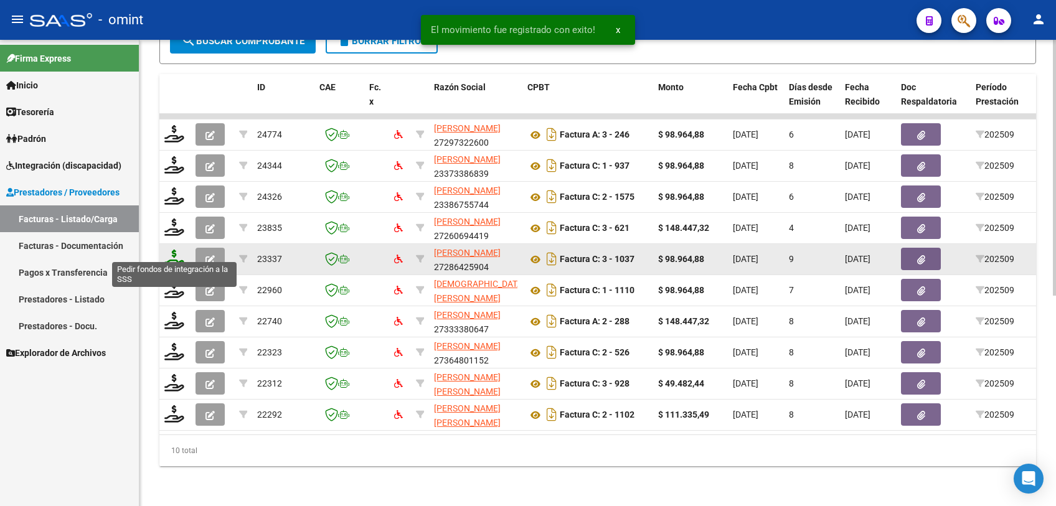
click at [176, 250] on icon at bounding box center [174, 258] width 20 height 17
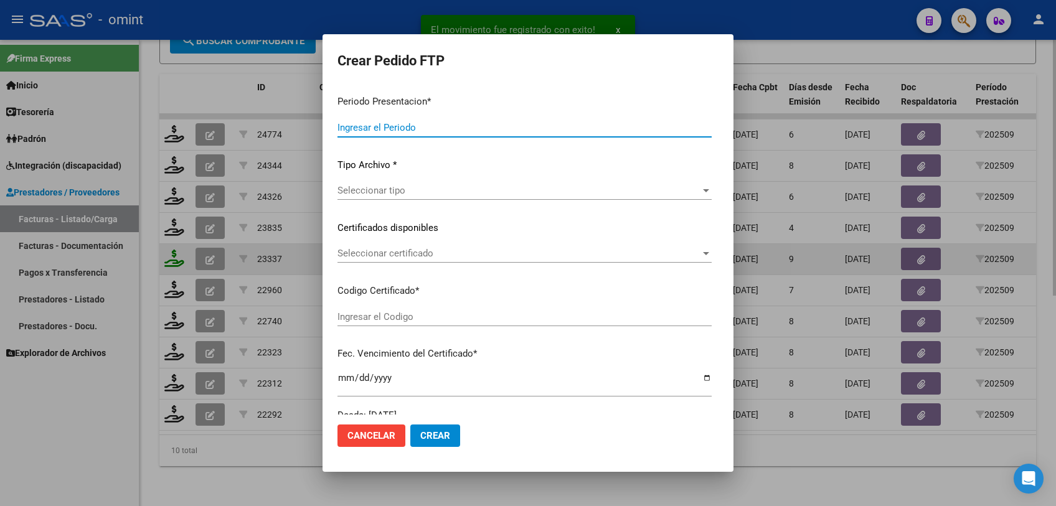
type input "202509"
type input "$ 98.964,88"
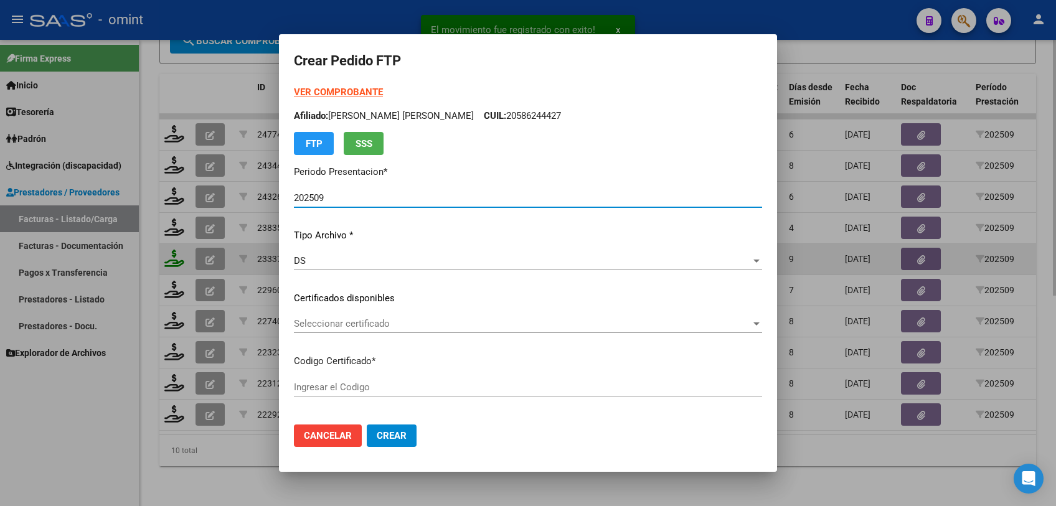
type input "1797412976"
type input "2026-02-28"
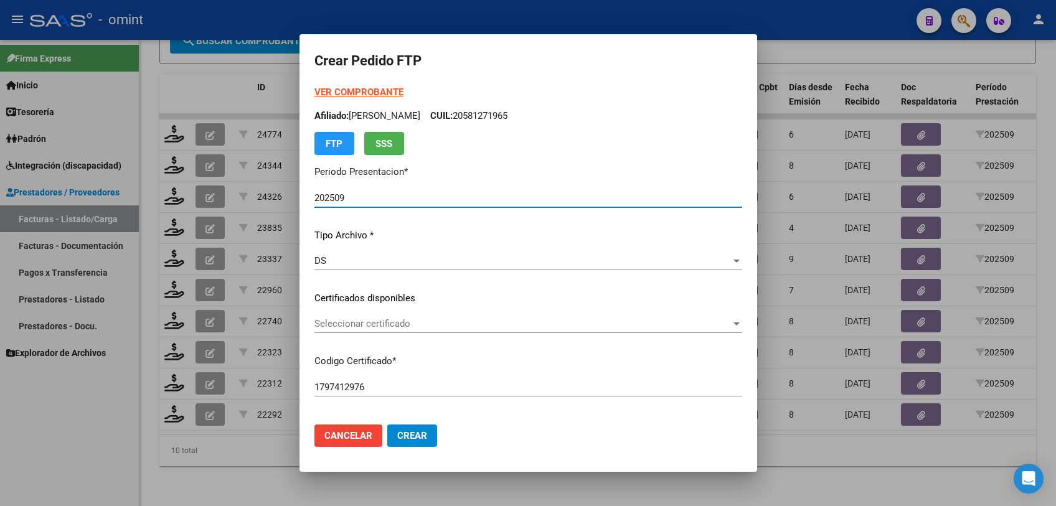
click at [362, 320] on span "Seleccionar certificado" at bounding box center [522, 323] width 417 height 11
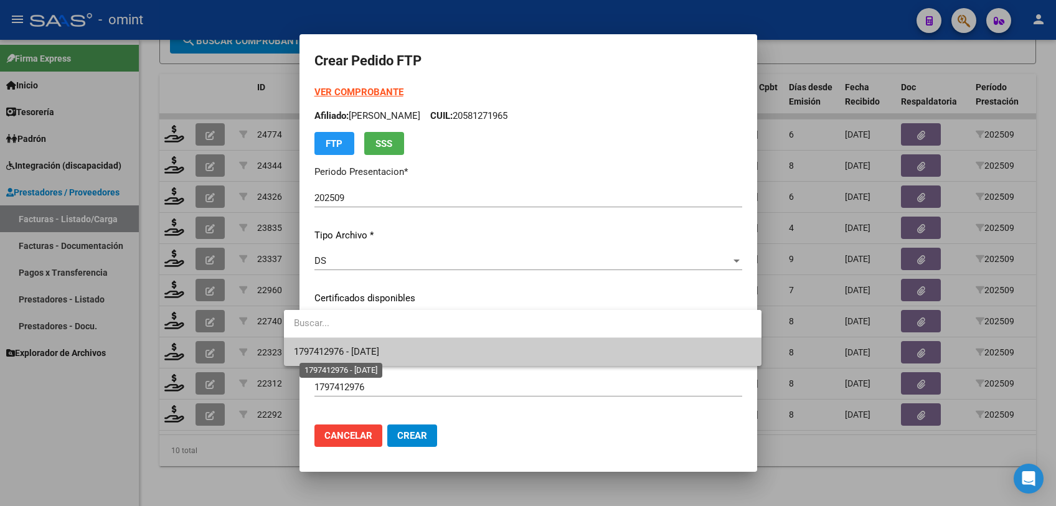
click at [371, 351] on span "1797412976 - 2026-02-28" at bounding box center [336, 351] width 85 height 11
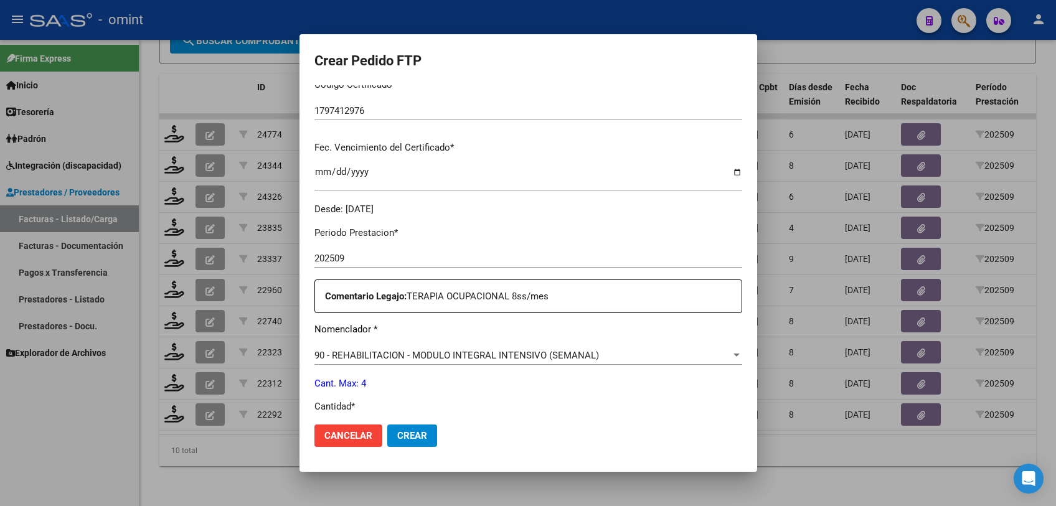
scroll to position [346, 0]
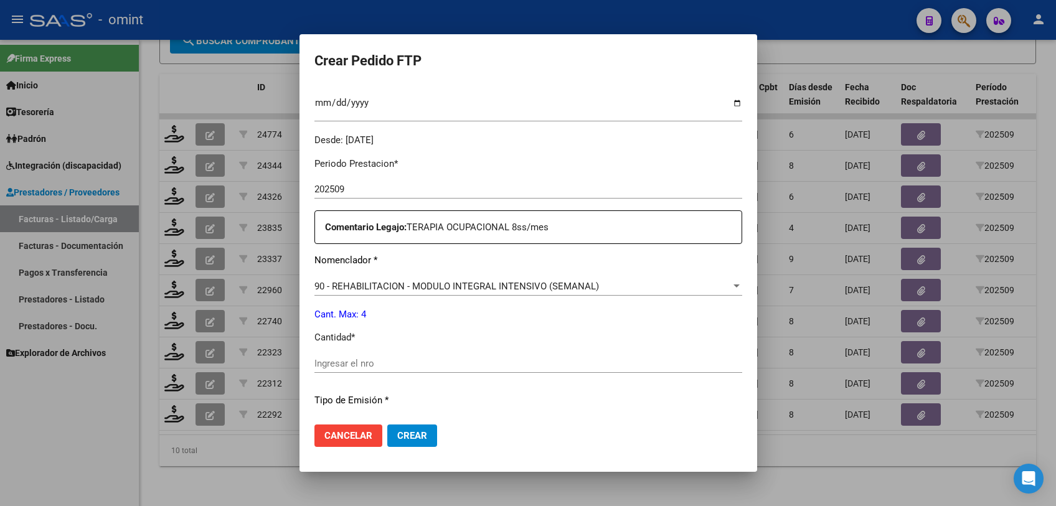
click at [365, 362] on input "Ingresar el nro" at bounding box center [528, 363] width 428 height 11
type input "4"
click at [387, 427] on button "Crear" at bounding box center [412, 436] width 50 height 22
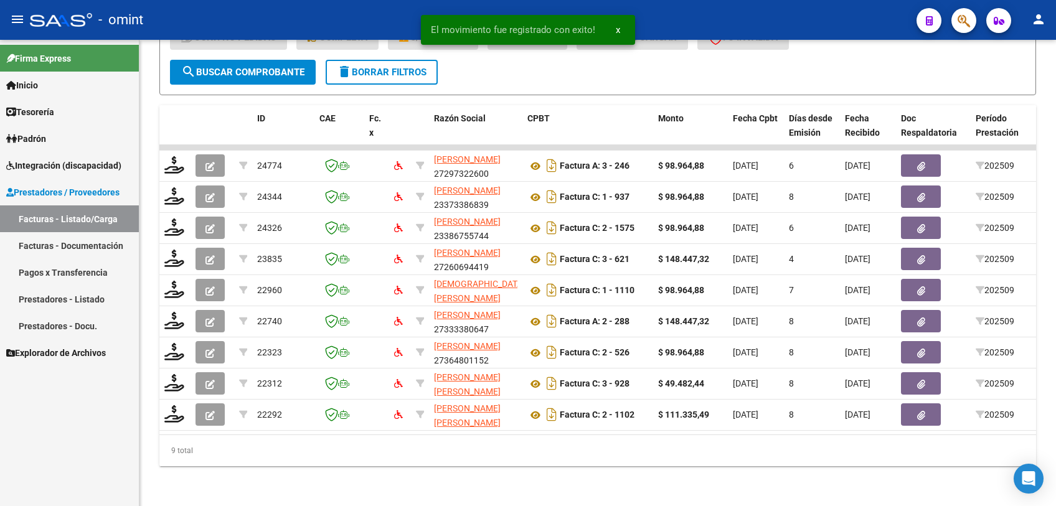
scroll to position [353, 0]
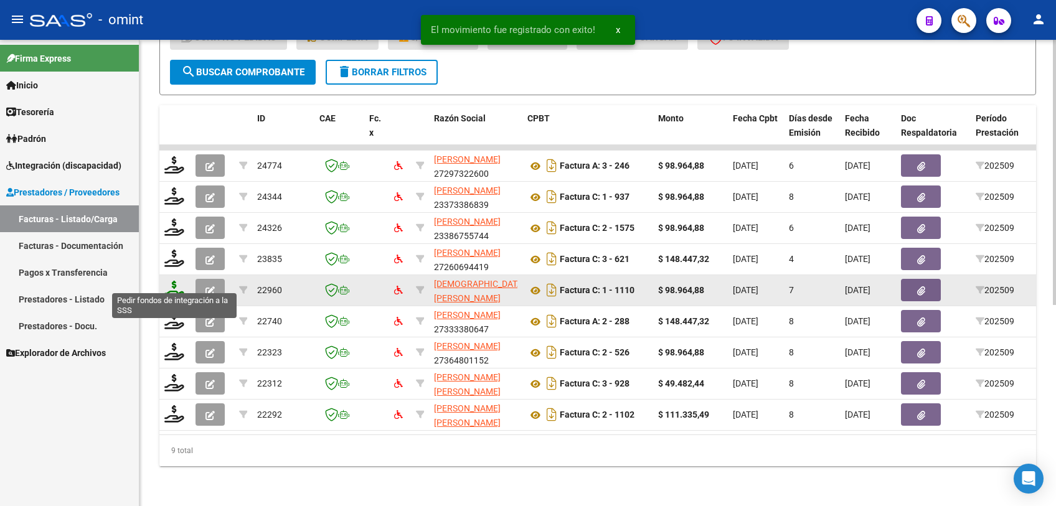
click at [177, 283] on icon at bounding box center [174, 289] width 20 height 17
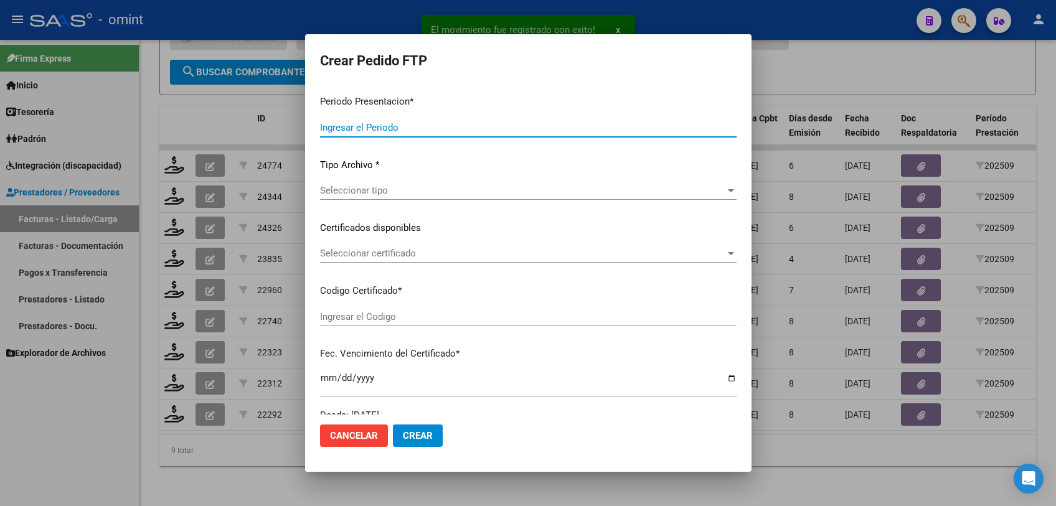
type input "202509"
type input "$ 98.964,88"
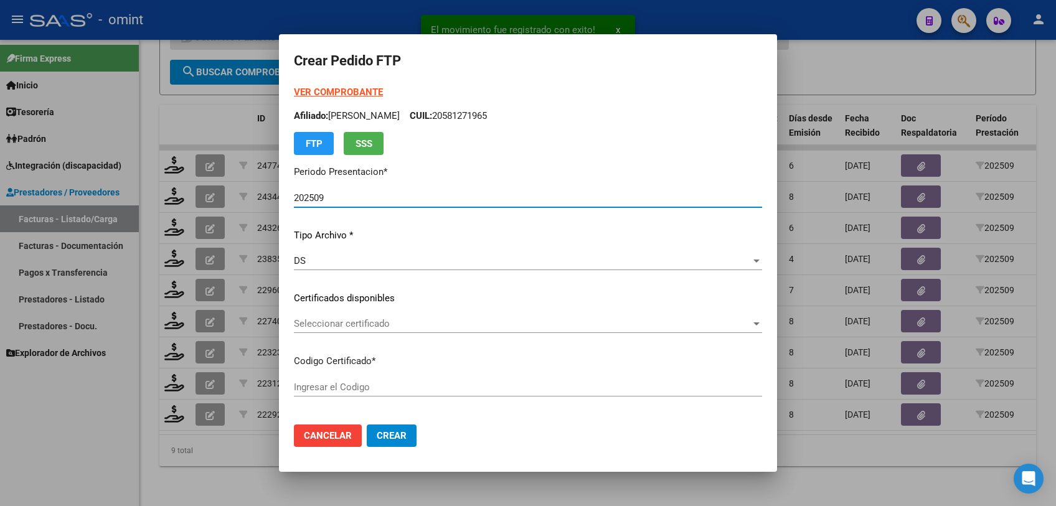
type input "4811570398"
type input "2026-01-21"
click at [397, 321] on span "Seleccionar certificado" at bounding box center [522, 323] width 457 height 11
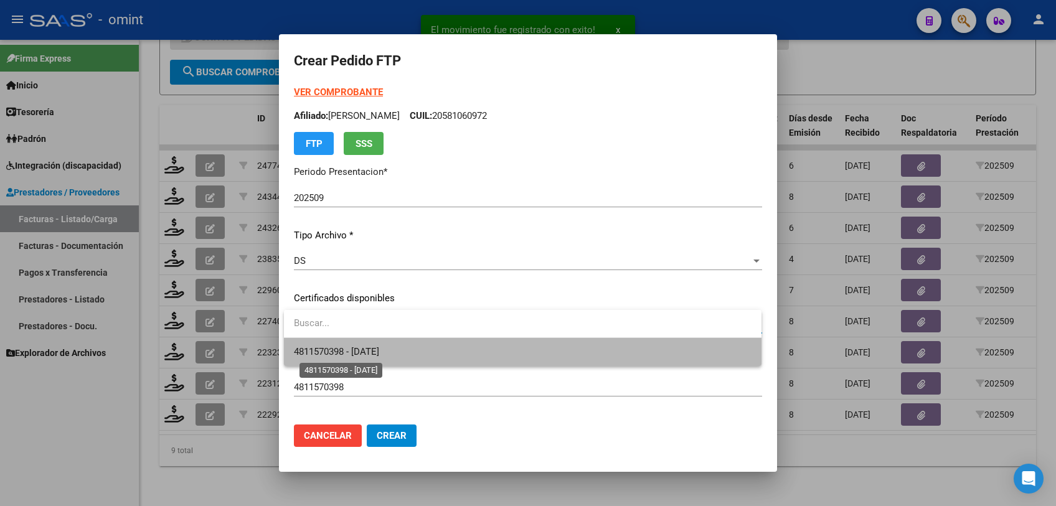
click at [379, 356] on span "4811570398 - 2026-01-21" at bounding box center [336, 351] width 85 height 11
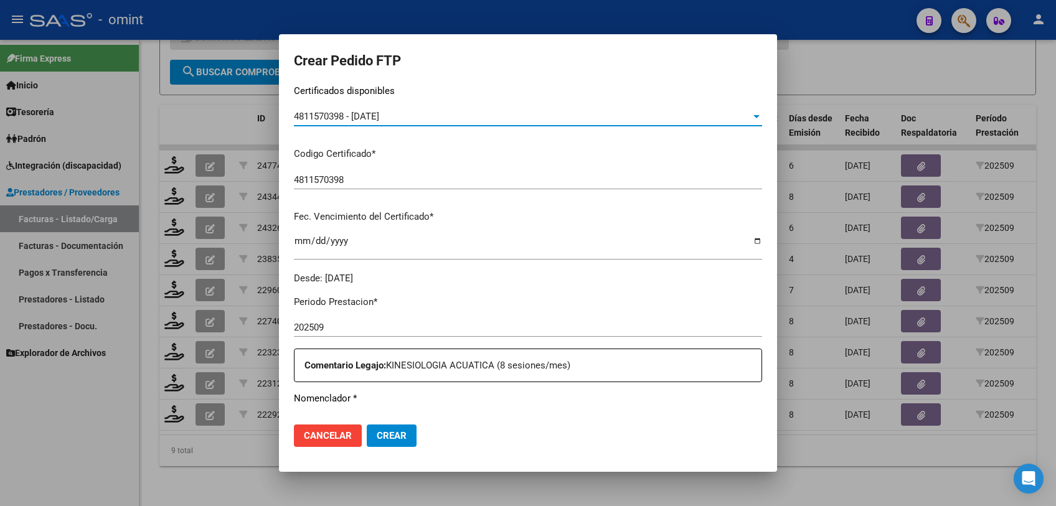
scroll to position [346, 0]
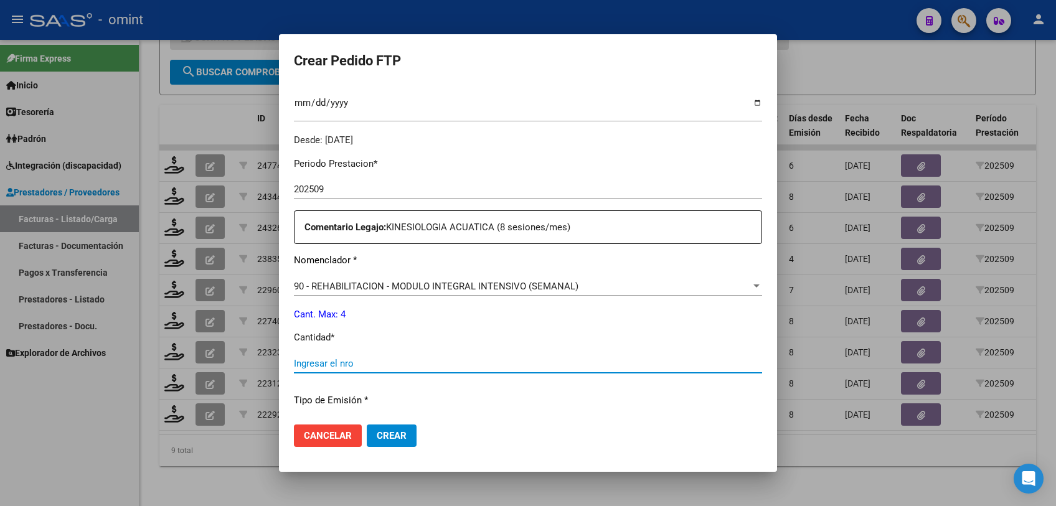
click at [462, 366] on input "Ingresar el nro" at bounding box center [528, 363] width 468 height 11
type input "4"
click at [408, 438] on button "Crear" at bounding box center [392, 436] width 50 height 22
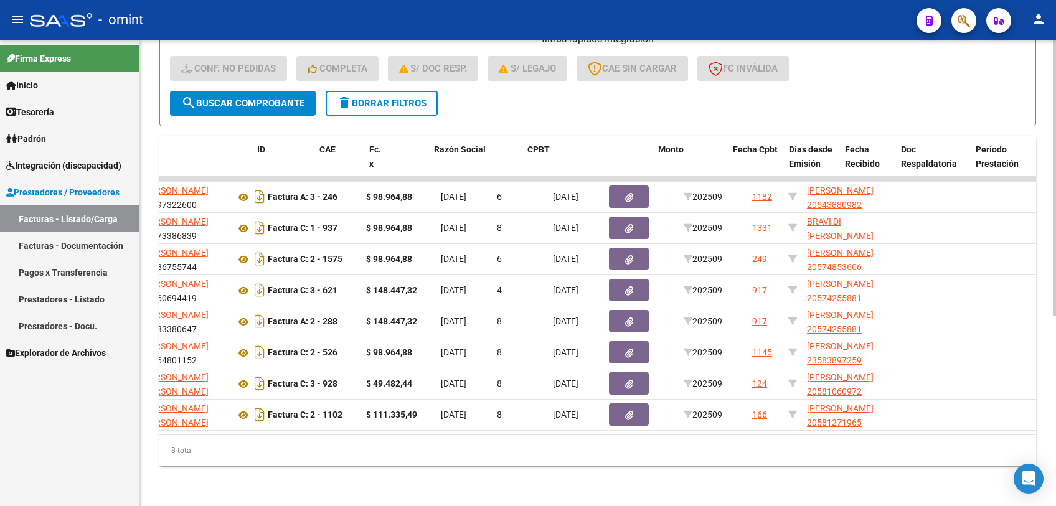
scroll to position [0, 0]
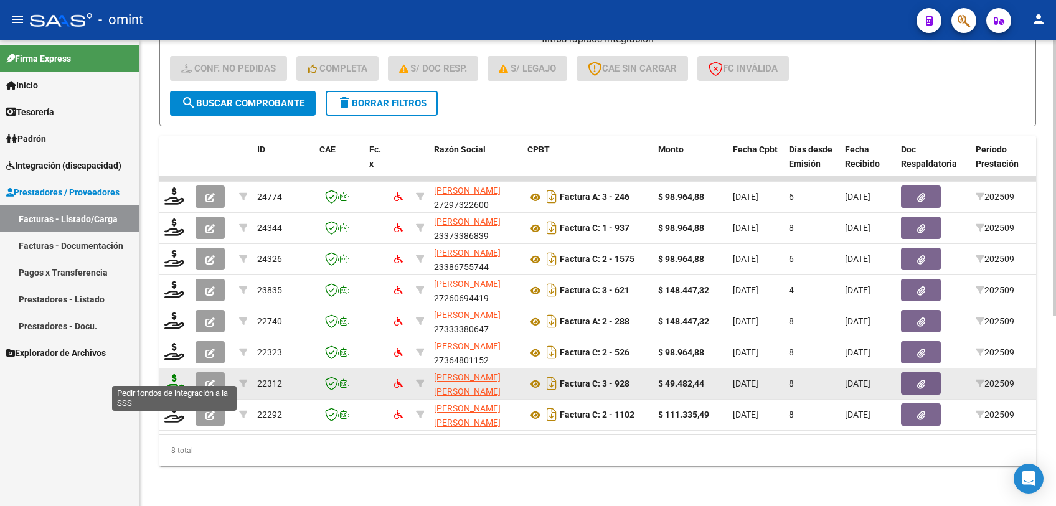
click at [169, 374] on icon at bounding box center [174, 382] width 20 height 17
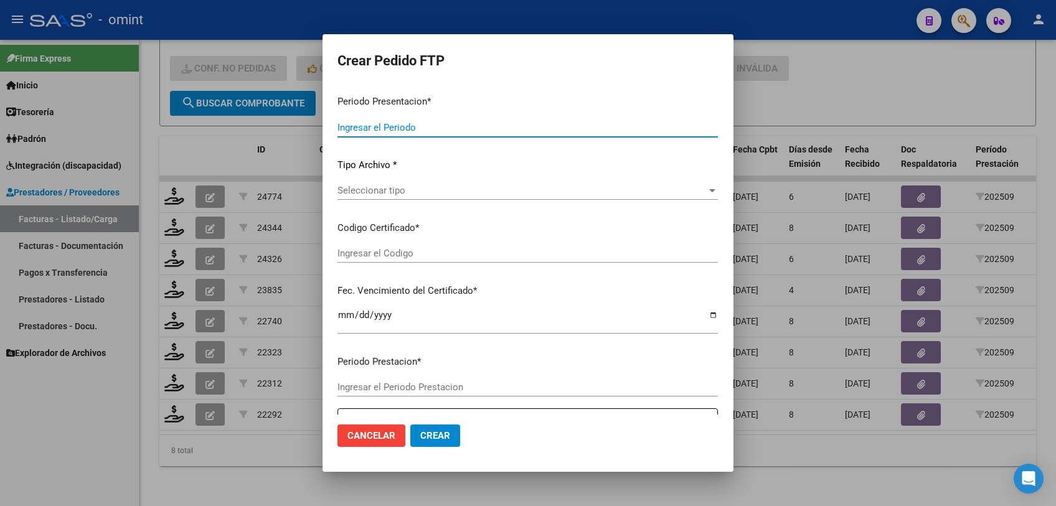
type input "202509"
type input "$ 49.482,44"
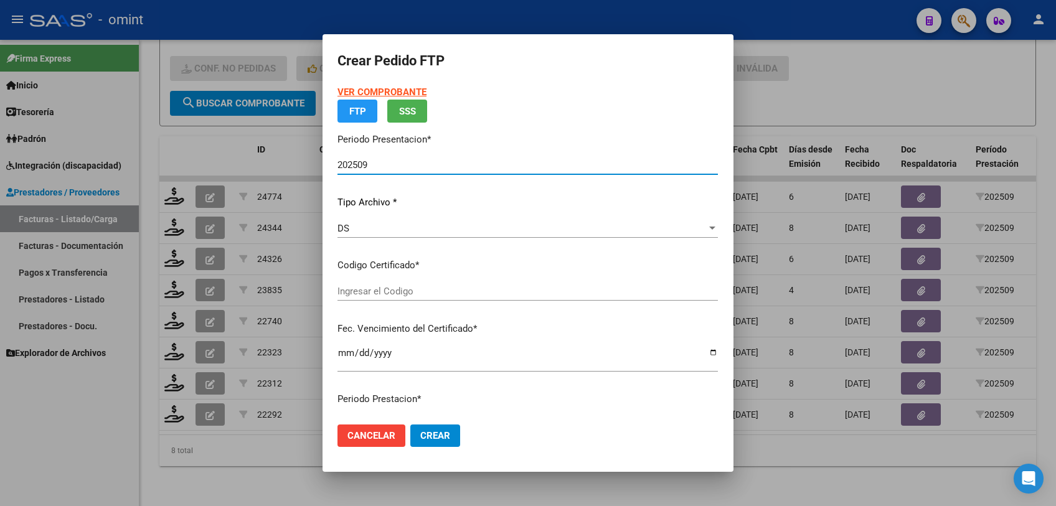
type input "4811570398"
type input "2026-01-21"
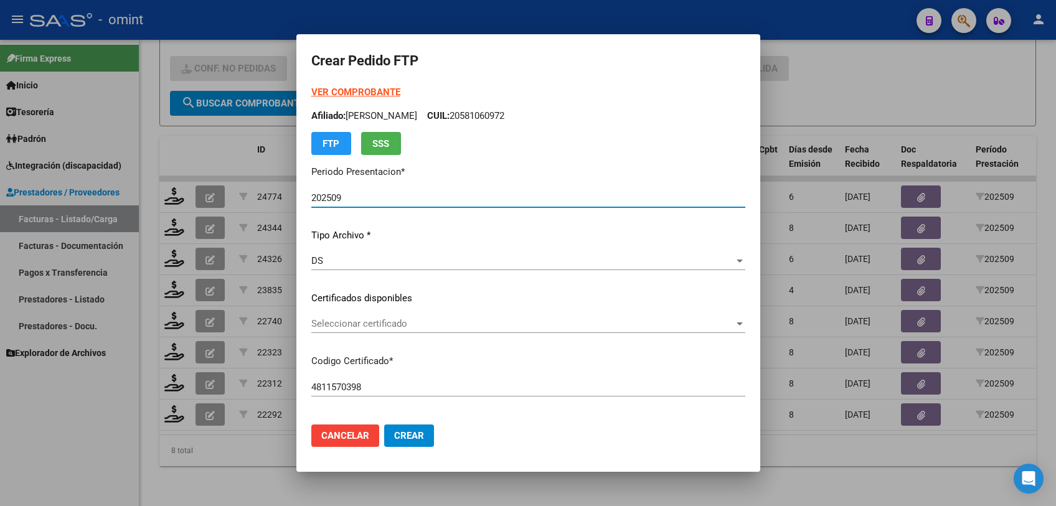
click at [364, 330] on div "Seleccionar certificado Seleccionar certificado" at bounding box center [528, 323] width 434 height 19
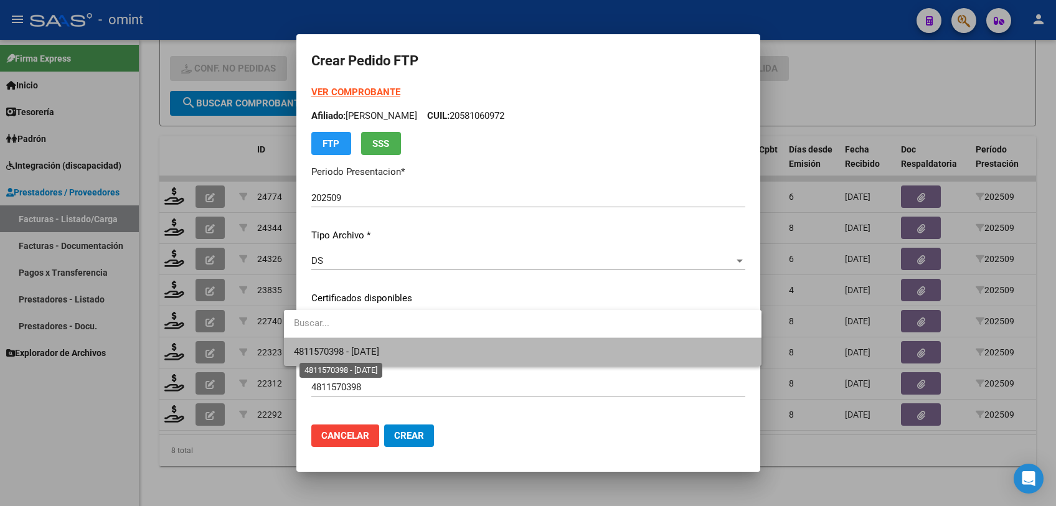
click at [372, 349] on span "4811570398 - 2026-01-21" at bounding box center [336, 351] width 85 height 11
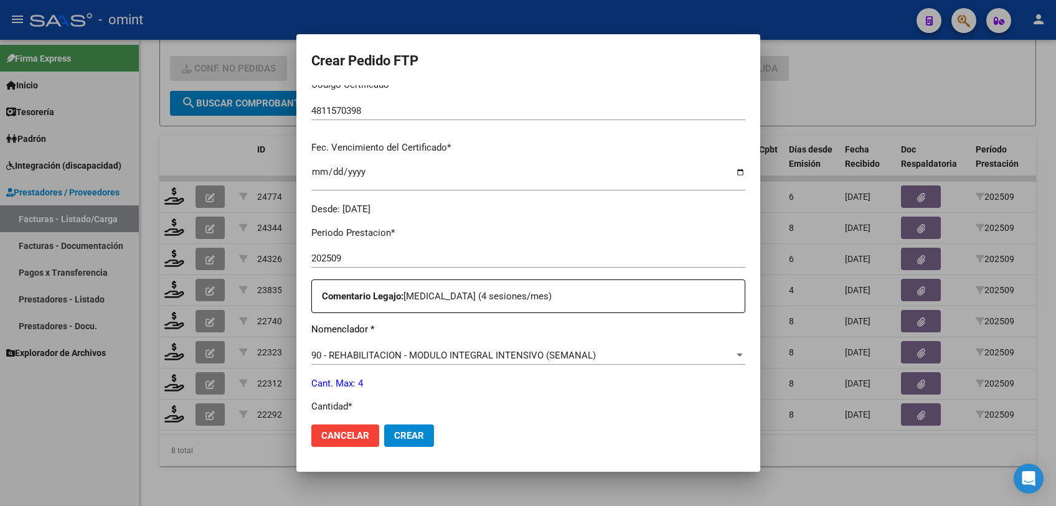
scroll to position [346, 0]
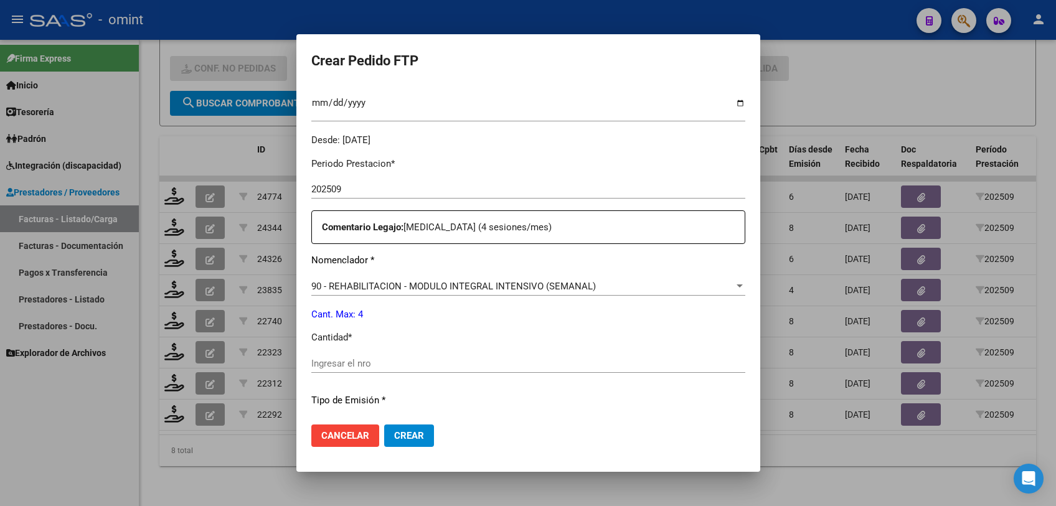
click at [396, 365] on input "Ingresar el nro" at bounding box center [528, 363] width 434 height 11
type input "4"
click at [394, 435] on span "Crear" at bounding box center [409, 435] width 30 height 11
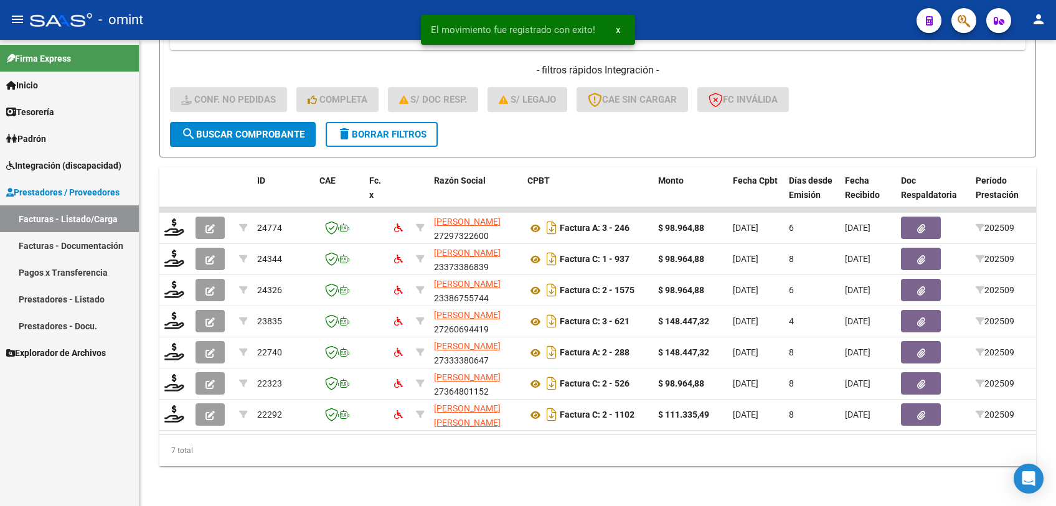
scroll to position [290, 0]
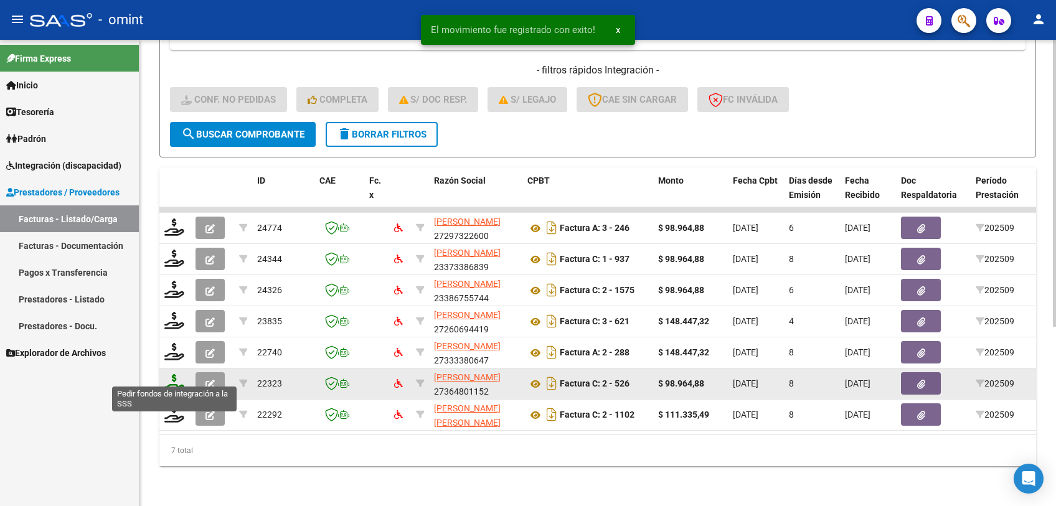
click at [171, 377] on icon at bounding box center [174, 382] width 20 height 17
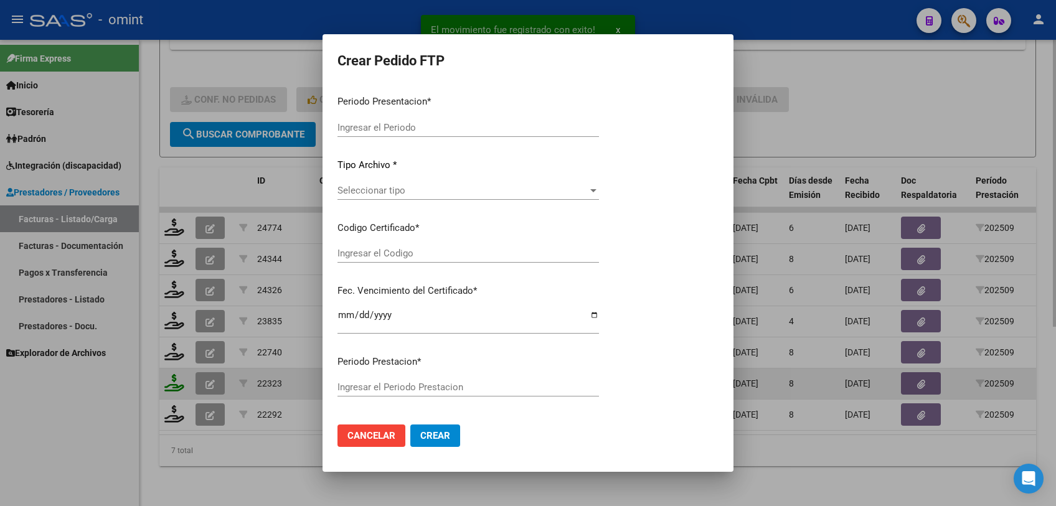
type input "202509"
type input "$ 98.964,88"
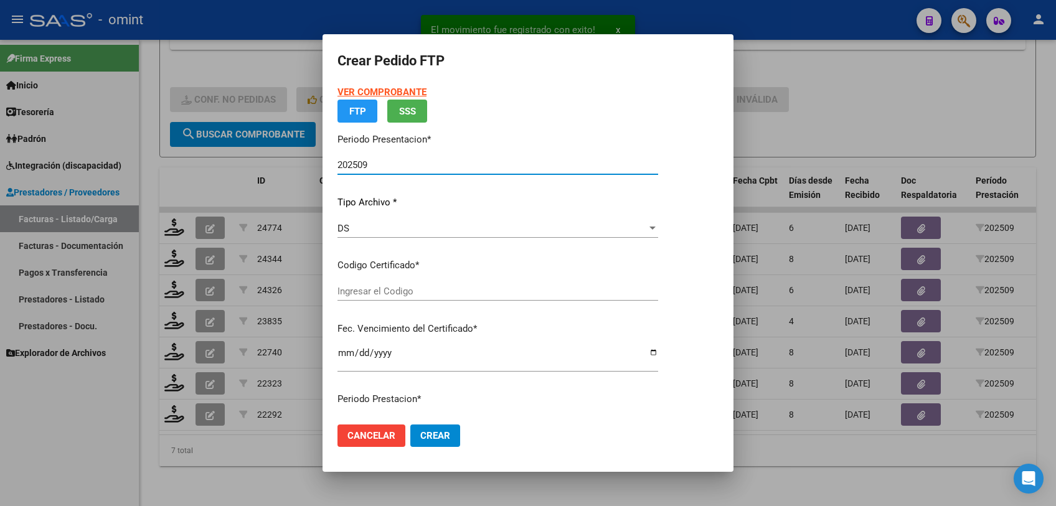
type input "3612212053"
type input "2028-03-01"
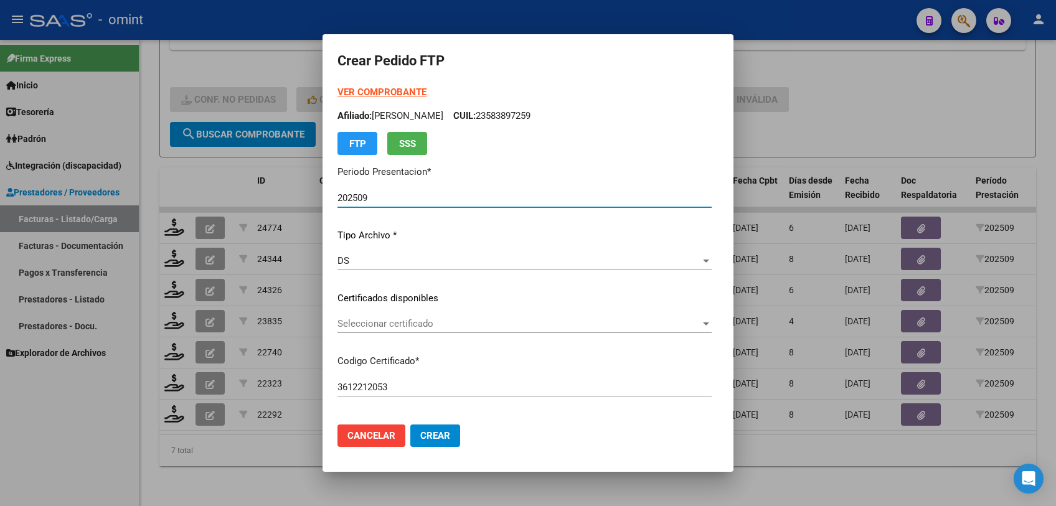
click at [257, 473] on div at bounding box center [528, 253] width 1056 height 506
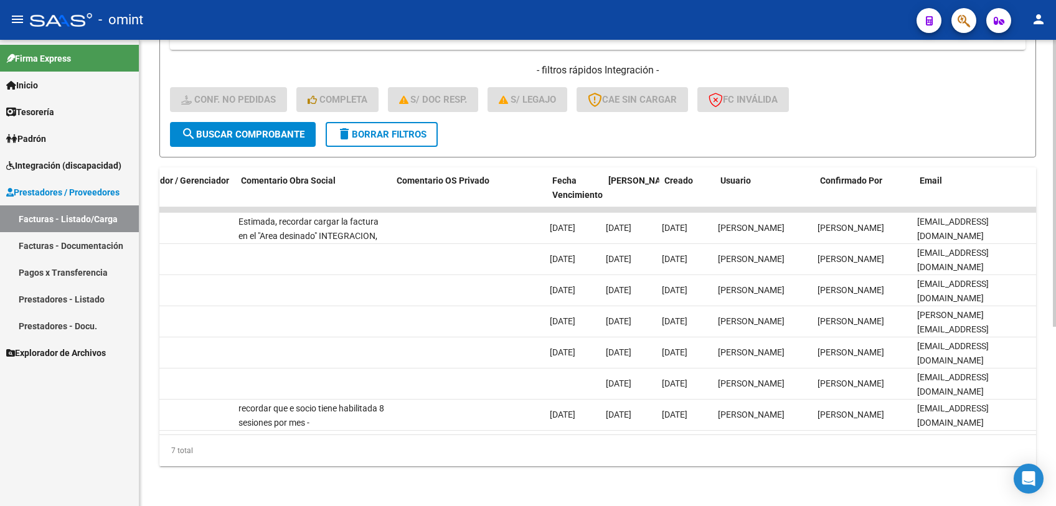
scroll to position [0, 0]
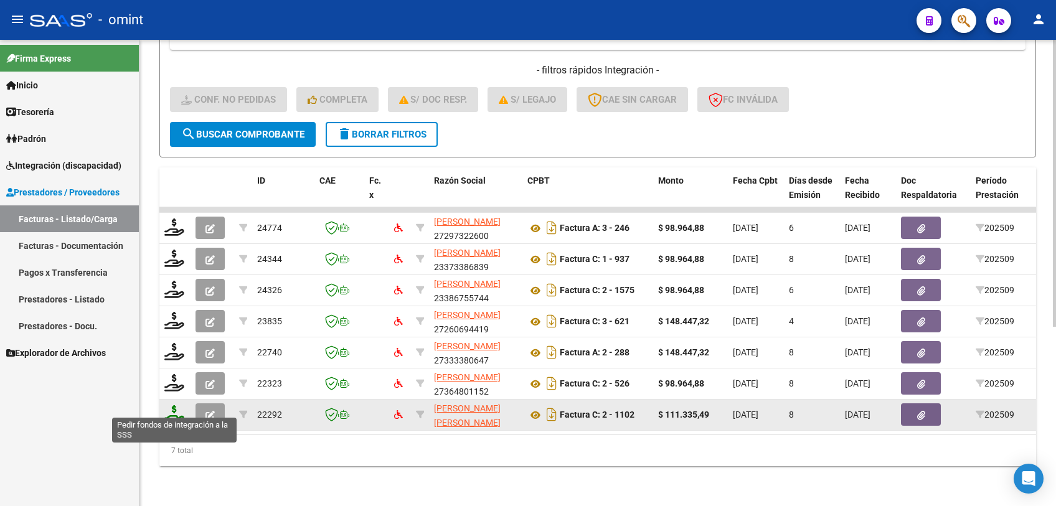
click at [170, 406] on icon at bounding box center [174, 413] width 20 height 17
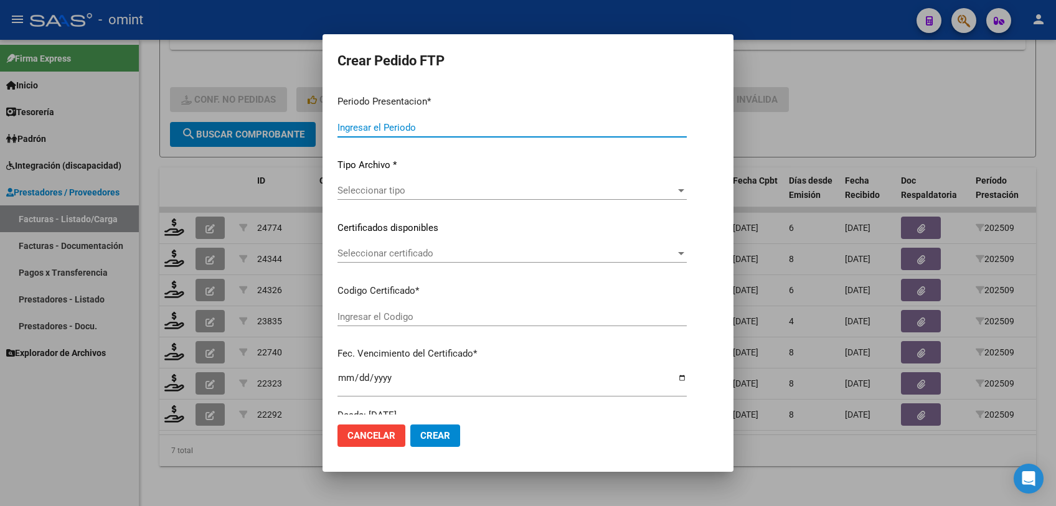
type input "202509"
type input "$ 111.335,49"
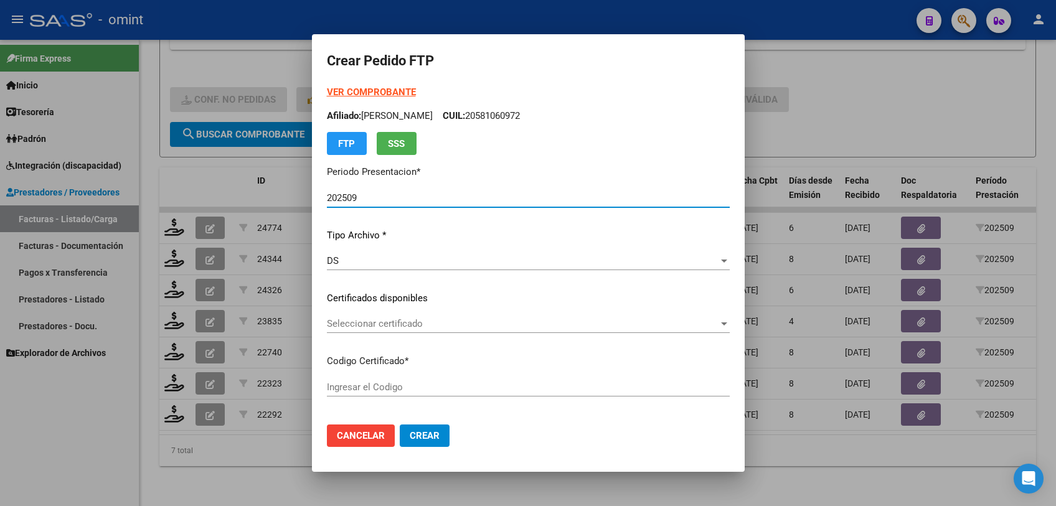
type input "1797412976"
type input "2026-02-28"
click at [405, 328] on span "Seleccionar certificado" at bounding box center [523, 323] width 392 height 11
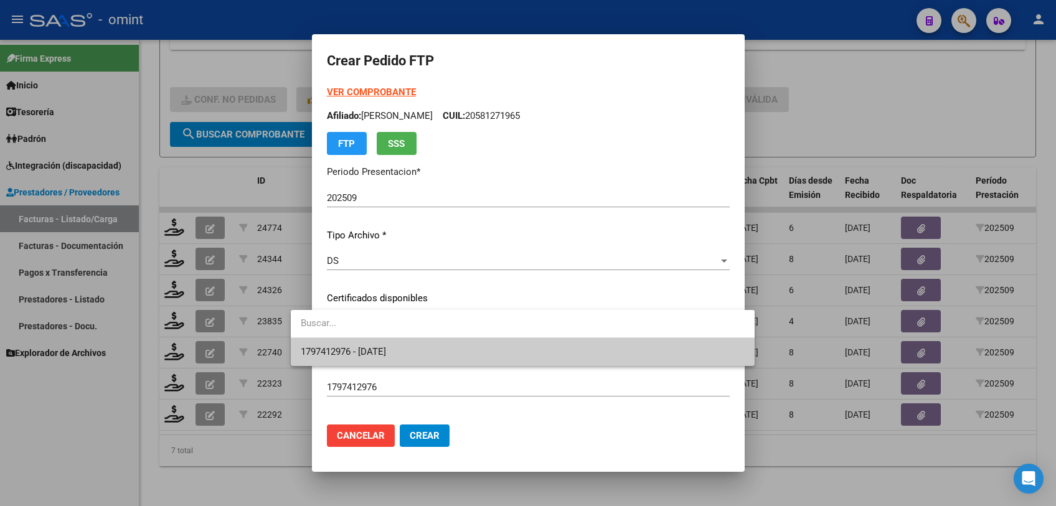
click at [386, 351] on span "1797412976 - 2026-02-28" at bounding box center [343, 351] width 85 height 11
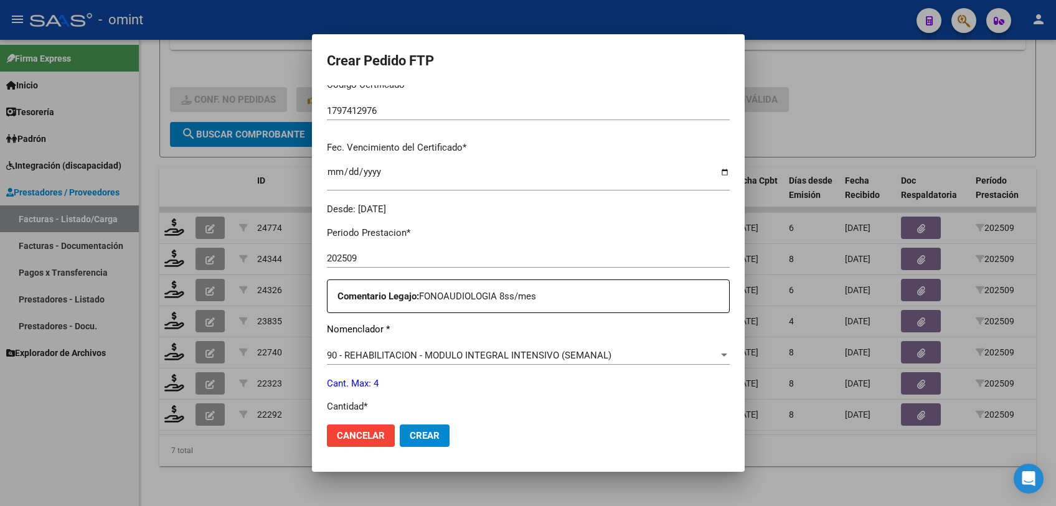
scroll to position [484, 0]
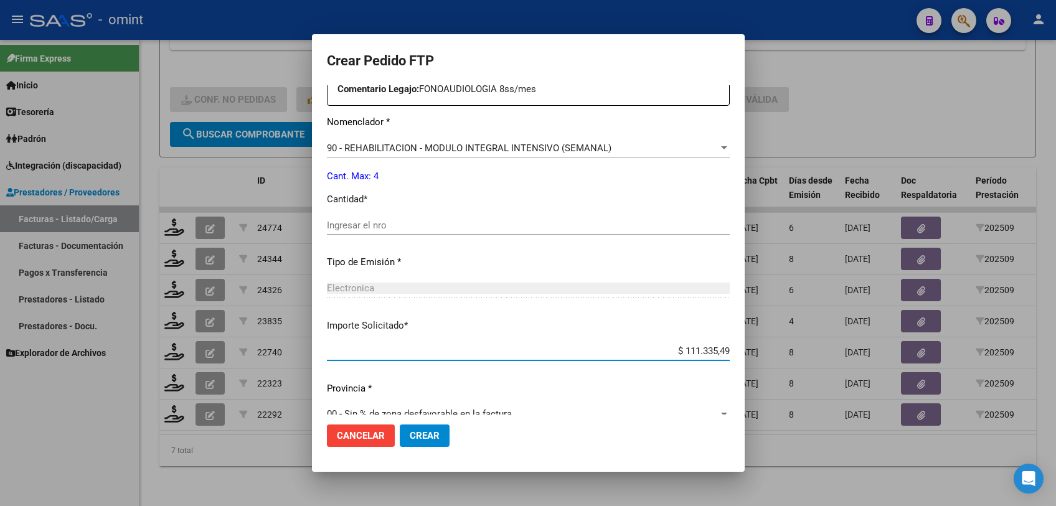
click at [357, 346] on input "$ 111.335,49" at bounding box center [528, 351] width 403 height 11
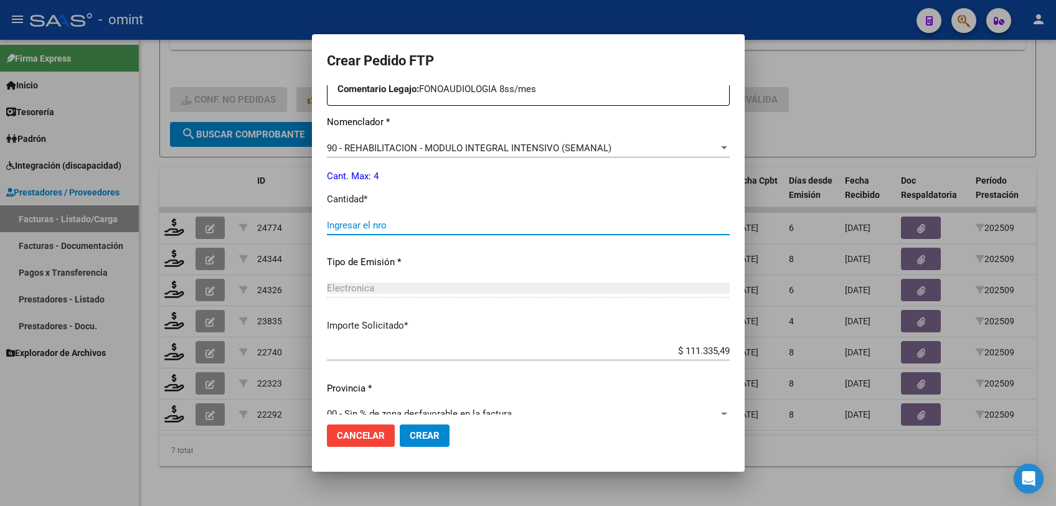
click at [342, 223] on input "Ingresar el nro" at bounding box center [528, 225] width 403 height 11
type input "4"
click at [410, 436] on span "Crear" at bounding box center [425, 435] width 30 height 11
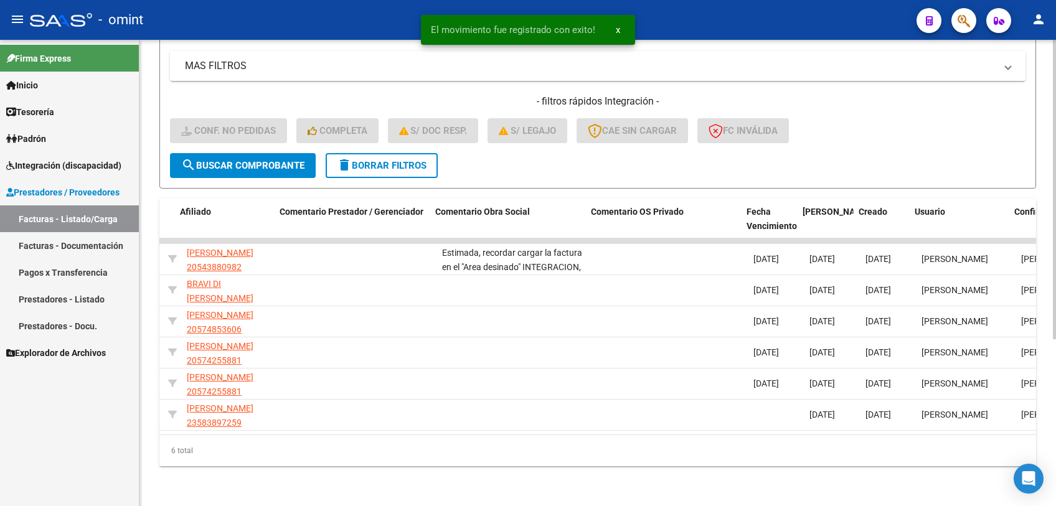
scroll to position [0, 1116]
